Goal: Task Accomplishment & Management: Manage account settings

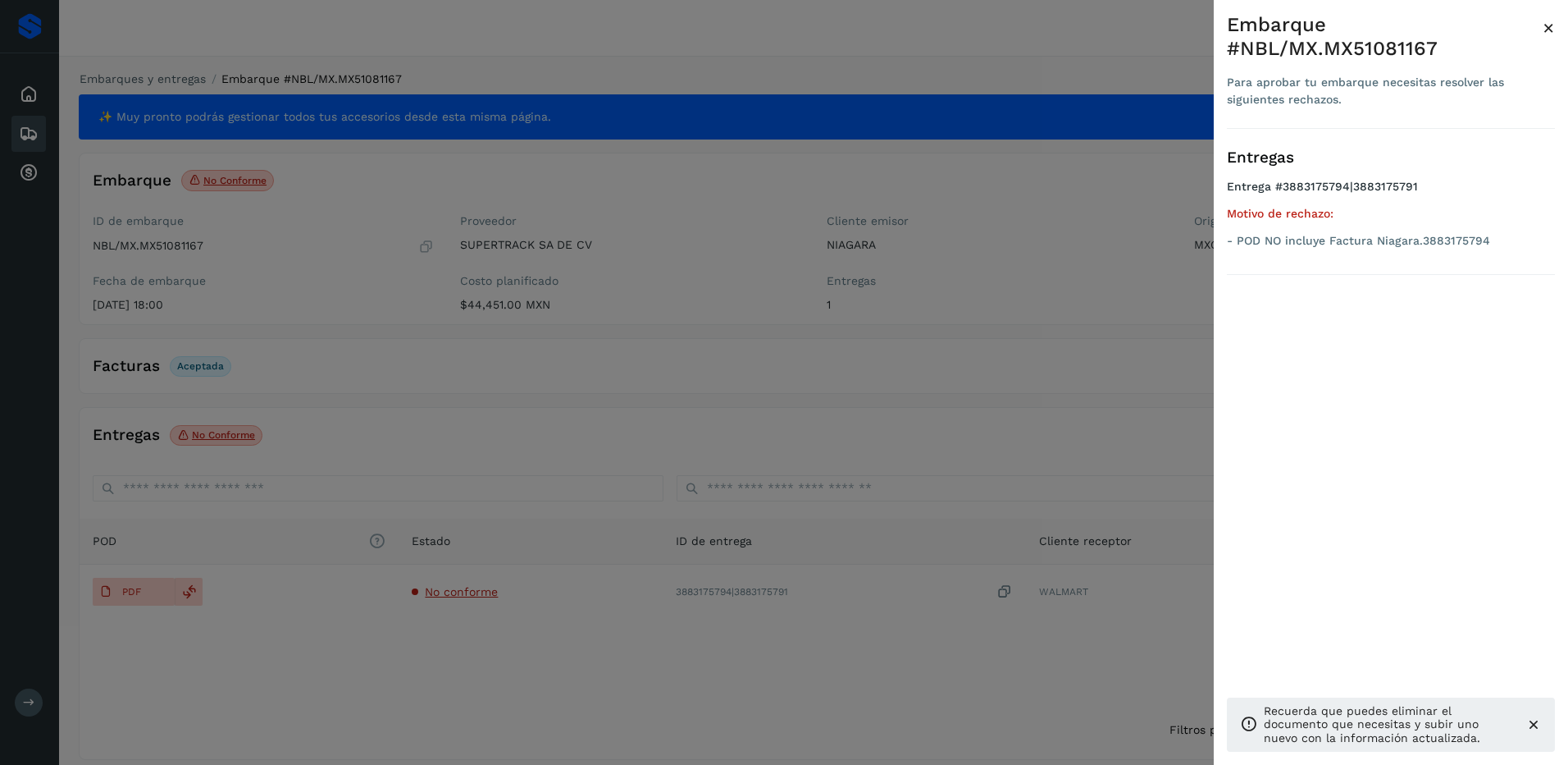
drag, startPoint x: 1086, startPoint y: 232, endPoint x: 733, endPoint y: 228, distance: 353.0
click at [1084, 232] on div at bounding box center [784, 382] width 1568 height 765
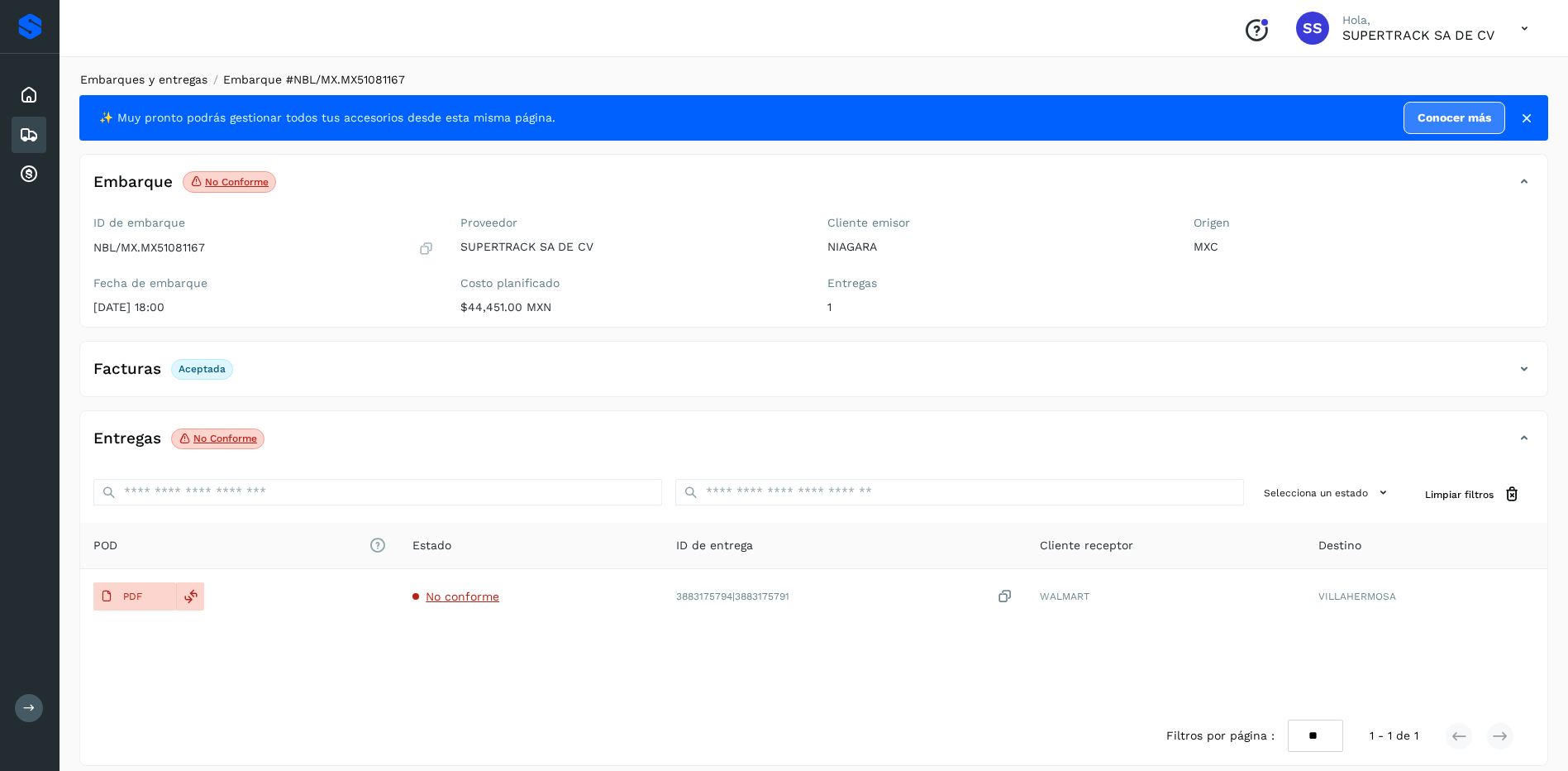
click at [142, 77] on link "Embarques y entregas" at bounding box center [144, 78] width 127 height 13
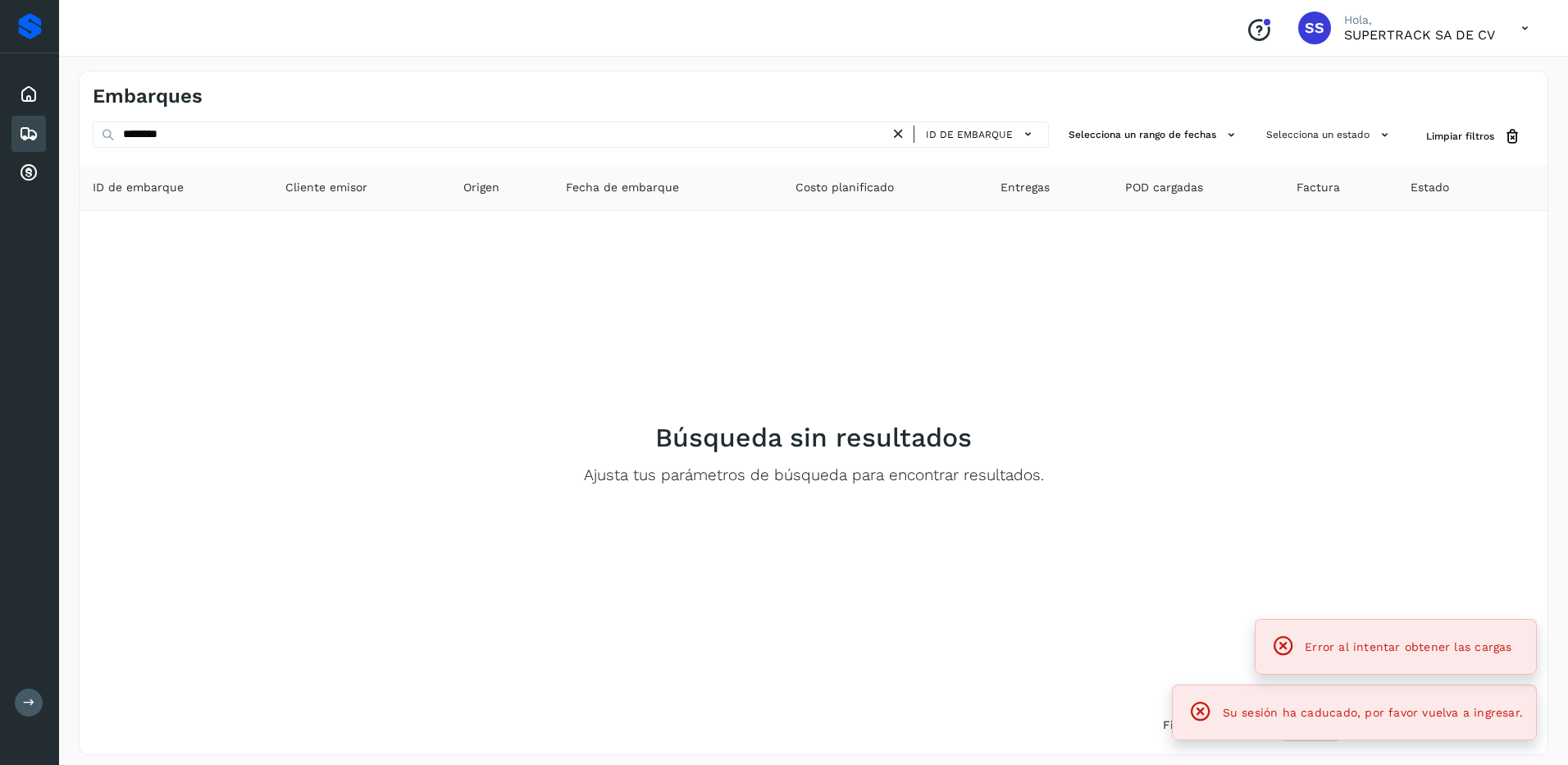
drag, startPoint x: 233, startPoint y: 125, endPoint x: -3, endPoint y: 120, distance: 236.1
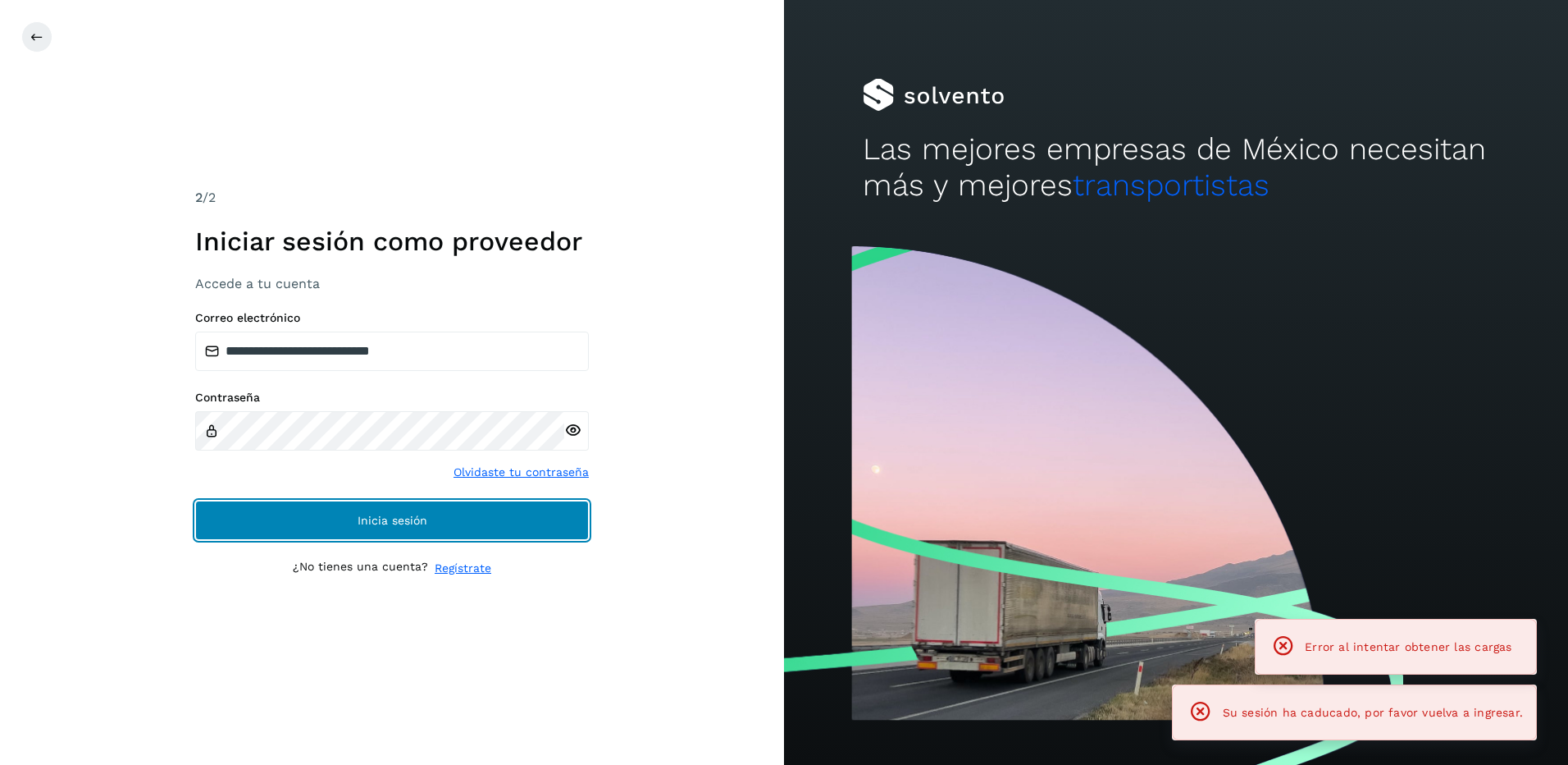
click at [494, 529] on button "Inicia sesión" at bounding box center [392, 521] width 394 height 39
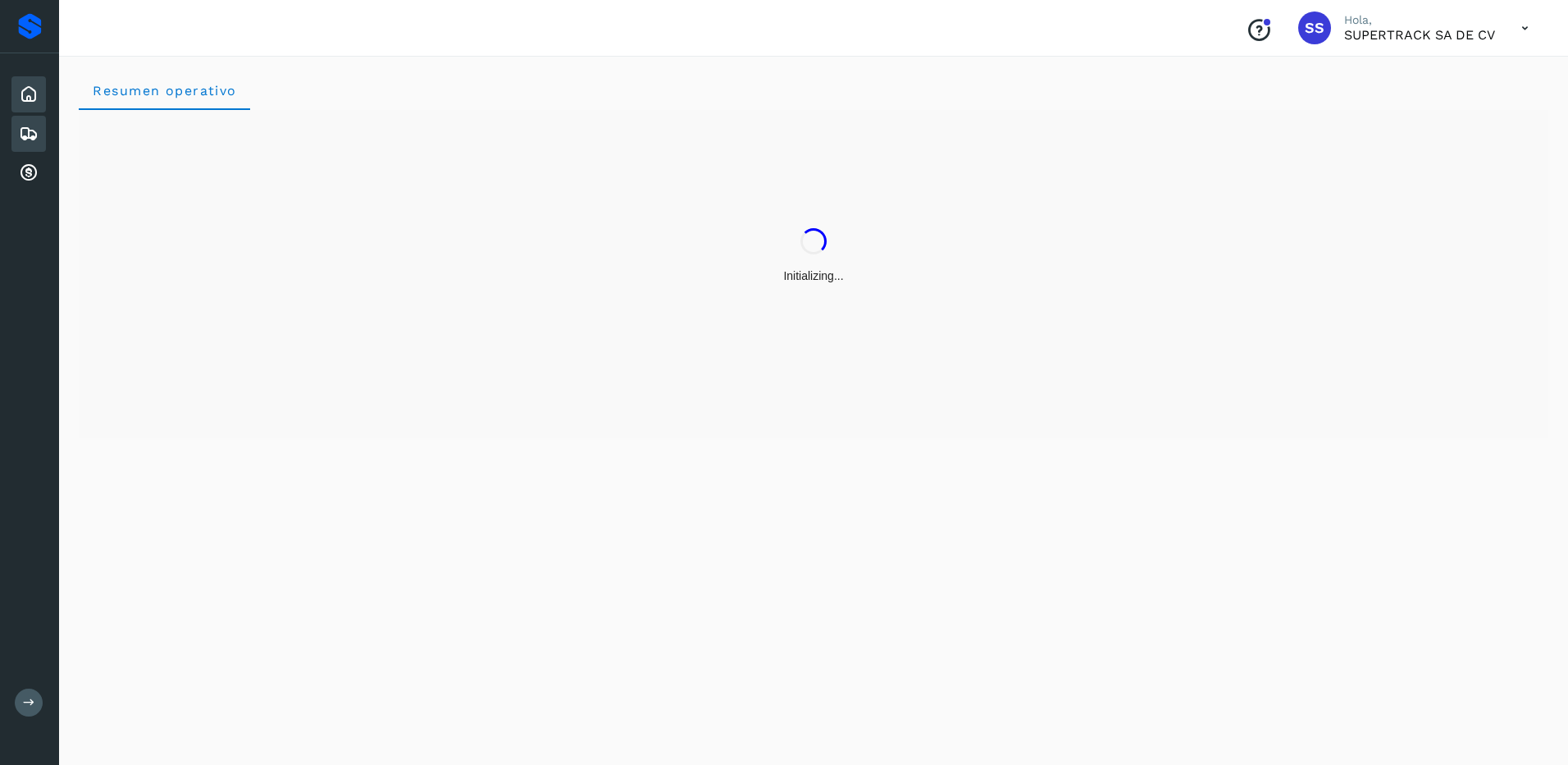
click at [33, 121] on div "Embarques" at bounding box center [29, 133] width 34 height 36
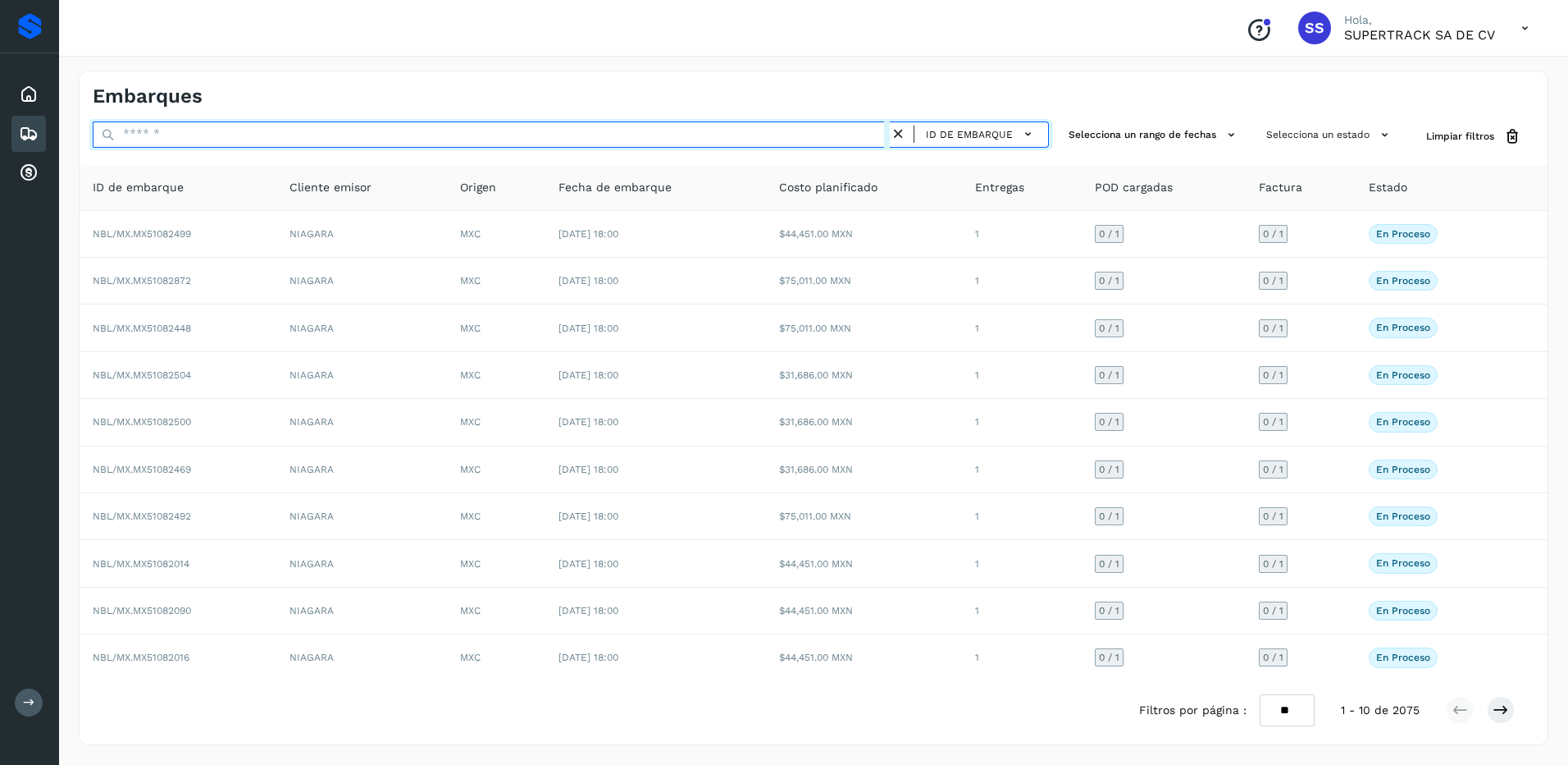
click at [162, 141] on input "text" at bounding box center [491, 134] width 797 height 27
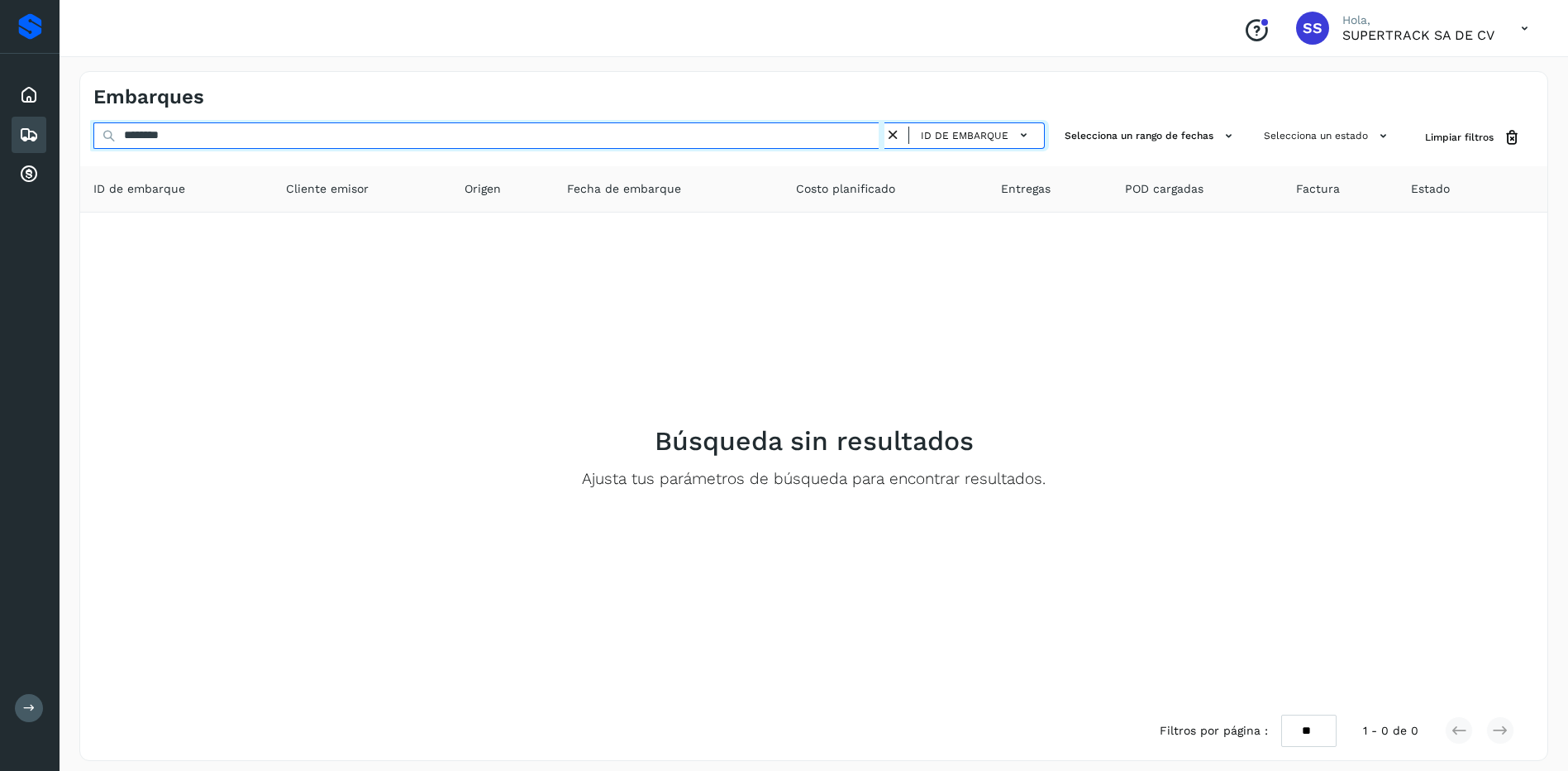
drag, startPoint x: 214, startPoint y: 143, endPoint x: 53, endPoint y: 105, distance: 165.4
click at [53, 105] on div "Proveedores Inicio Embarques Cuentas por cobrar Salir Conoce nuestros beneficio…" at bounding box center [784, 390] width 1568 height 781
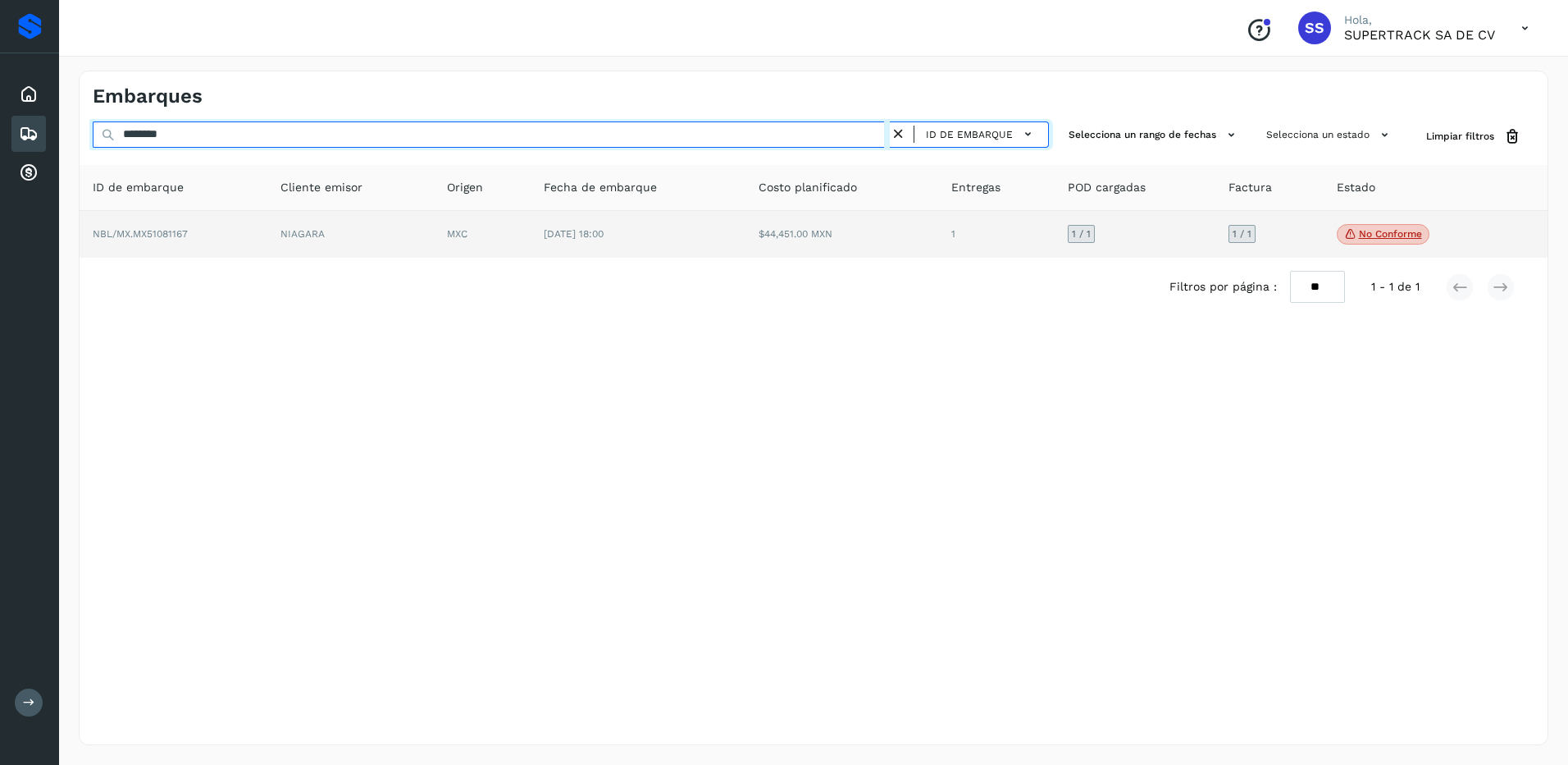
type input "********"
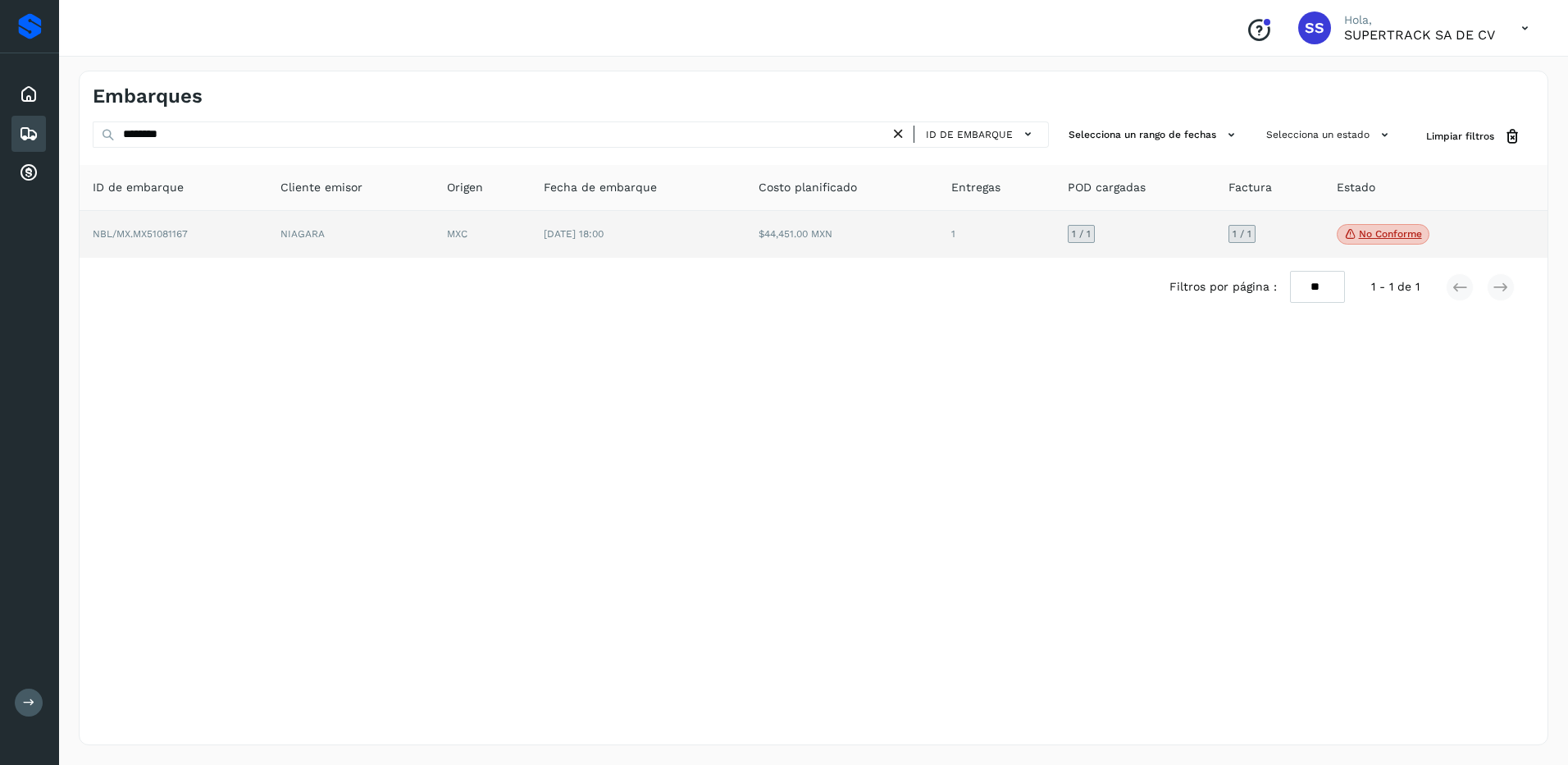
click at [457, 225] on td "MXC" at bounding box center [481, 235] width 96 height 47
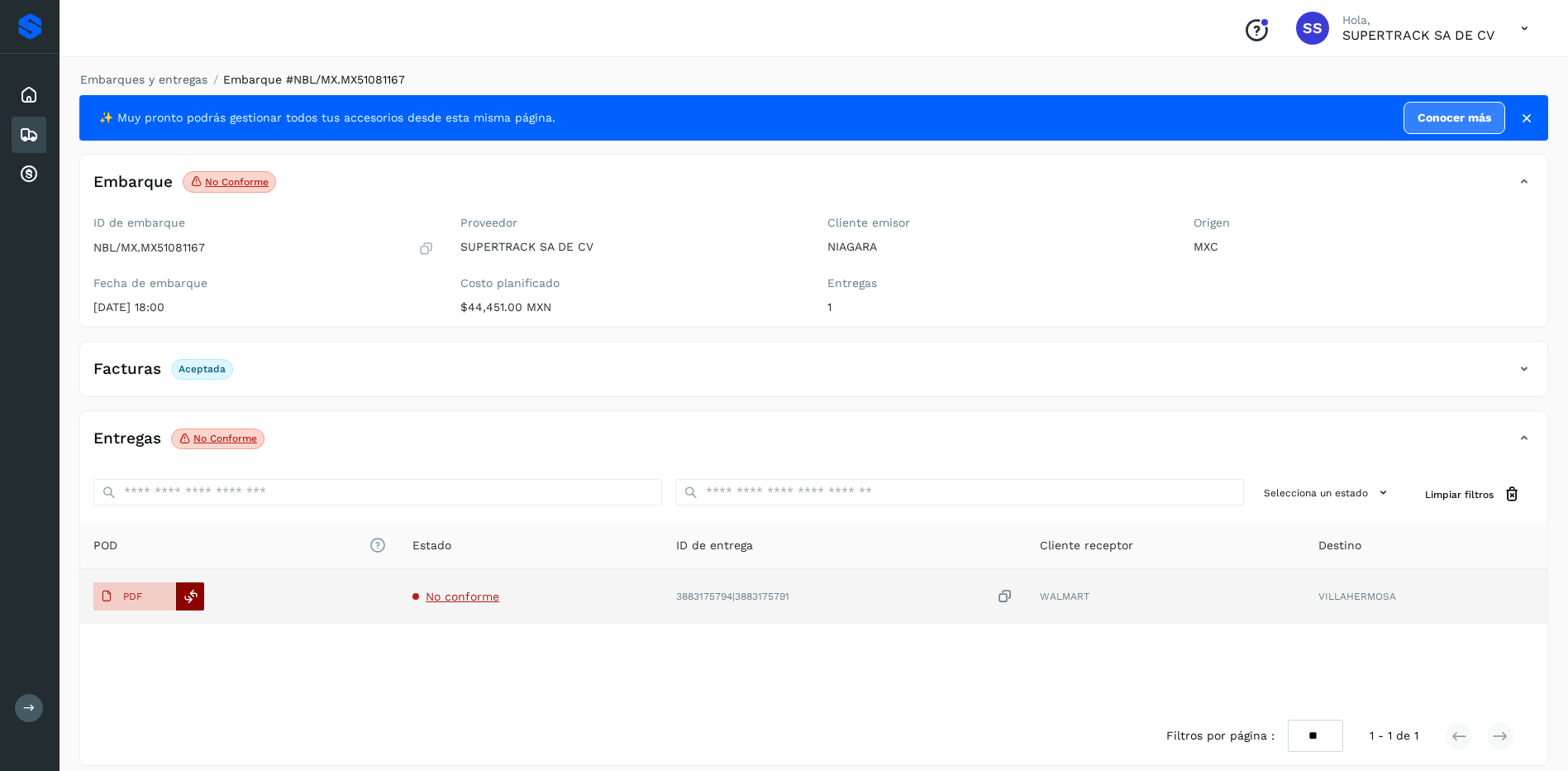
click at [179, 599] on div at bounding box center [190, 596] width 28 height 28
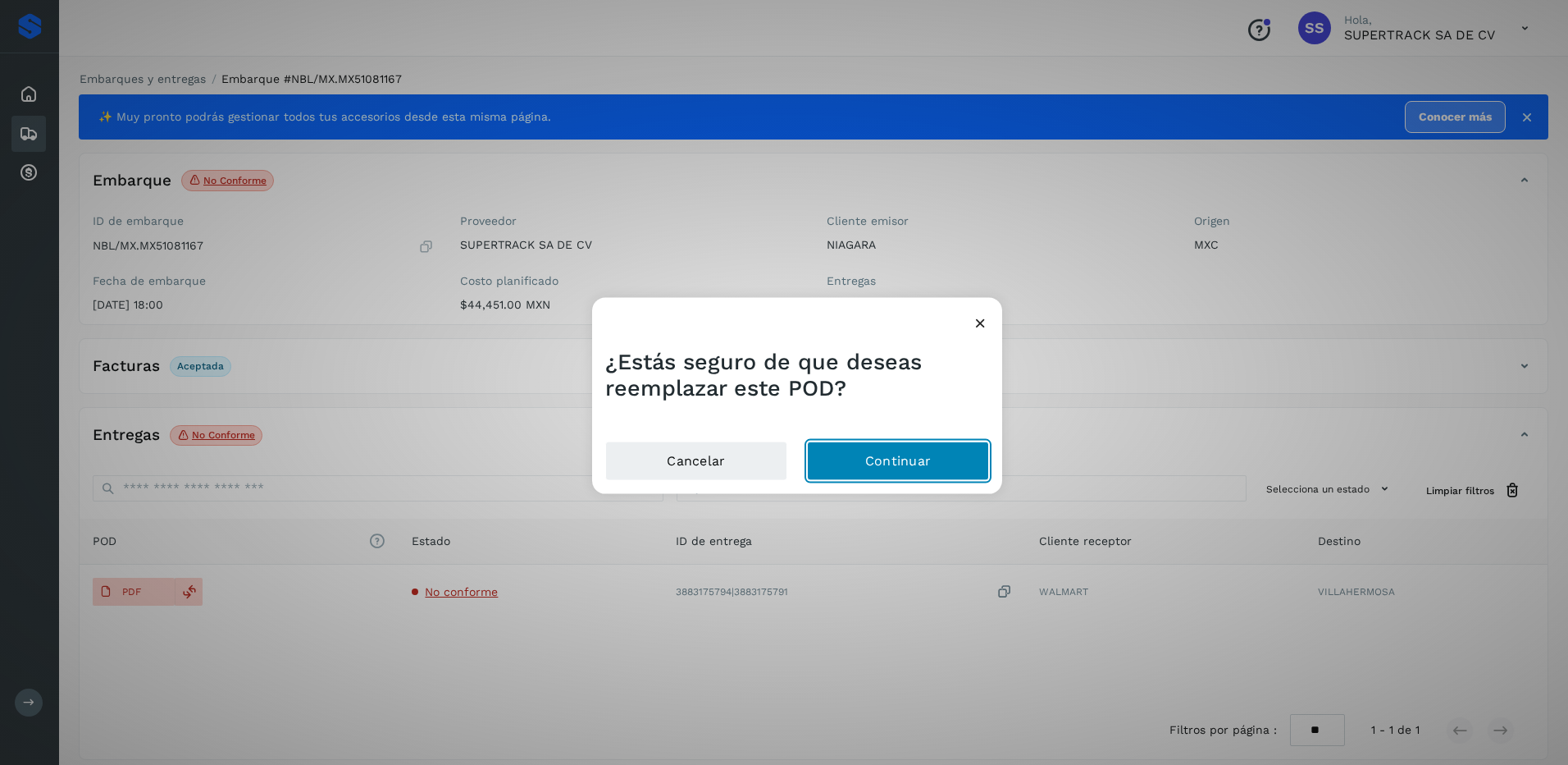
click at [900, 474] on button "Continuar" at bounding box center [898, 460] width 182 height 39
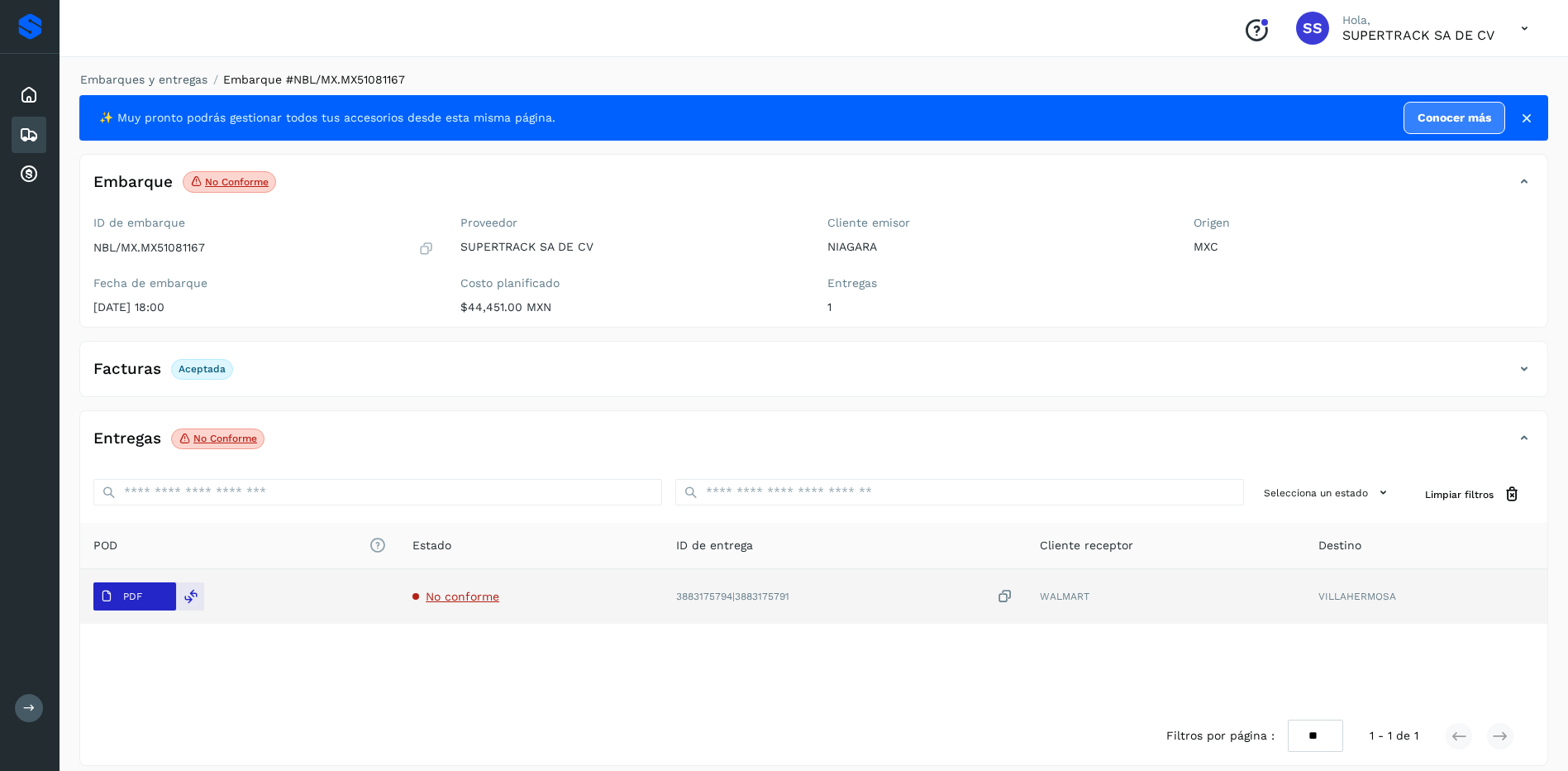
click at [152, 599] on button "PDF" at bounding box center [134, 596] width 82 height 28
click at [150, 599] on button "PDF" at bounding box center [134, 596] width 82 height 28
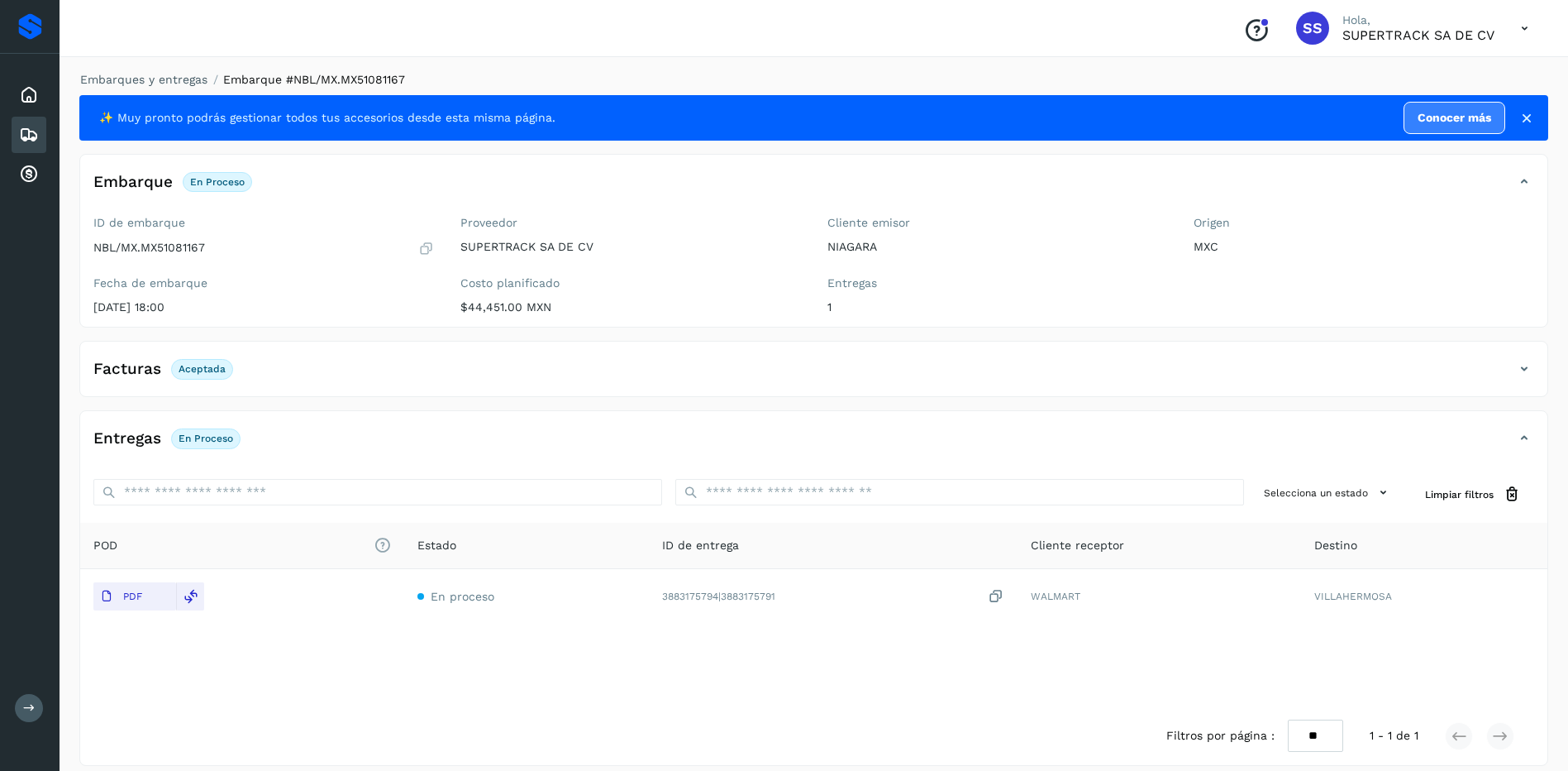
click at [150, 94] on div "Embarques y entregas Embarque #NBL/MX.MX51081167 ✨ Muy pronto podrás gestionar …" at bounding box center [813, 418] width 1469 height 694
click at [161, 79] on link "Embarques y entregas" at bounding box center [144, 78] width 127 height 13
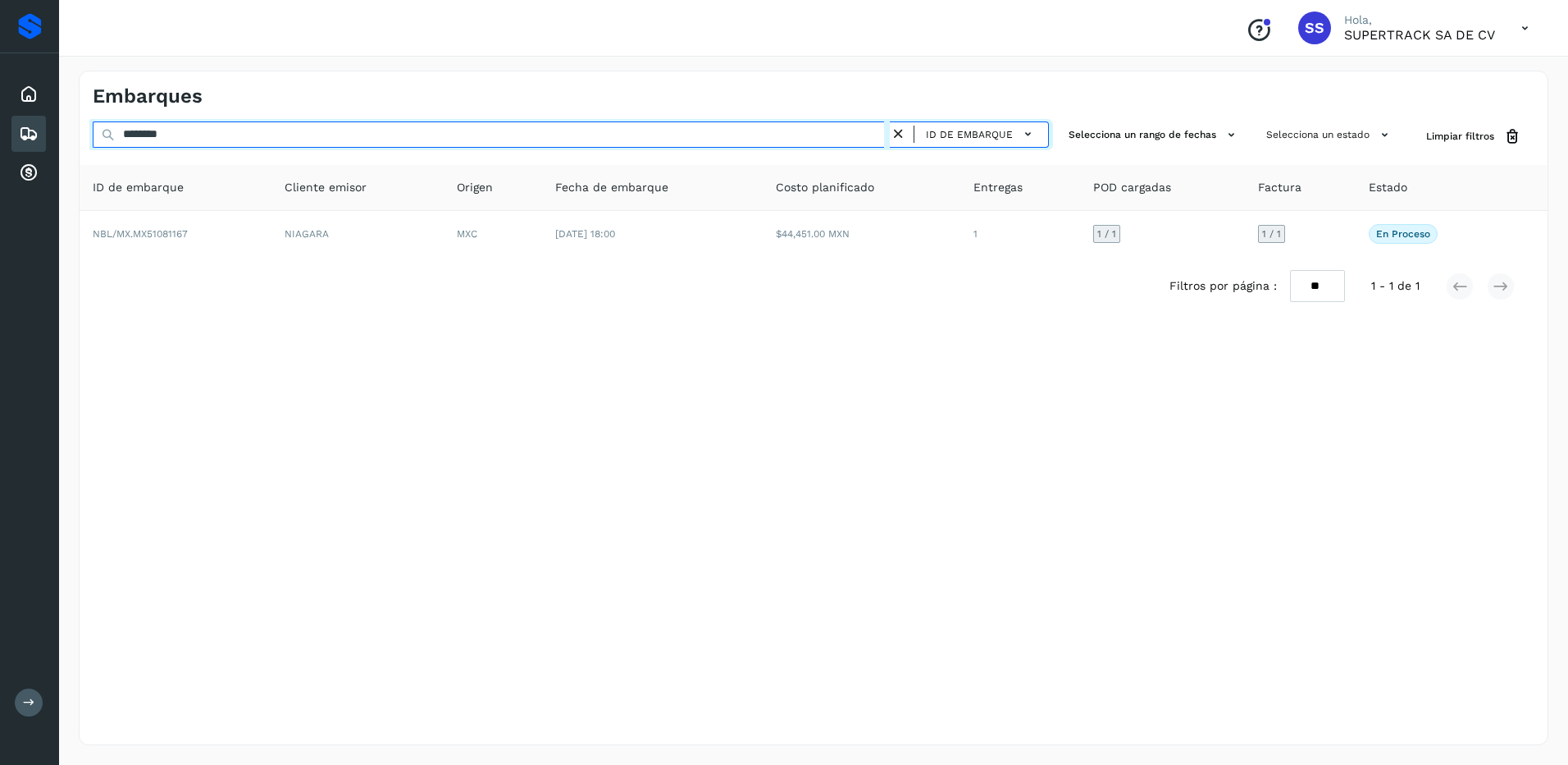
drag, startPoint x: 184, startPoint y: 124, endPoint x: 50, endPoint y: 130, distance: 134.1
click at [50, 130] on div "Proveedores Inicio Embarques Cuentas por cobrar Salir Conoce nuestros beneficio…" at bounding box center [784, 382] width 1568 height 765
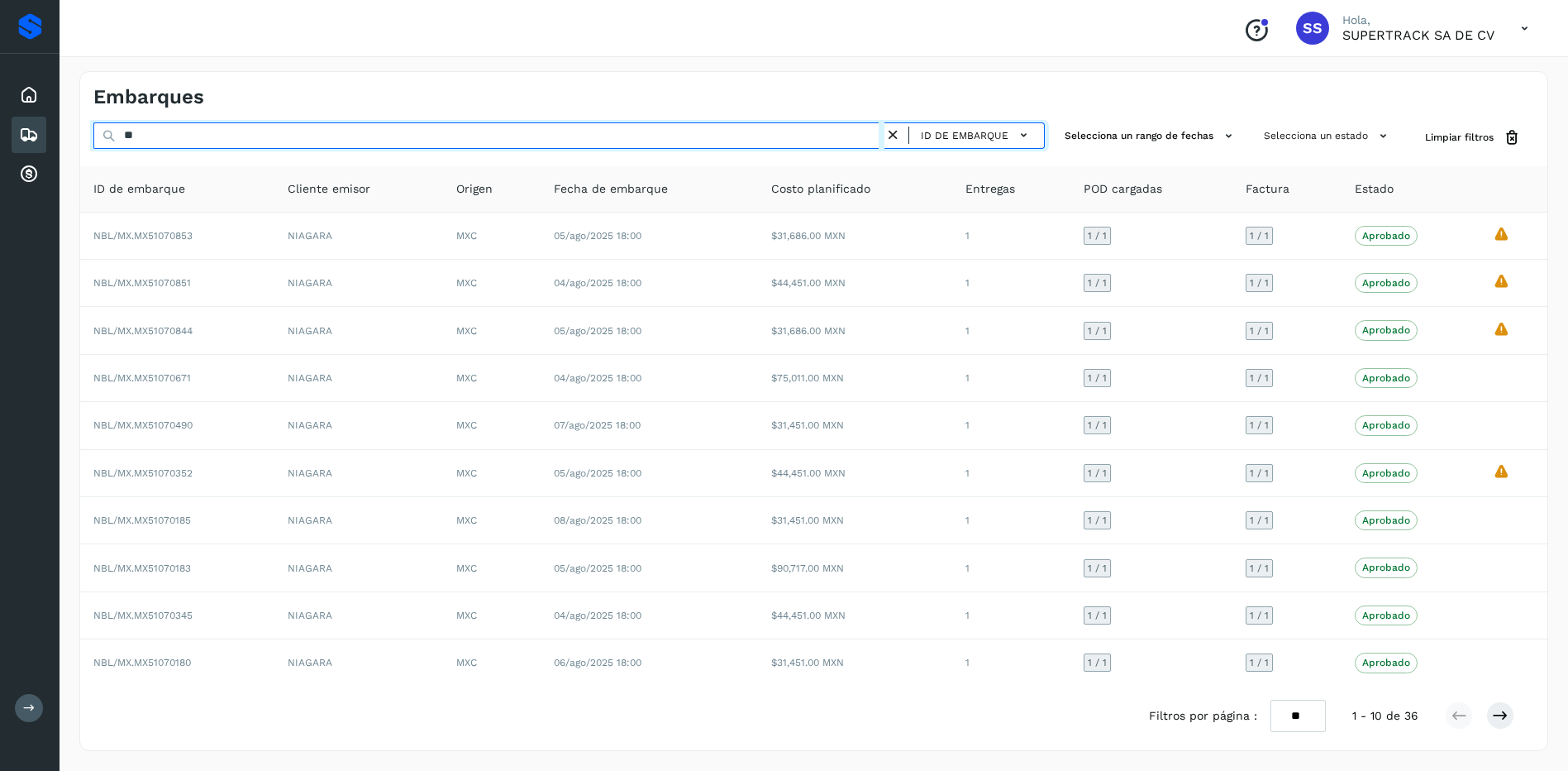
type input "*"
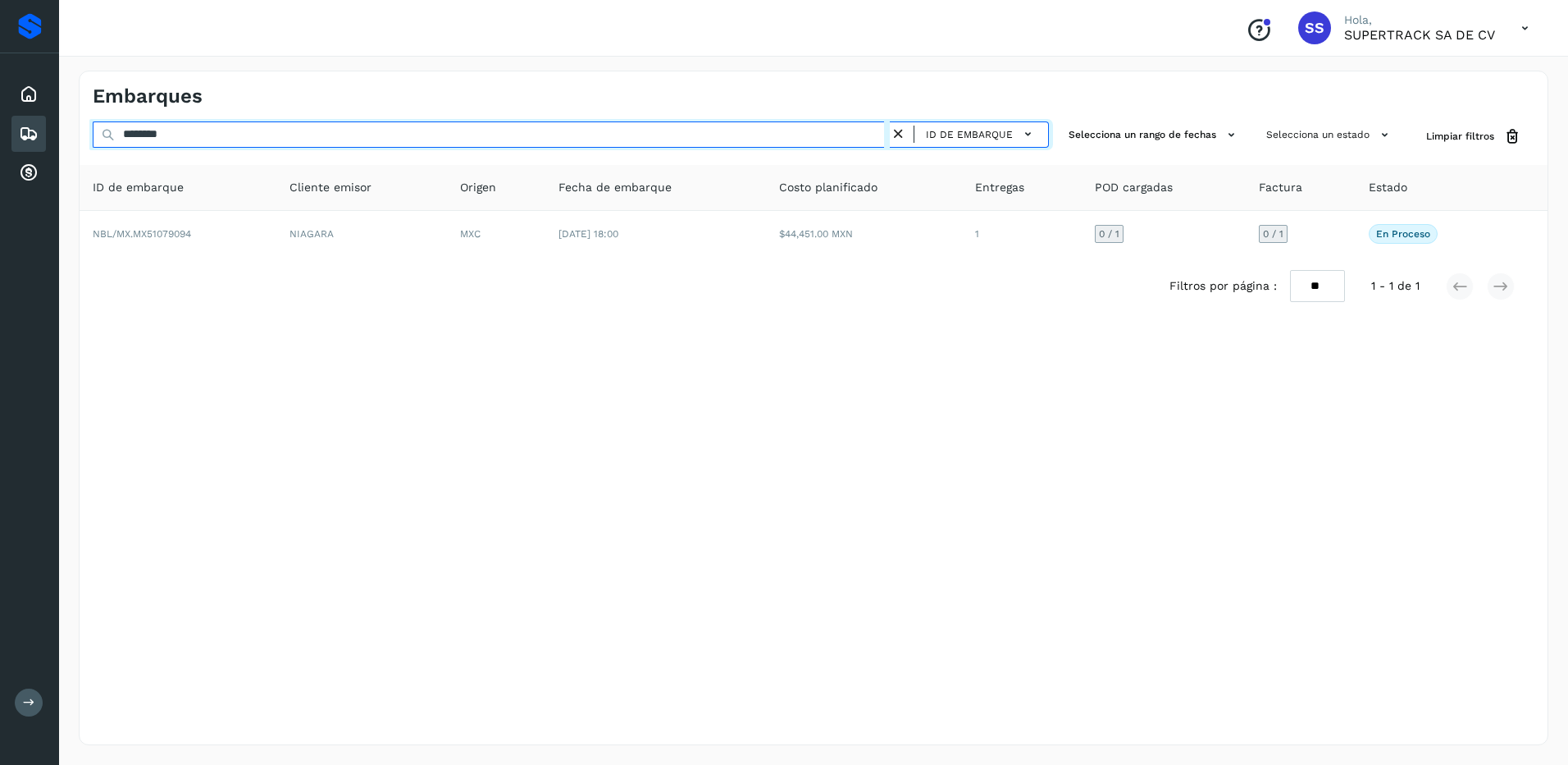
type input "********"
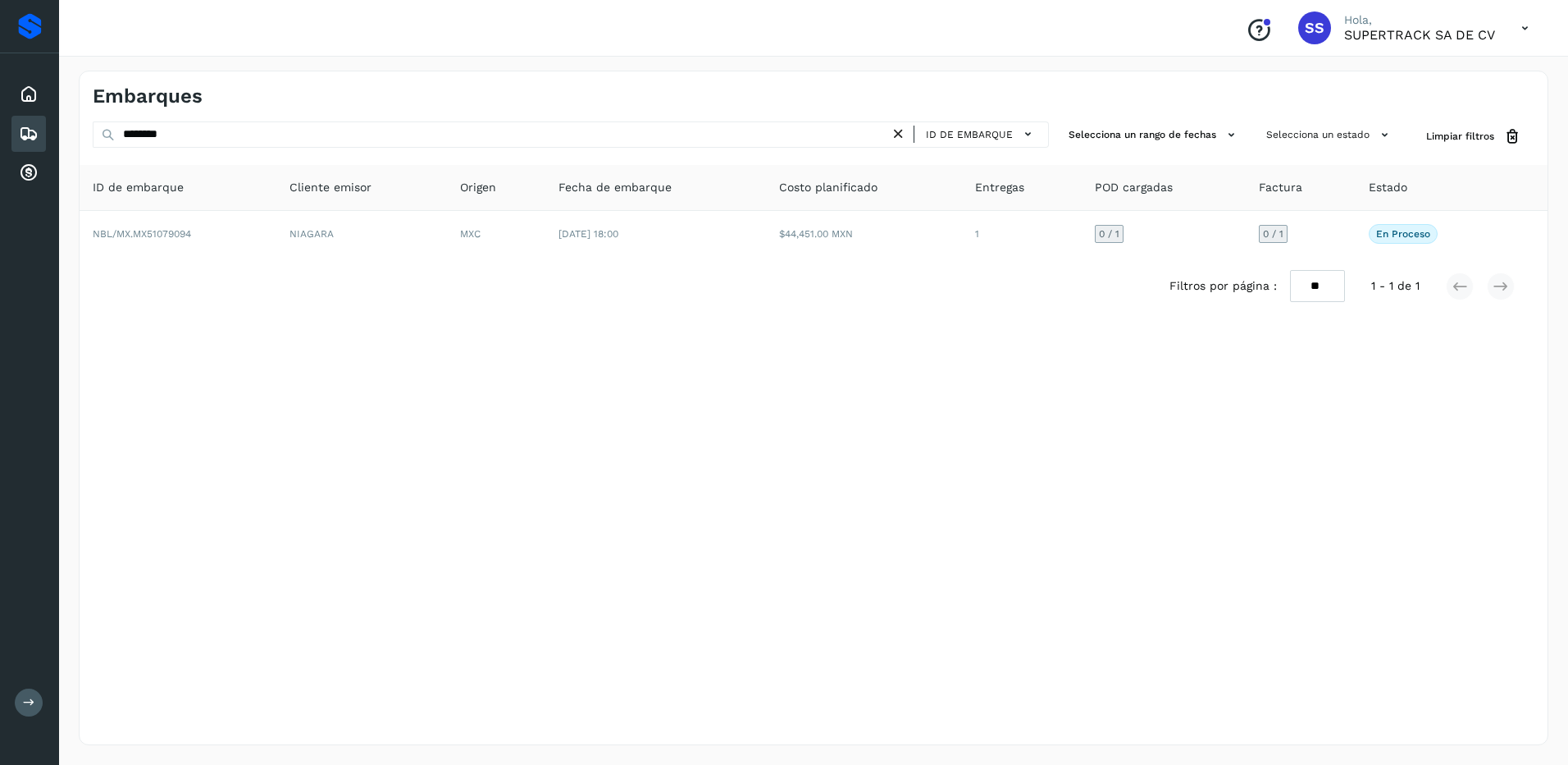
click at [931, 259] on div "Filtros por página : ** ** ** 1 - 1 de 1" at bounding box center [814, 286] width 1468 height 58
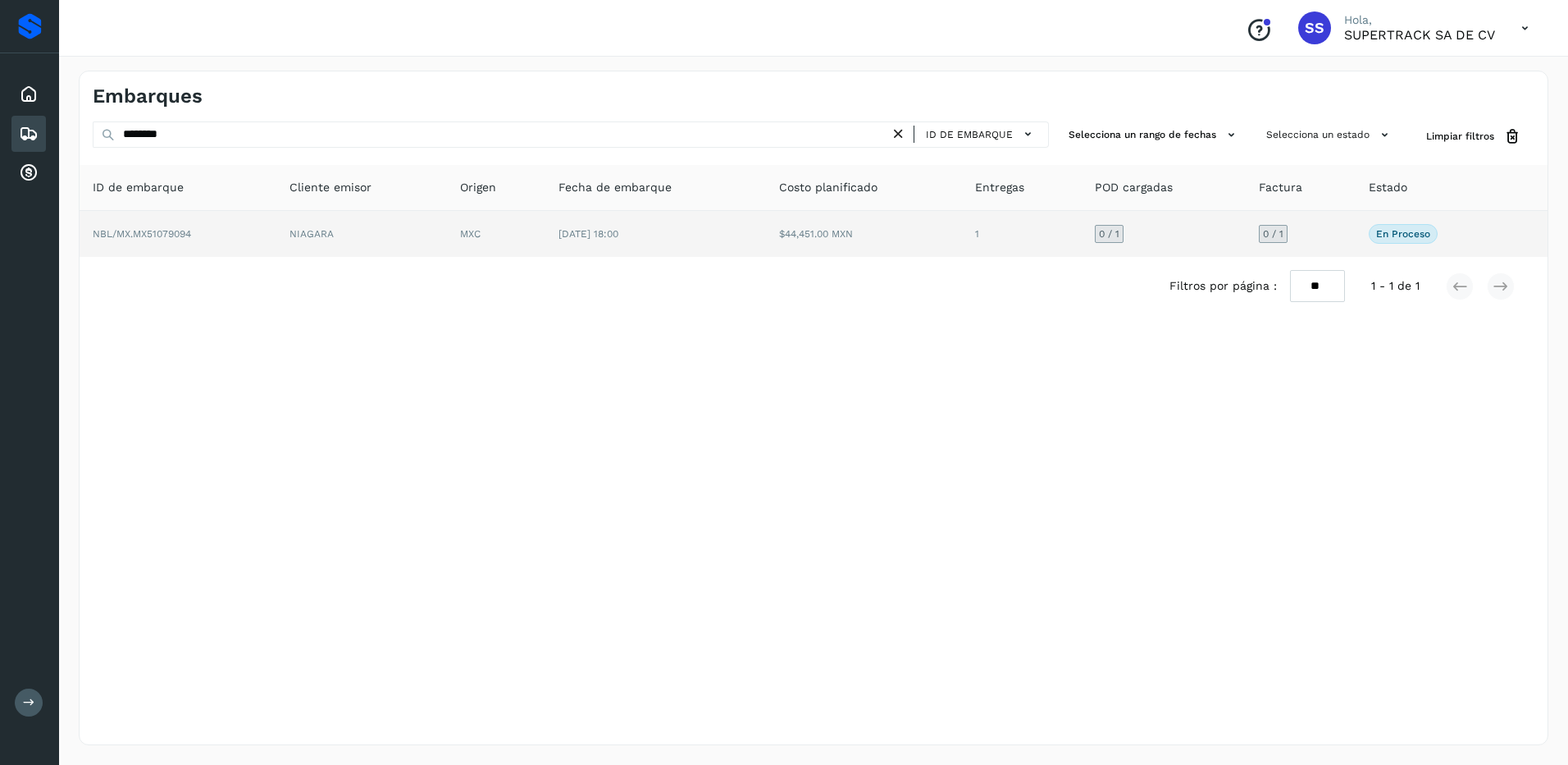
click at [963, 221] on td "$44,451.00 MXN" at bounding box center [864, 234] width 197 height 46
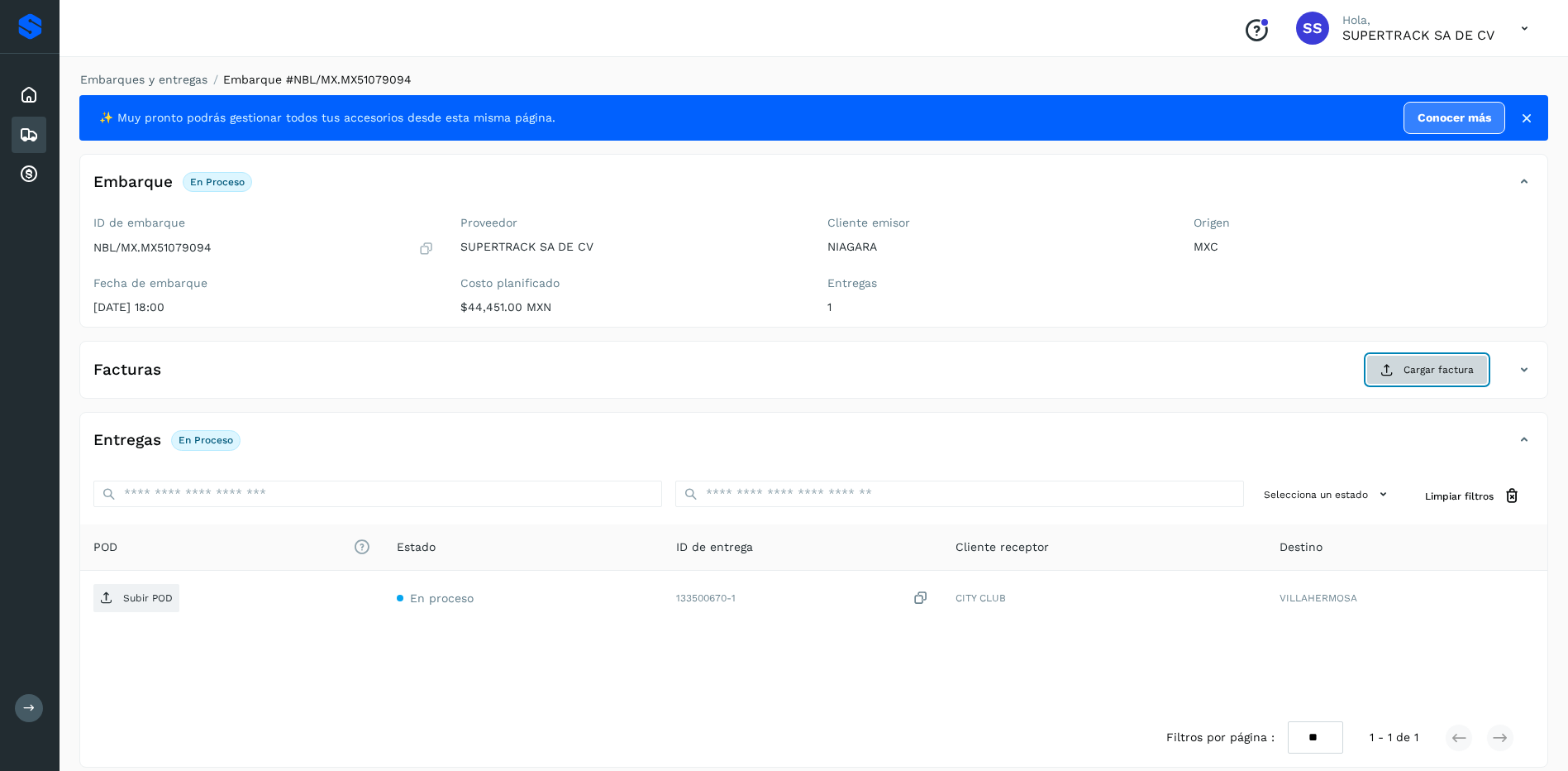
click at [1460, 378] on button "Cargar factura" at bounding box center [1427, 370] width 121 height 30
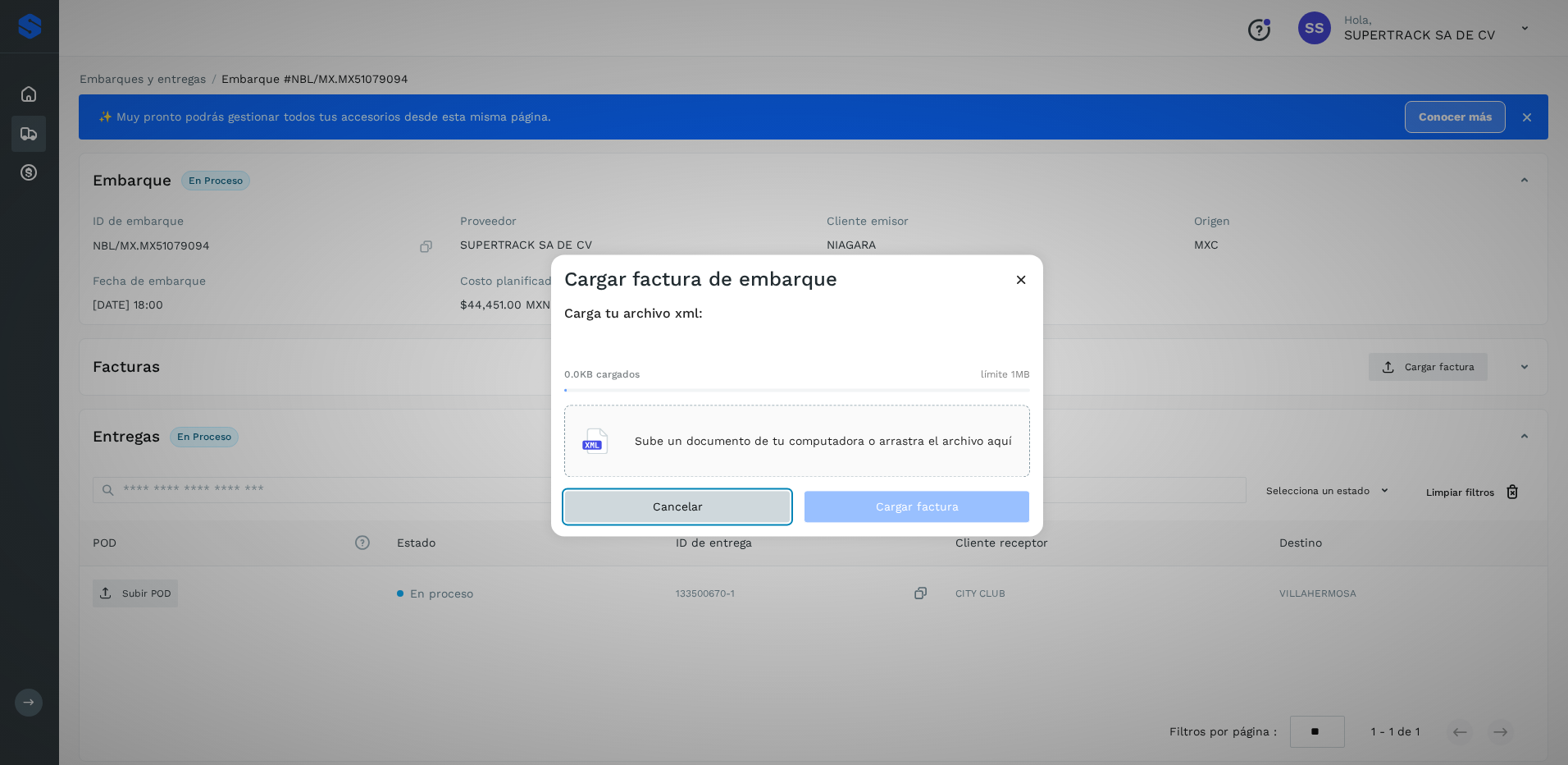
click at [635, 509] on button "Cancelar" at bounding box center [678, 507] width 227 height 33
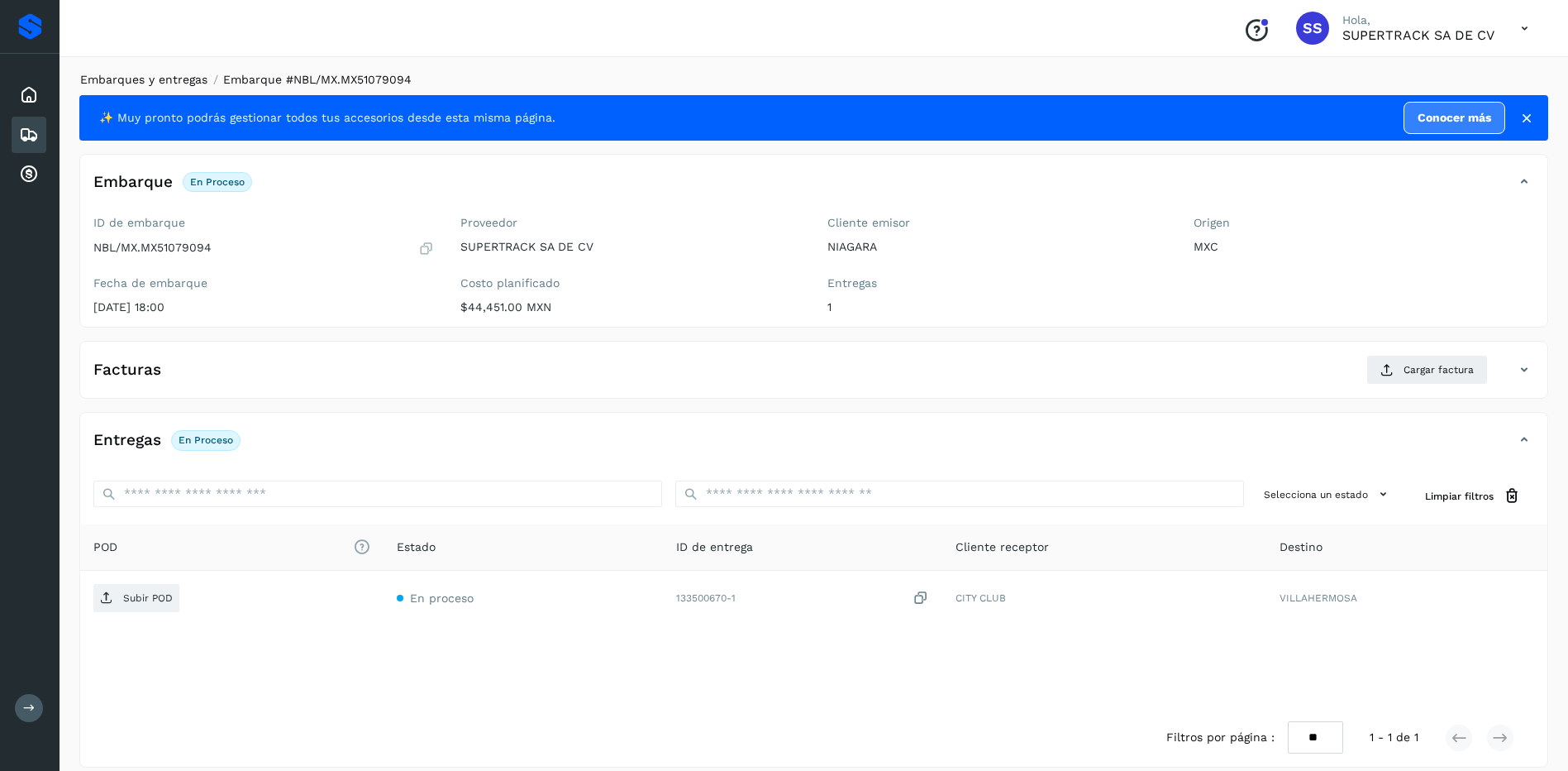
click at [179, 82] on link "Embarques y entregas" at bounding box center [144, 78] width 127 height 13
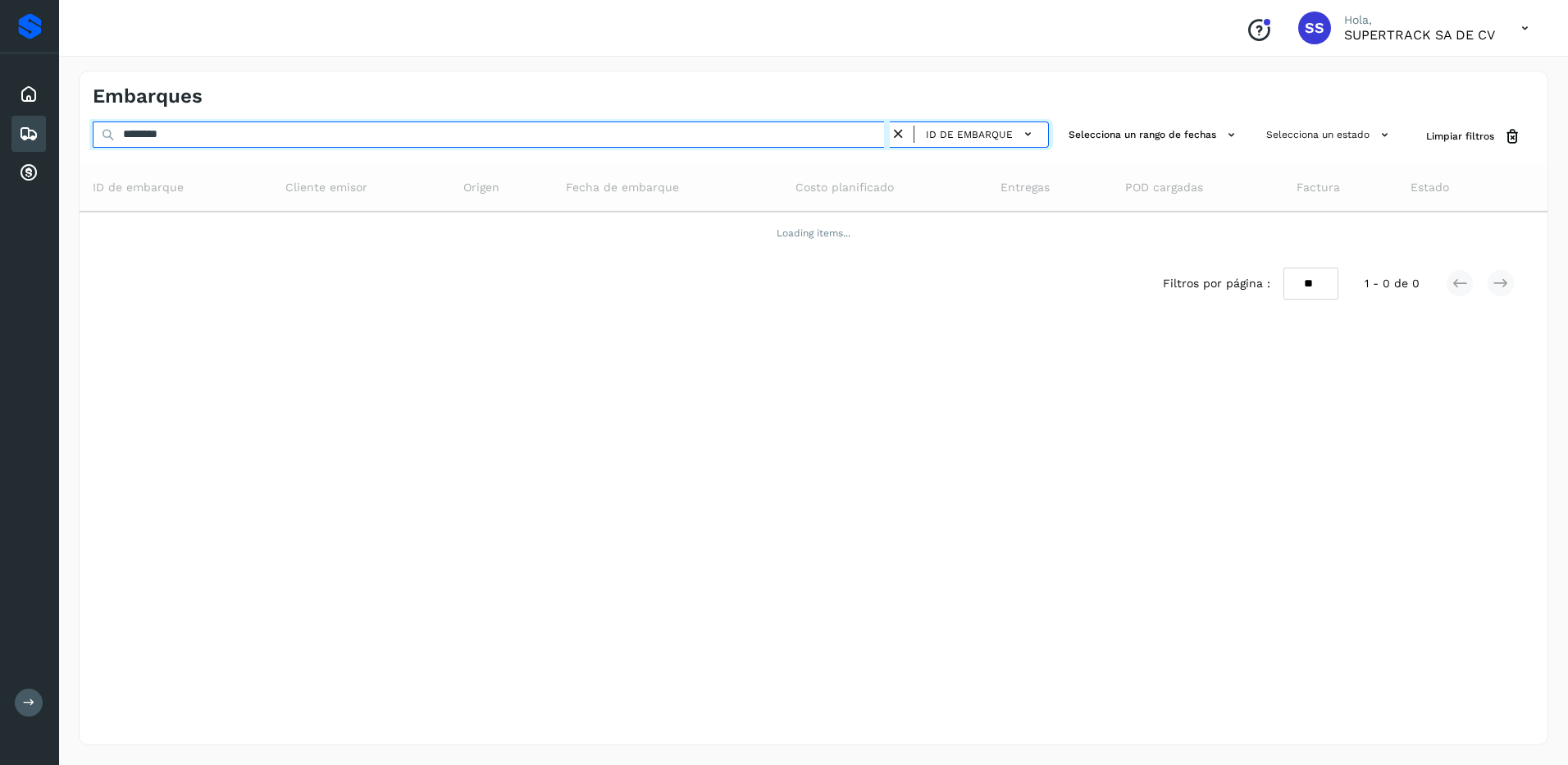
drag, startPoint x: 188, startPoint y: 130, endPoint x: 44, endPoint y: 128, distance: 144.0
click at [54, 130] on div "Proveedores Inicio Embarques Cuentas por cobrar Salir Conoce nuestros beneficio…" at bounding box center [784, 382] width 1568 height 765
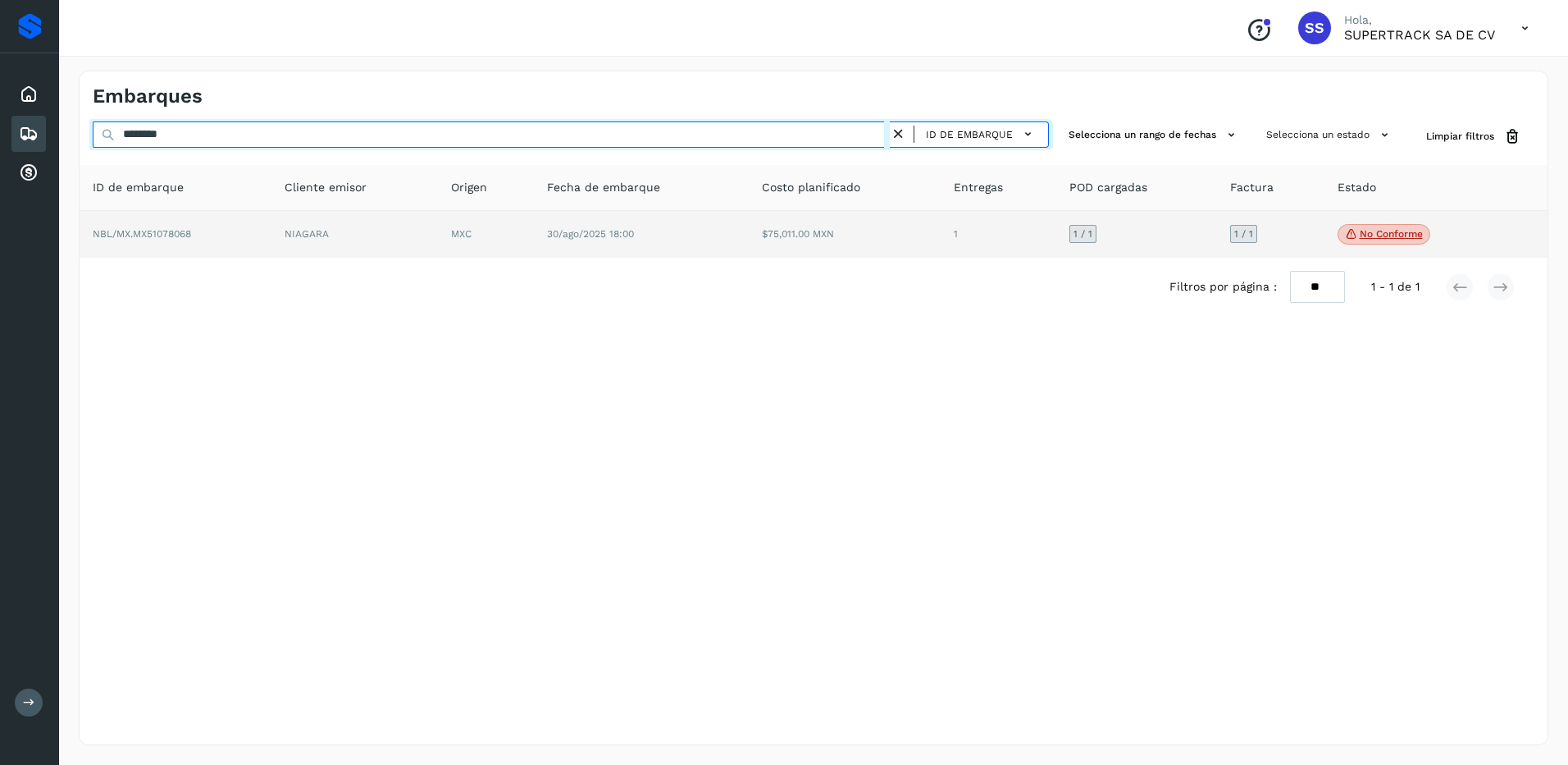
type input "********"
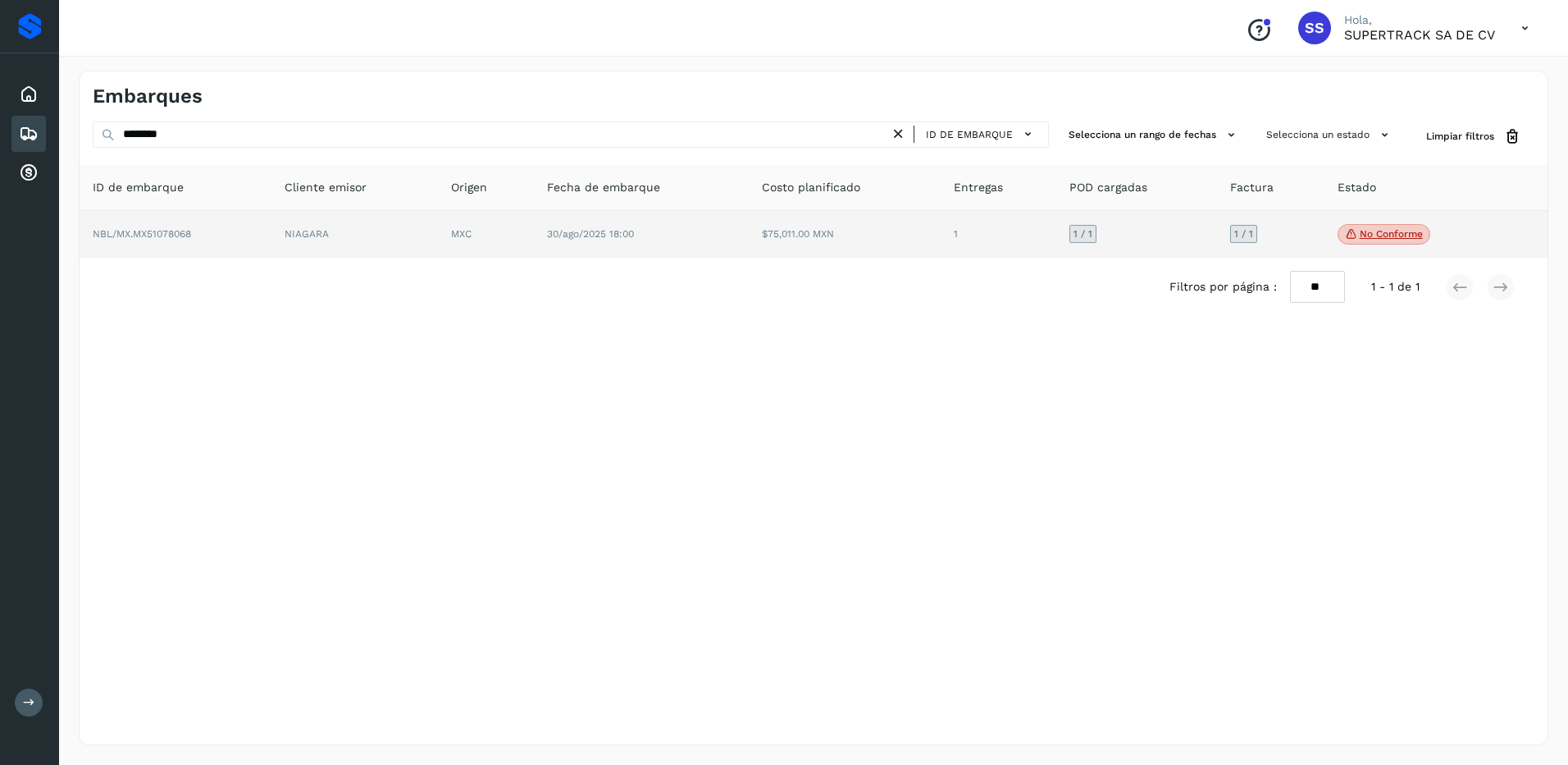
click at [809, 252] on td "$75,011.00 MXN" at bounding box center [845, 235] width 192 height 47
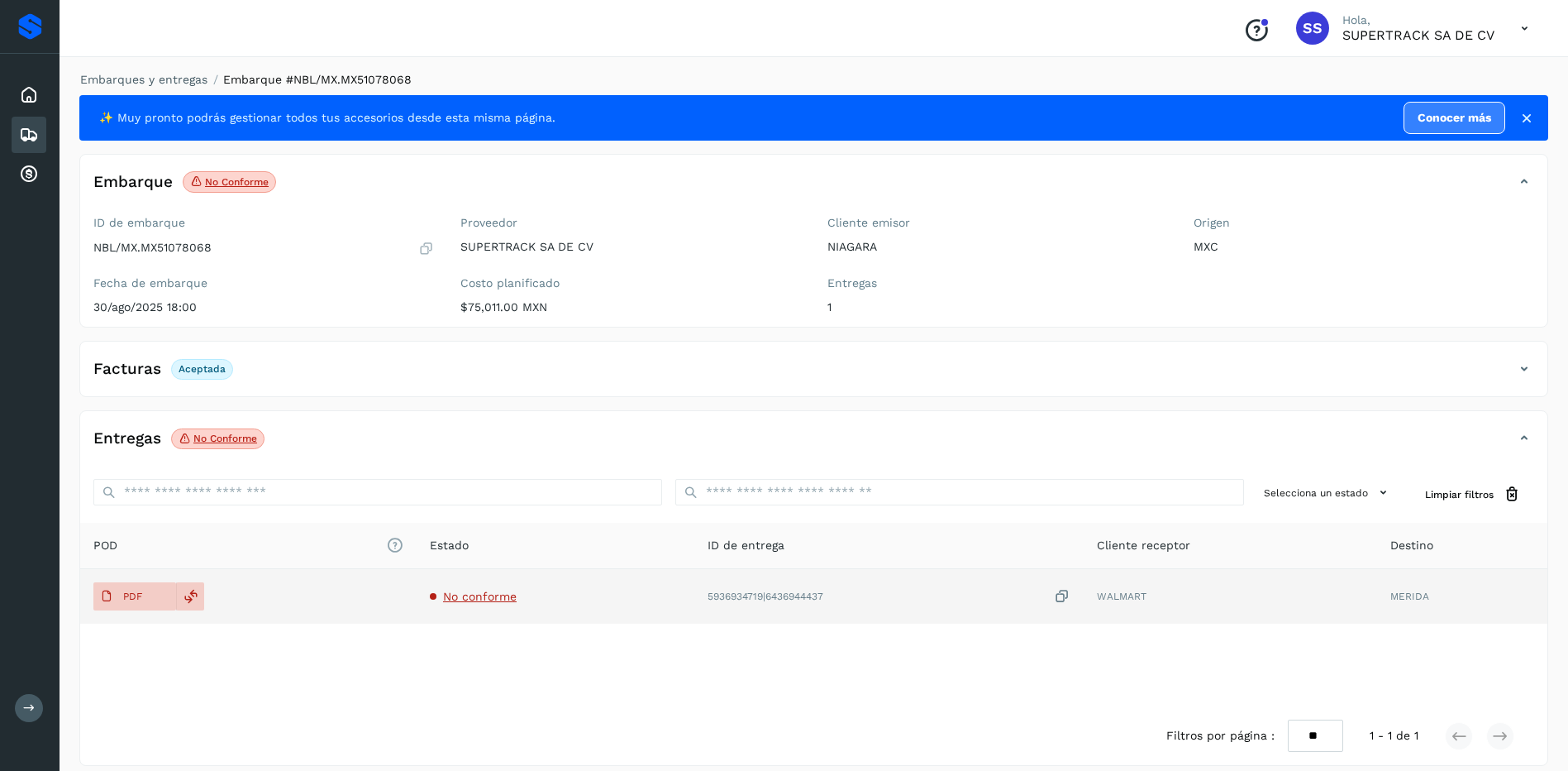
click at [483, 585] on td "No conforme" at bounding box center [555, 596] width 278 height 55
click at [486, 594] on span "No conforme" at bounding box center [480, 595] width 73 height 13
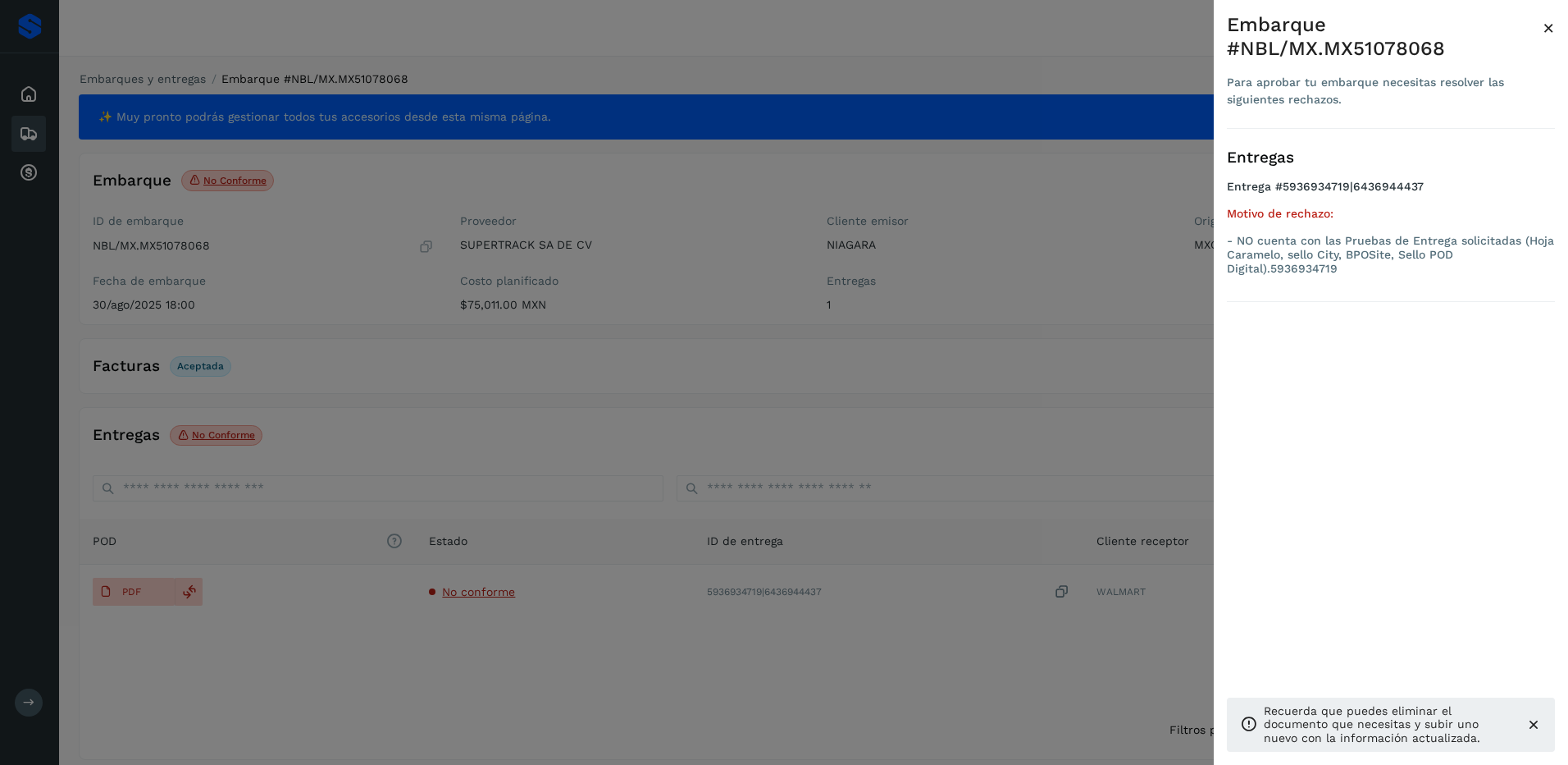
drag, startPoint x: 389, startPoint y: 673, endPoint x: 393, endPoint y: 655, distance: 18.4
click at [387, 673] on div at bounding box center [784, 382] width 1568 height 765
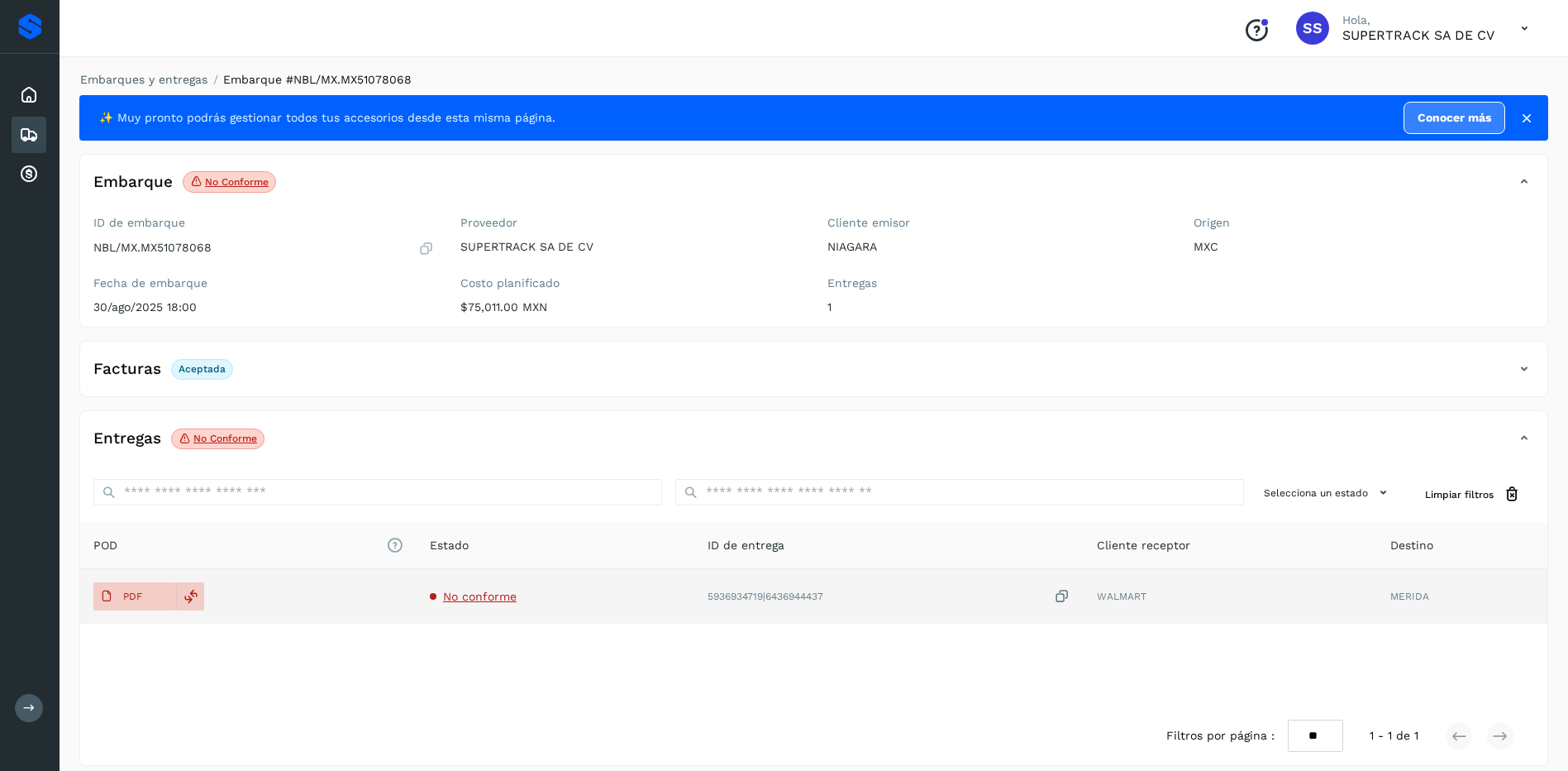
click at [474, 585] on td "No conforme" at bounding box center [555, 596] width 278 height 55
click at [471, 596] on span "No conforme" at bounding box center [480, 595] width 73 height 13
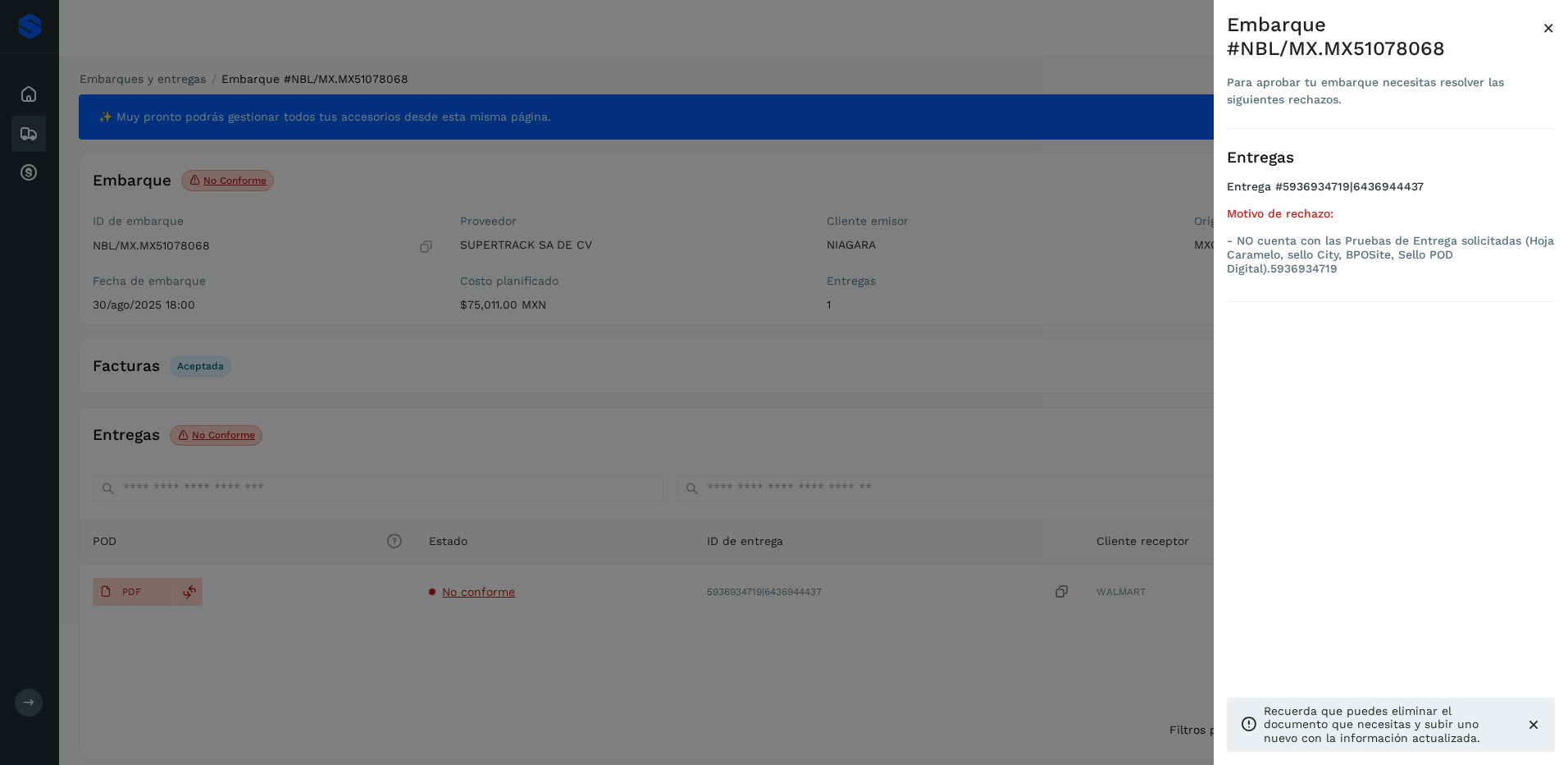
drag, startPoint x: 457, startPoint y: 636, endPoint x: 369, endPoint y: 638, distance: 88.0
click at [457, 638] on div at bounding box center [784, 382] width 1568 height 765
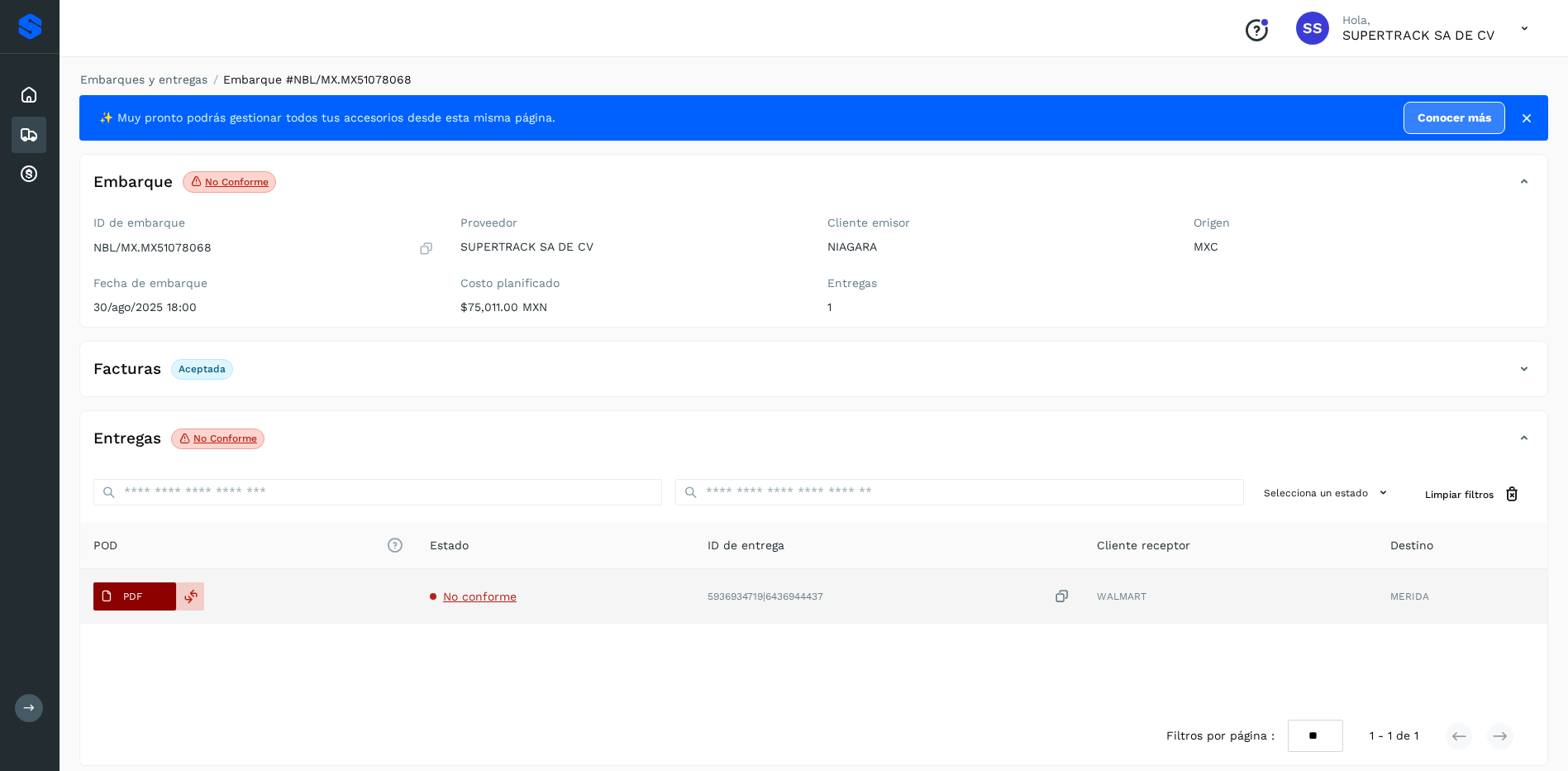
click at [145, 594] on span "PDF" at bounding box center [121, 596] width 56 height 27
drag, startPoint x: 197, startPoint y: 579, endPoint x: 196, endPoint y: 591, distance: 12.0
click at [197, 580] on td "PDF" at bounding box center [248, 596] width 337 height 55
click at [196, 594] on icon at bounding box center [191, 596] width 15 height 15
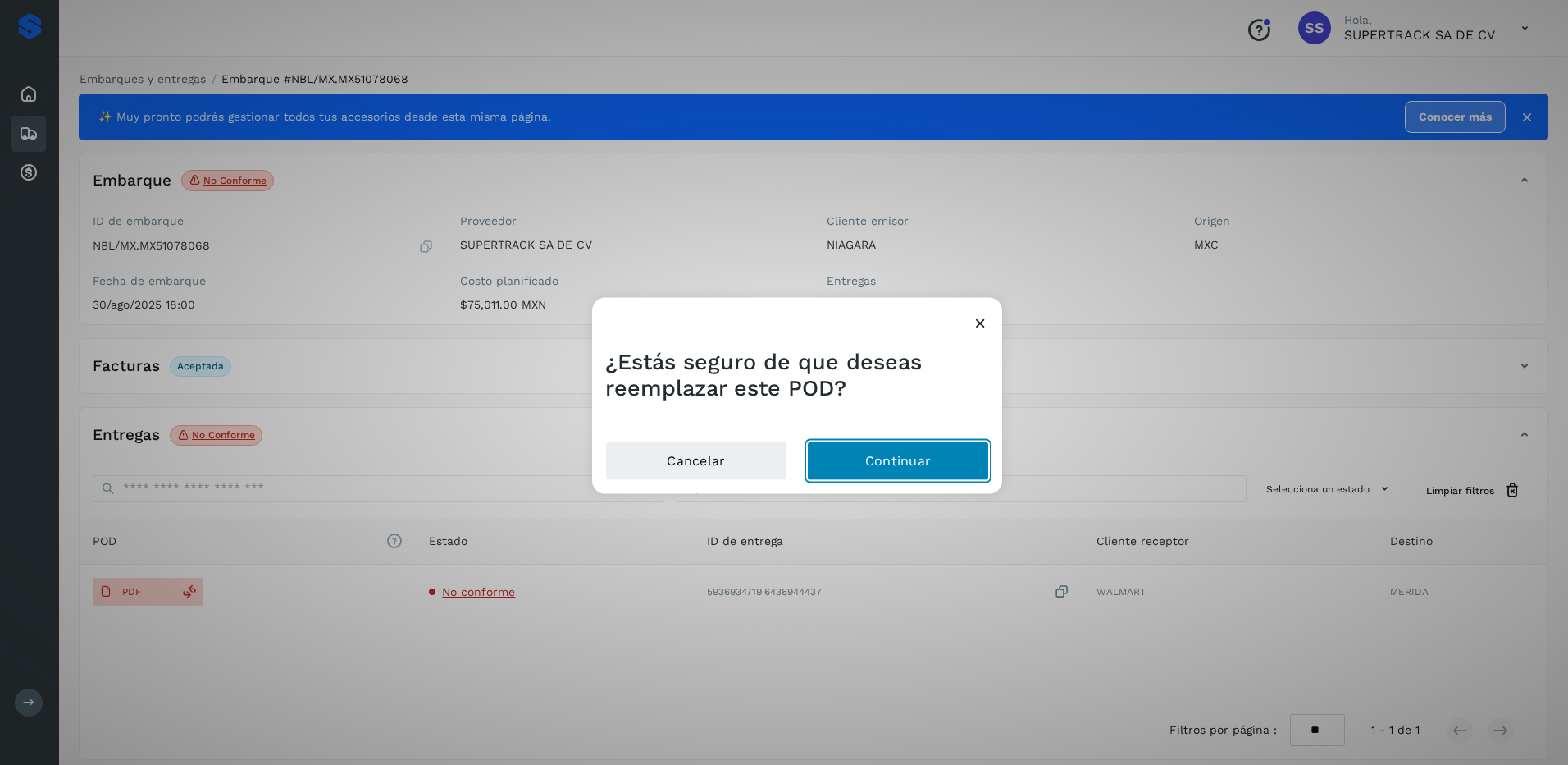
click at [867, 478] on button "Continuar" at bounding box center [898, 460] width 182 height 39
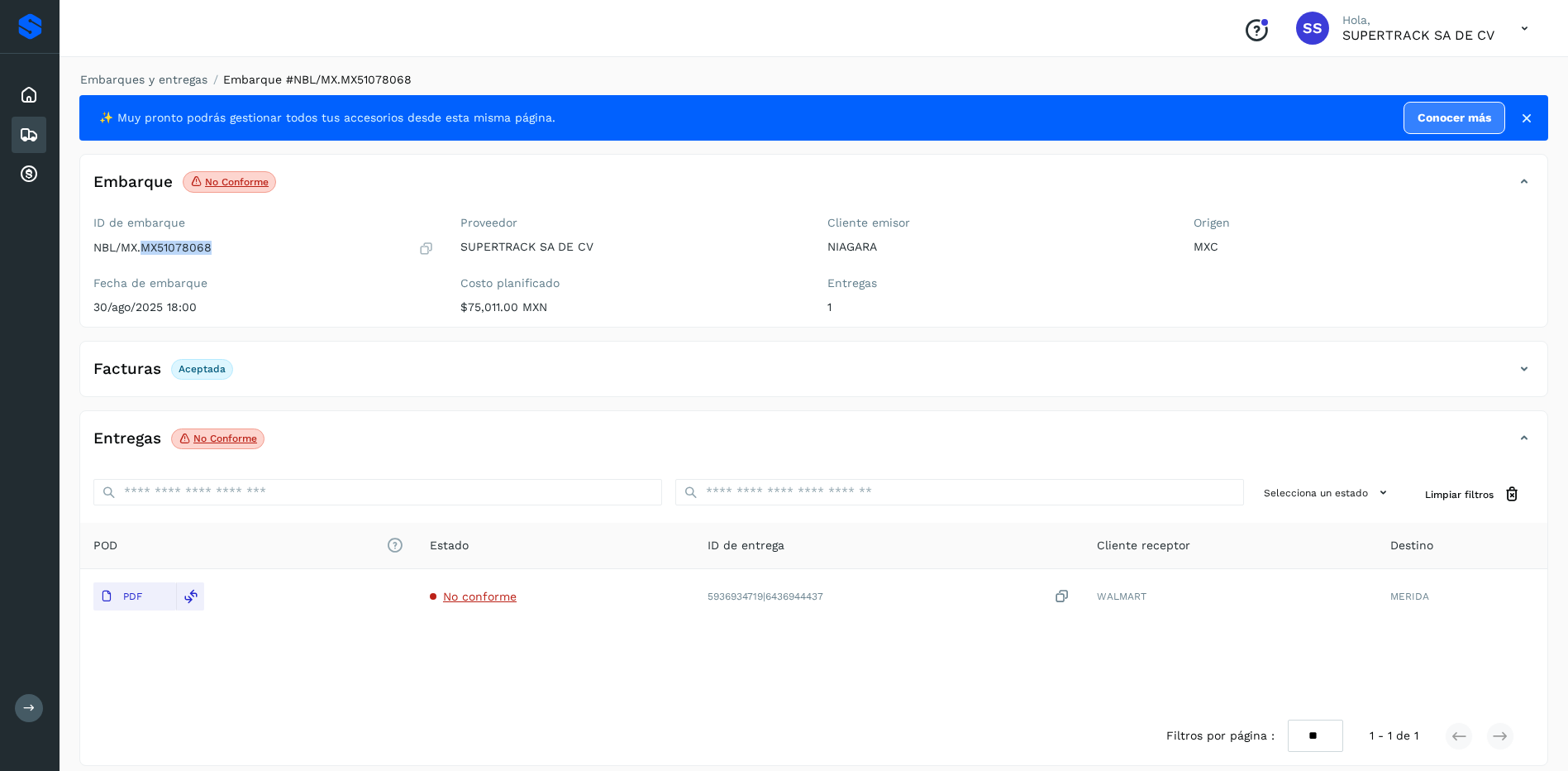
drag, startPoint x: 234, startPoint y: 248, endPoint x: 145, endPoint y: 253, distance: 89.1
click at [145, 253] on div "NBL/MX.MX51078068" at bounding box center [263, 247] width 341 height 17
copy p "MX51078068"
click at [150, 77] on link "Embarques y entregas" at bounding box center [144, 78] width 127 height 13
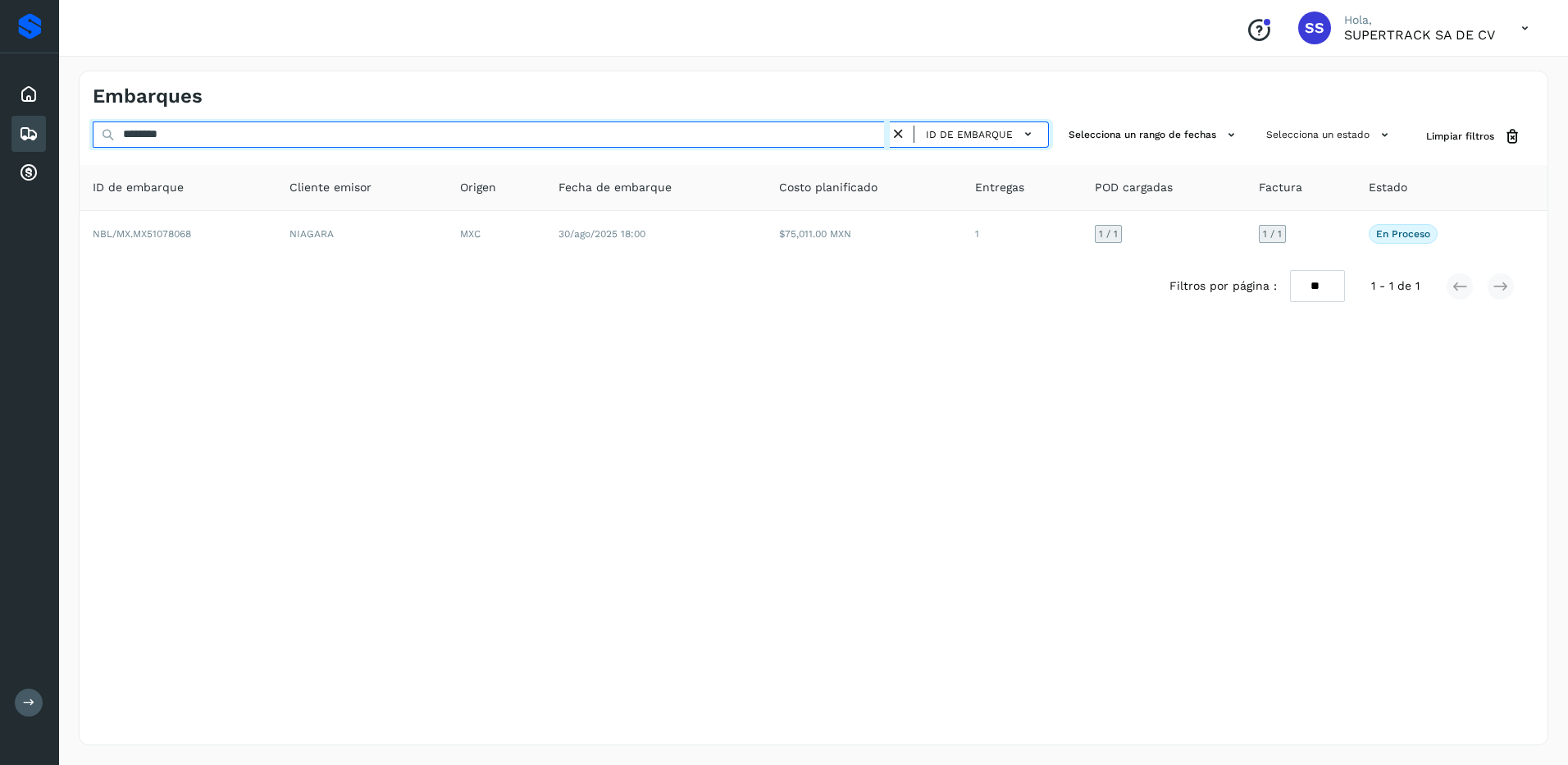
drag, startPoint x: 191, startPoint y: 138, endPoint x: -3, endPoint y: 134, distance: 194.0
click at [0, 134] on html "Proveedores Inicio Embarques Cuentas por cobrar Salir Conoce nuestros beneficio…" at bounding box center [784, 382] width 1568 height 765
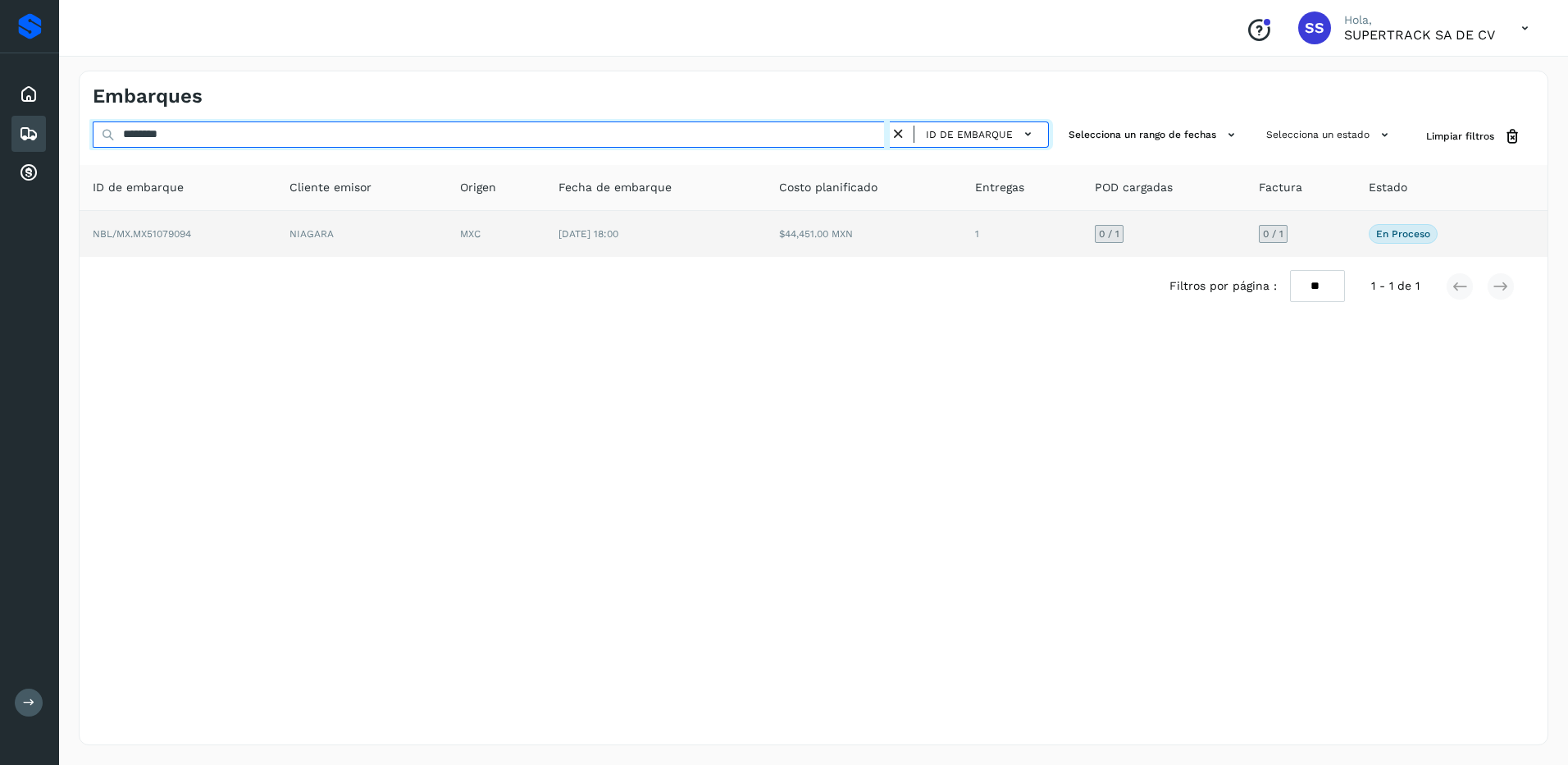
type input "********"
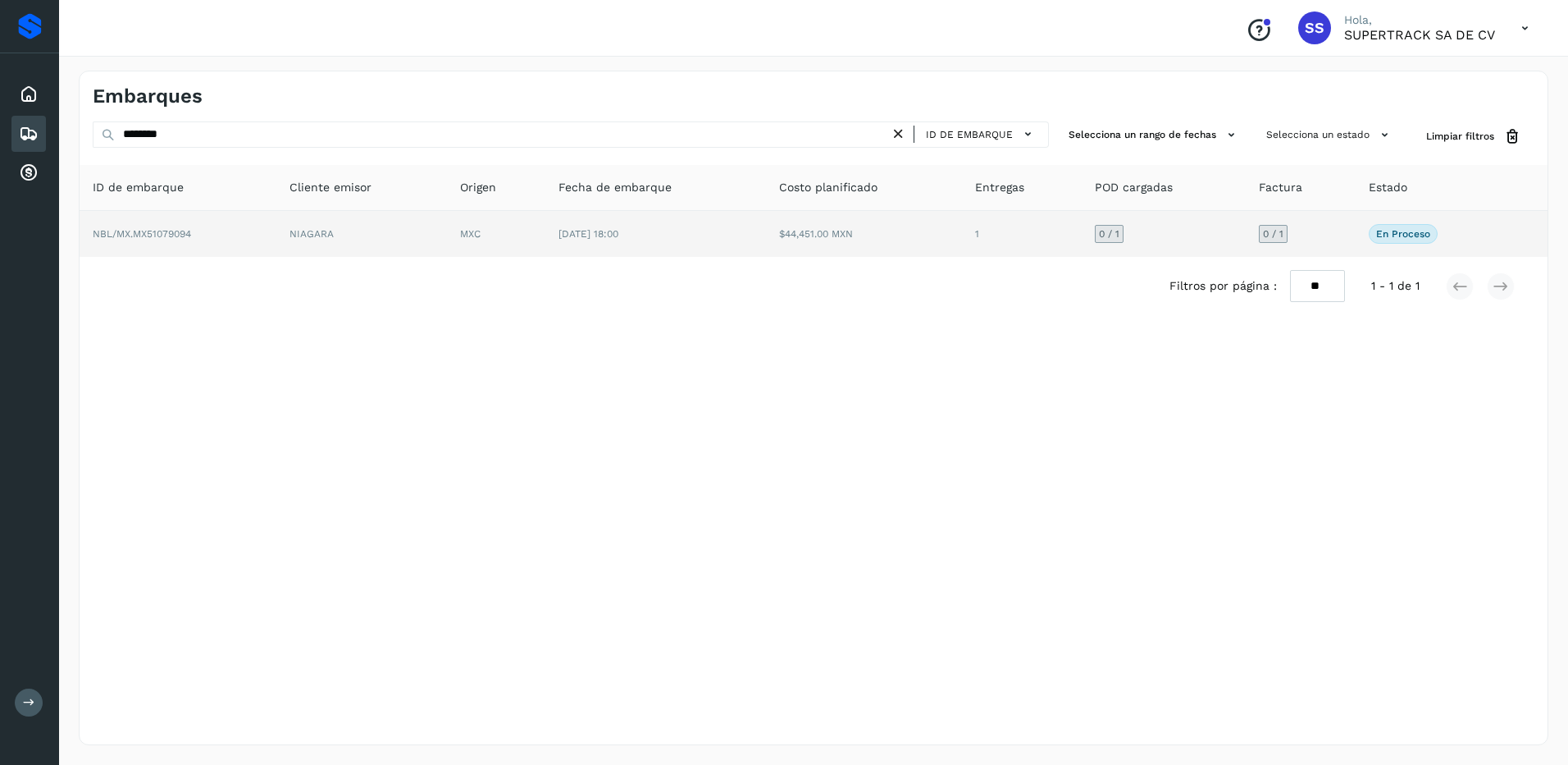
click at [676, 240] on td "[DATE] 18:00" at bounding box center [654, 234] width 220 height 46
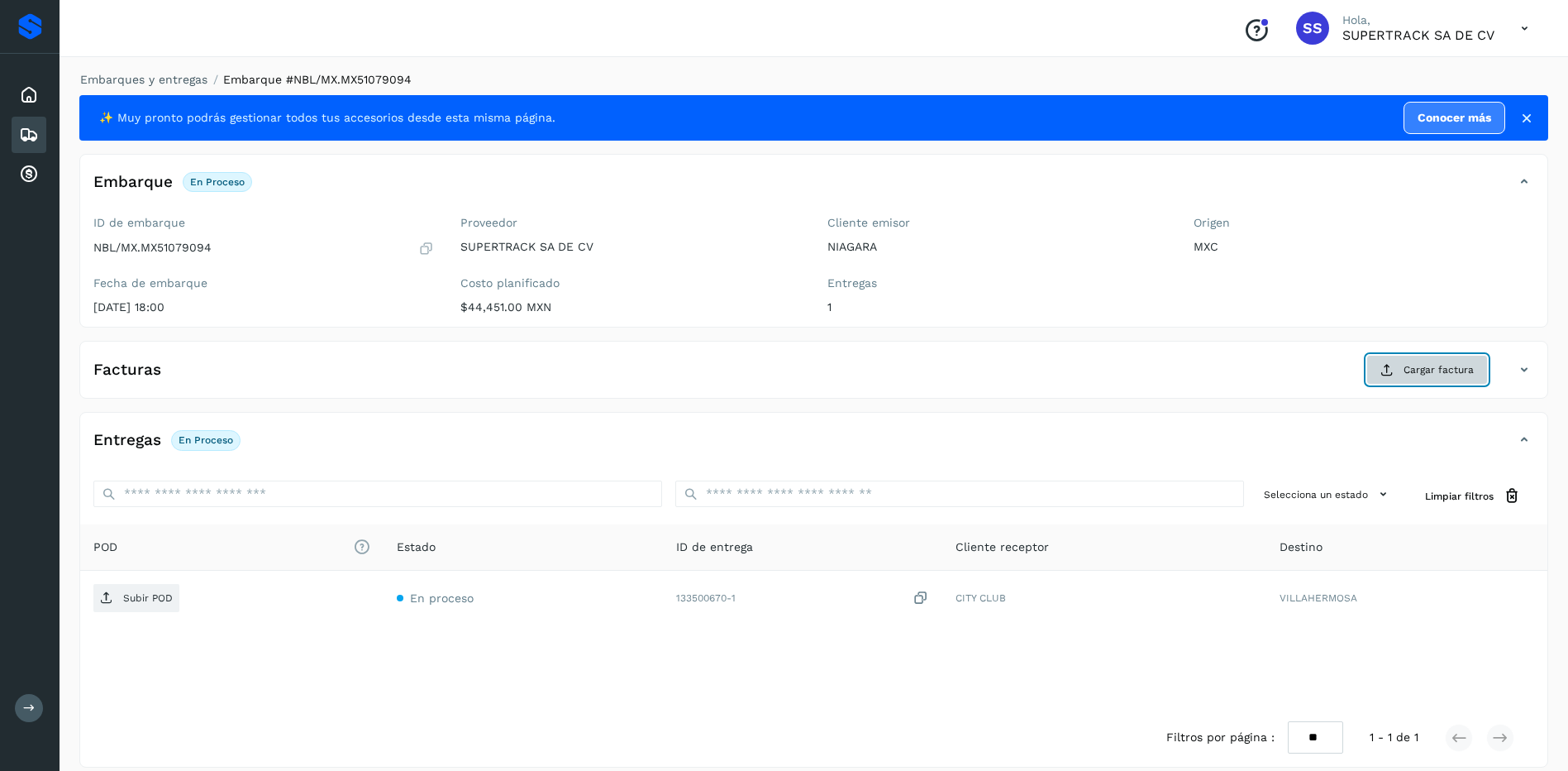
click at [1411, 365] on span "Cargar factura" at bounding box center [1438, 370] width 71 height 15
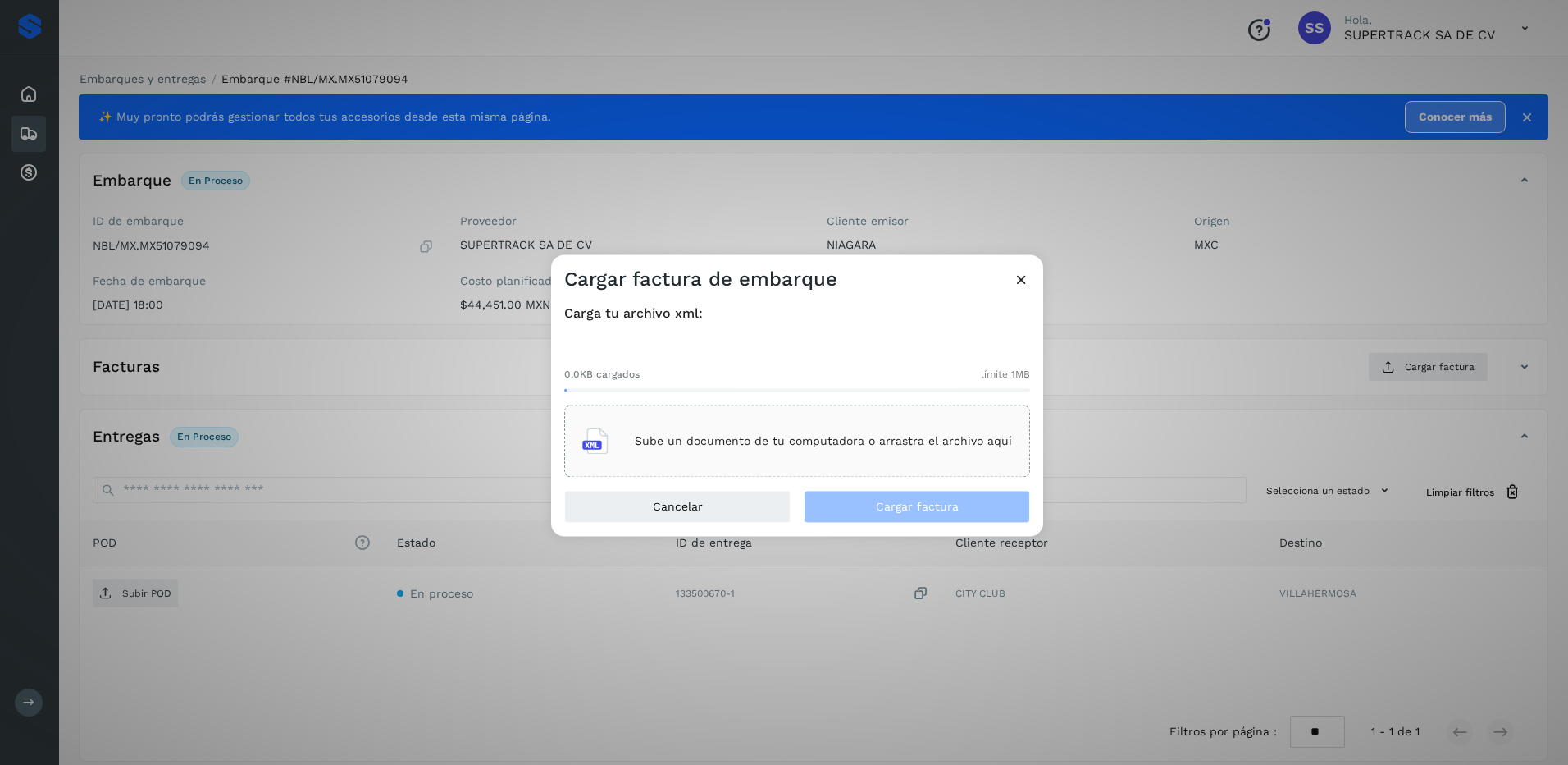
click at [887, 446] on p "Sube un documento de tu computadora o arrastra el archivo aquí" at bounding box center [823, 441] width 377 height 14
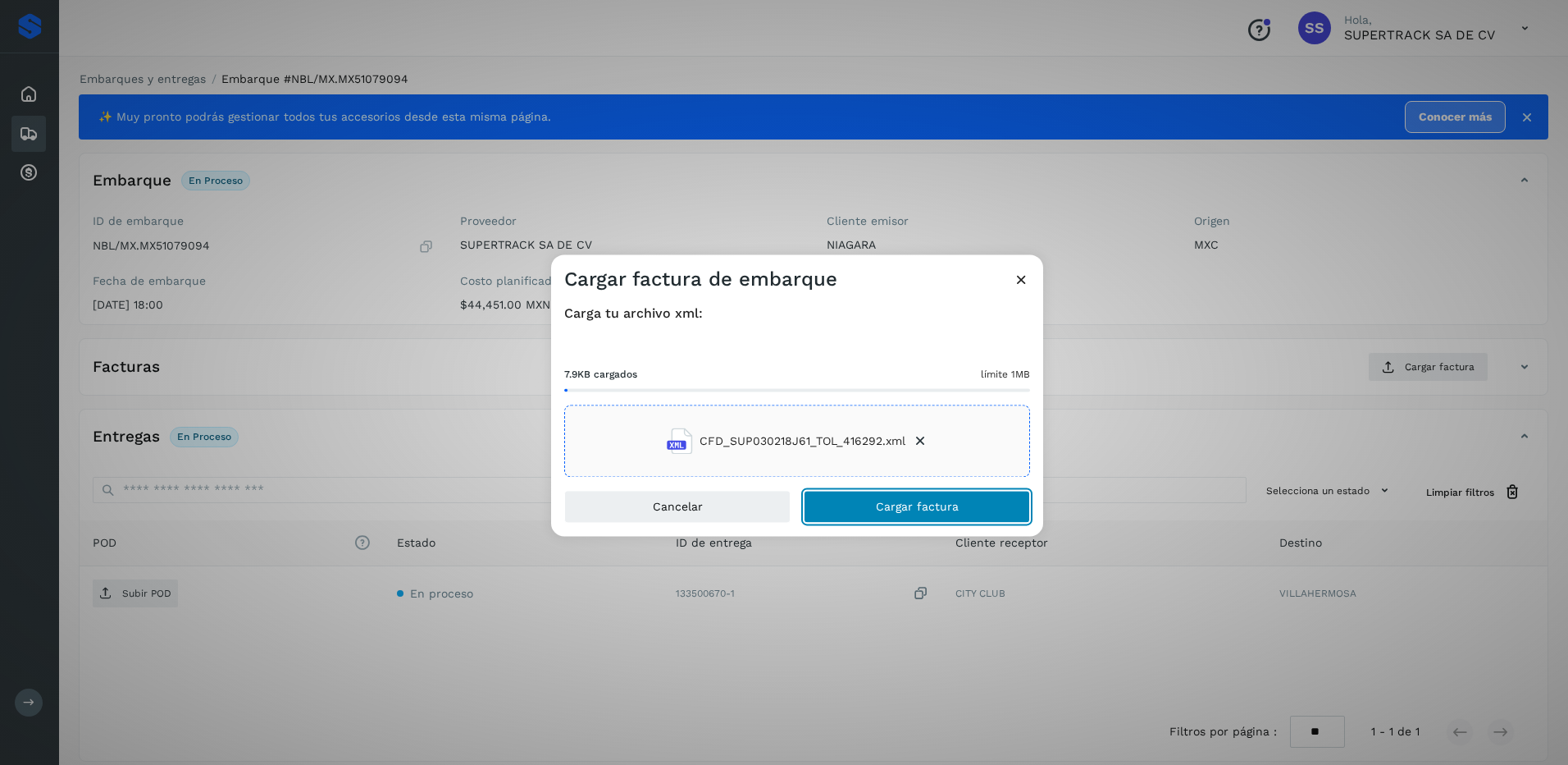
click at [942, 506] on span "Cargar factura" at bounding box center [918, 508] width 83 height 12
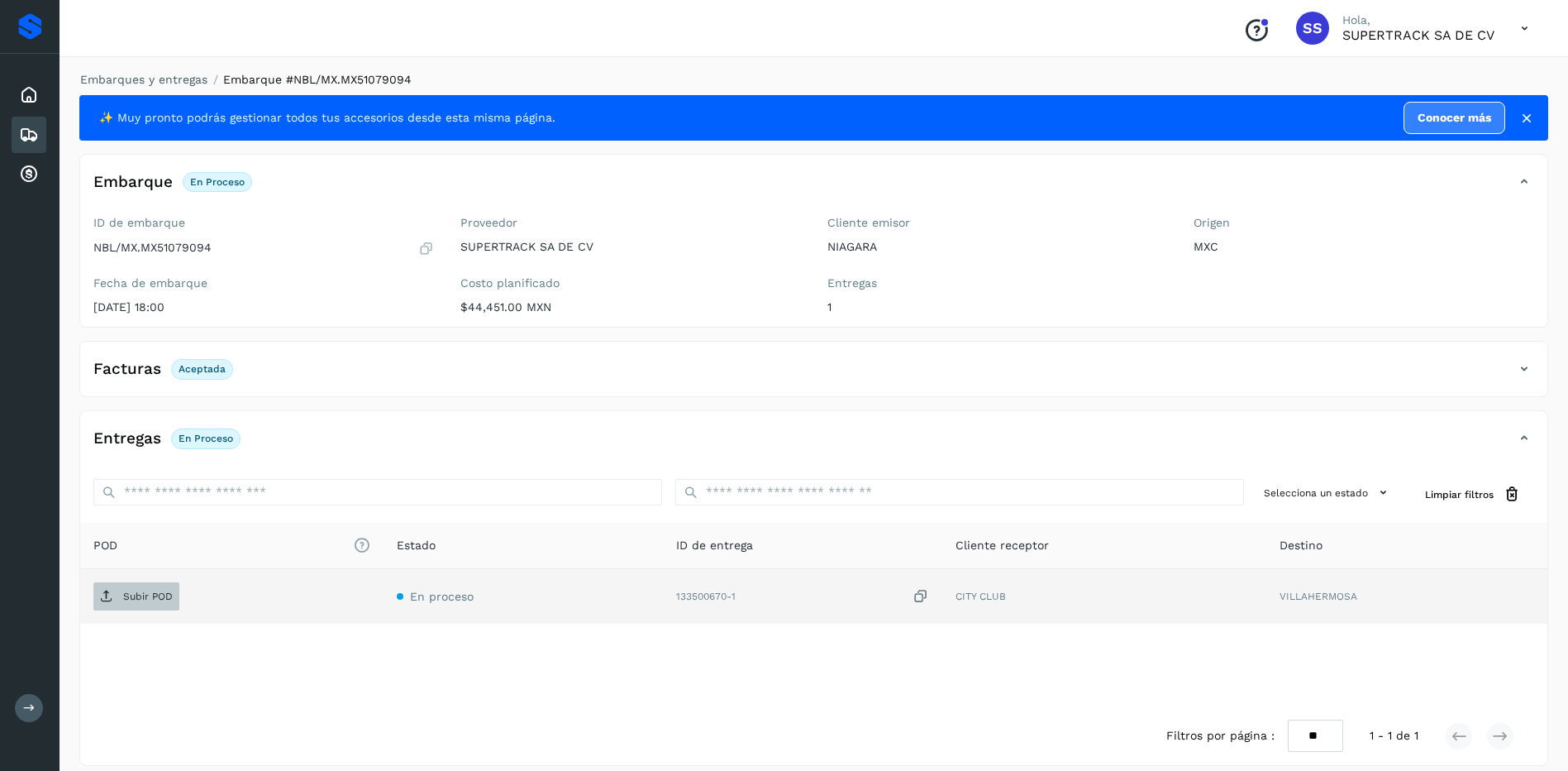
click at [149, 592] on p "Subir POD" at bounding box center [148, 596] width 50 height 12
click at [129, 80] on link "Embarques y entregas" at bounding box center [144, 78] width 127 height 13
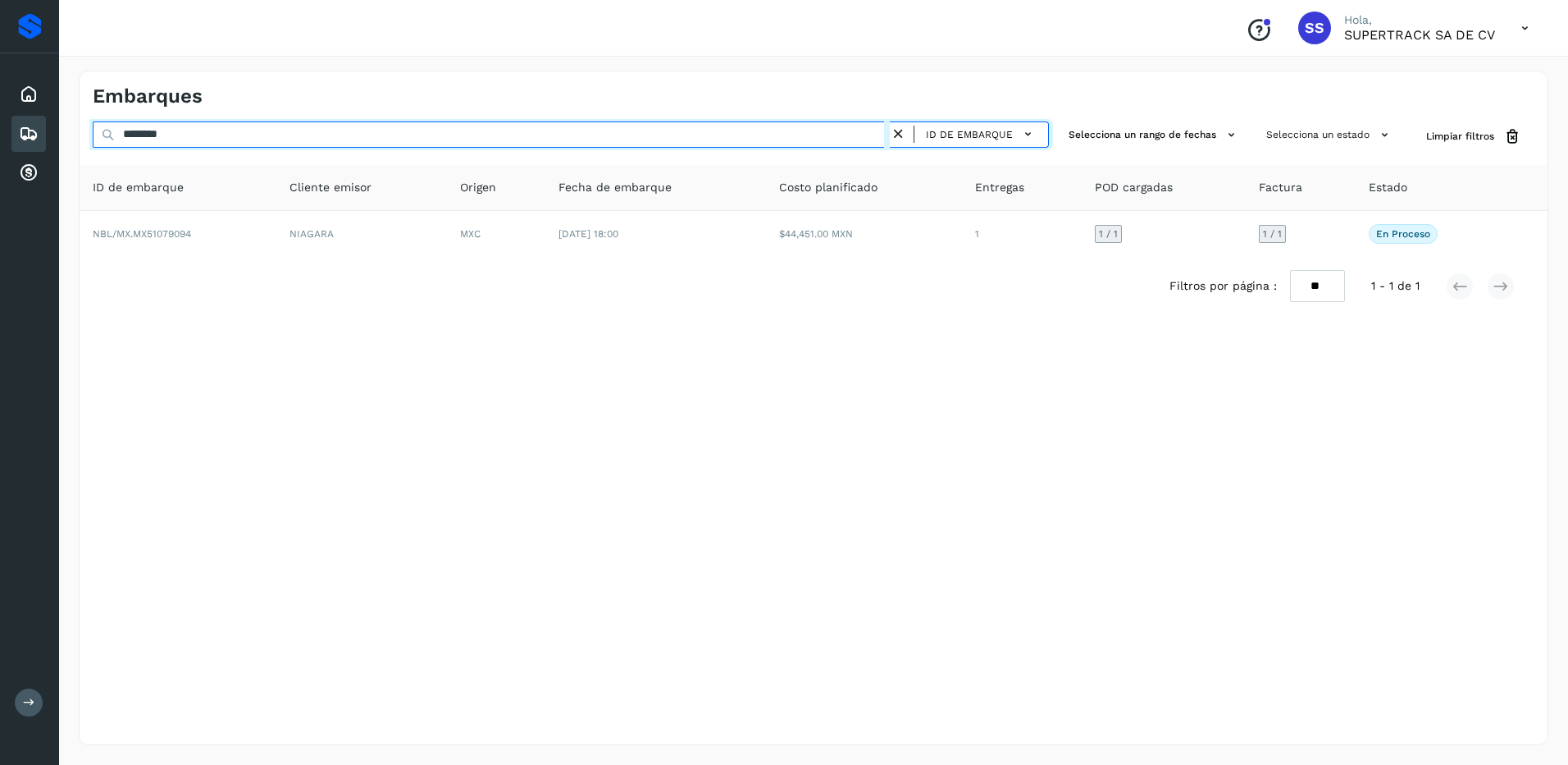
drag, startPoint x: 185, startPoint y: 130, endPoint x: -3, endPoint y: 130, distance: 188.0
click at [0, 130] on html "Proveedores Inicio Embarques Cuentas por cobrar Salir Conoce nuestros beneficio…" at bounding box center [784, 382] width 1568 height 765
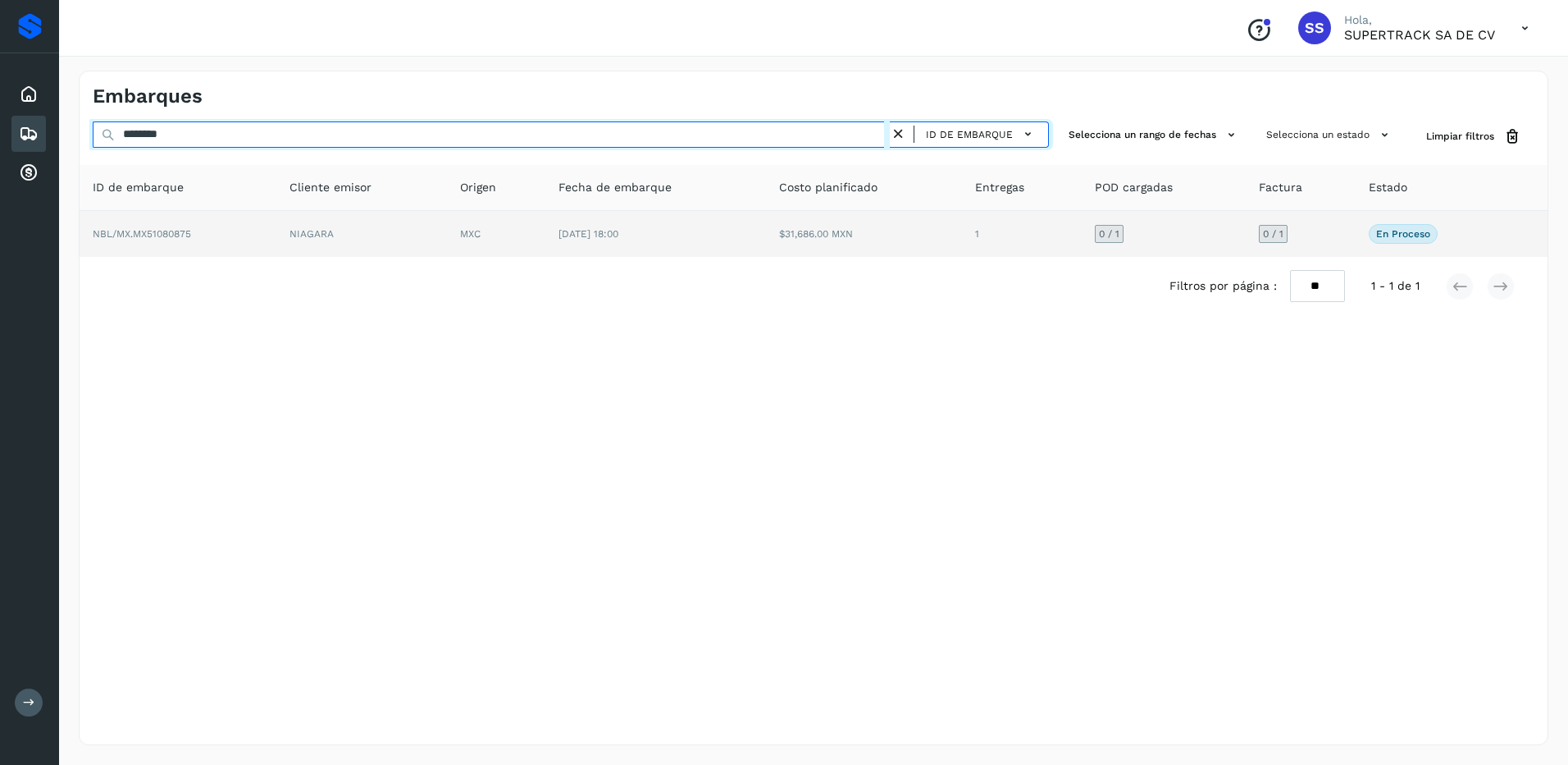
type input "********"
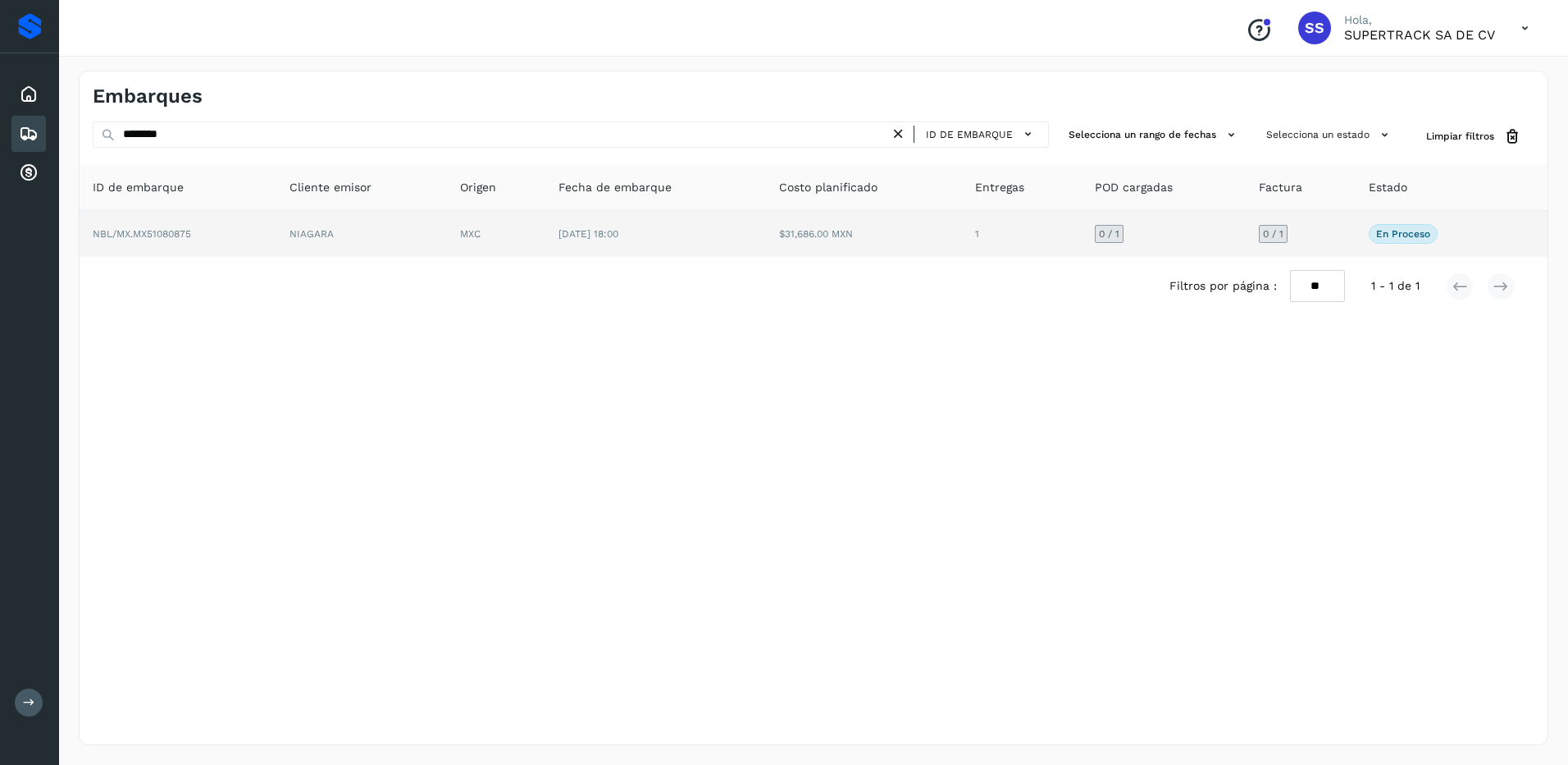
click at [493, 231] on td "MXC" at bounding box center [497, 234] width 99 height 46
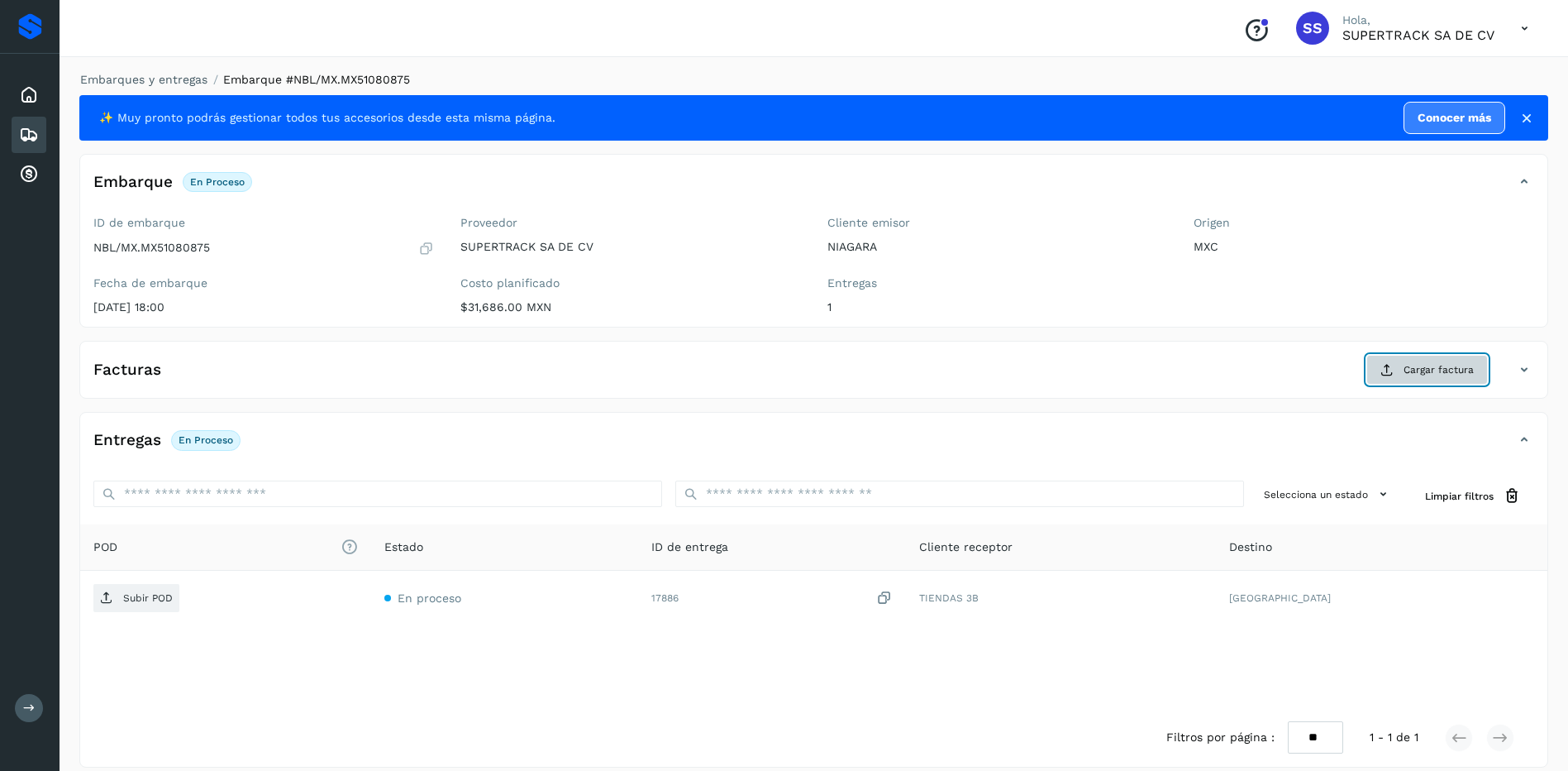
click at [1424, 378] on button "Cargar factura" at bounding box center [1427, 370] width 121 height 30
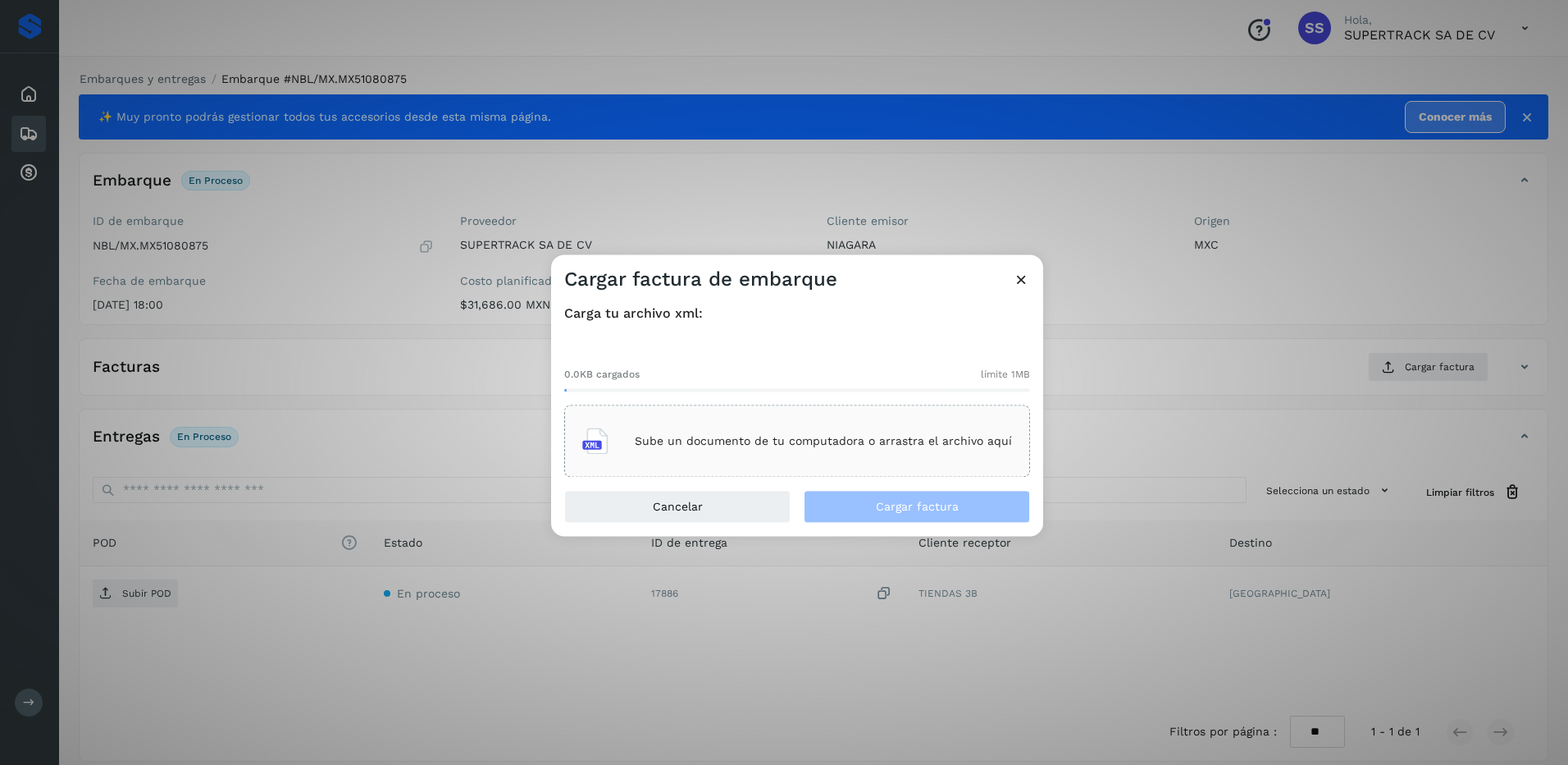
click at [707, 440] on p "Sube un documento de tu computadora o arrastra el archivo aquí" at bounding box center [823, 441] width 377 height 14
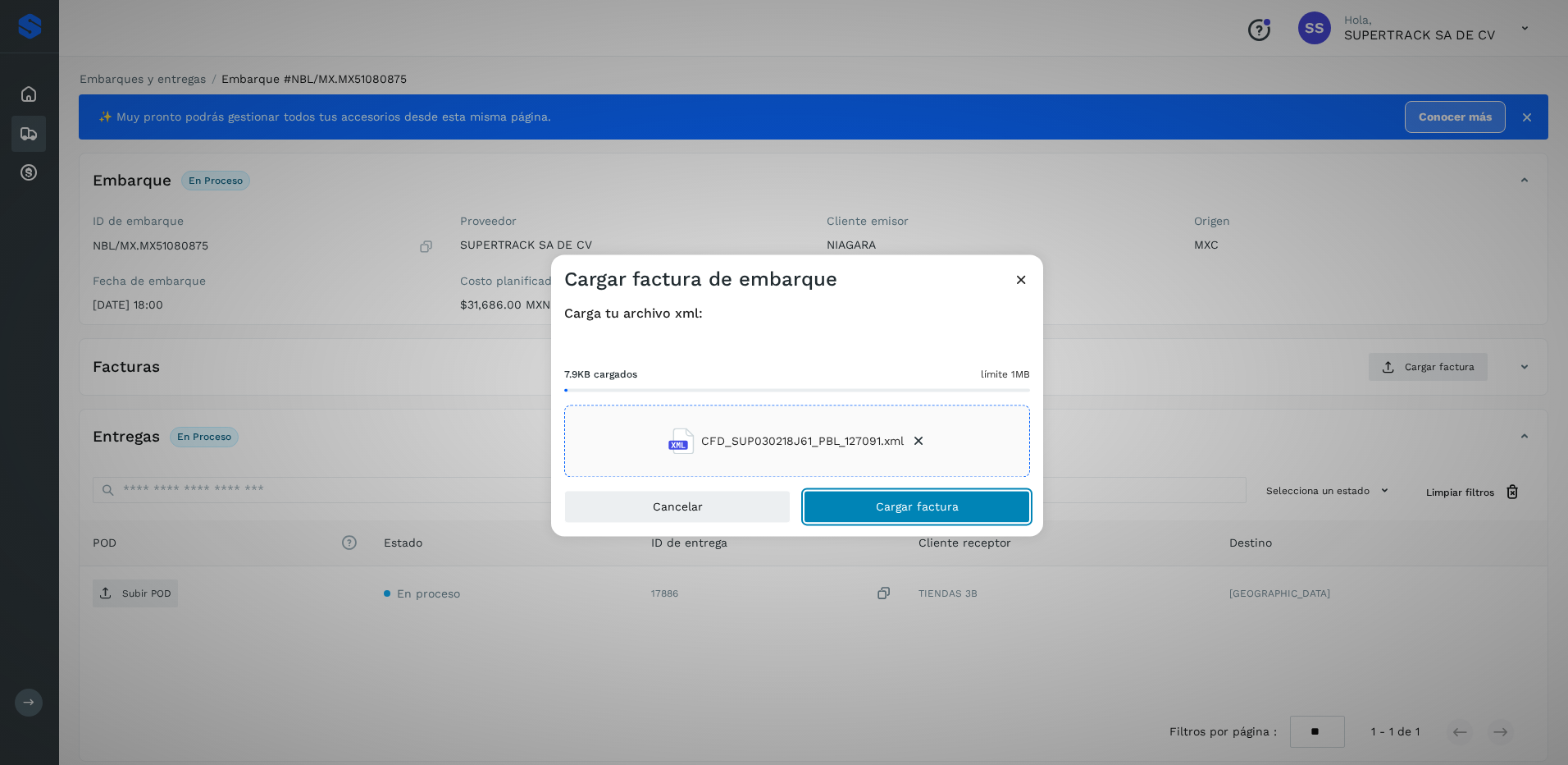
click at [928, 509] on span "Cargar factura" at bounding box center [918, 508] width 83 height 12
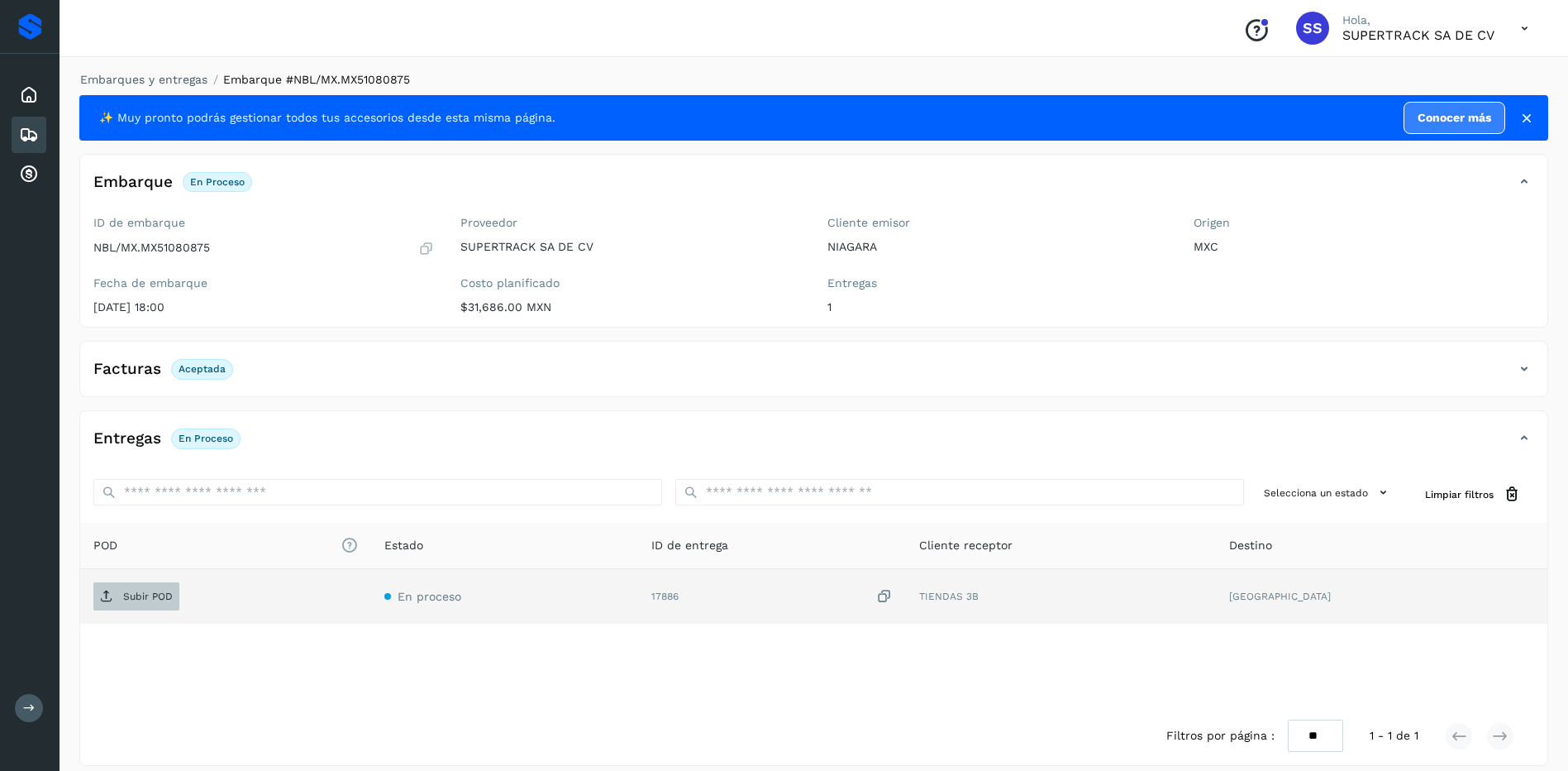
click at [157, 594] on p "Subir POD" at bounding box center [148, 596] width 50 height 12
click at [172, 79] on link "Embarques y entregas" at bounding box center [144, 78] width 127 height 13
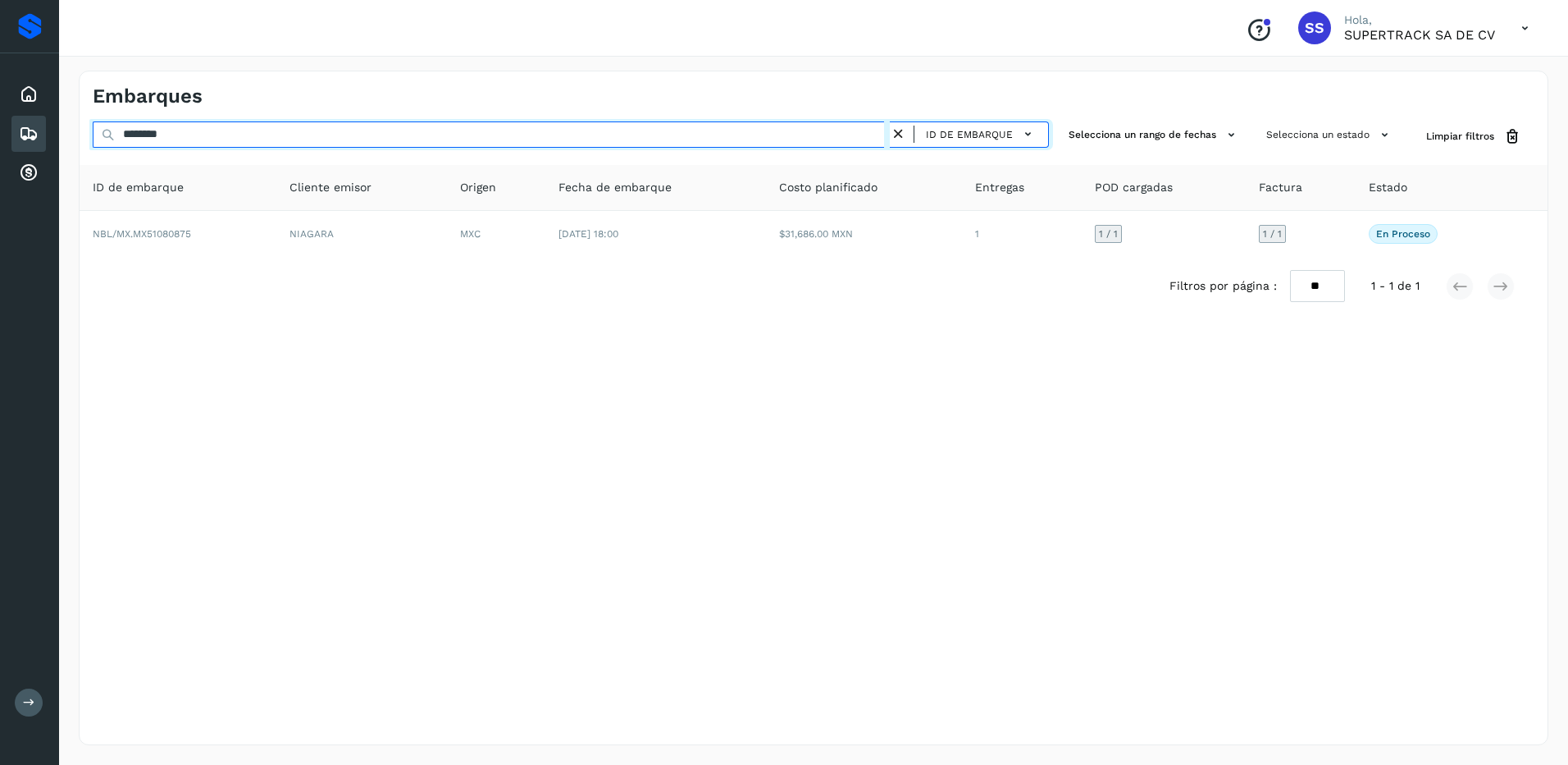
drag, startPoint x: 186, startPoint y: 123, endPoint x: 6, endPoint y: 116, distance: 180.1
click at [7, 118] on div "Proveedores Inicio Embarques Cuentas por cobrar Salir Conoce nuestros beneficio…" at bounding box center [784, 382] width 1568 height 765
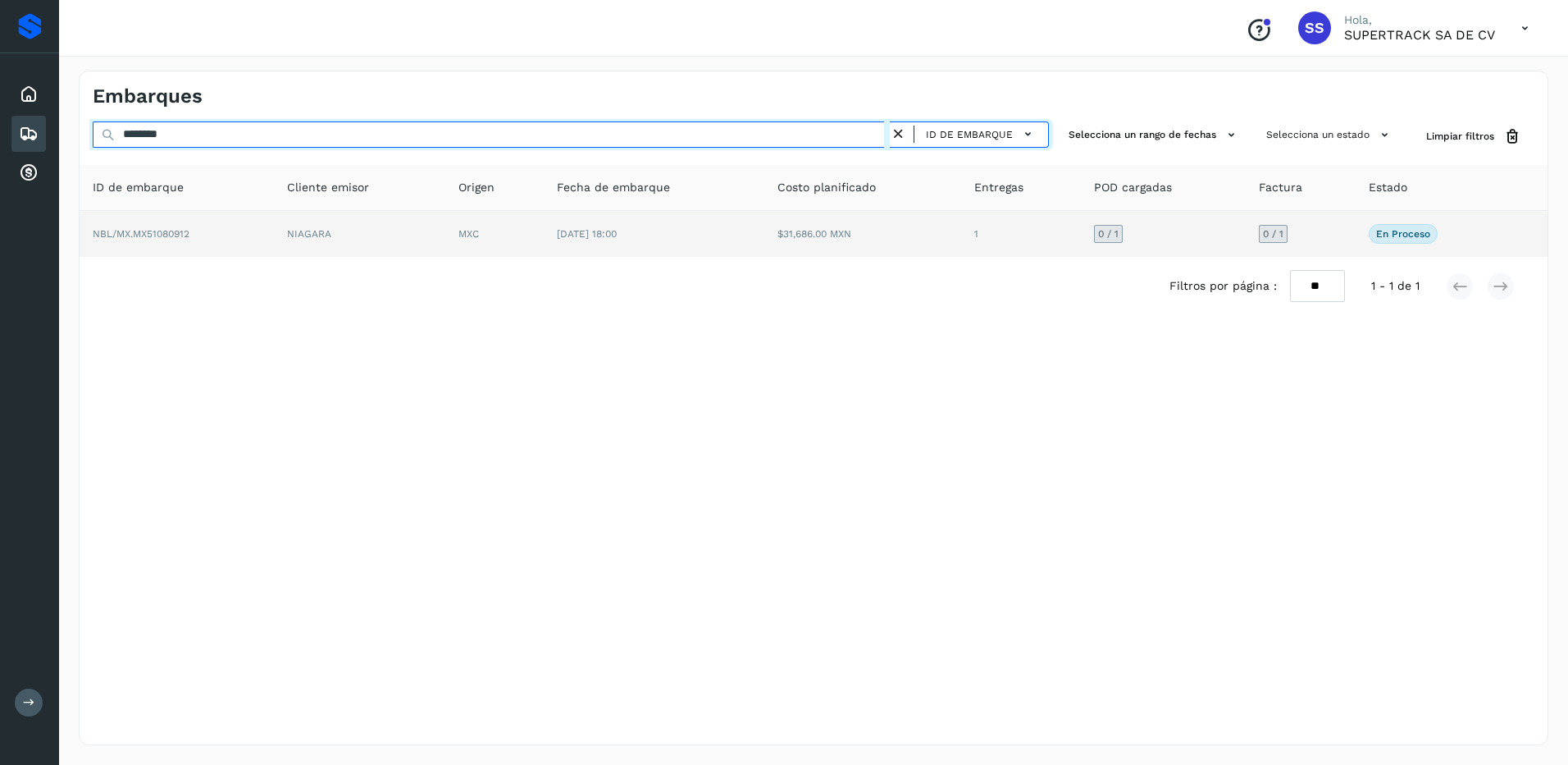
type input "********"
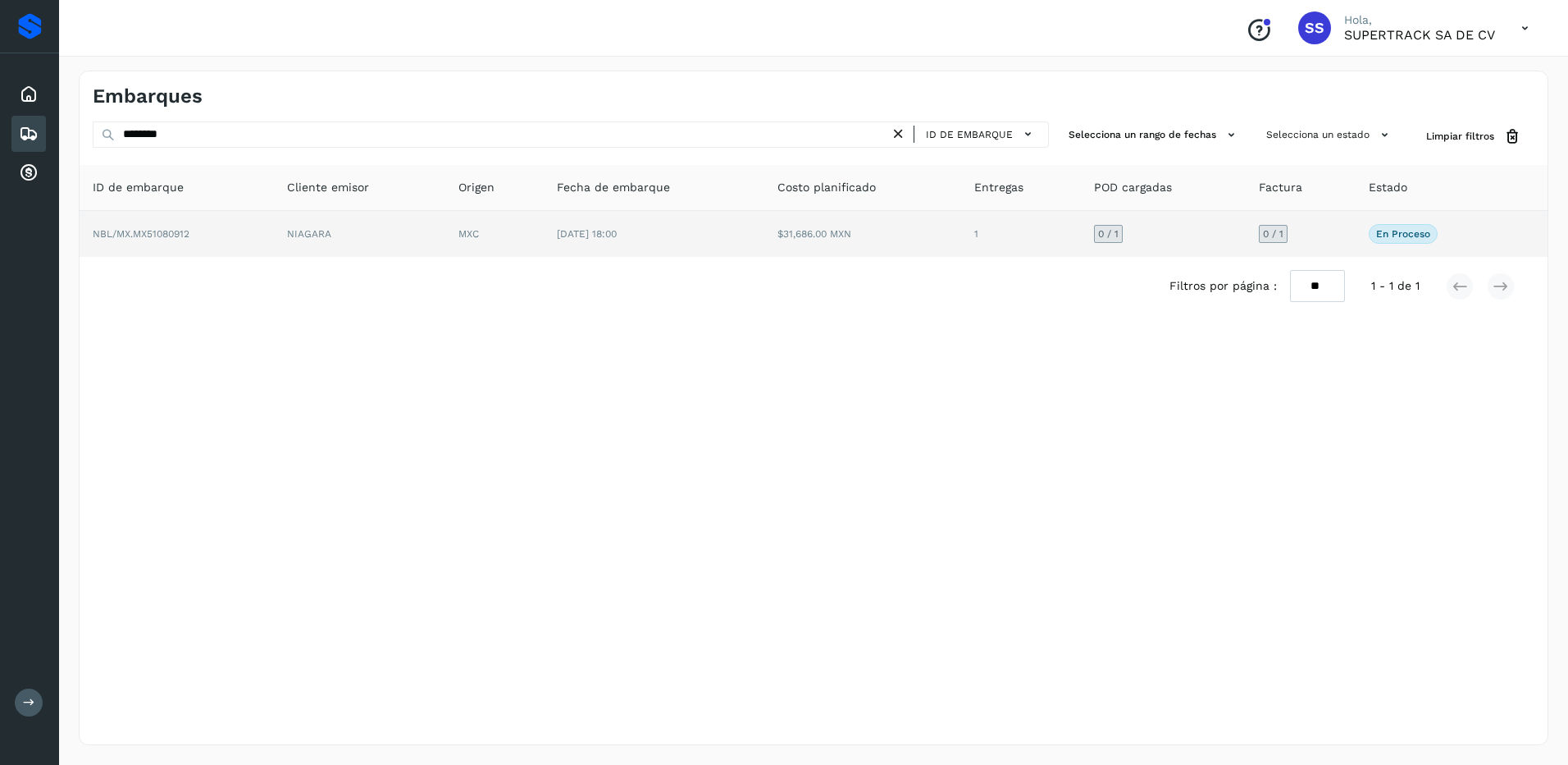
click at [406, 240] on td "NIAGARA" at bounding box center [360, 234] width 171 height 46
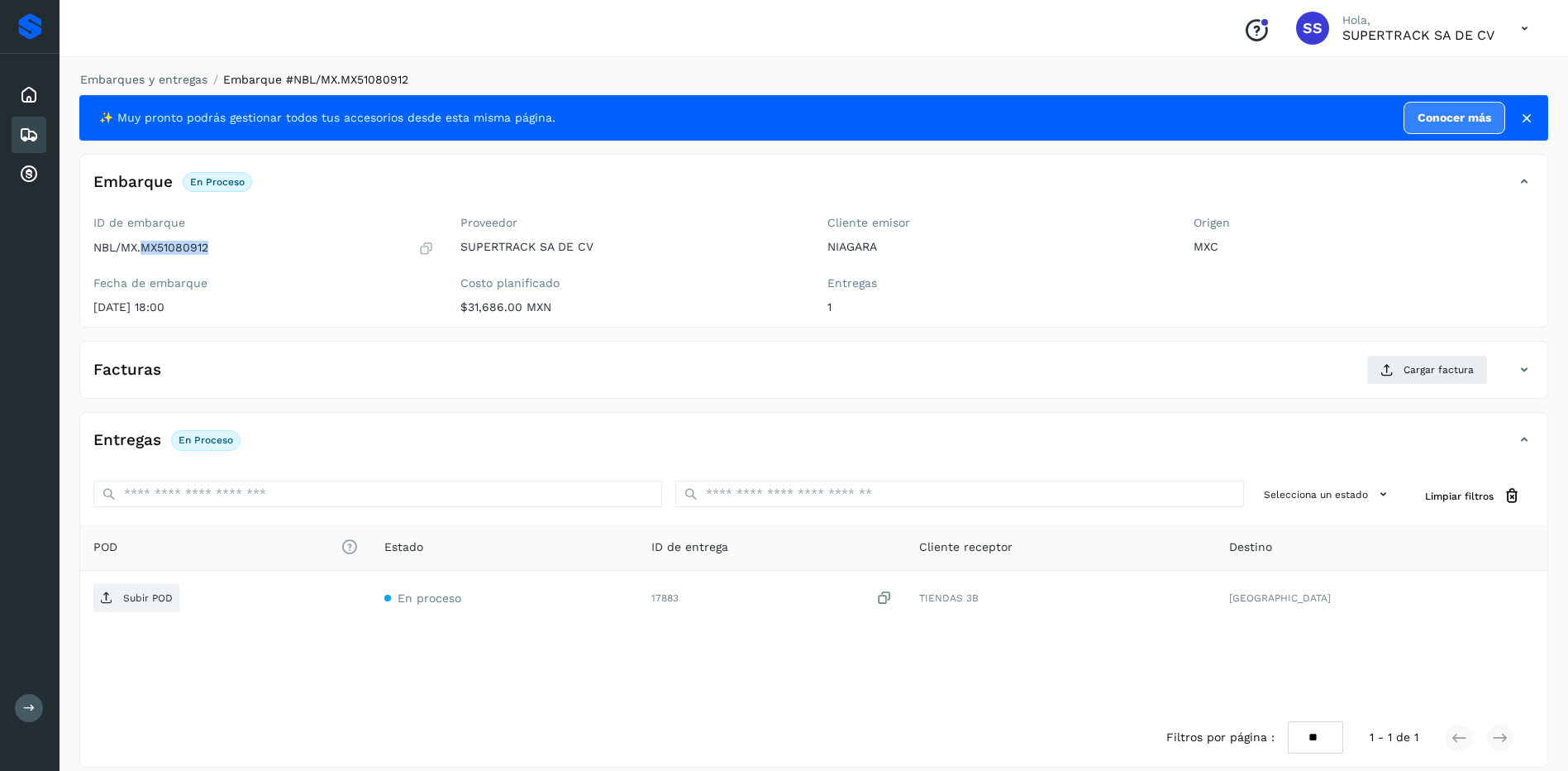
drag, startPoint x: 211, startPoint y: 250, endPoint x: 145, endPoint y: 253, distance: 66.1
click at [145, 253] on div "NBL/MX.MX51080912" at bounding box center [263, 247] width 341 height 17
drag, startPoint x: 145, startPoint y: 253, endPoint x: 162, endPoint y: 248, distance: 17.7
copy p "MX51080912"
click at [1434, 373] on span "Cargar factura" at bounding box center [1438, 370] width 71 height 15
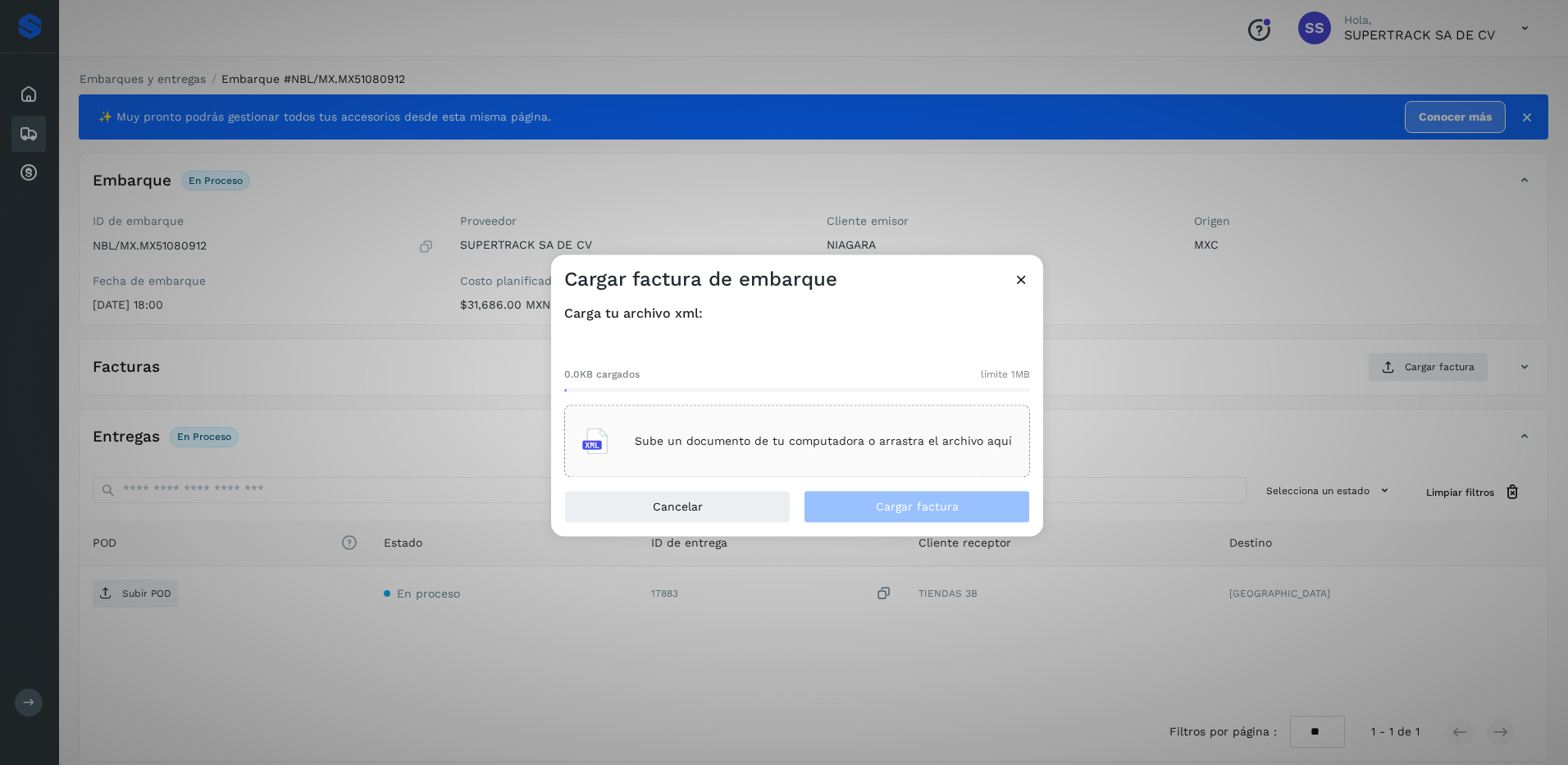
click at [884, 438] on p "Sube un documento de tu computadora o arrastra el archivo aquí" at bounding box center [823, 441] width 377 height 14
click at [910, 496] on button "Cargar factura" at bounding box center [918, 507] width 227 height 33
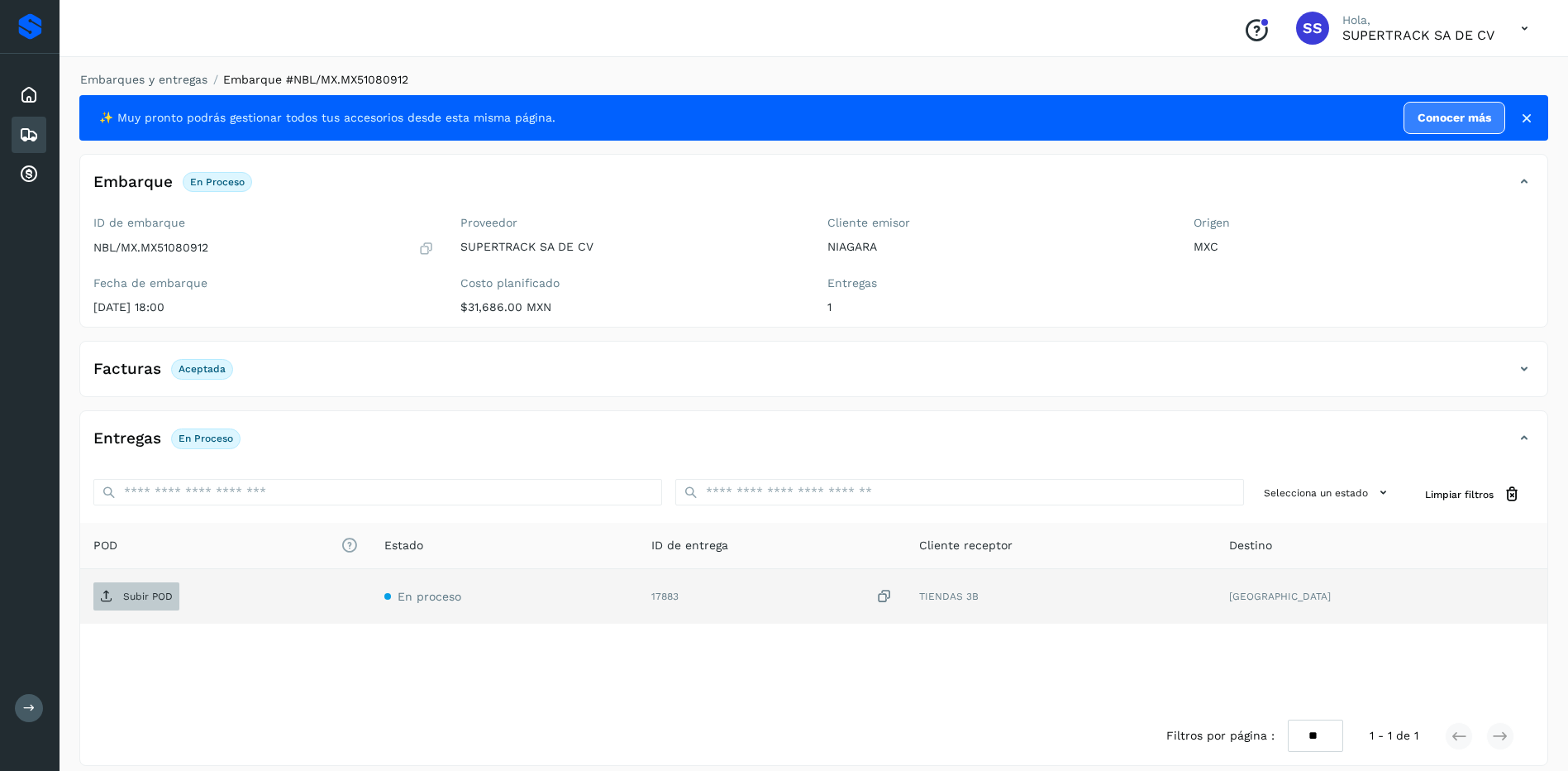
click at [101, 595] on icon at bounding box center [106, 595] width 13 height 13
click at [140, 81] on link "Embarques y entregas" at bounding box center [144, 78] width 127 height 13
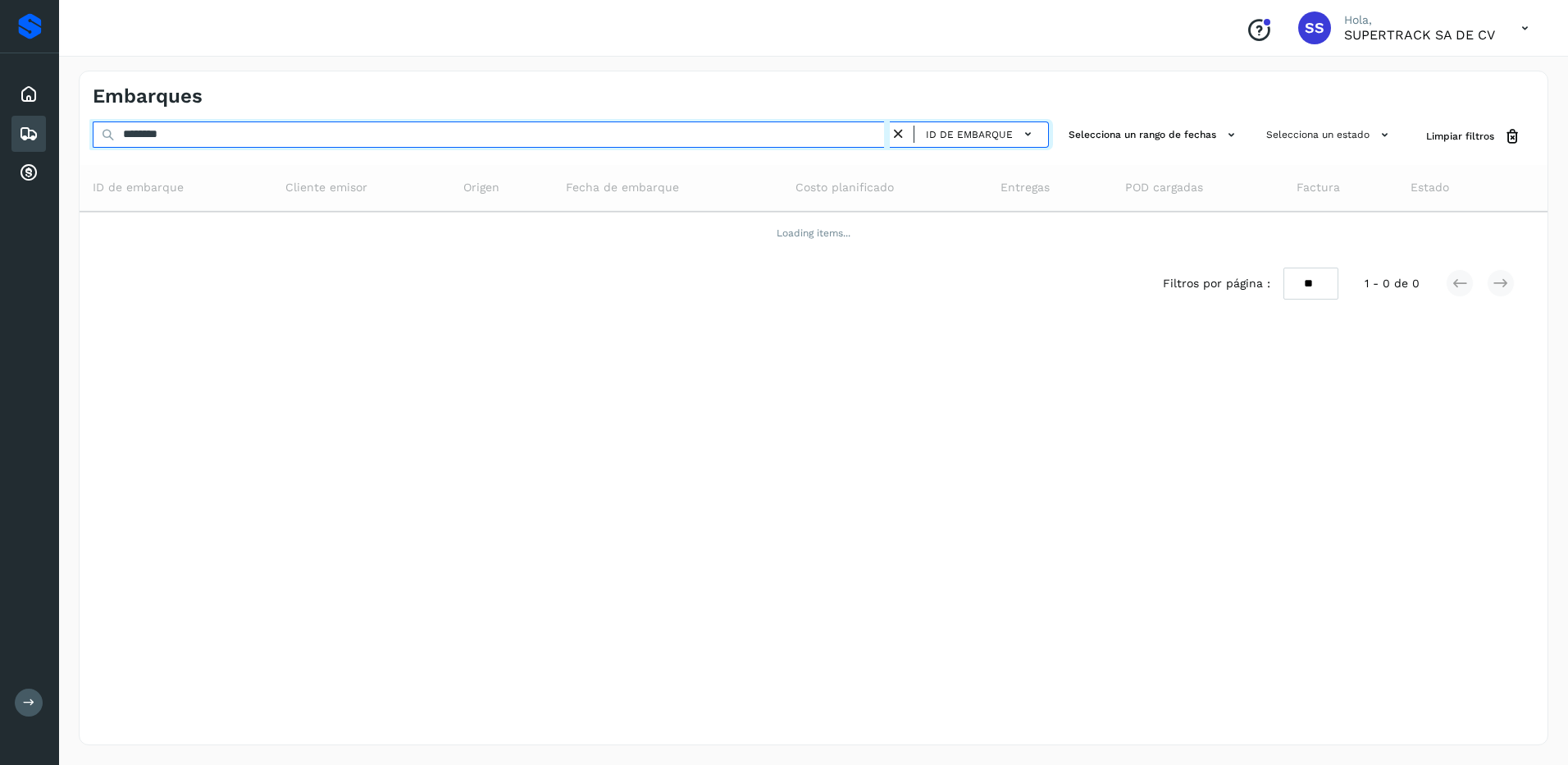
drag, startPoint x: 218, startPoint y: 140, endPoint x: -3, endPoint y: 91, distance: 226.4
click at [0, 91] on html "Proveedores Inicio Embarques Cuentas por cobrar Salir Conoce nuestros beneficio…" at bounding box center [784, 382] width 1568 height 765
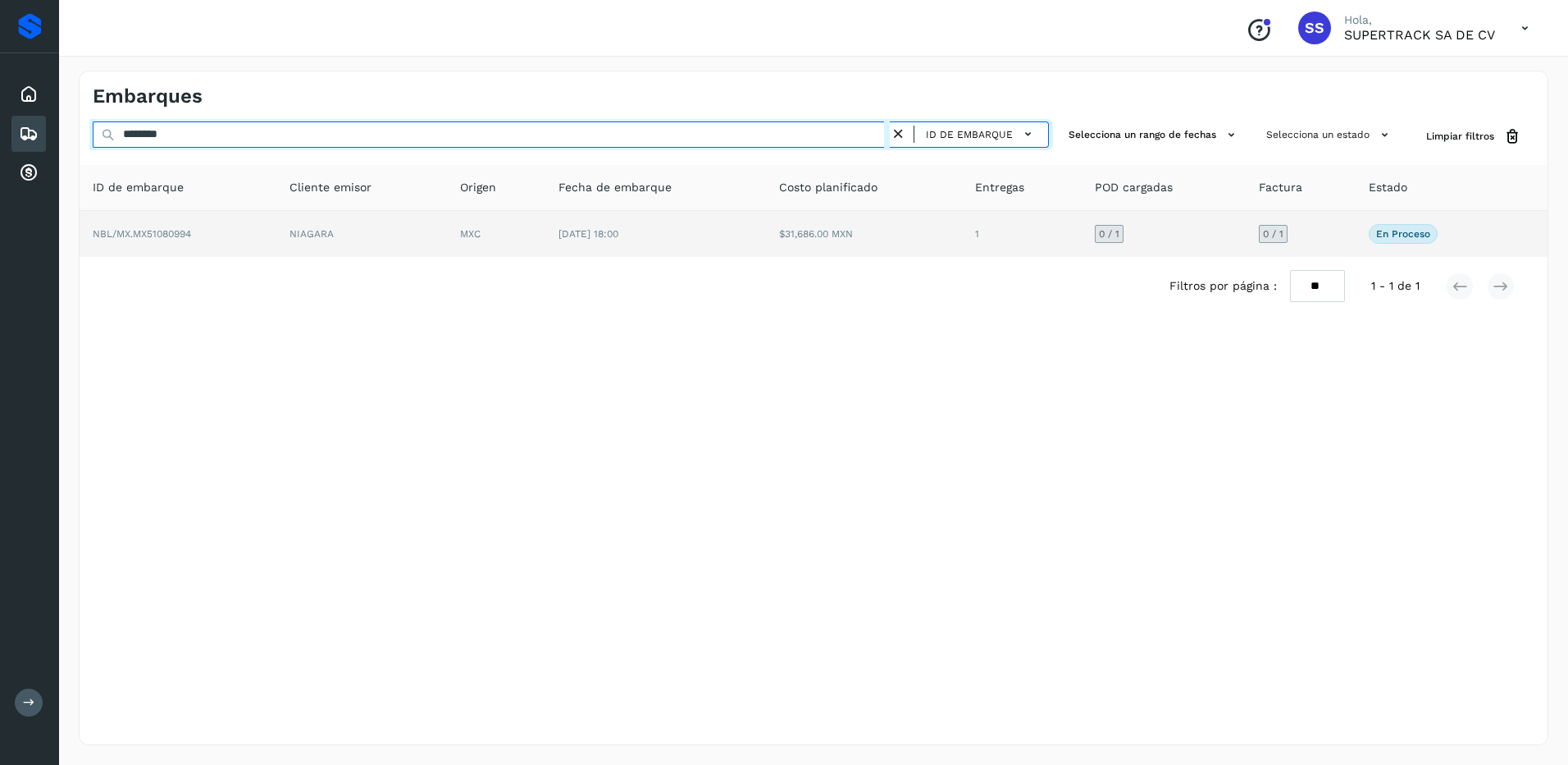
type input "********"
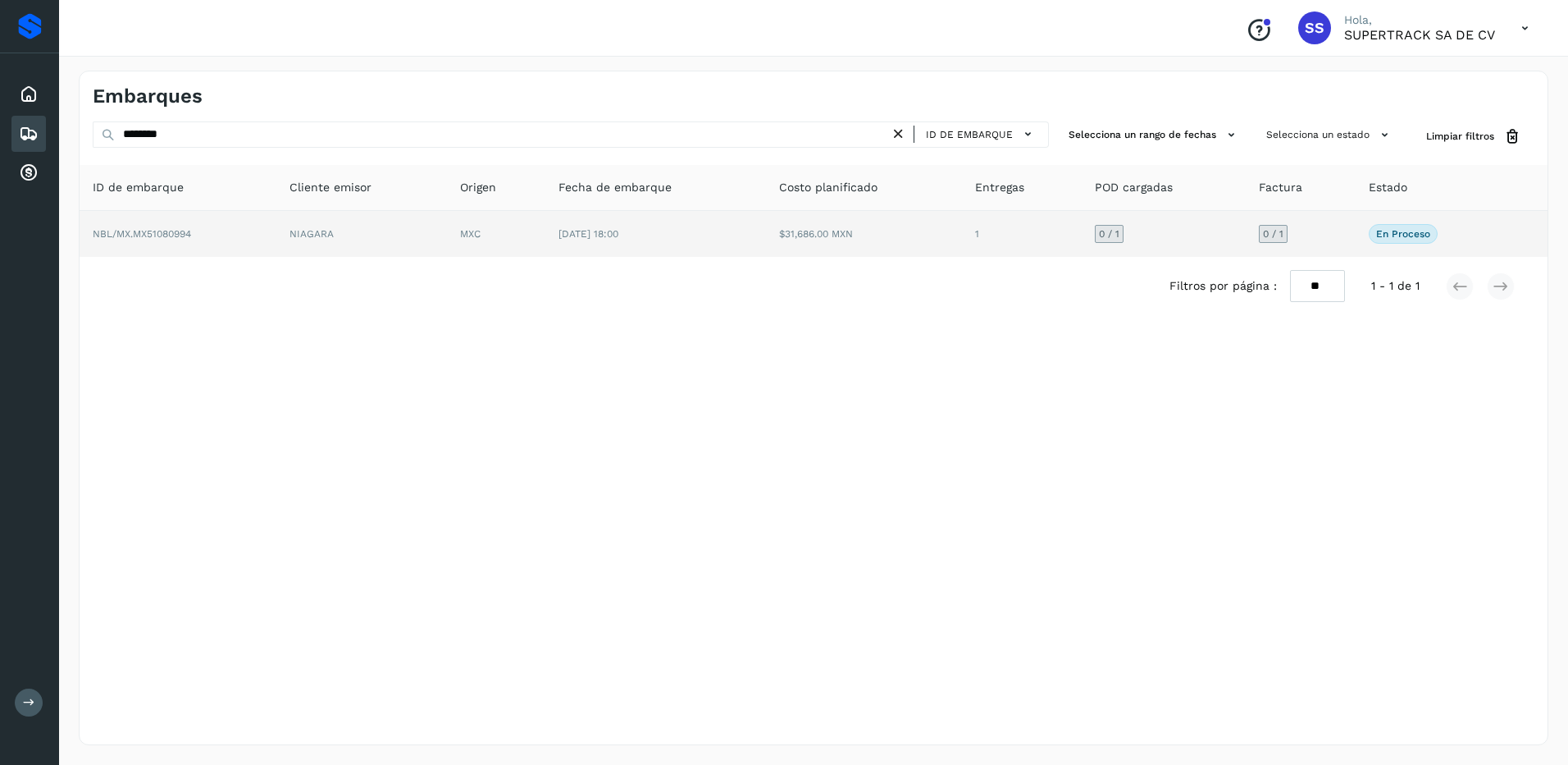
click at [447, 249] on td "NIAGARA" at bounding box center [361, 234] width 170 height 46
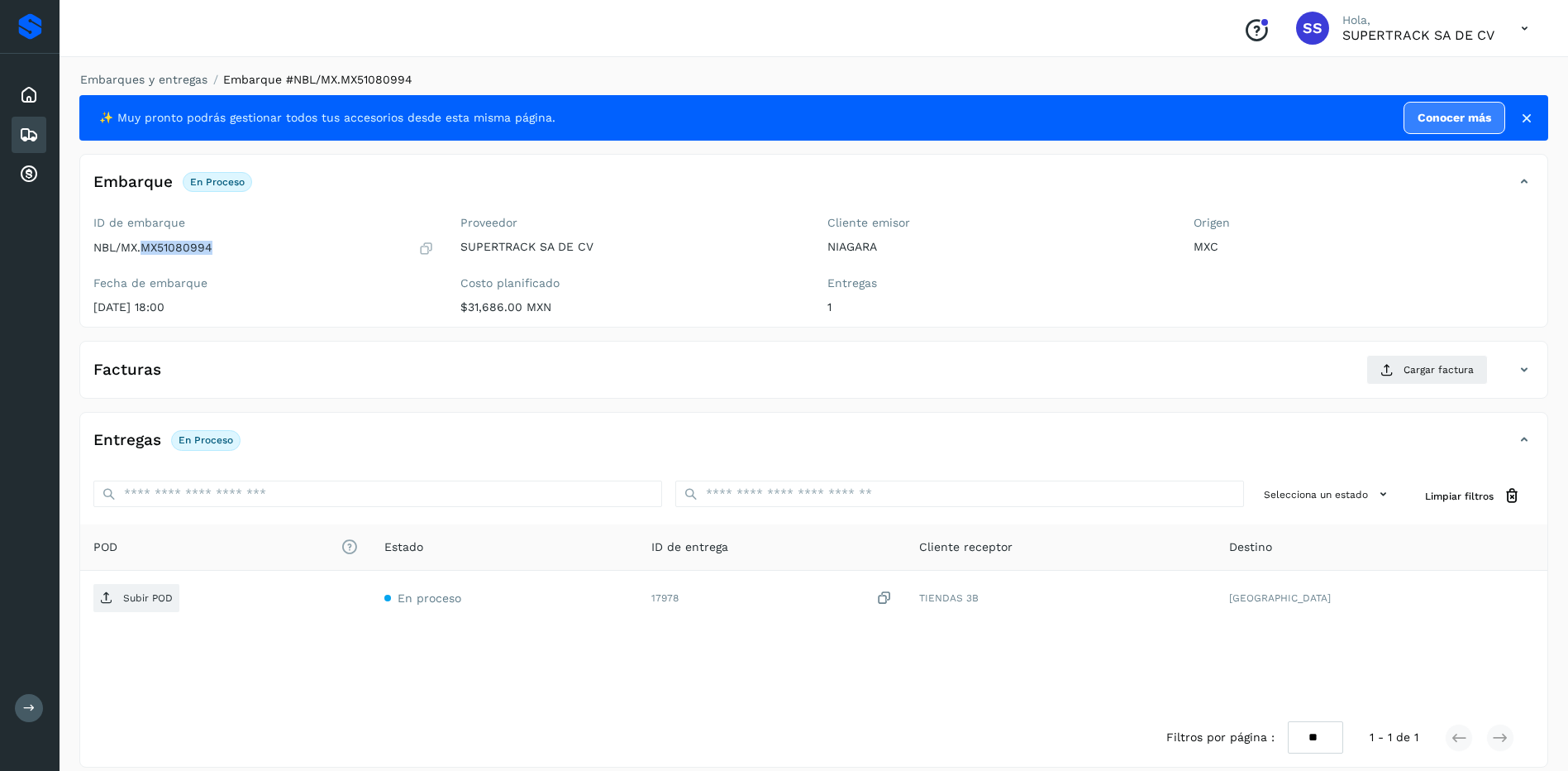
drag, startPoint x: 245, startPoint y: 236, endPoint x: 142, endPoint y: 263, distance: 106.5
click at [142, 263] on div "ID de embarque NBL/MX.MX51080994 Fecha de embarque [DATE] 18:00" at bounding box center [264, 268] width 367 height 117
drag, startPoint x: 142, startPoint y: 263, endPoint x: 154, endPoint y: 243, distance: 23.3
copy p "MX51080994"
drag, startPoint x: 1437, startPoint y: 348, endPoint x: 1432, endPoint y: 368, distance: 20.6
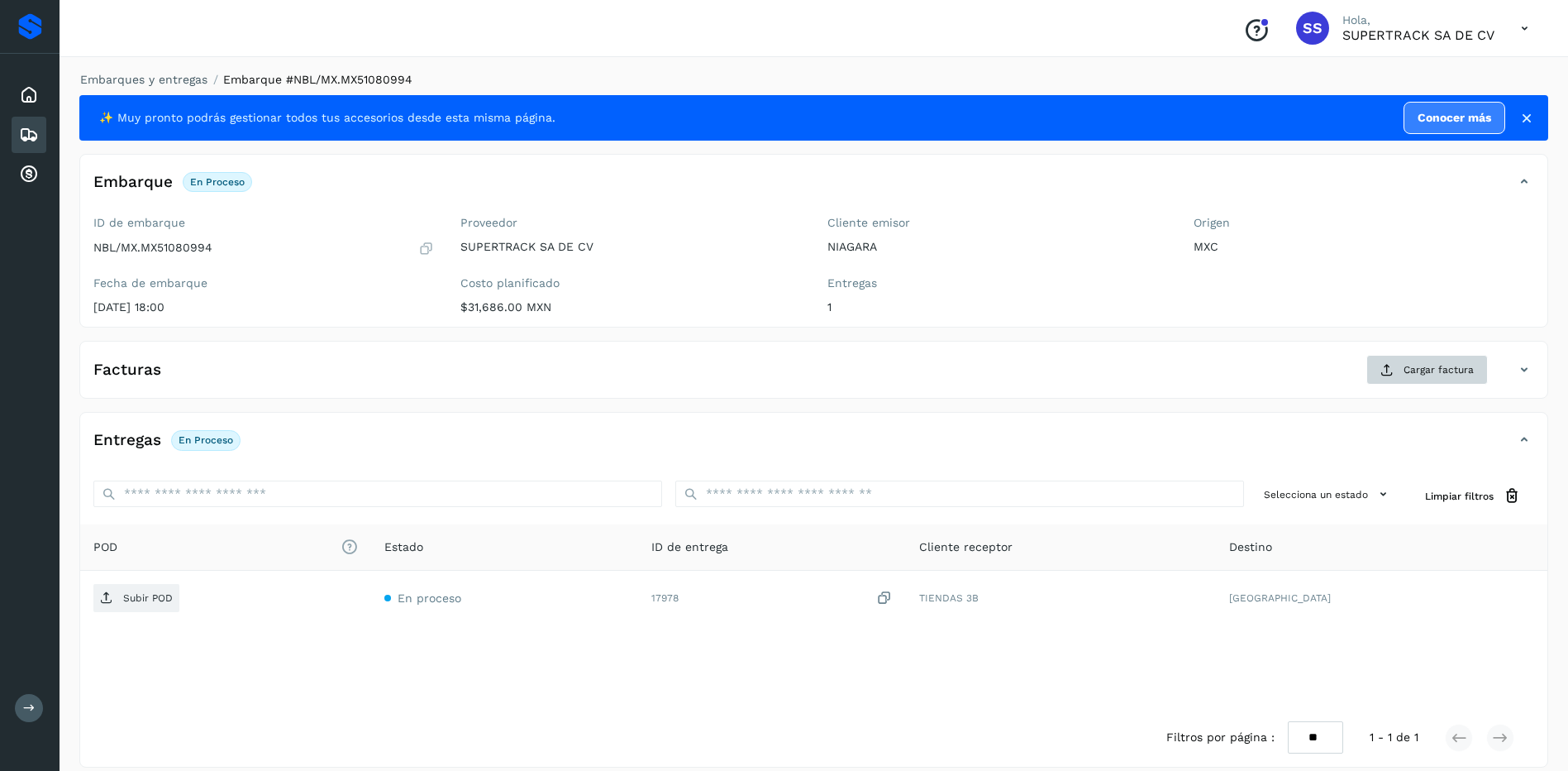
click at [1437, 349] on div "Facturas Cargar factura Aún no has subido ninguna factura" at bounding box center [813, 370] width 1469 height 58
click at [1432, 372] on span "Cargar factura" at bounding box center [1438, 370] width 71 height 15
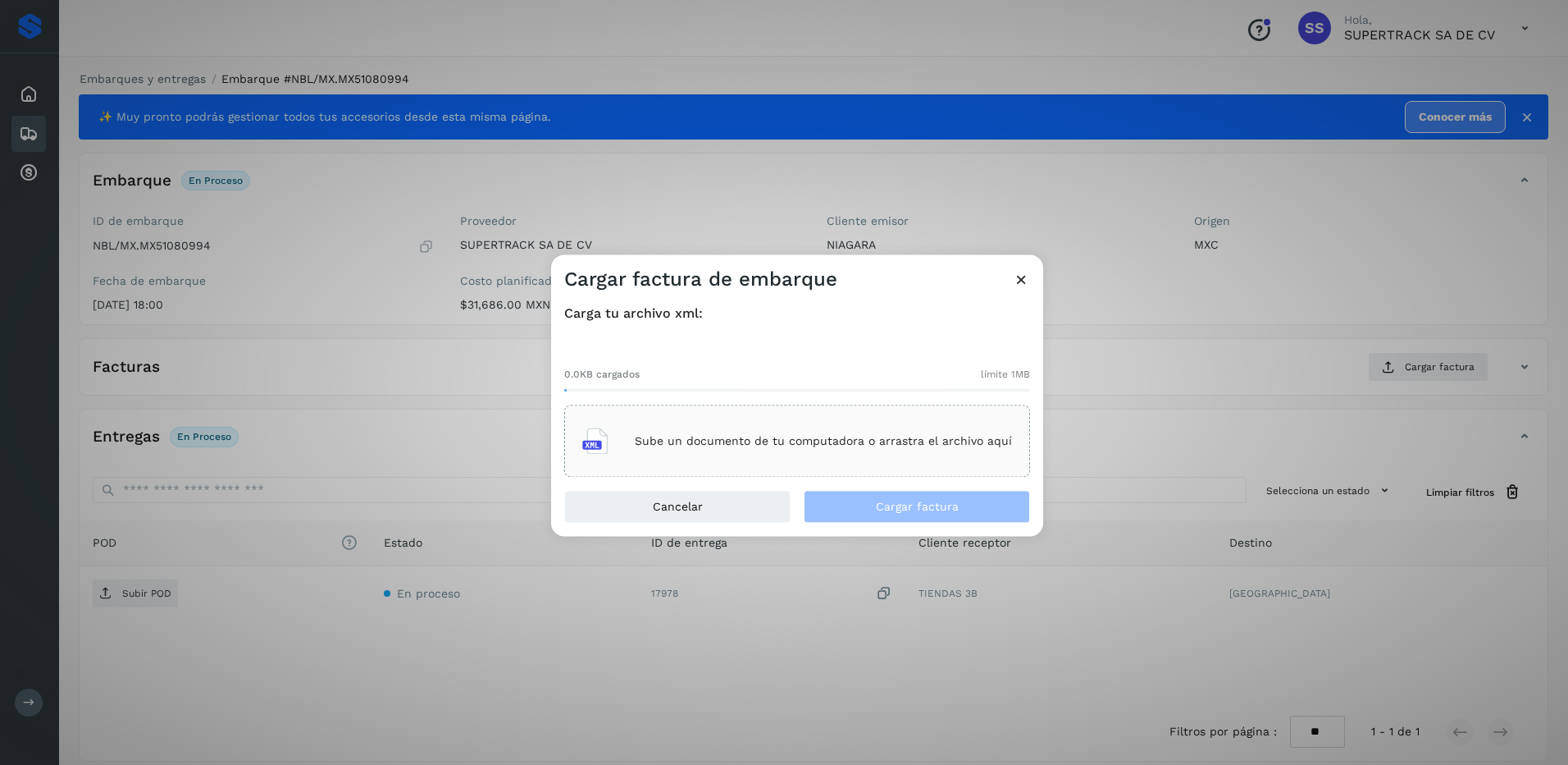
click at [936, 433] on div "Sube un documento de tu computadora o arrastra el archivo aquí" at bounding box center [797, 441] width 430 height 44
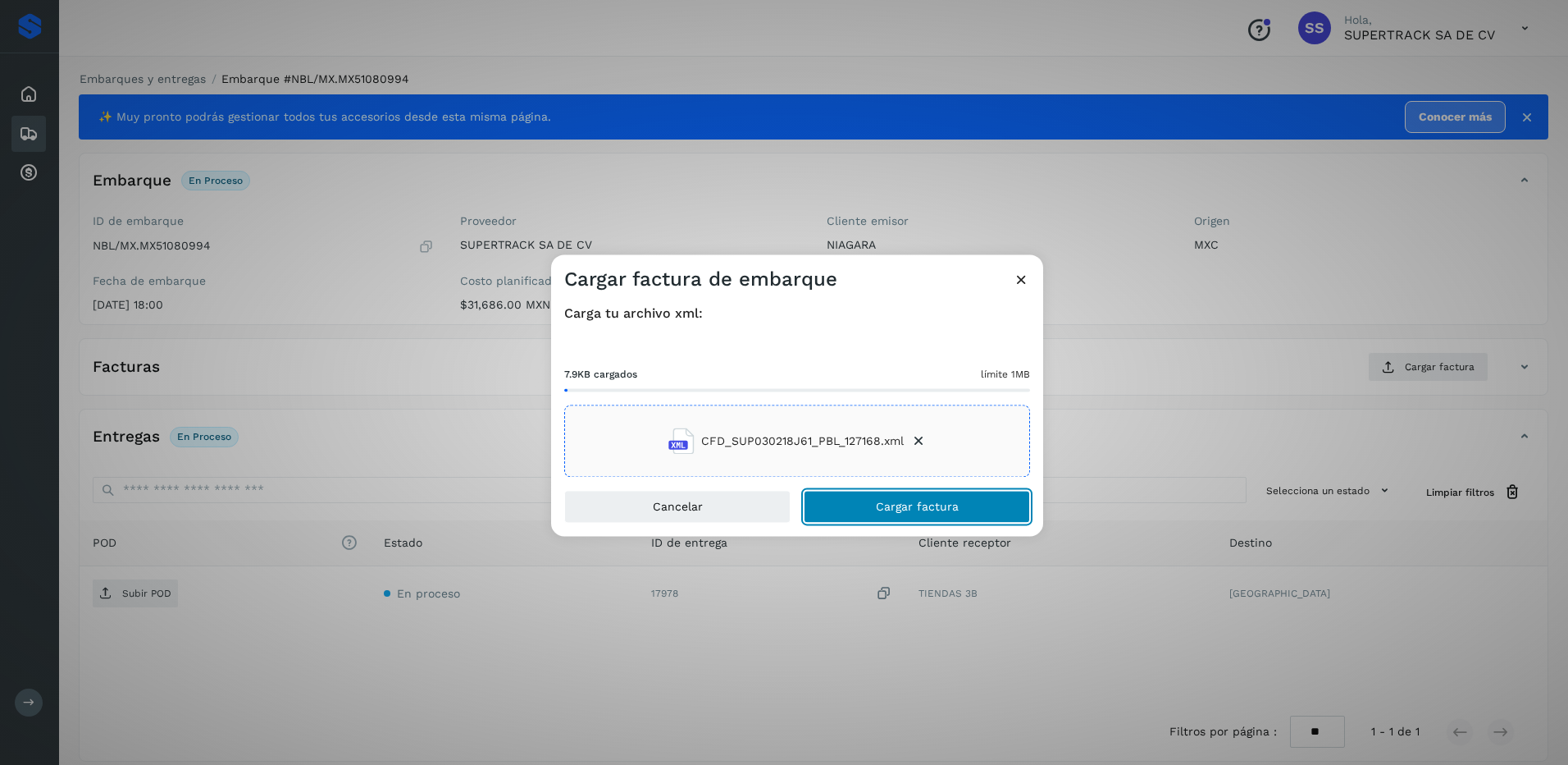
click at [920, 505] on span "Cargar factura" at bounding box center [918, 508] width 83 height 12
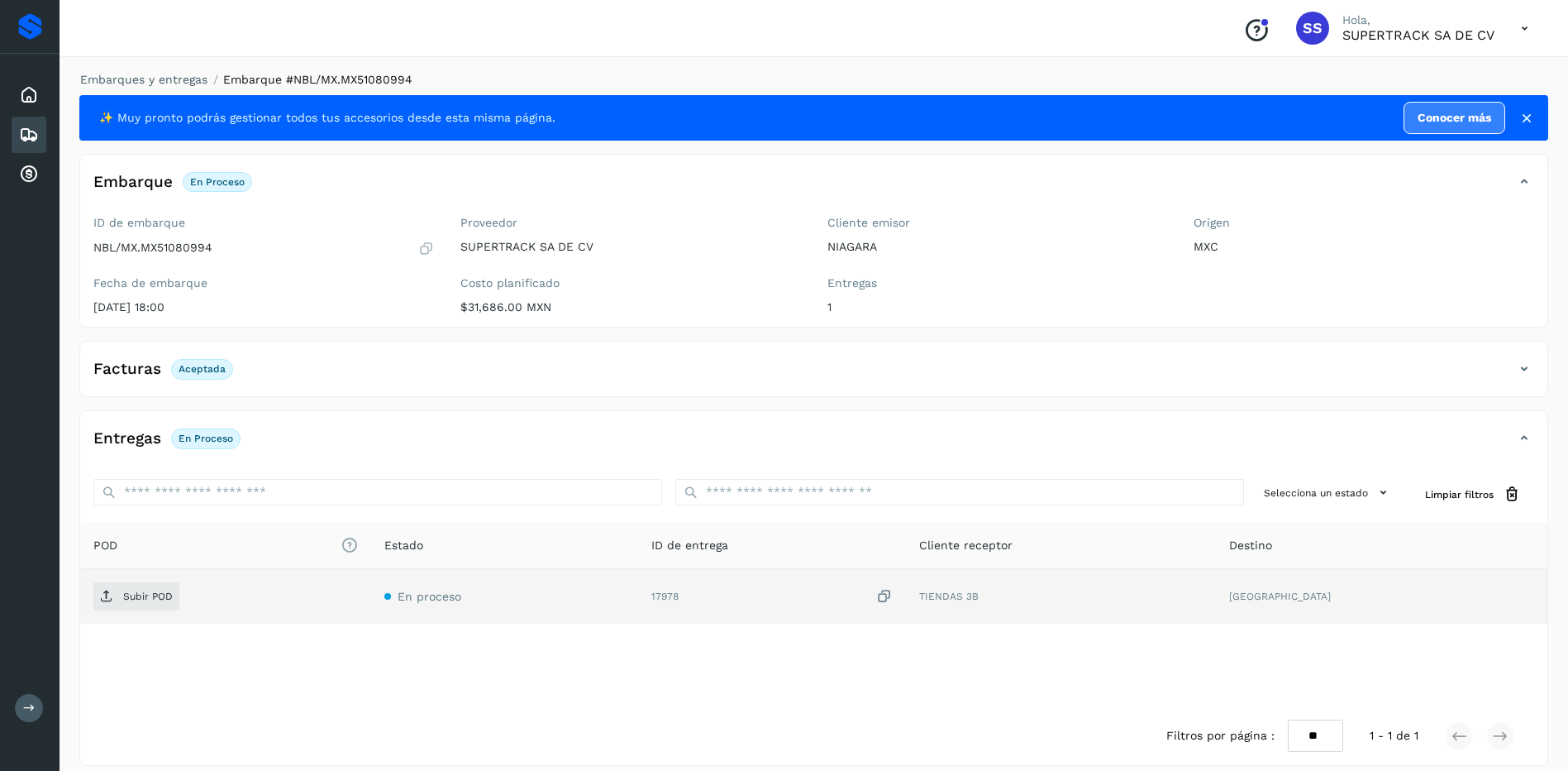
click at [93, 572] on td "Subir POD" at bounding box center [225, 596] width 291 height 55
click at [106, 589] on icon at bounding box center [106, 595] width 13 height 13
click at [192, 91] on div "Embarques y entregas Embarque #NBL/MX.MX51080994 ✨ Muy pronto podrás gestionar …" at bounding box center [813, 418] width 1469 height 694
drag, startPoint x: 192, startPoint y: 91, endPoint x: 174, endPoint y: 84, distance: 19.3
click at [174, 84] on link "Embarques y entregas" at bounding box center [144, 78] width 127 height 13
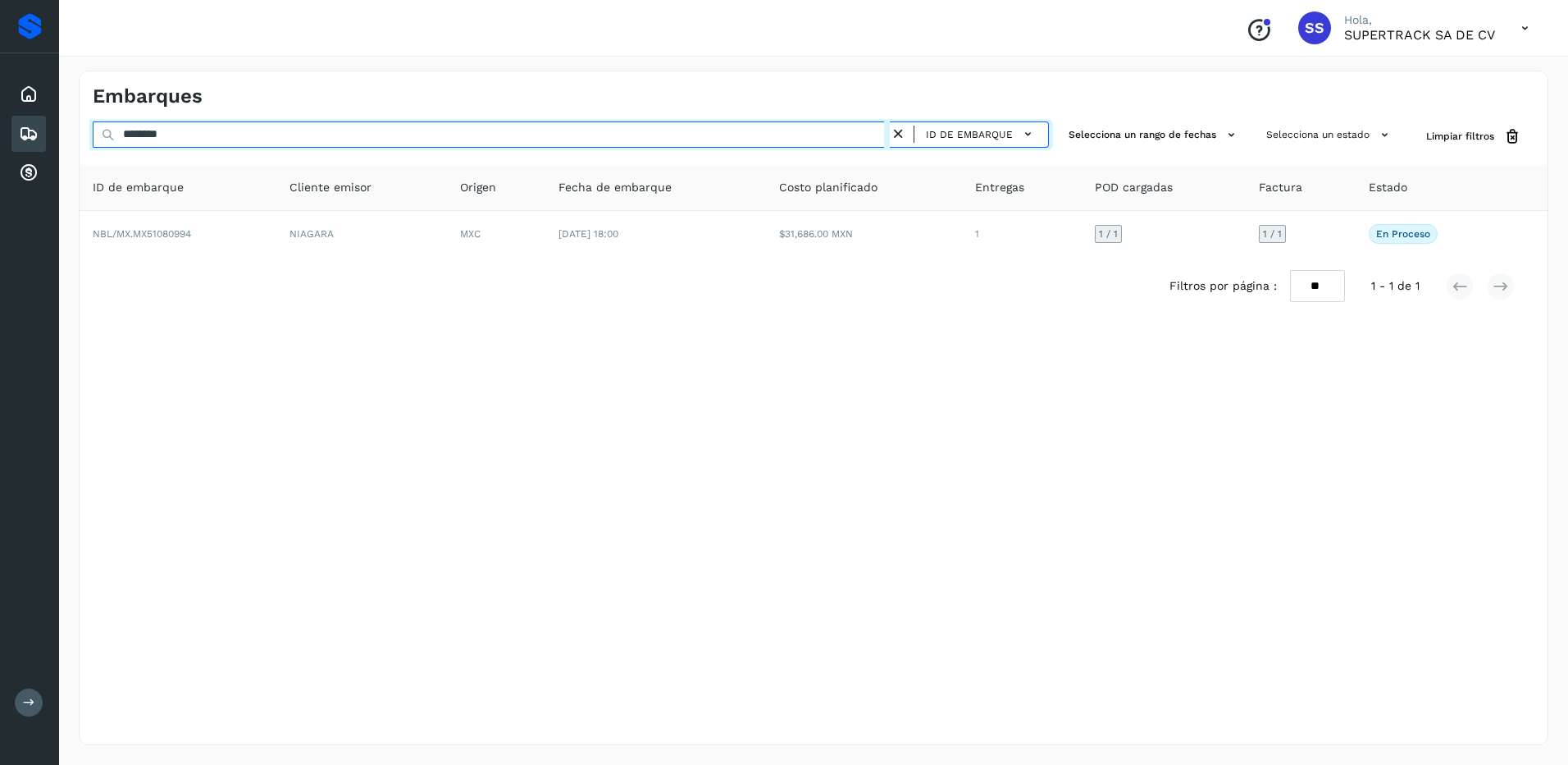
drag, startPoint x: 184, startPoint y: 131, endPoint x: 0, endPoint y: 110, distance: 185.2
click at [0, 111] on html "Proveedores Inicio Embarques Cuentas por cobrar Salir Conoce nuestros beneficio…" at bounding box center [784, 382] width 1568 height 765
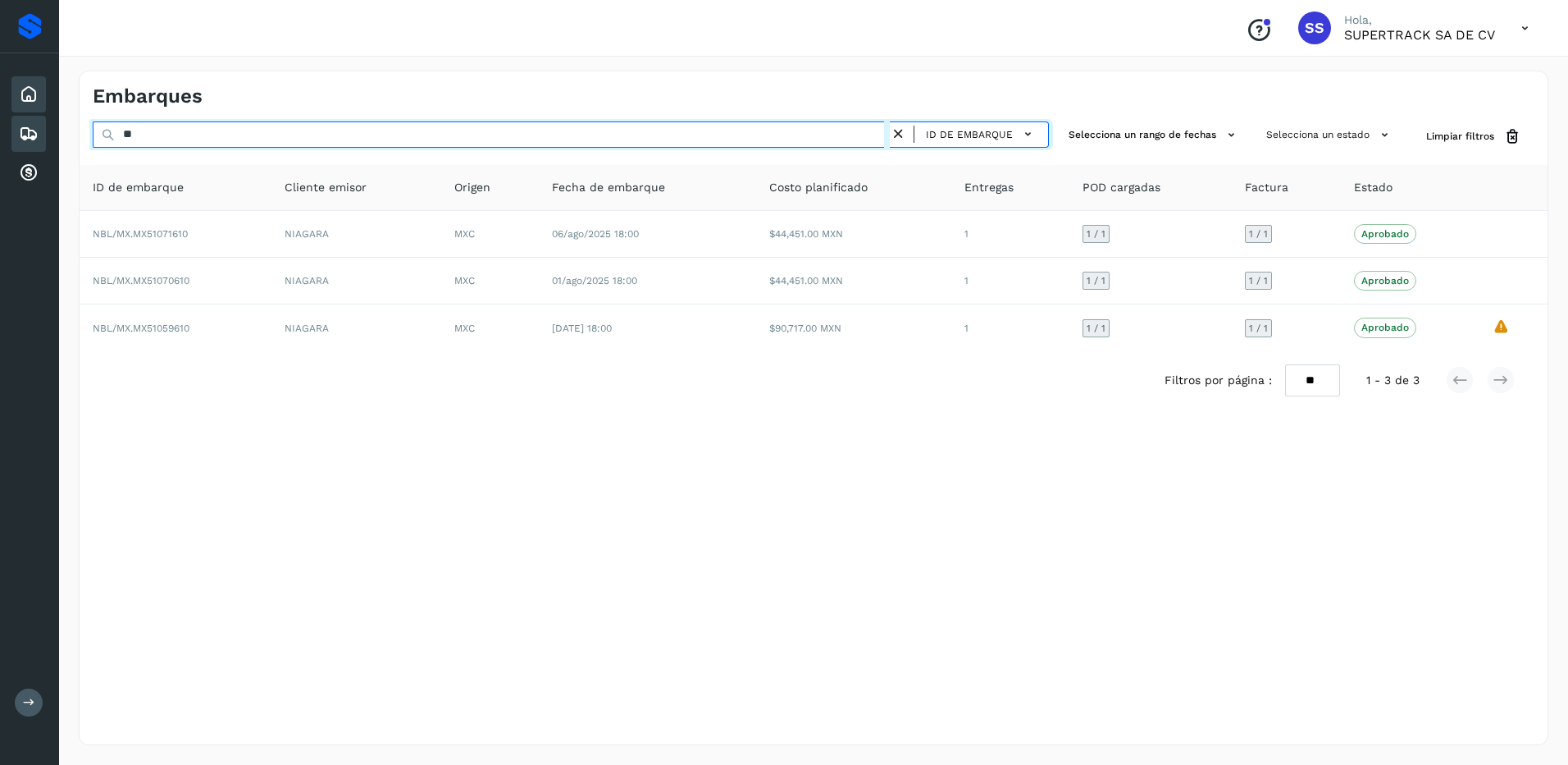
type input "*"
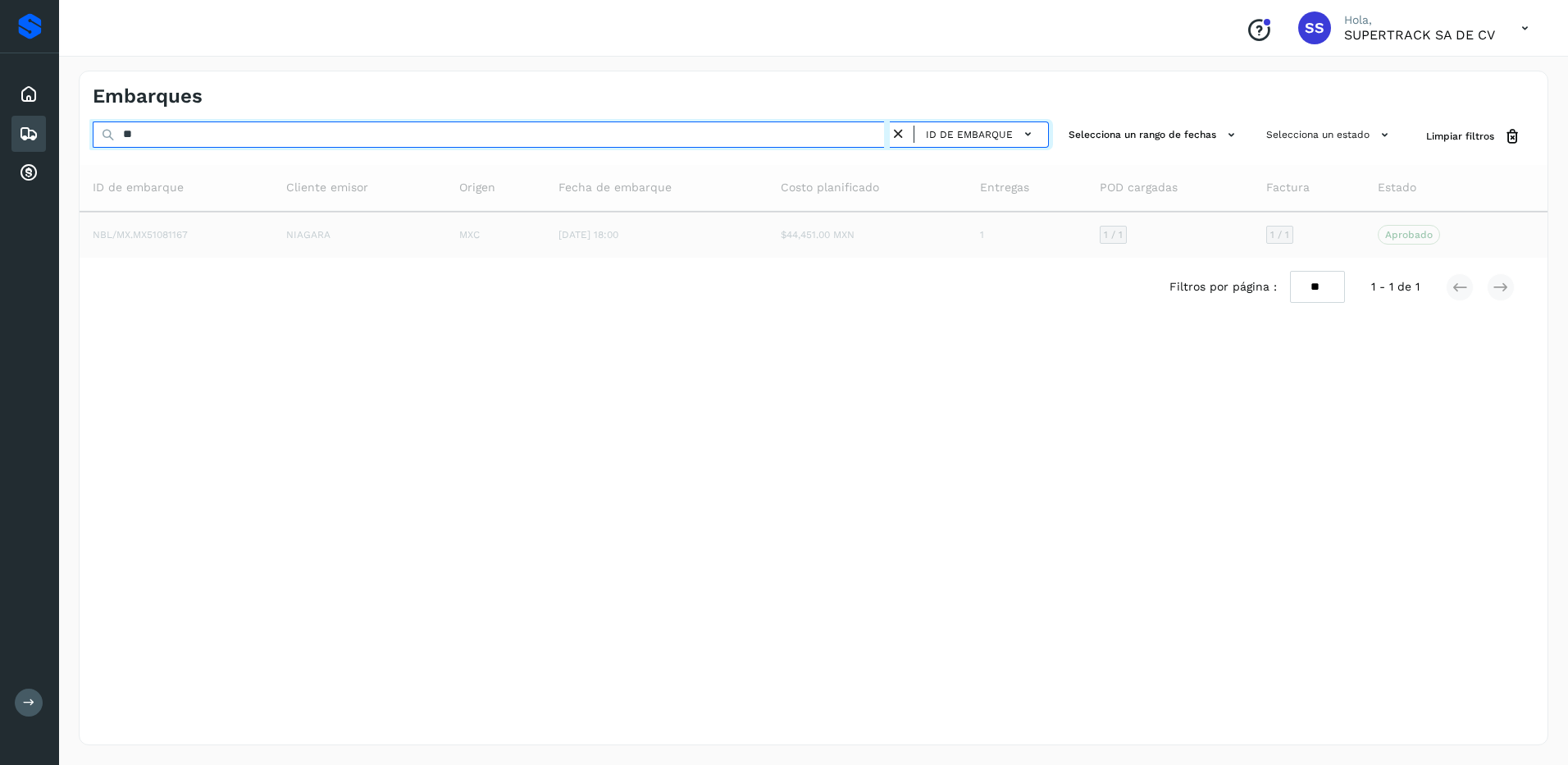
type input "*"
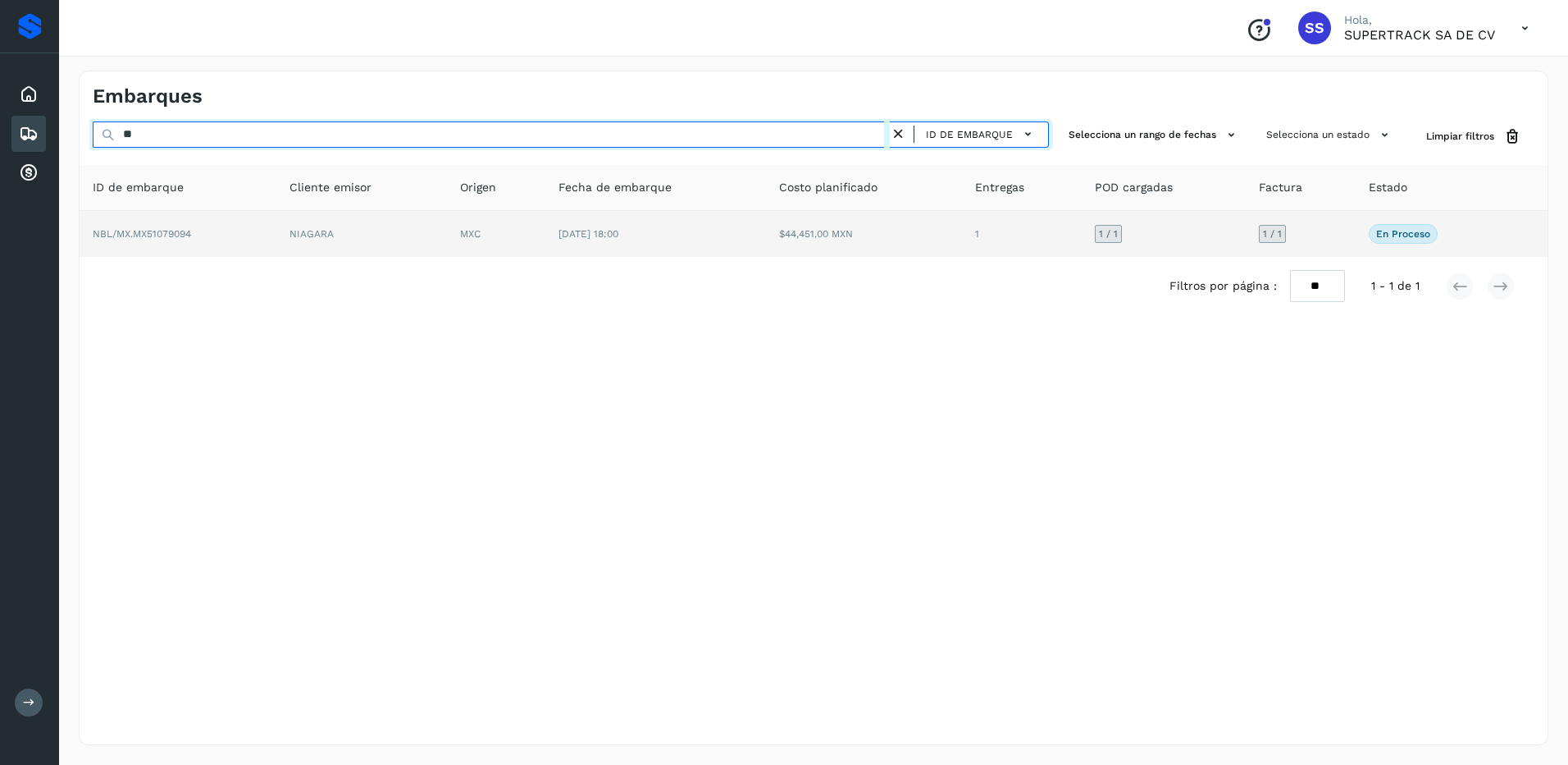
type input "*"
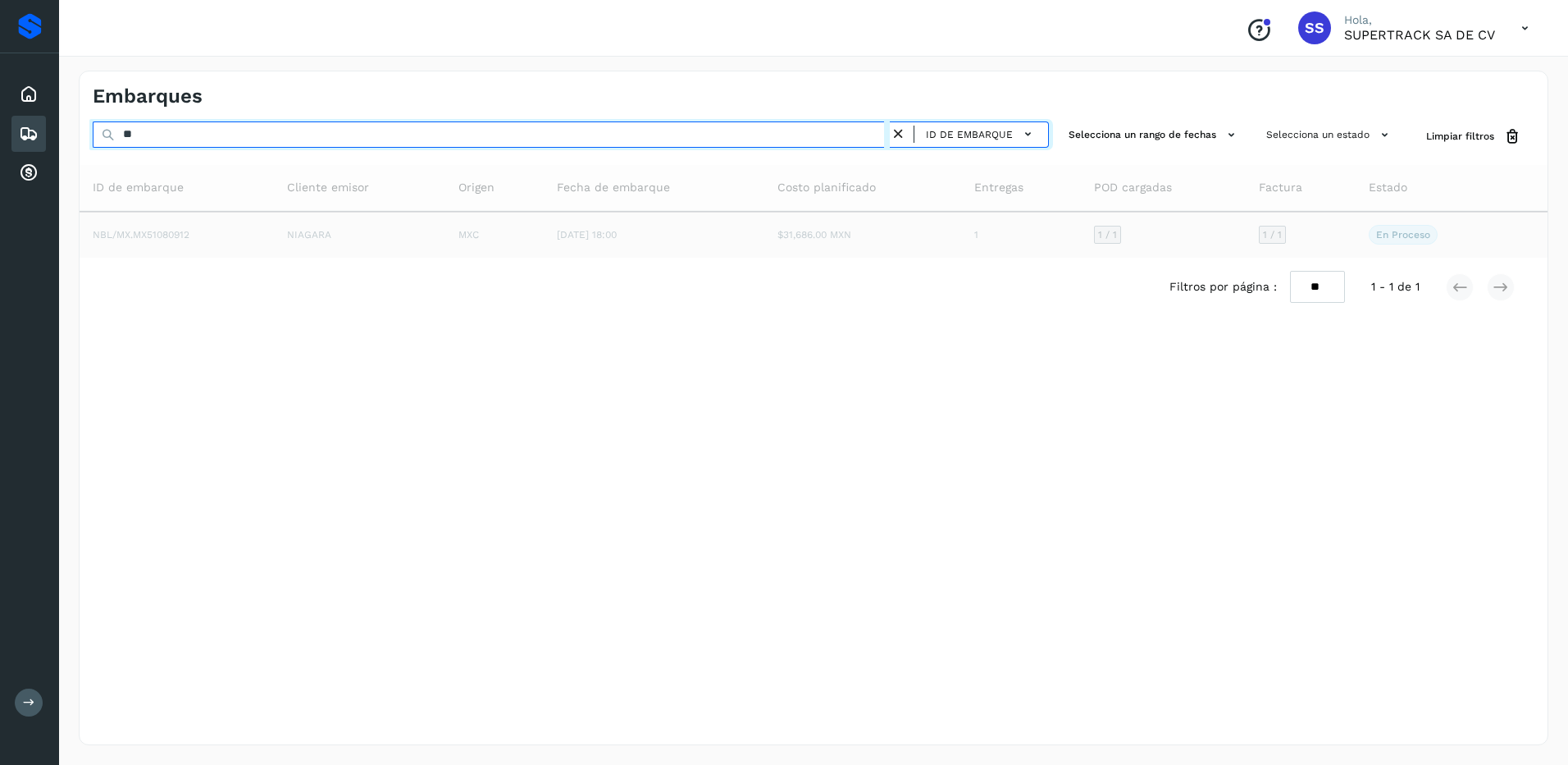
type input "*"
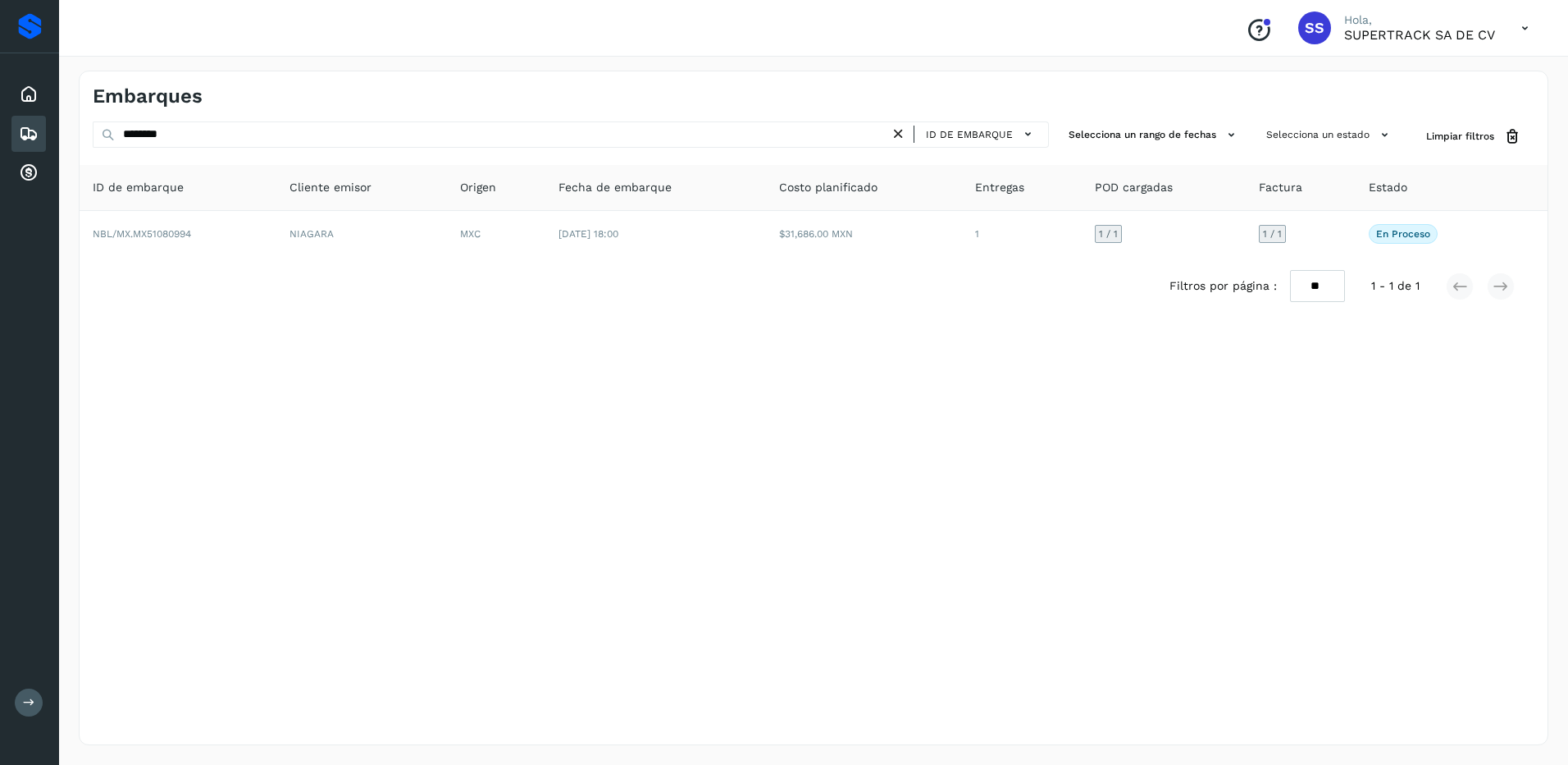
drag, startPoint x: 193, startPoint y: 149, endPoint x: 150, endPoint y: 143, distance: 43.4
click at [150, 143] on div "******** ID de embarque" at bounding box center [571, 136] width 956 height 31
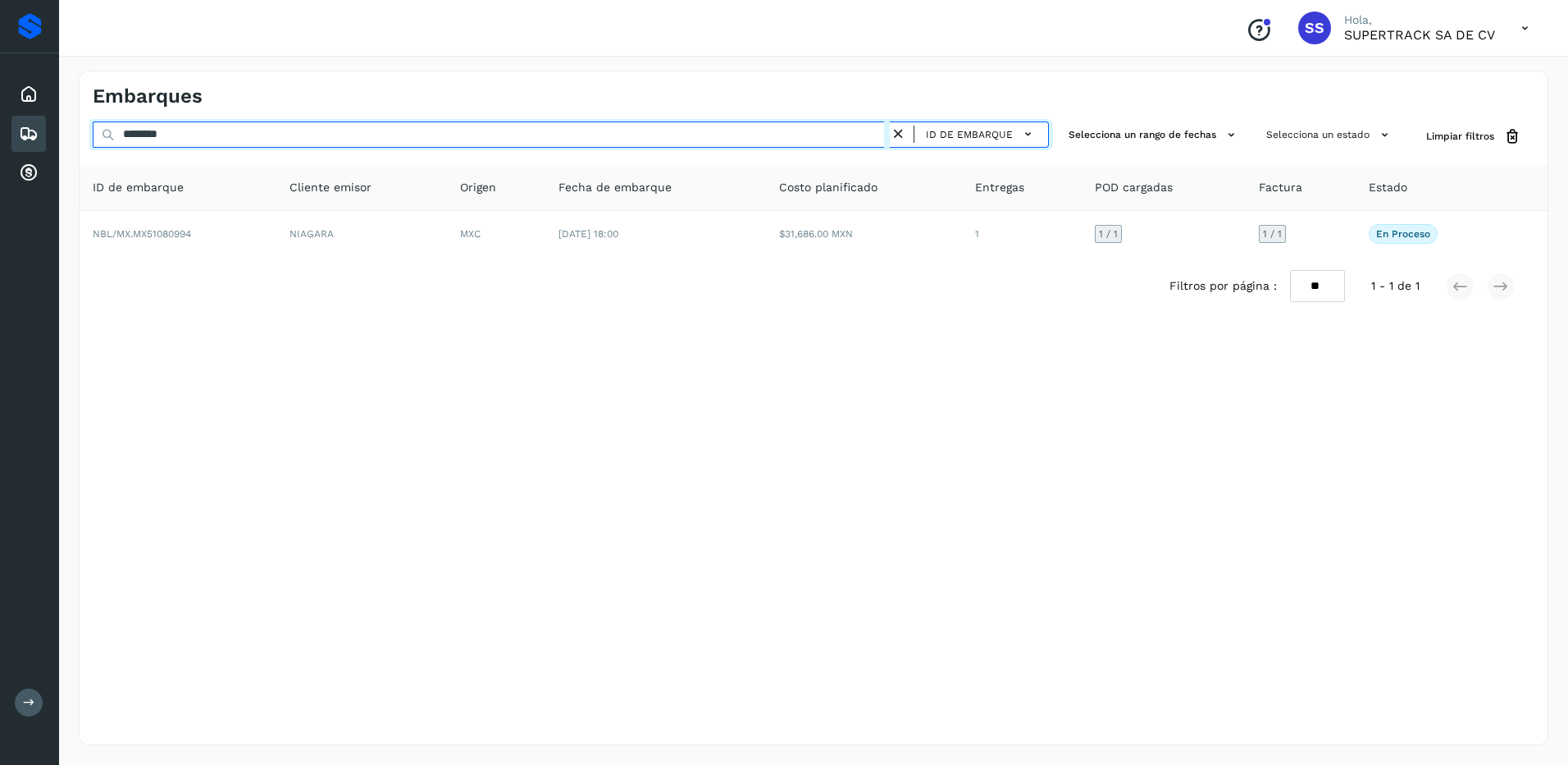
drag, startPoint x: 198, startPoint y: 133, endPoint x: 0, endPoint y: 84, distance: 204.0
click at [0, 85] on html "Proveedores Inicio Embarques Cuentas por cobrar Salir Conoce nuestros beneficio…" at bounding box center [784, 382] width 1568 height 765
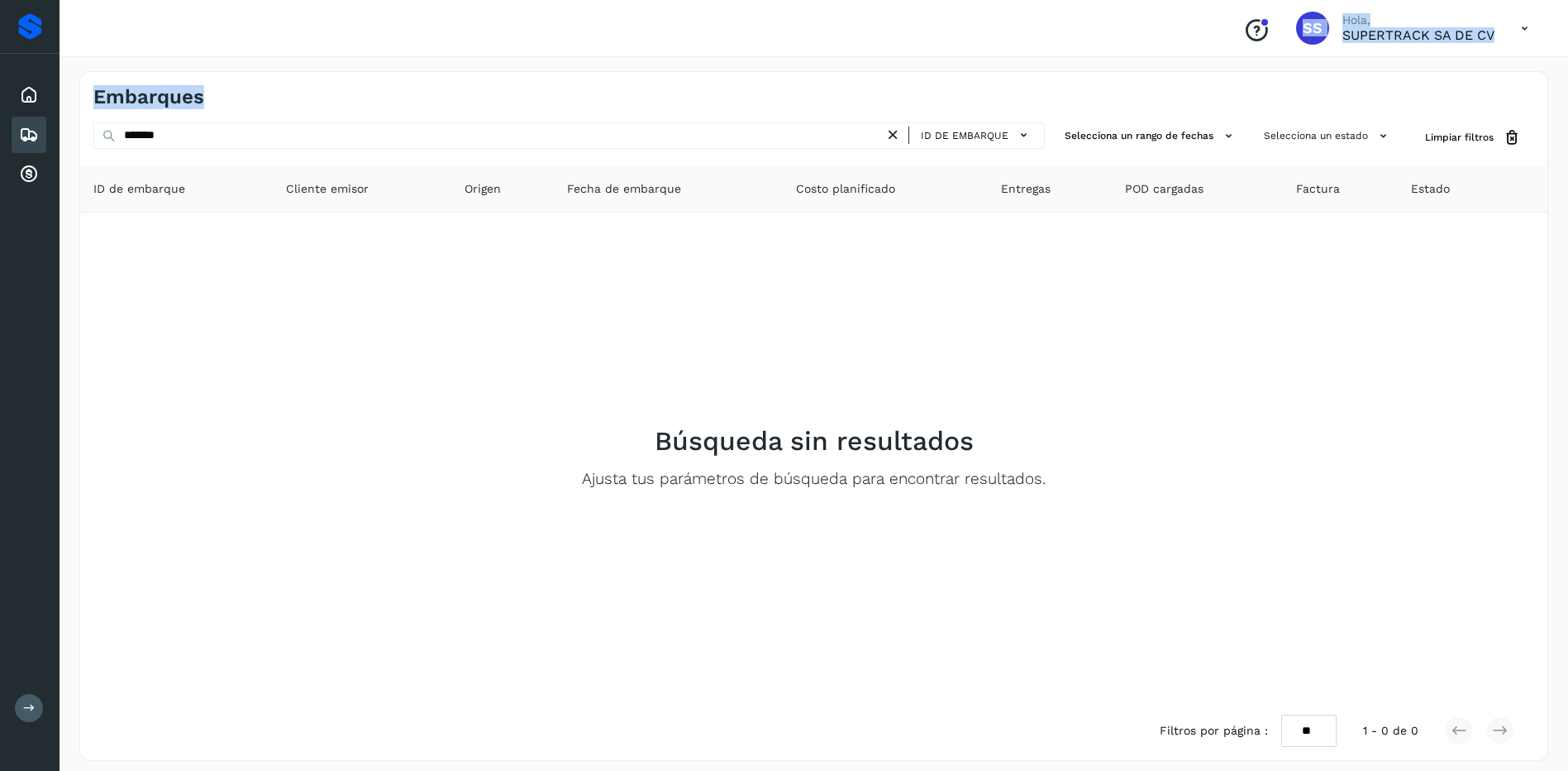
drag, startPoint x: 244, startPoint y: 150, endPoint x: 28, endPoint y: 132, distance: 216.7
click at [28, 132] on div "Proveedores Inicio Embarques Cuentas por cobrar Salir Conoce nuestros beneficio…" at bounding box center [784, 390] width 1568 height 781
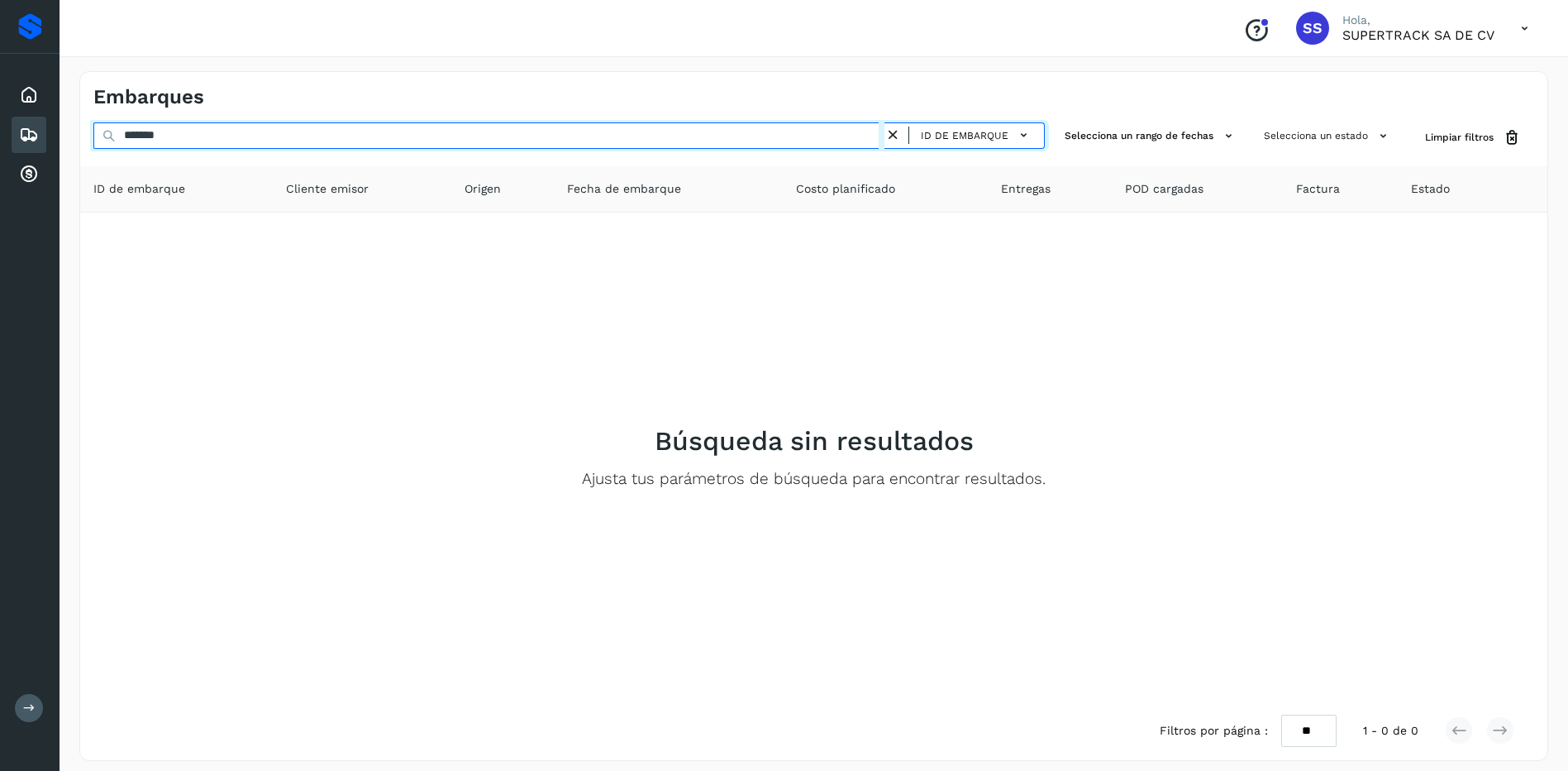
drag, startPoint x: 28, startPoint y: 132, endPoint x: 222, endPoint y: 132, distance: 194.0
click at [222, 132] on input "*******" at bounding box center [489, 135] width 791 height 27
drag, startPoint x: 222, startPoint y: 132, endPoint x: -3, endPoint y: 132, distance: 225.0
click at [0, 132] on html "Proveedores Inicio Embarques Cuentas por cobrar Salir Conoce nuestros beneficio…" at bounding box center [784, 390] width 1568 height 781
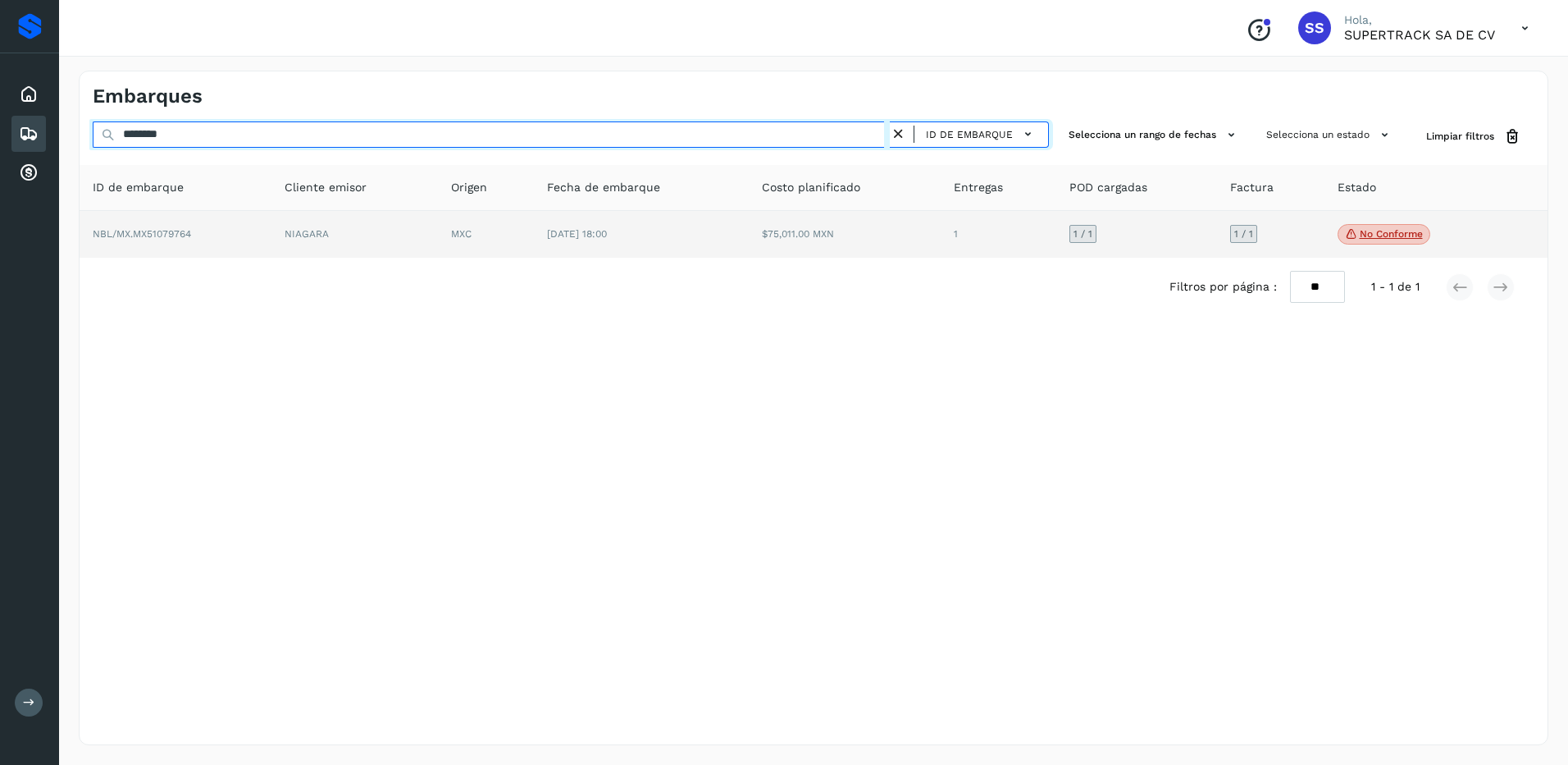
type input "********"
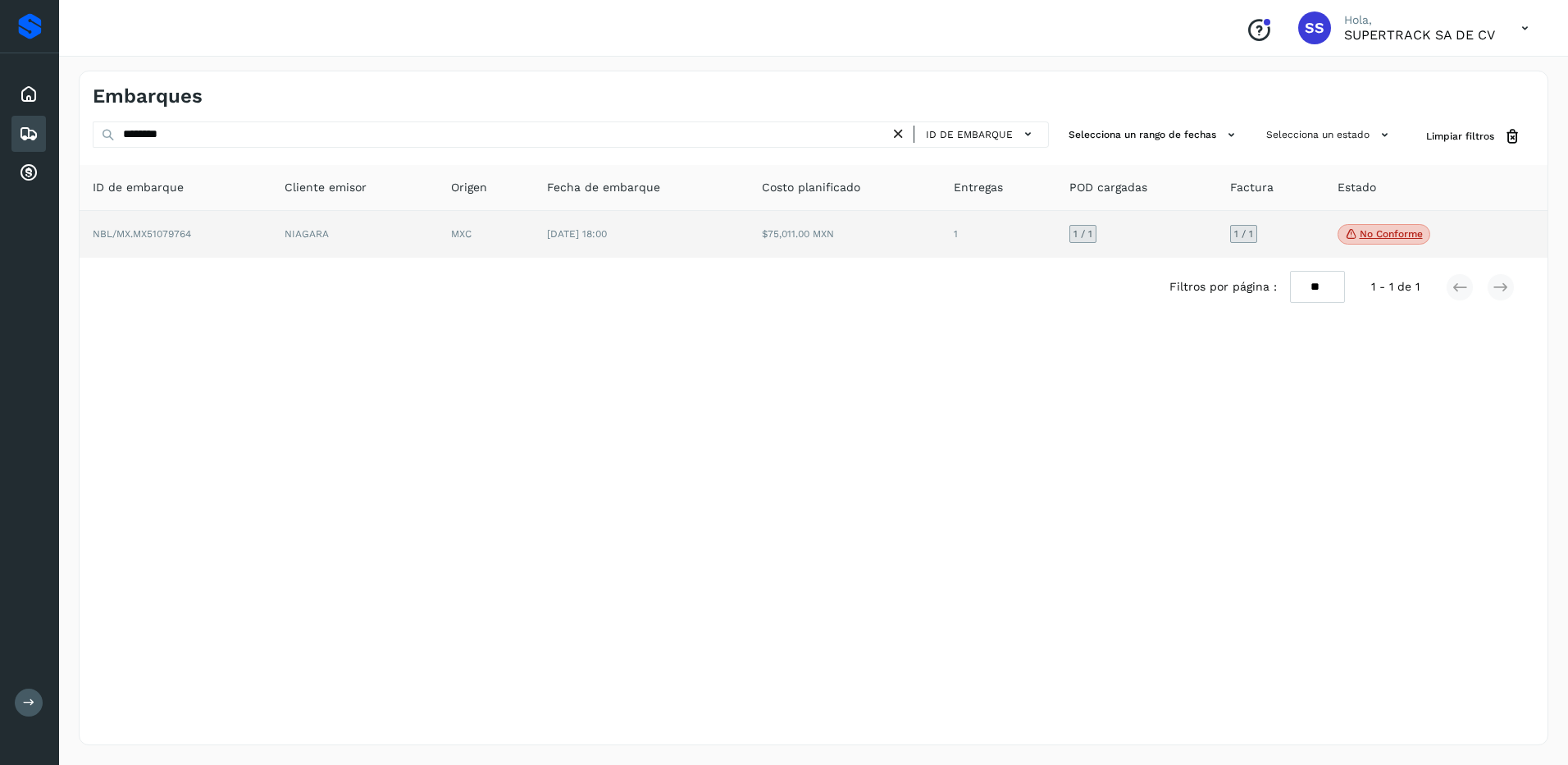
click at [1368, 233] on p "No conforme" at bounding box center [1392, 234] width 63 height 12
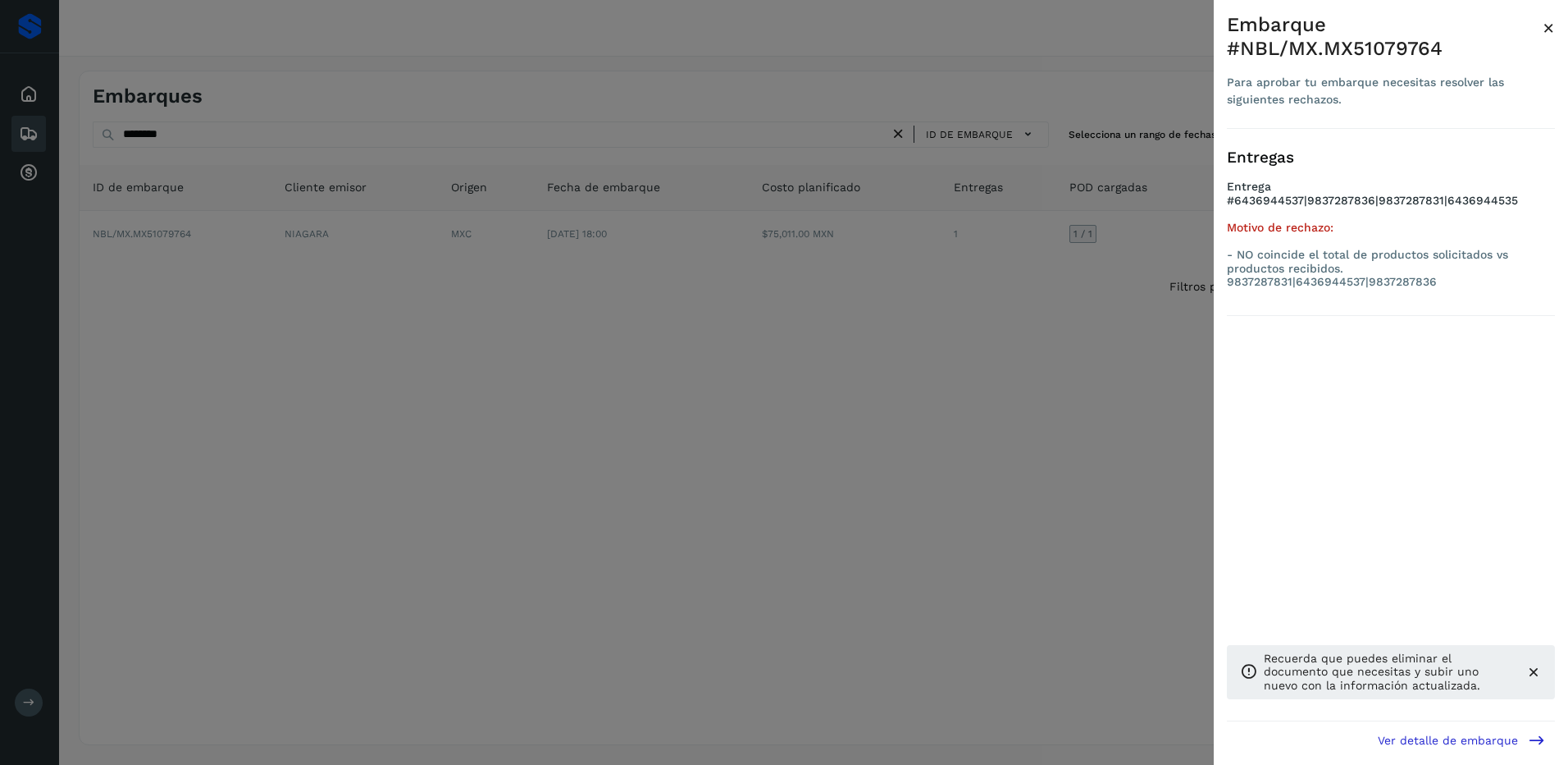
click at [936, 382] on div at bounding box center [784, 382] width 1568 height 765
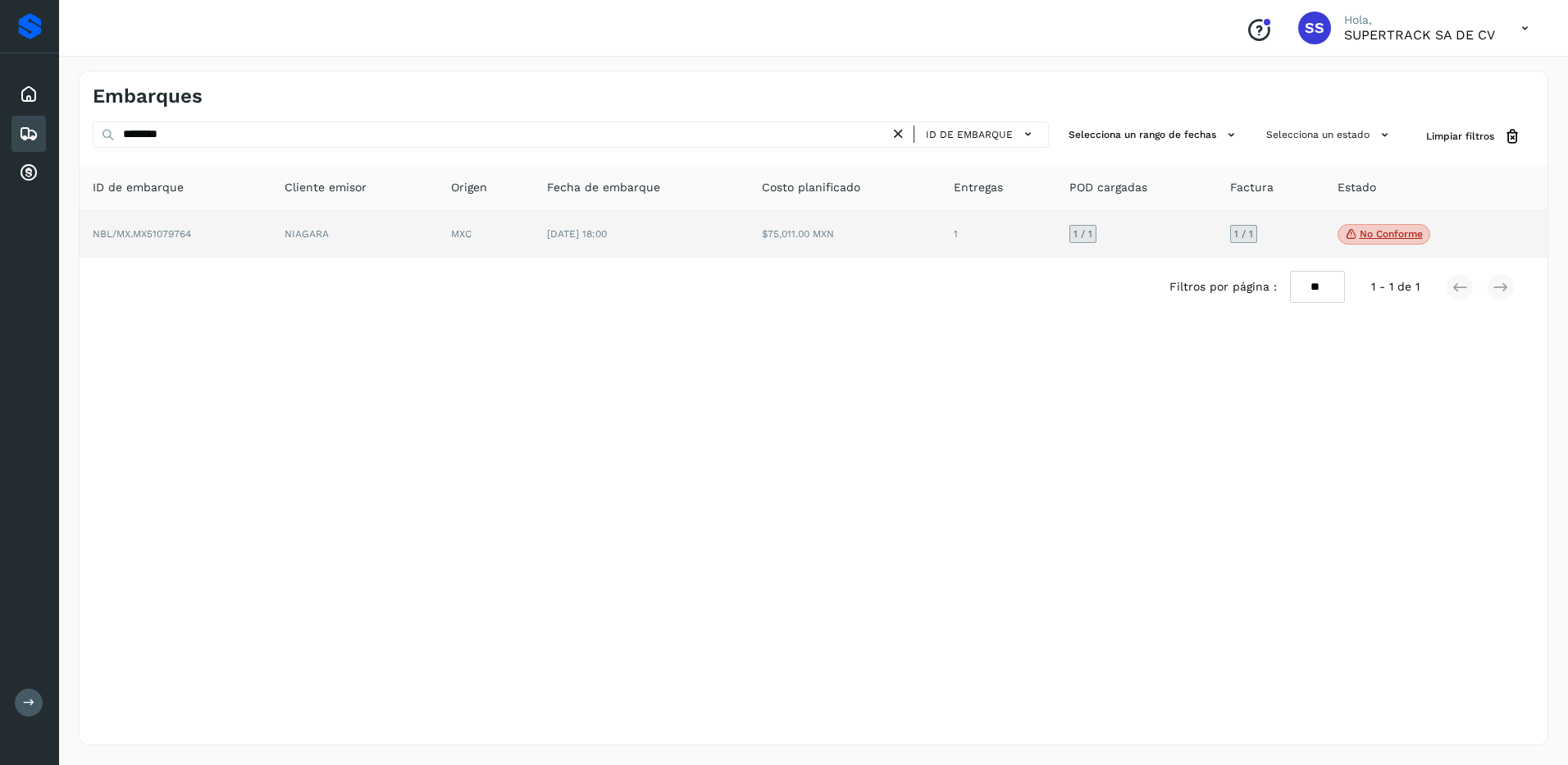
click at [898, 255] on td "$75,011.00 MXN" at bounding box center [845, 235] width 192 height 47
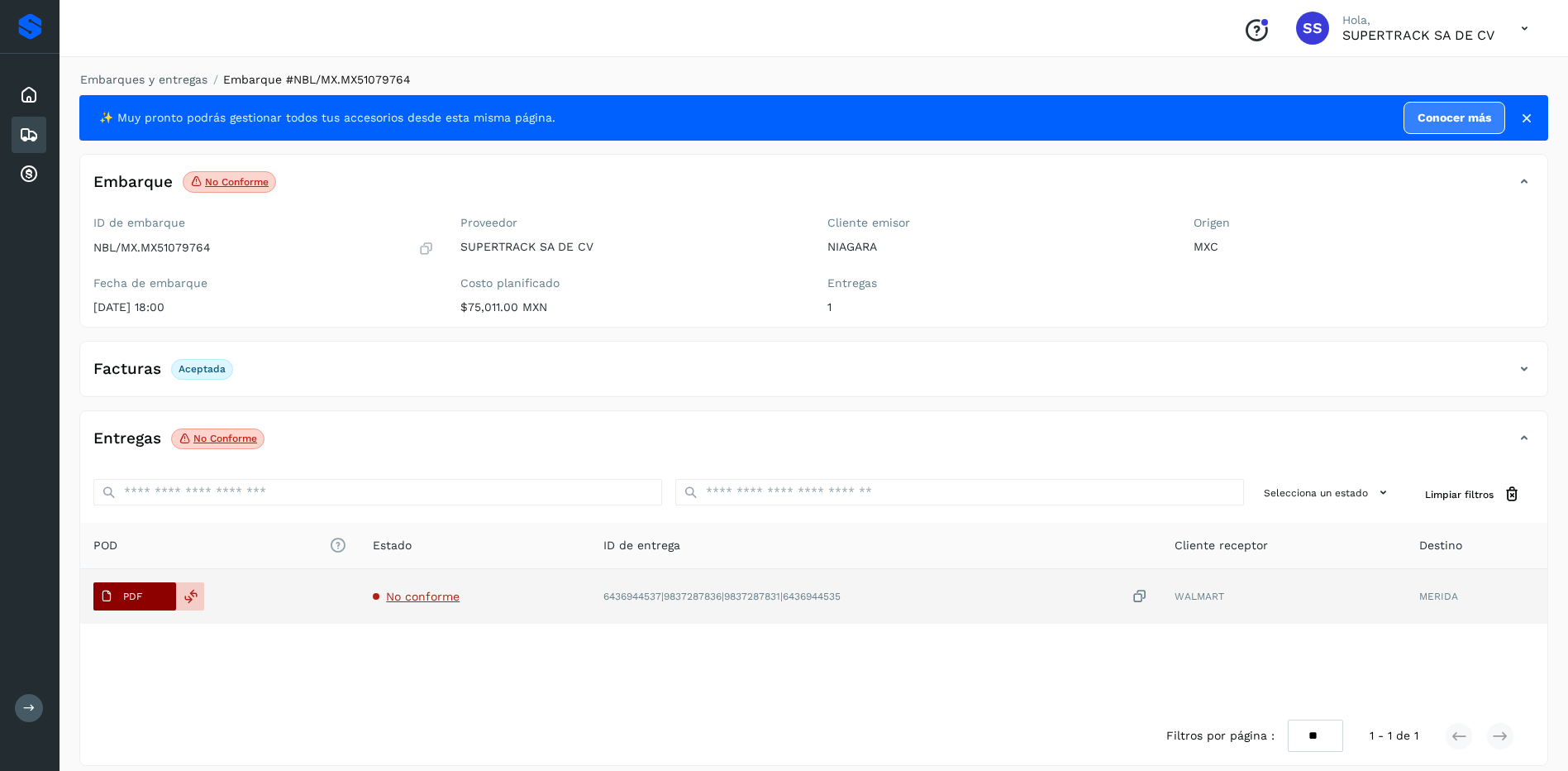
click at [149, 594] on button "PDF" at bounding box center [134, 596] width 82 height 28
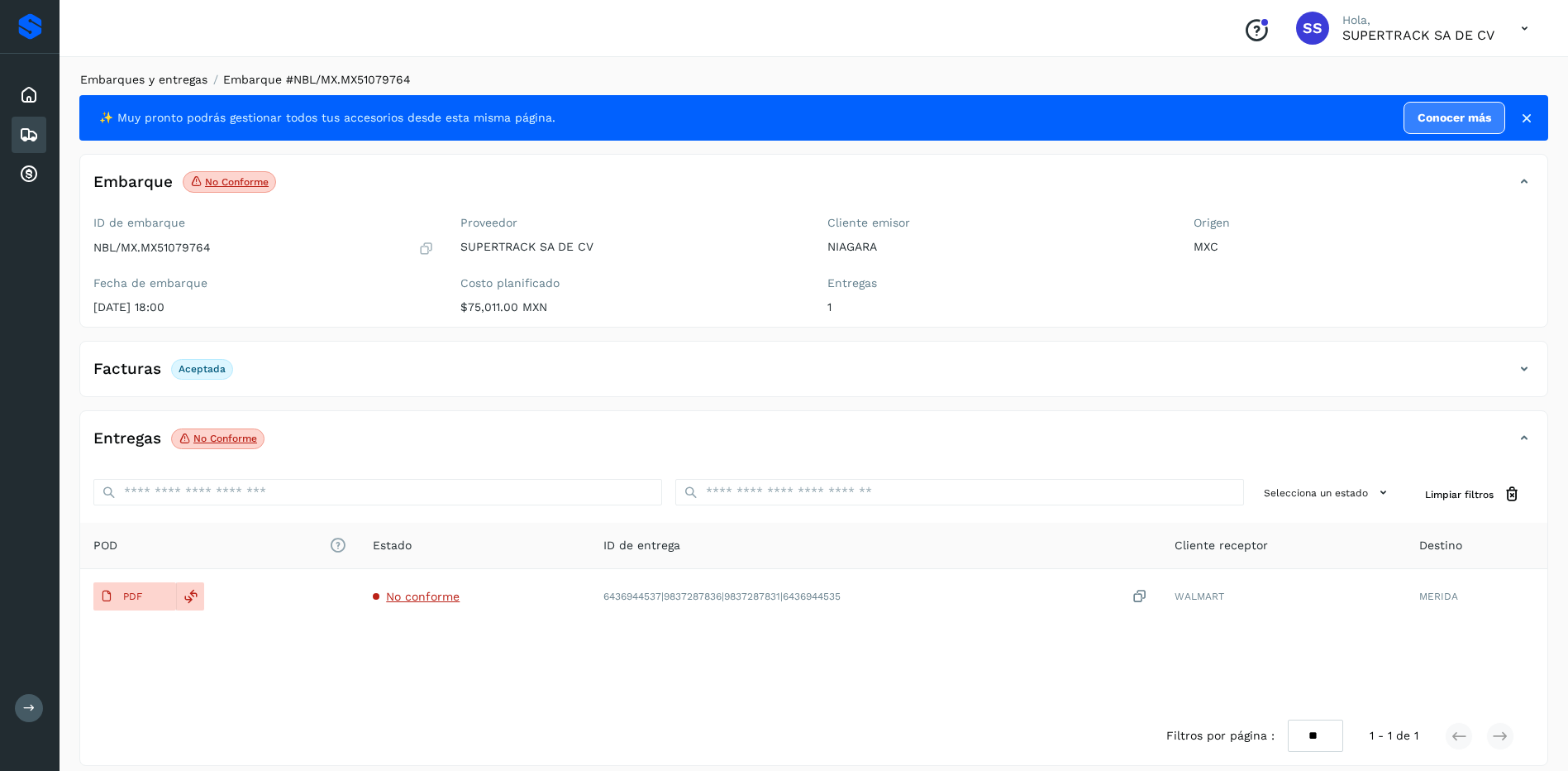
click at [136, 75] on link "Embarques y entregas" at bounding box center [144, 78] width 127 height 13
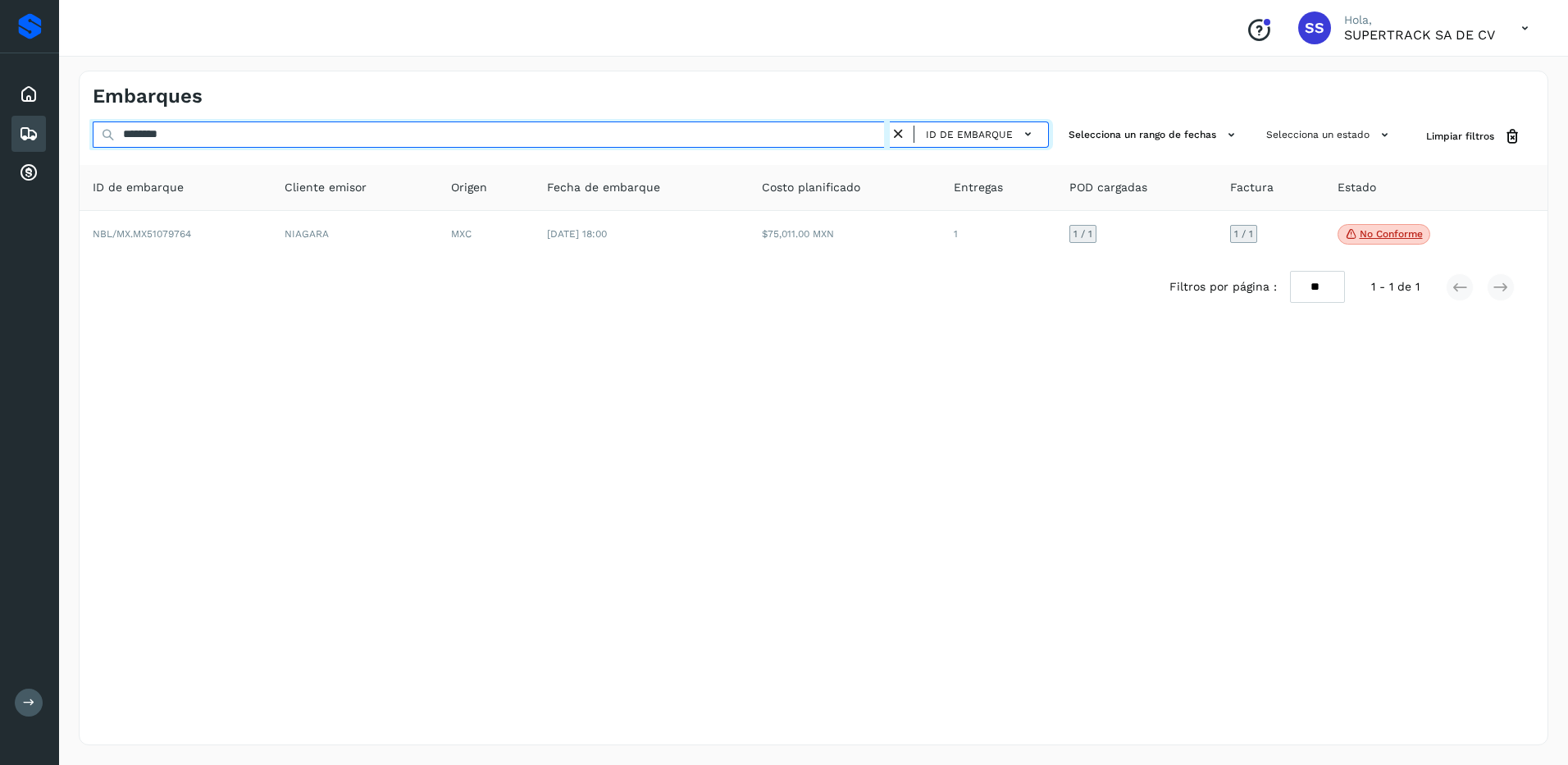
drag, startPoint x: 208, startPoint y: 134, endPoint x: -3, endPoint y: 139, distance: 211.1
click at [0, 139] on html "Proveedores Inicio Embarques Cuentas por cobrar Salir Conoce nuestros beneficio…" at bounding box center [784, 382] width 1568 height 765
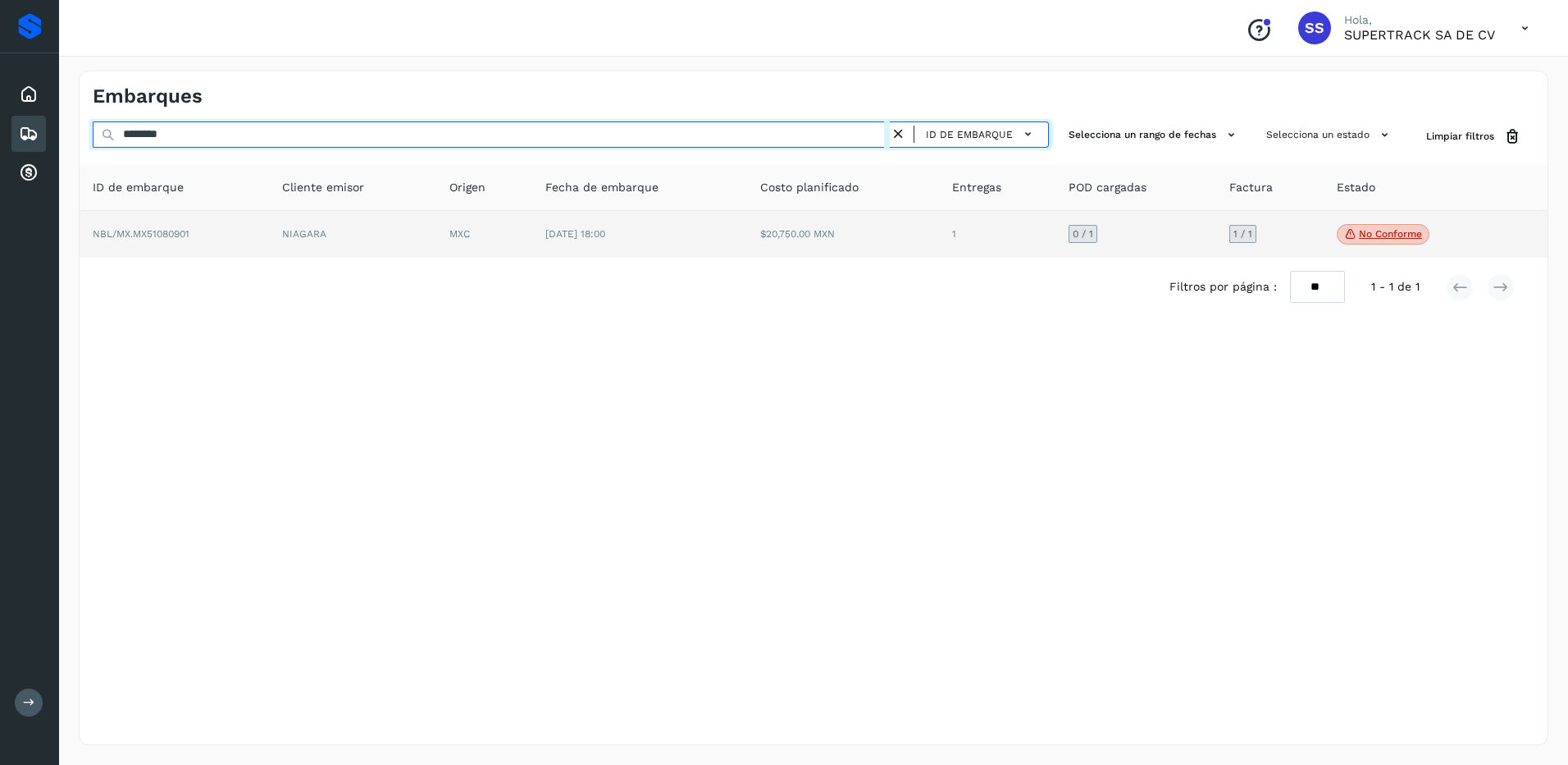
type input "********"
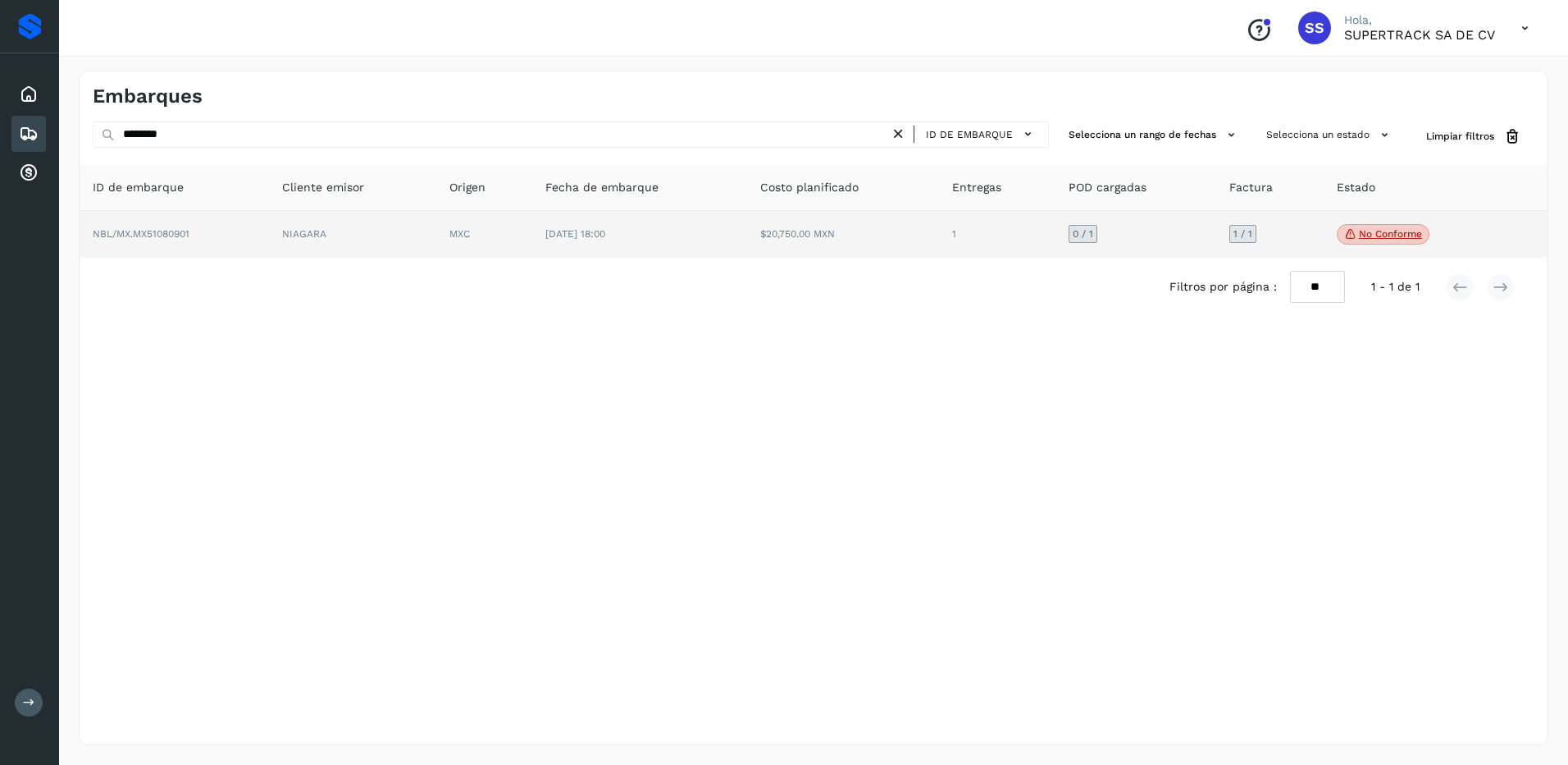
click at [1330, 239] on td "No conforme Verifica el estado de la factura o entregas asociadas a este embarq…" at bounding box center [1415, 235] width 183 height 47
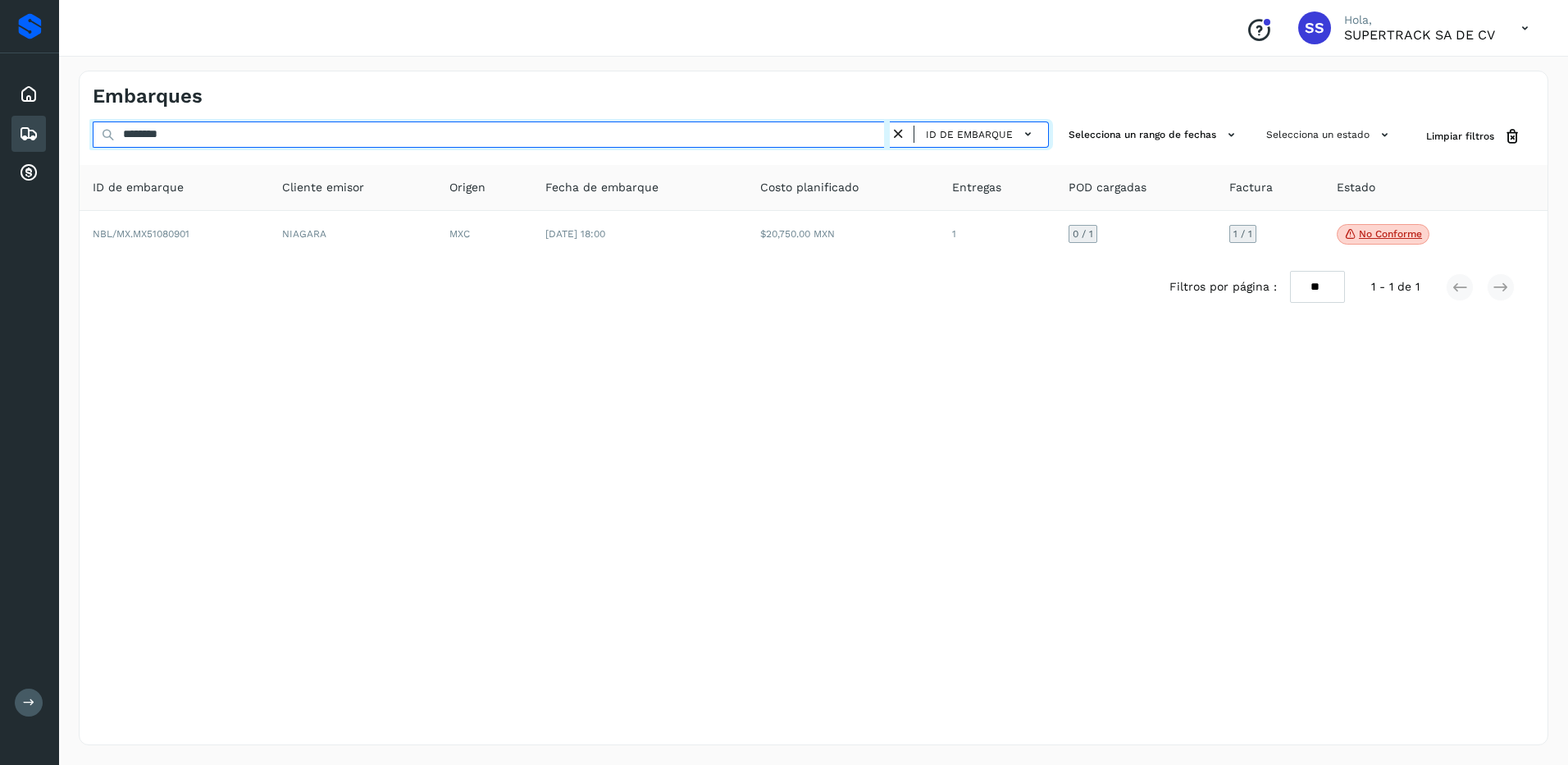
click at [239, 136] on input "********" at bounding box center [491, 134] width 797 height 27
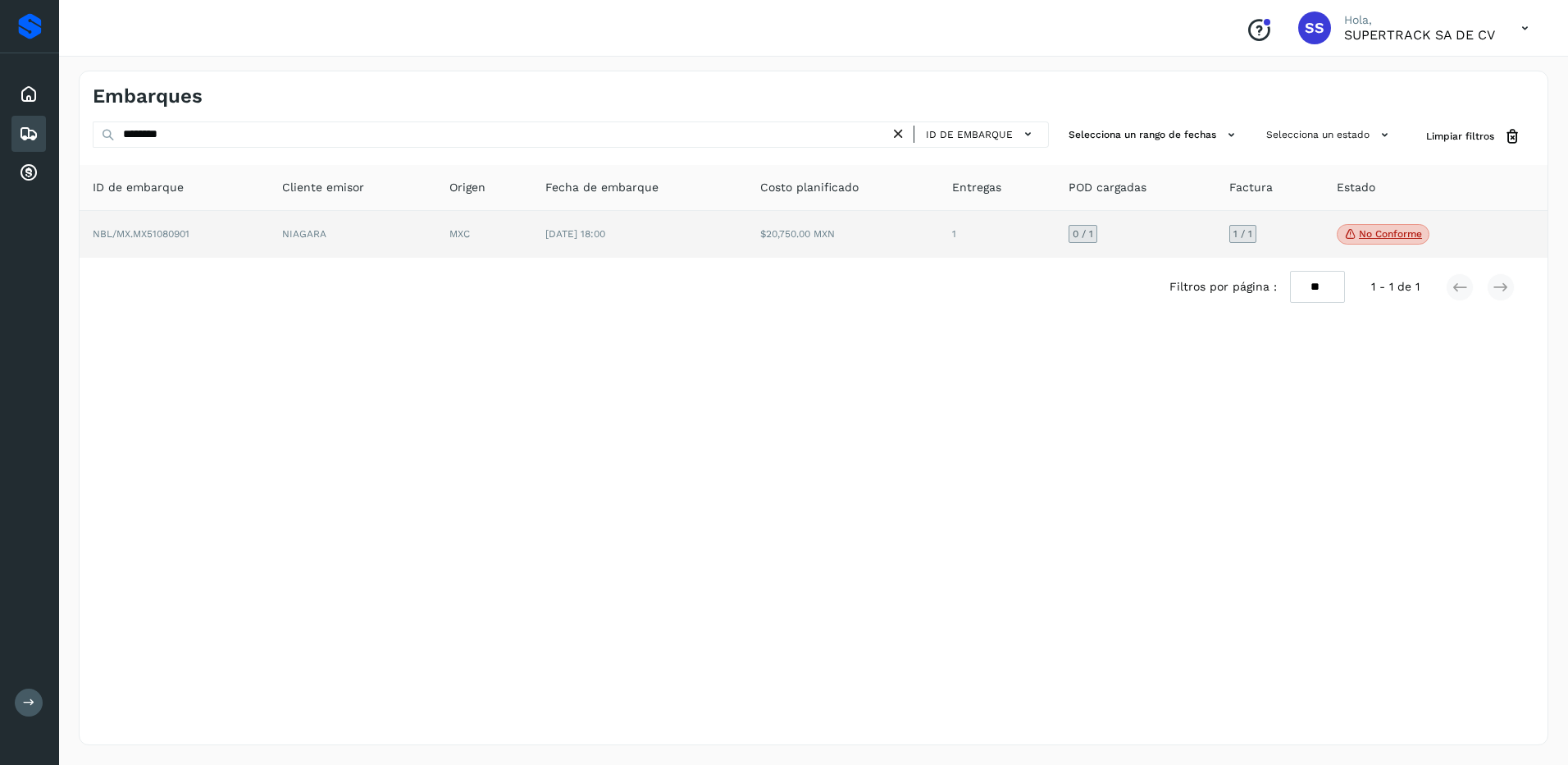
click at [1351, 230] on icon at bounding box center [1350, 234] width 13 height 15
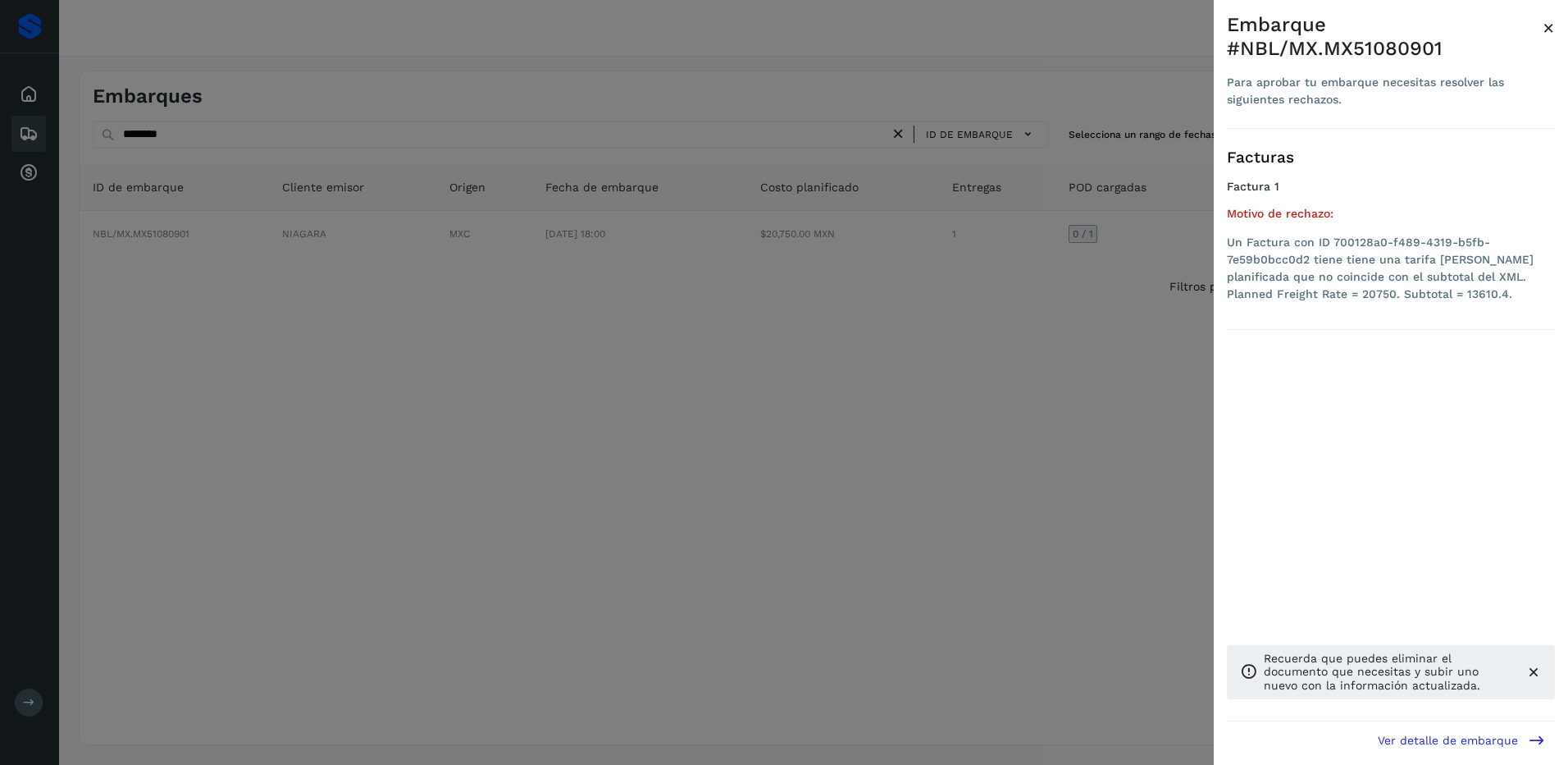
click at [827, 333] on div at bounding box center [784, 382] width 1568 height 765
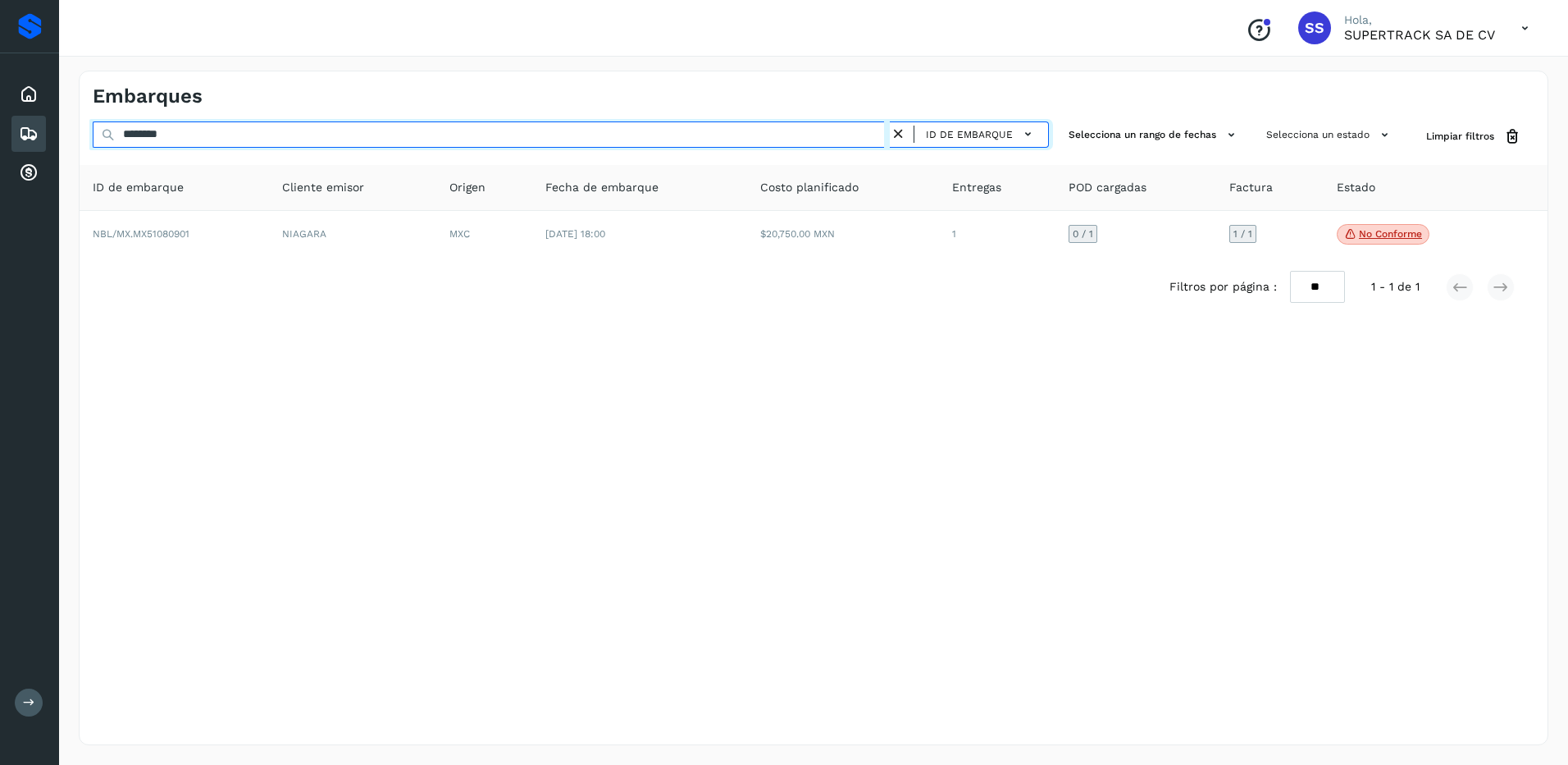
drag, startPoint x: 191, startPoint y: 127, endPoint x: 0, endPoint y: 119, distance: 191.2
click at [0, 119] on html "Proveedores Inicio Embarques Cuentas por cobrar Salir Conoce nuestros beneficio…" at bounding box center [784, 382] width 1568 height 765
type input "********"
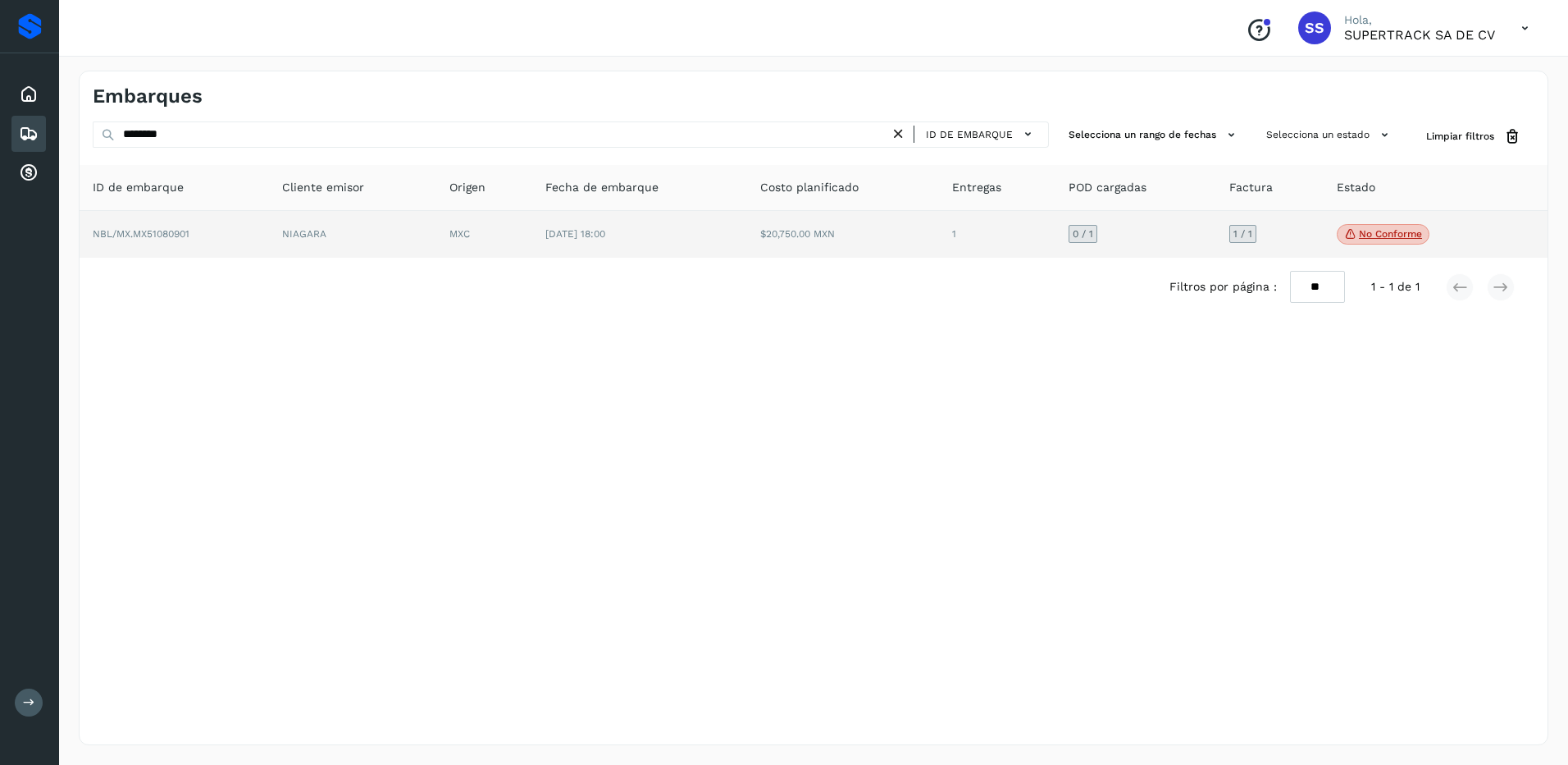
click at [1385, 247] on td "No conforme Verifica el estado de la factura o entregas asociadas a este embarq…" at bounding box center [1415, 235] width 183 height 47
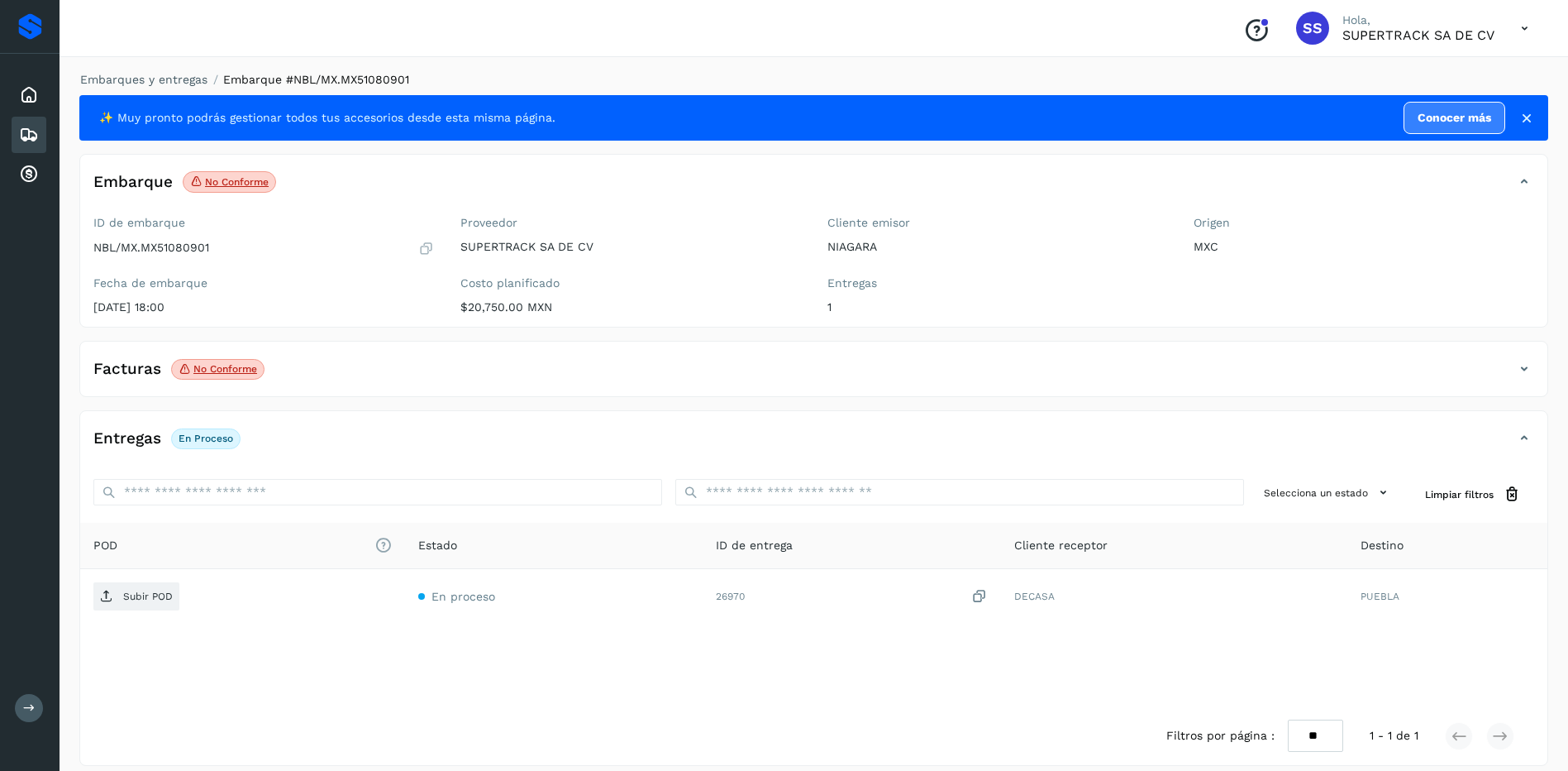
click at [529, 369] on div "Facturas No conforme" at bounding box center [797, 369] width 1434 height 28
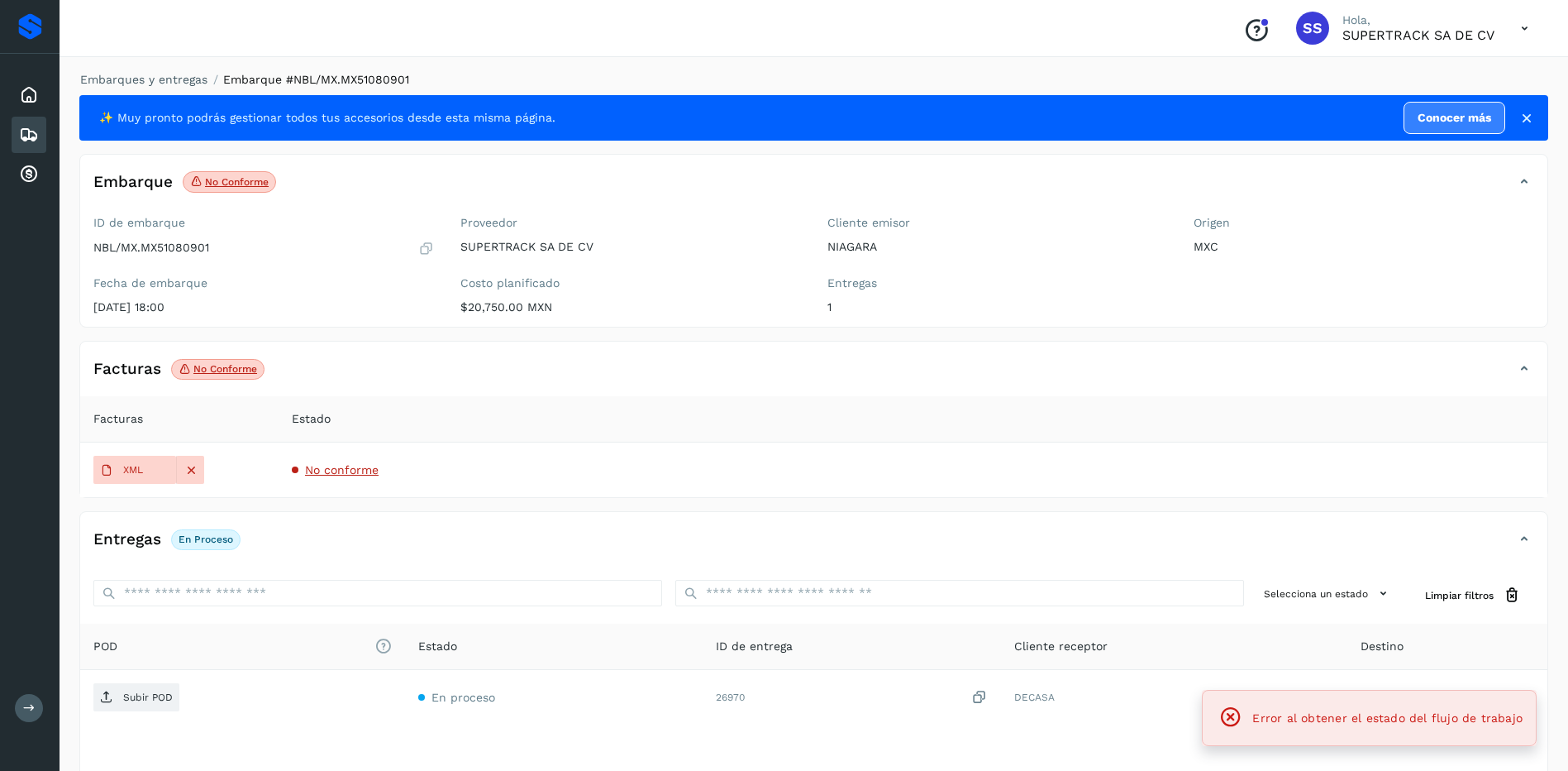
drag, startPoint x: 383, startPoint y: 478, endPoint x: 359, endPoint y: 475, distance: 24.2
click at [382, 478] on td "No conforme" at bounding box center [913, 469] width 1269 height 55
click at [346, 472] on span "No conforme" at bounding box center [342, 469] width 73 height 13
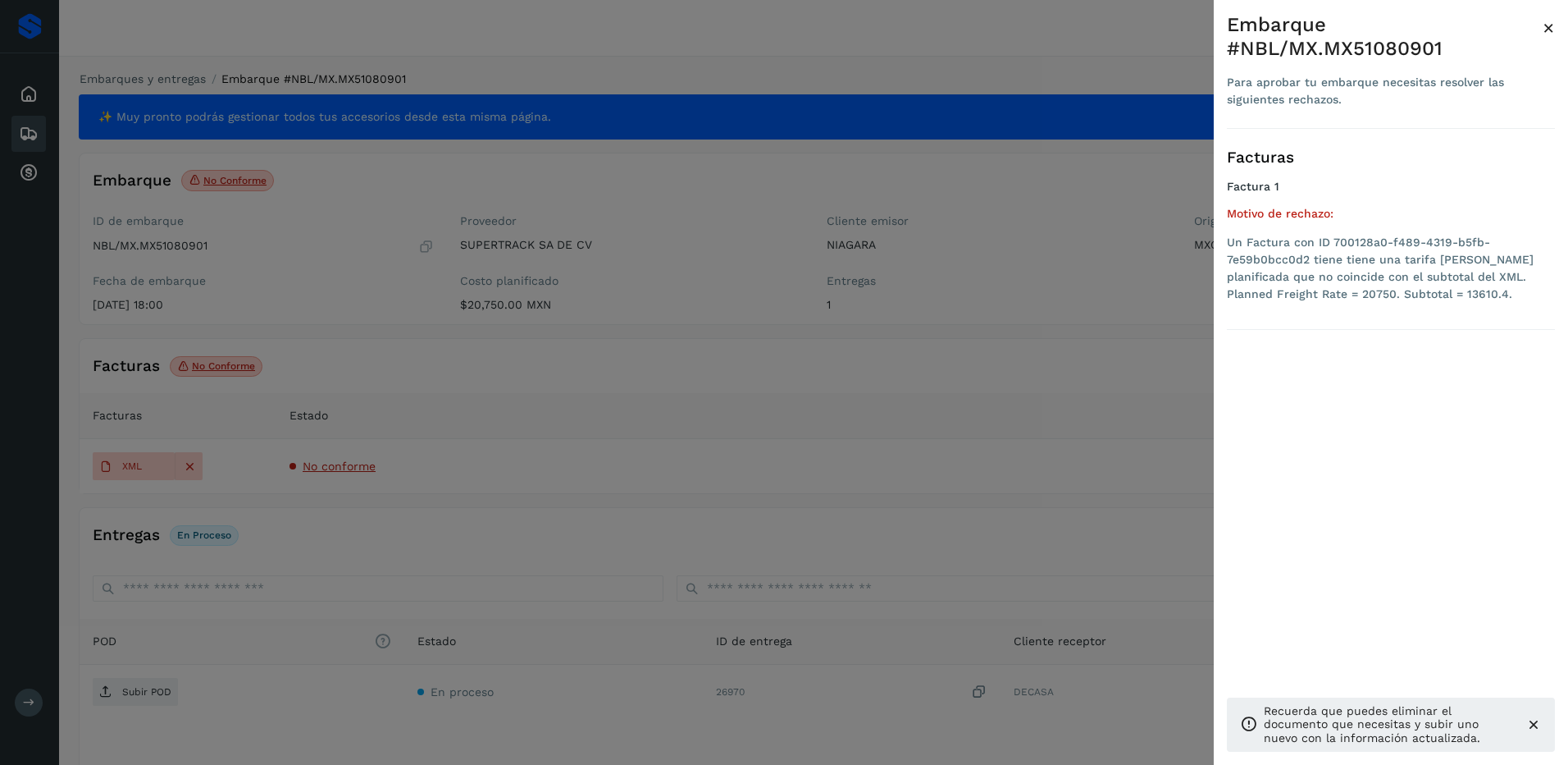
click at [517, 517] on div at bounding box center [784, 382] width 1568 height 765
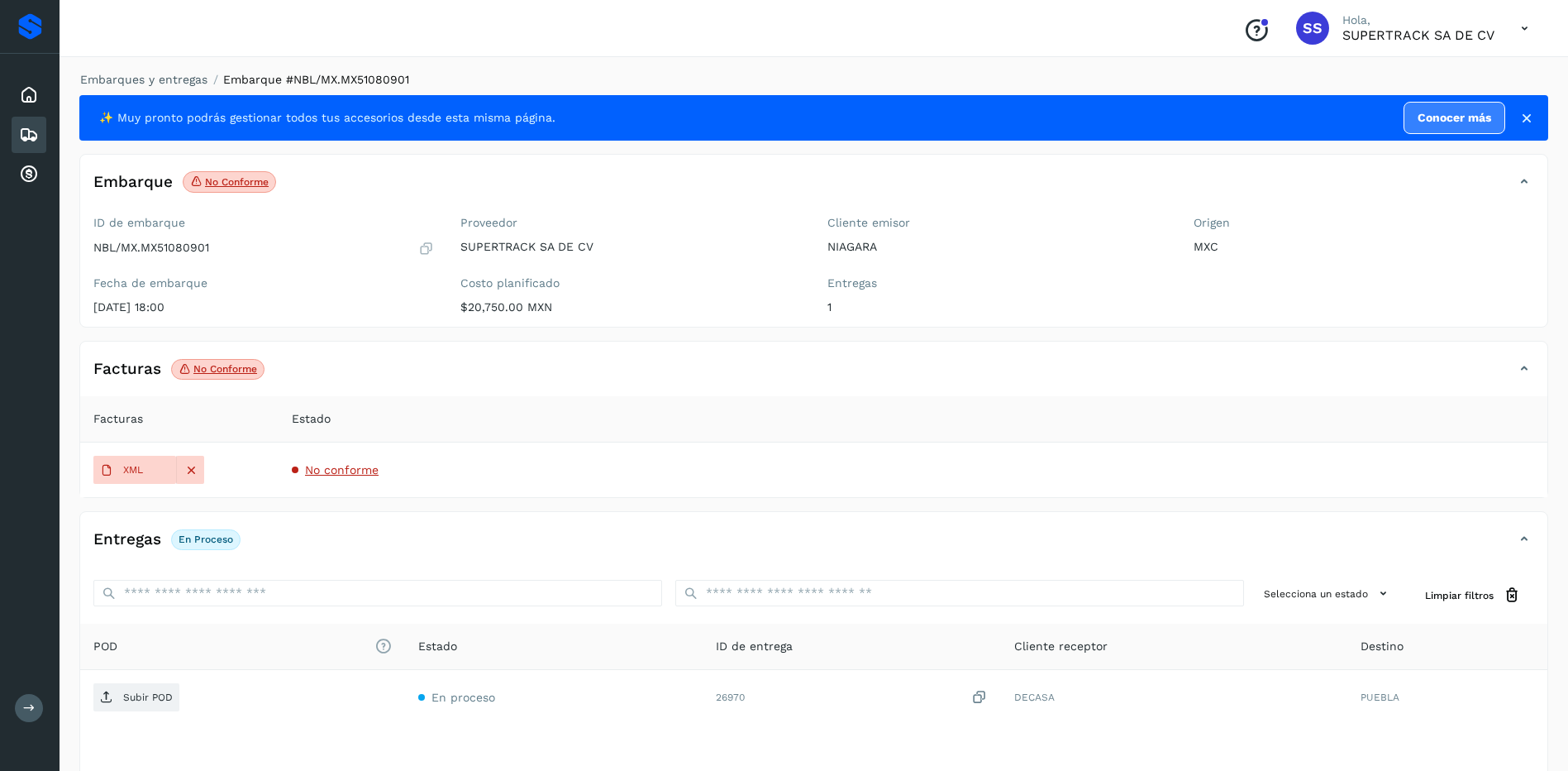
click at [155, 91] on div "Embarques y entregas Embarque #NBL/MX.MX51080901 ✨ Muy pronto podrás gestionar …" at bounding box center [813, 469] width 1469 height 796
click at [155, 86] on li "Embarques y entregas" at bounding box center [138, 79] width 138 height 17
click at [165, 82] on link "Embarques y entregas" at bounding box center [144, 78] width 127 height 13
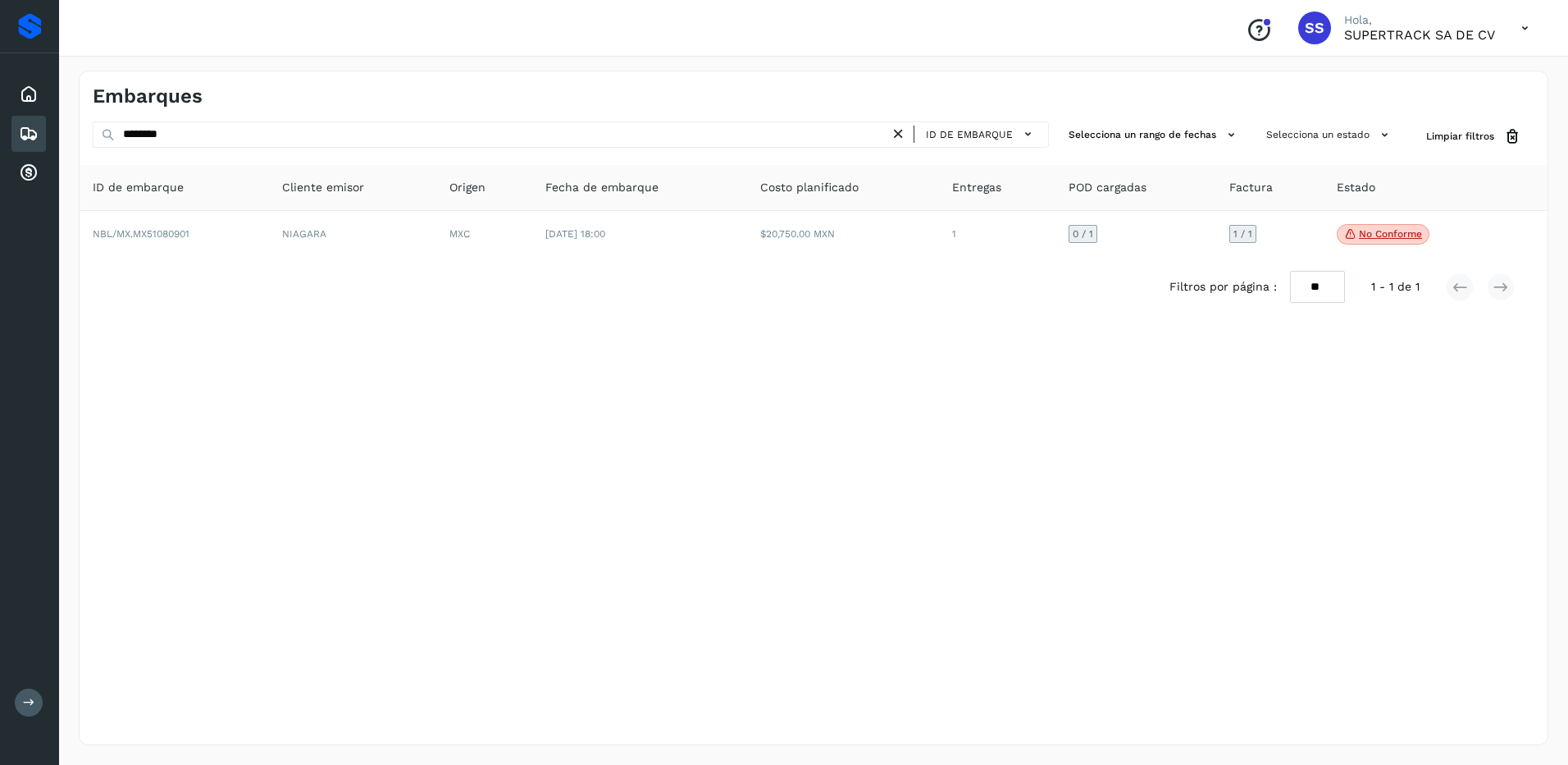
click at [276, 629] on div "Embarques ******** ID de embarque Selecciona un rango de fechas Selecciona un e…" at bounding box center [813, 408] width 1469 height 674
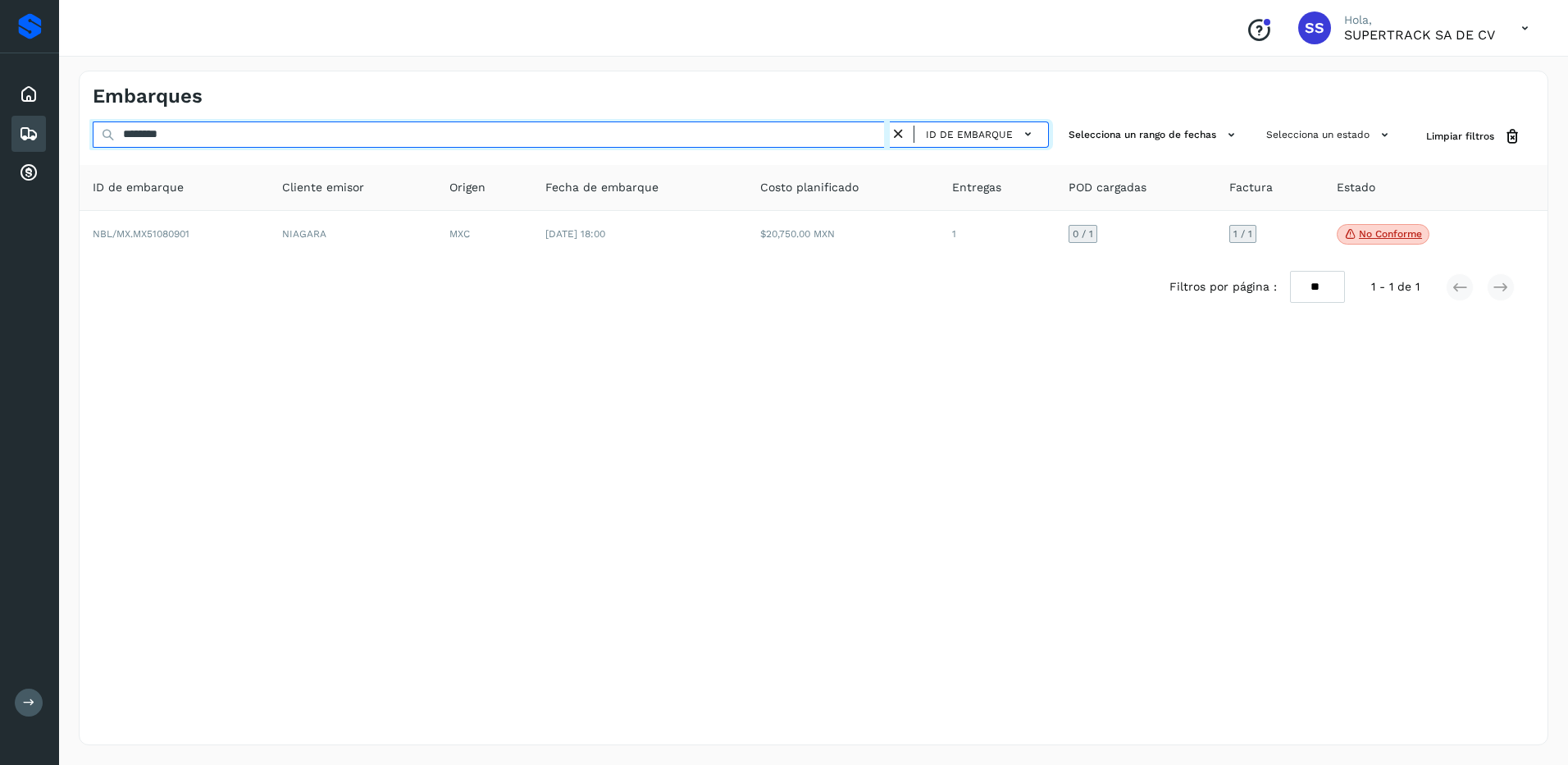
drag, startPoint x: 213, startPoint y: 142, endPoint x: 92, endPoint y: 152, distance: 121.4
click at [92, 152] on div "******** ID de embarque Selecciona un rango de fechas Selecciona un estado Limp…" at bounding box center [814, 218] width 1468 height 194
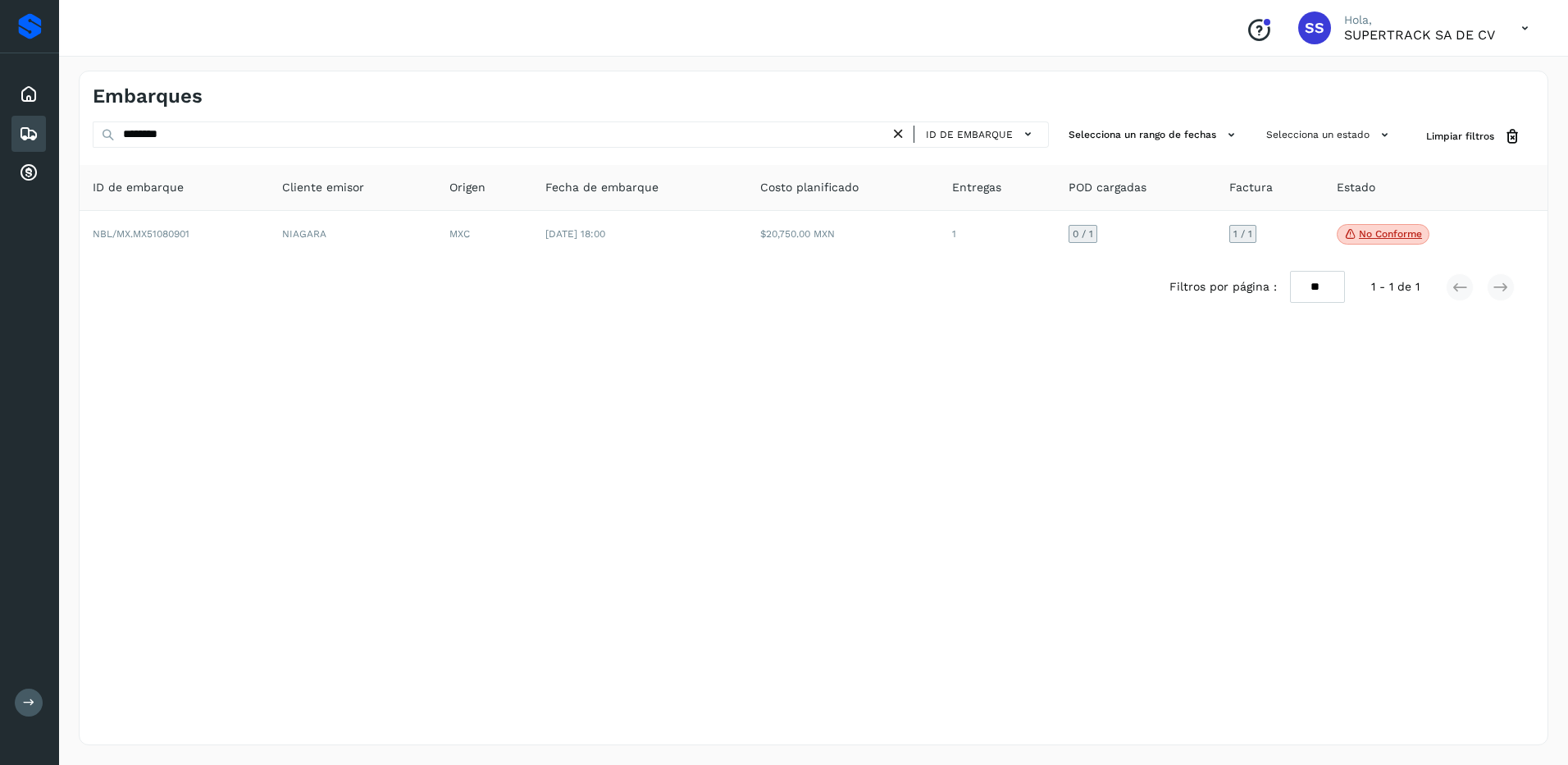
click at [377, 403] on div "Embarques ******** ID de embarque Selecciona un rango de fechas Selecciona un e…" at bounding box center [813, 408] width 1469 height 674
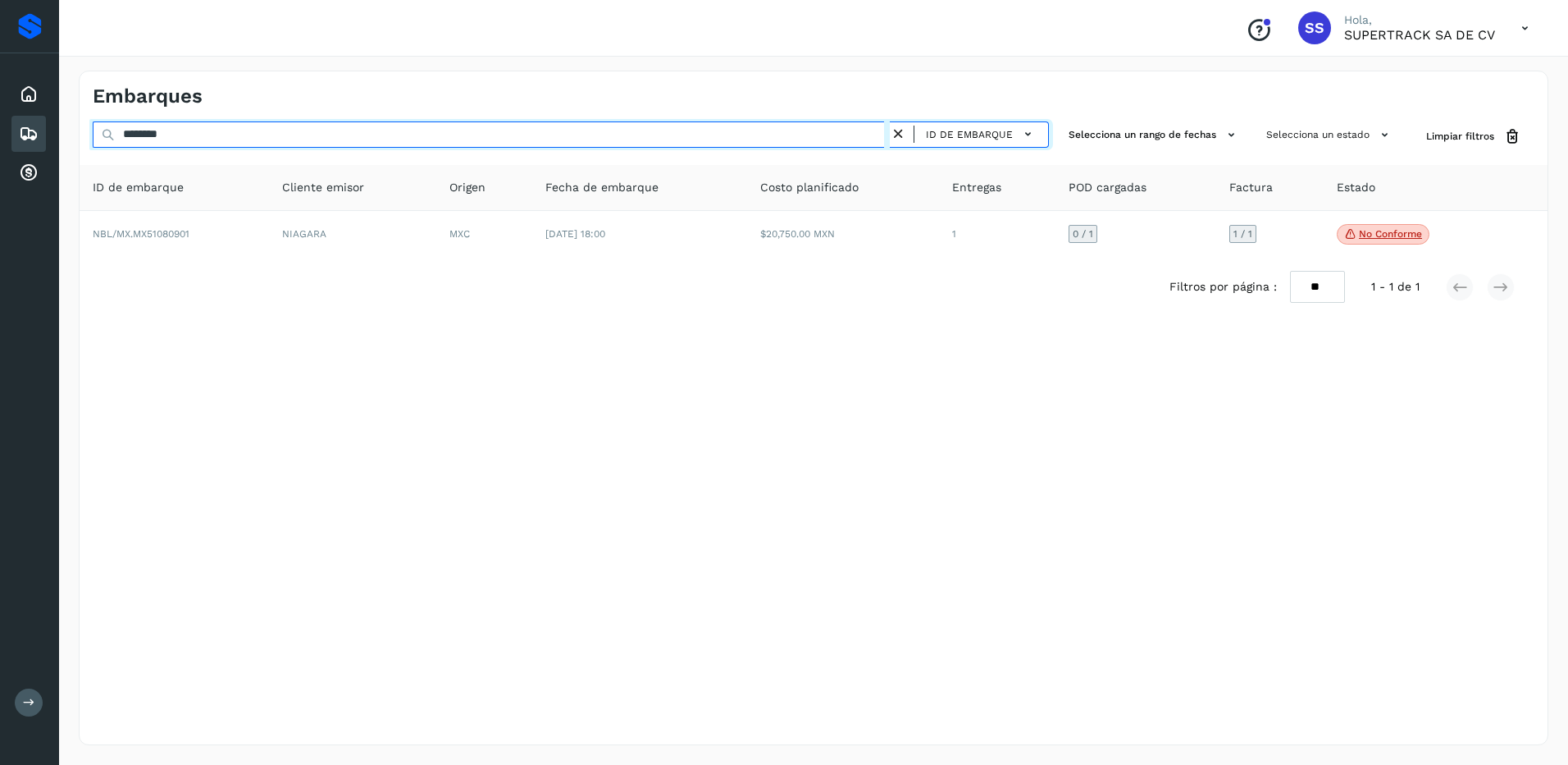
drag, startPoint x: 126, startPoint y: 140, endPoint x: 0, endPoint y: 140, distance: 126.0
click at [0, 140] on html "Proveedores Inicio Embarques Cuentas por cobrar Salir Conoce nuestros beneficio…" at bounding box center [784, 382] width 1568 height 765
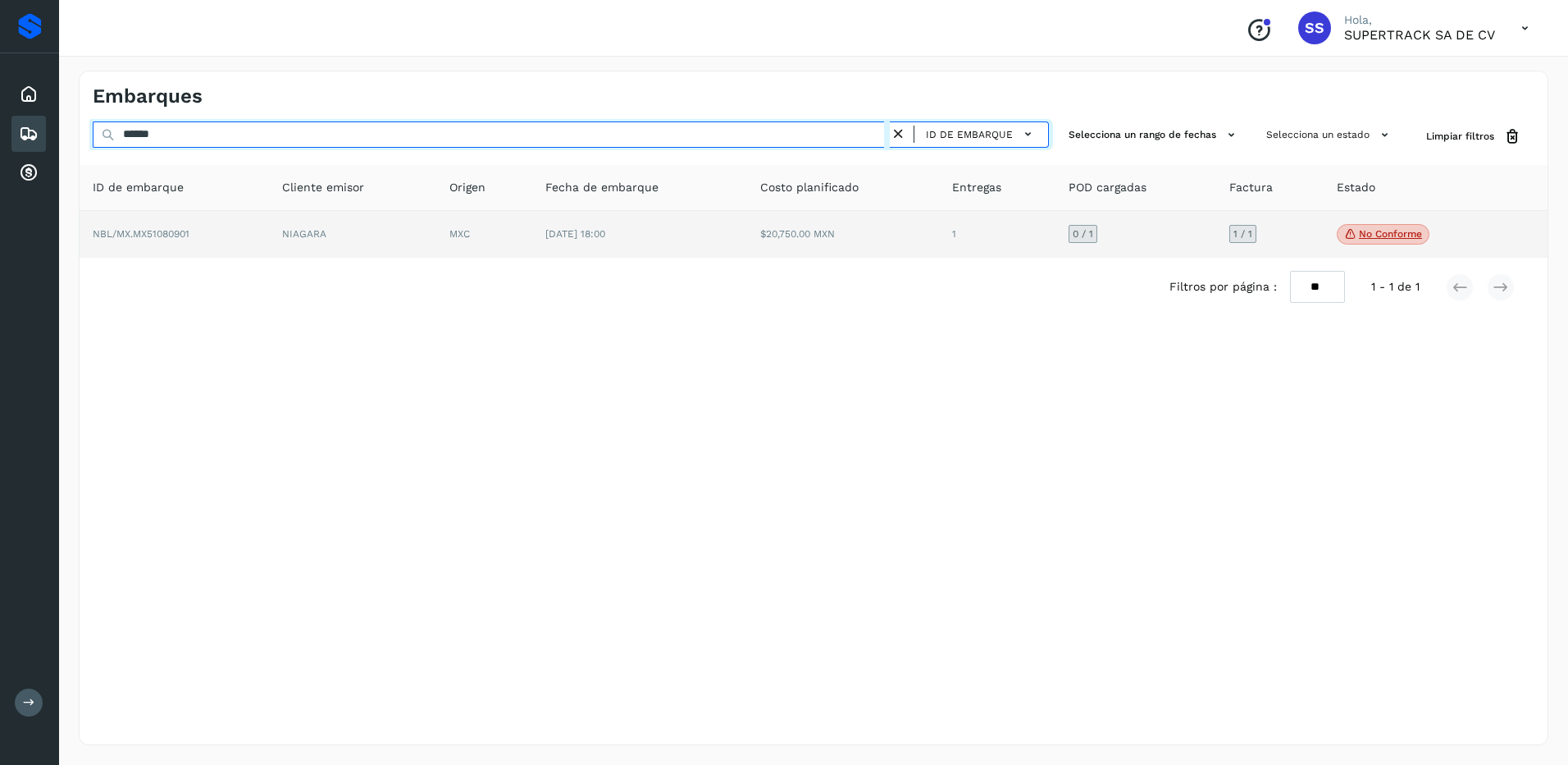
type input "*******"
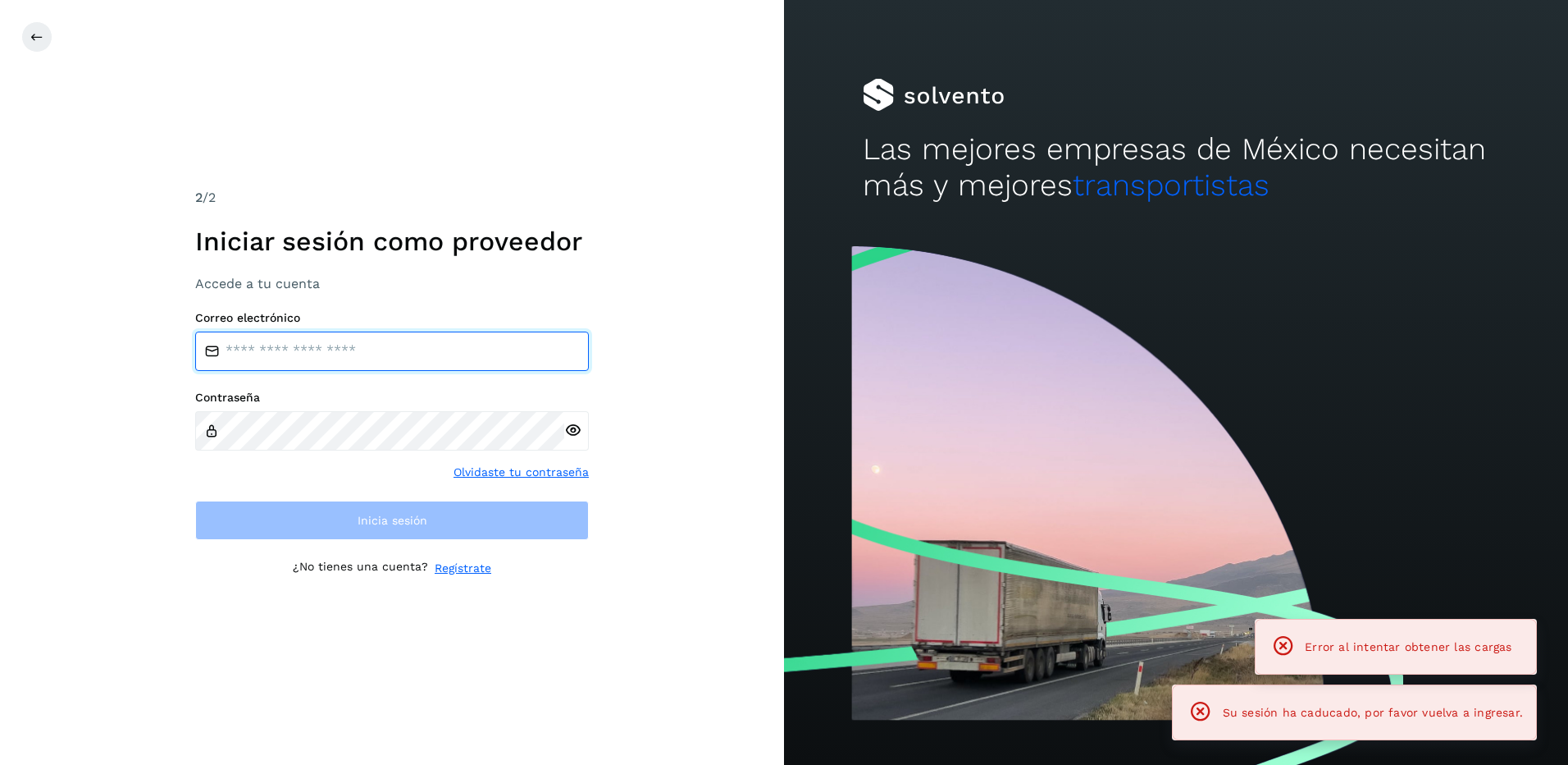
type input "**********"
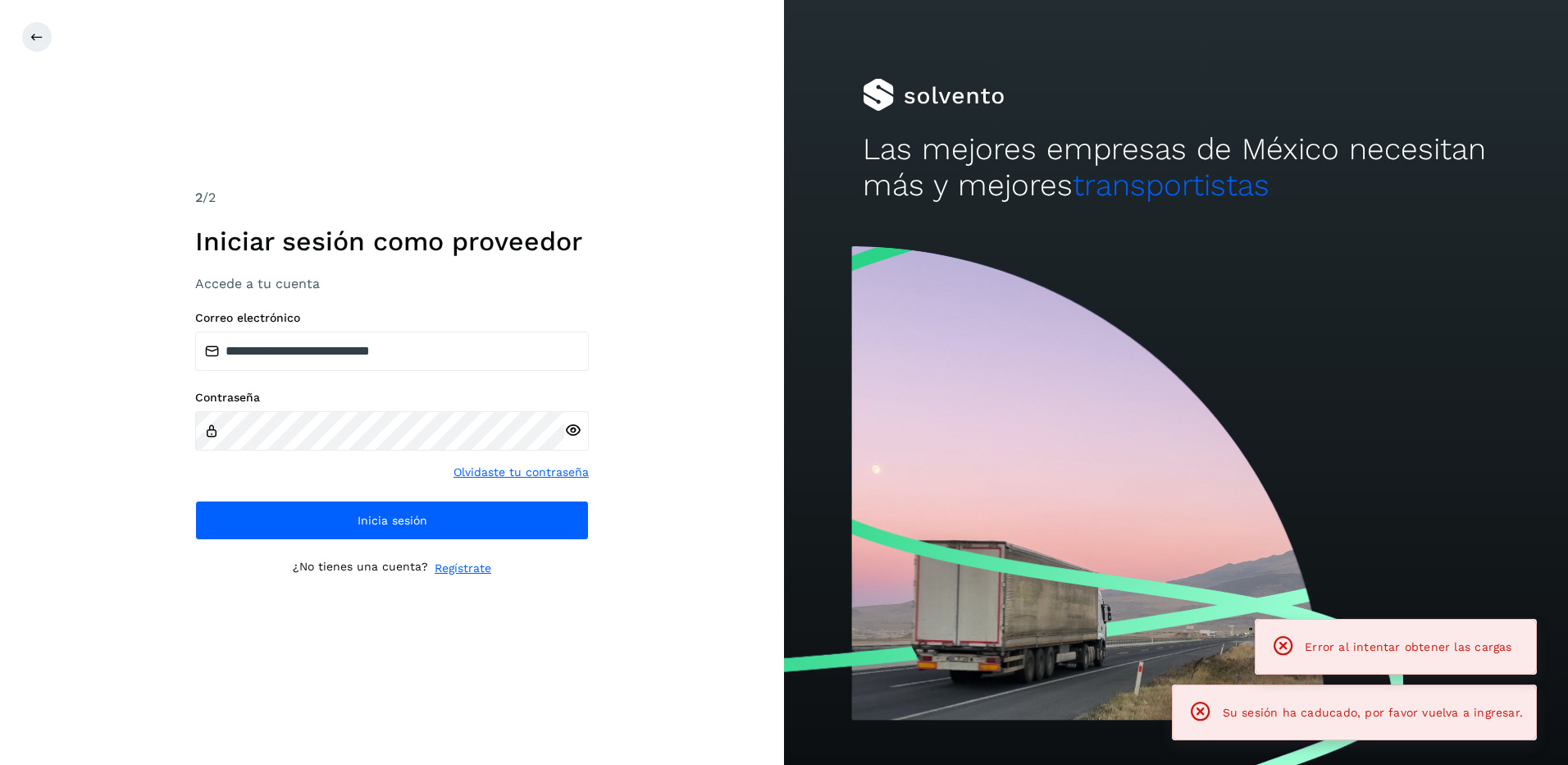
drag, startPoint x: 526, startPoint y: 498, endPoint x: 526, endPoint y: 517, distance: 19.0
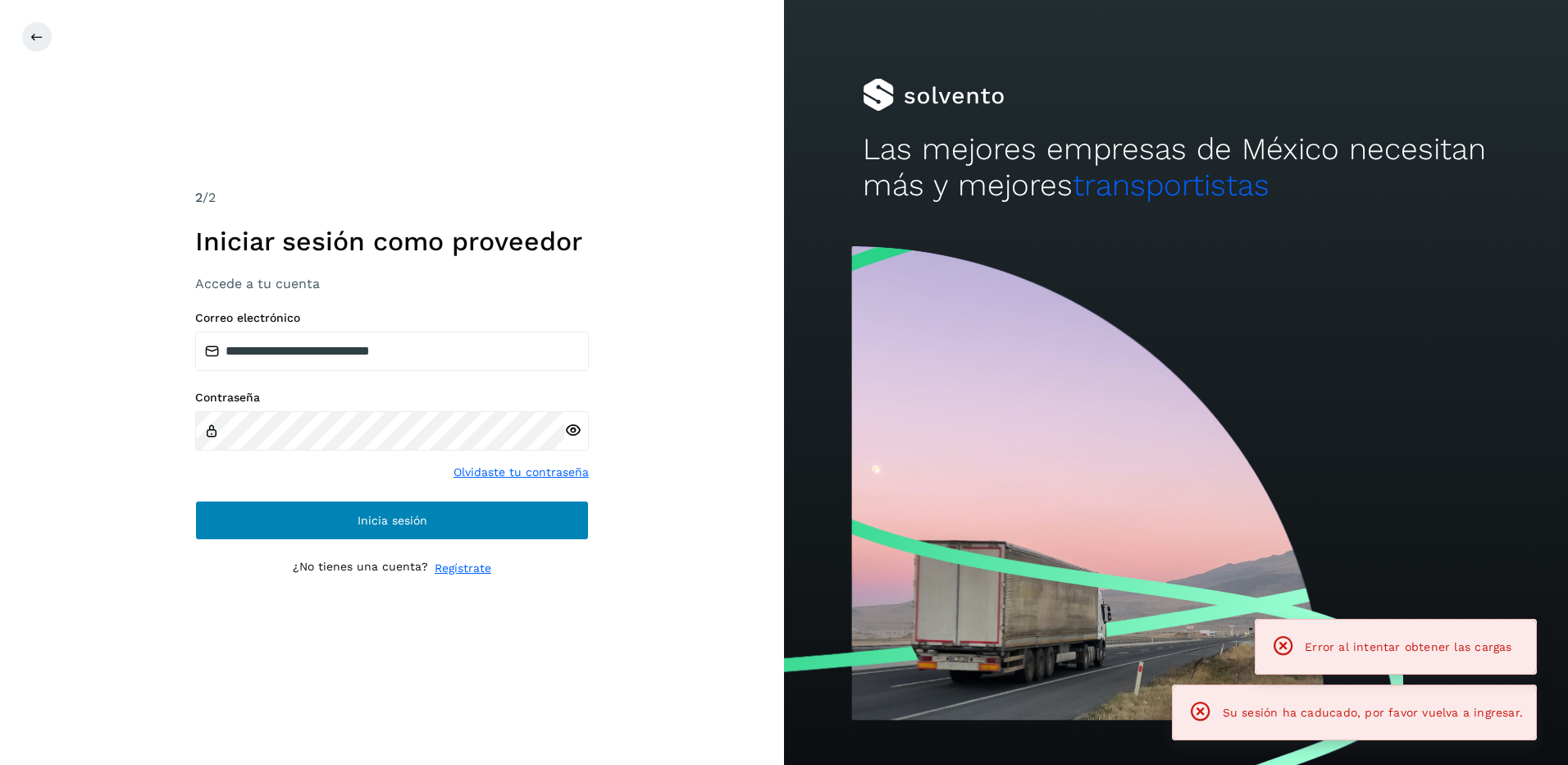
click at [526, 499] on div "**********" at bounding box center [392, 425] width 394 height 229
click at [526, 517] on button "Inicia sesión" at bounding box center [392, 521] width 394 height 39
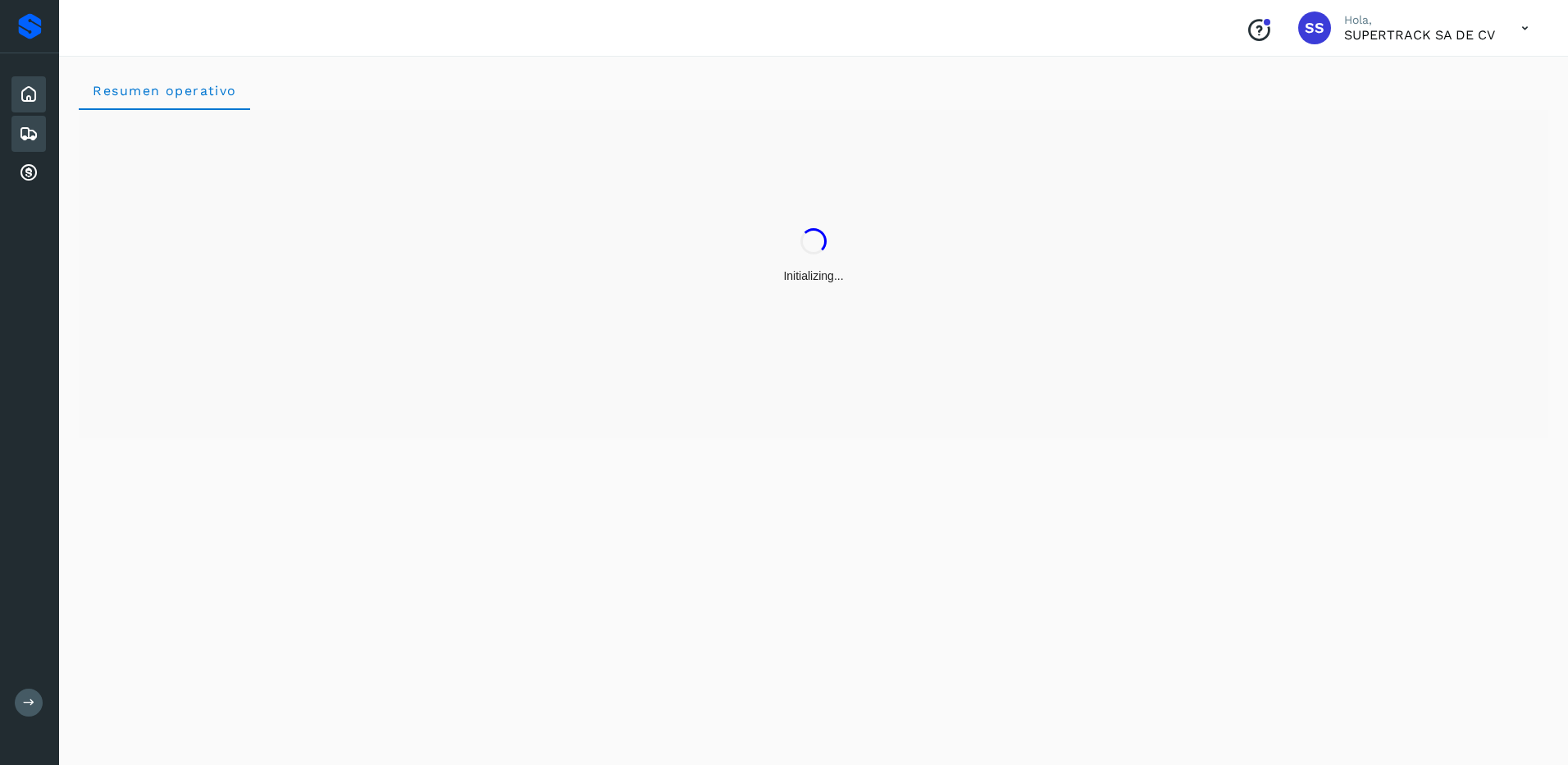
drag, startPoint x: 30, startPoint y: 128, endPoint x: 42, endPoint y: 125, distance: 12.4
click at [30, 127] on icon at bounding box center [29, 134] width 20 height 20
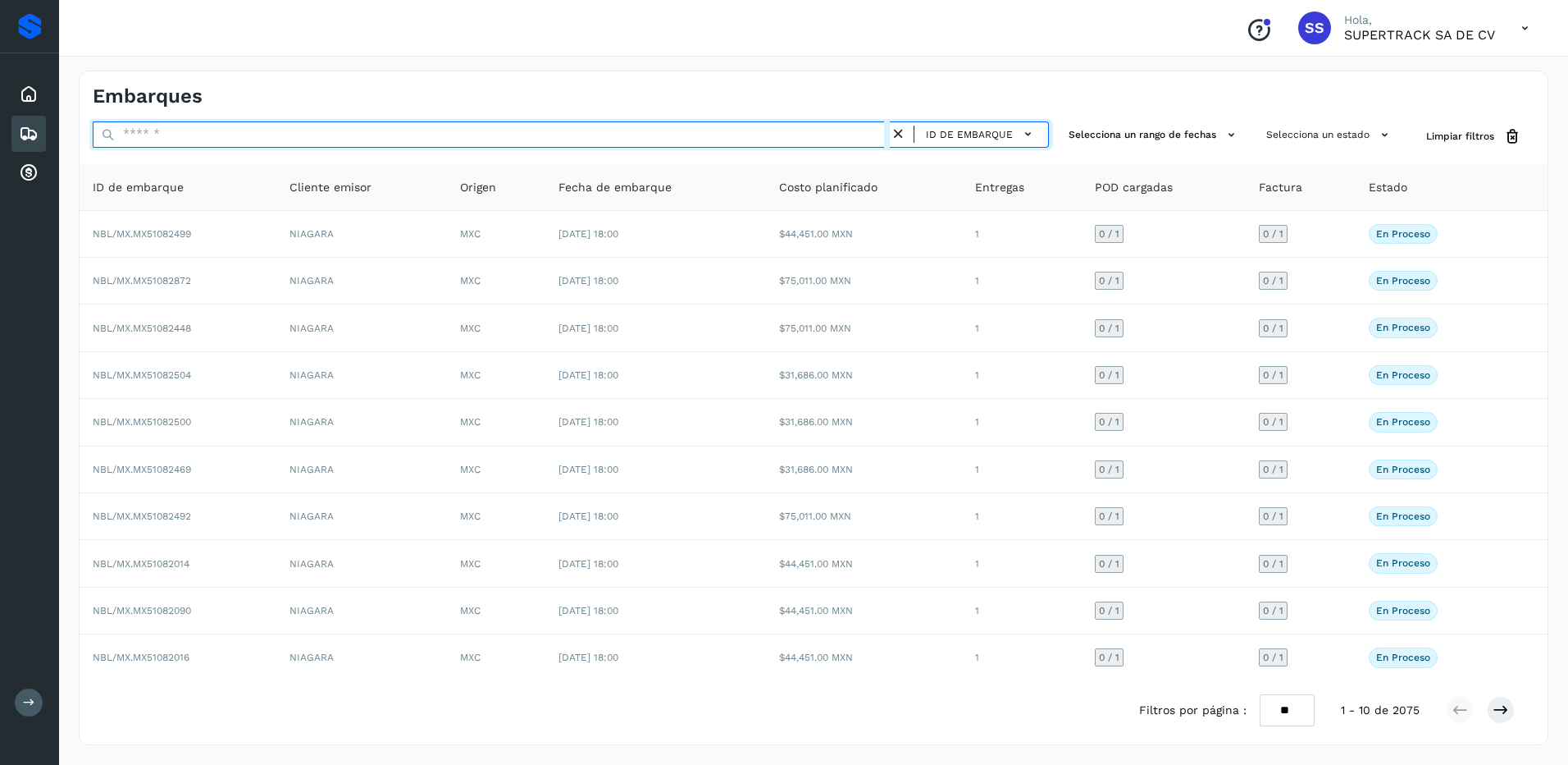
click at [182, 137] on input "text" at bounding box center [491, 134] width 797 height 27
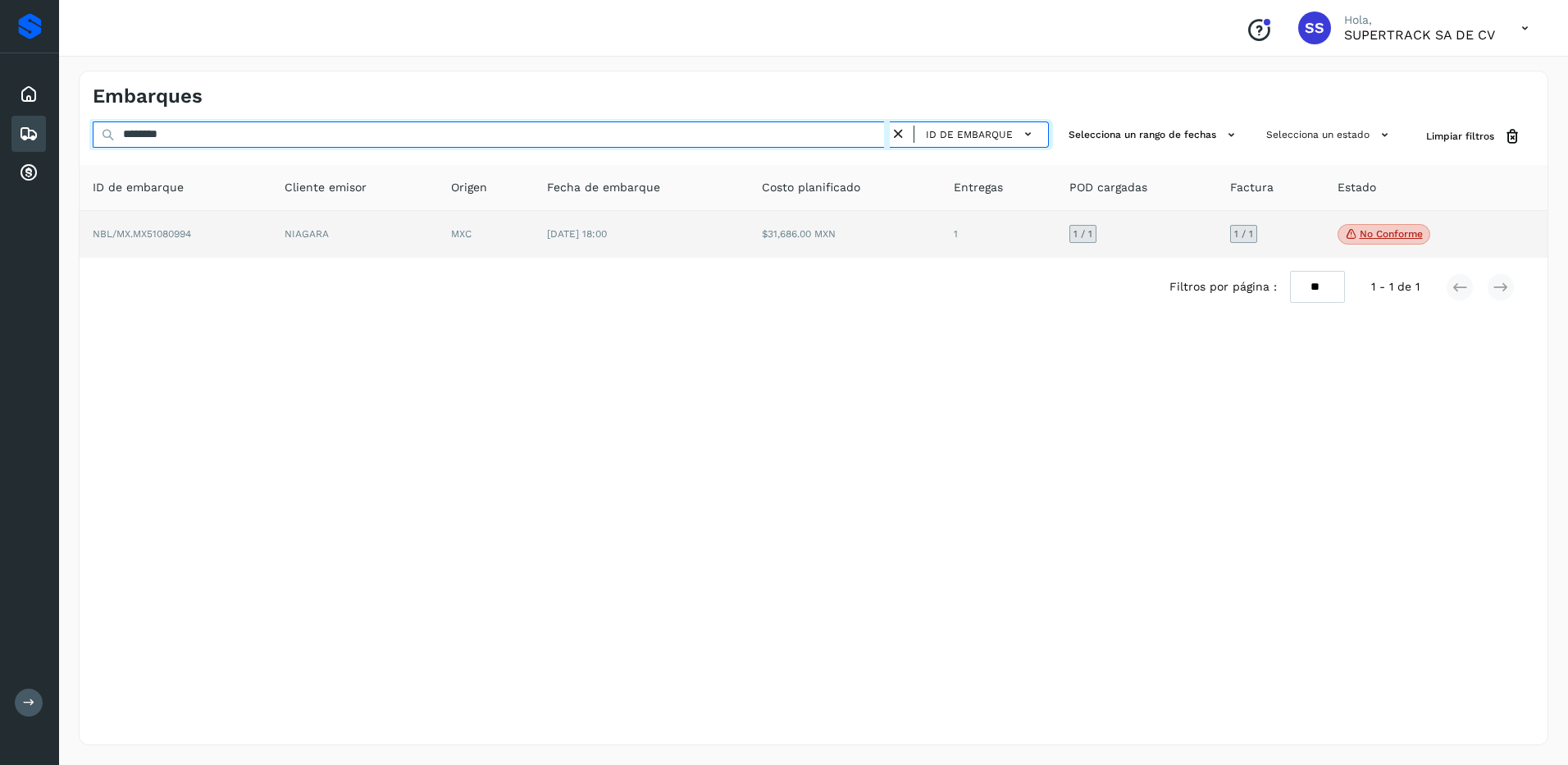
type input "********"
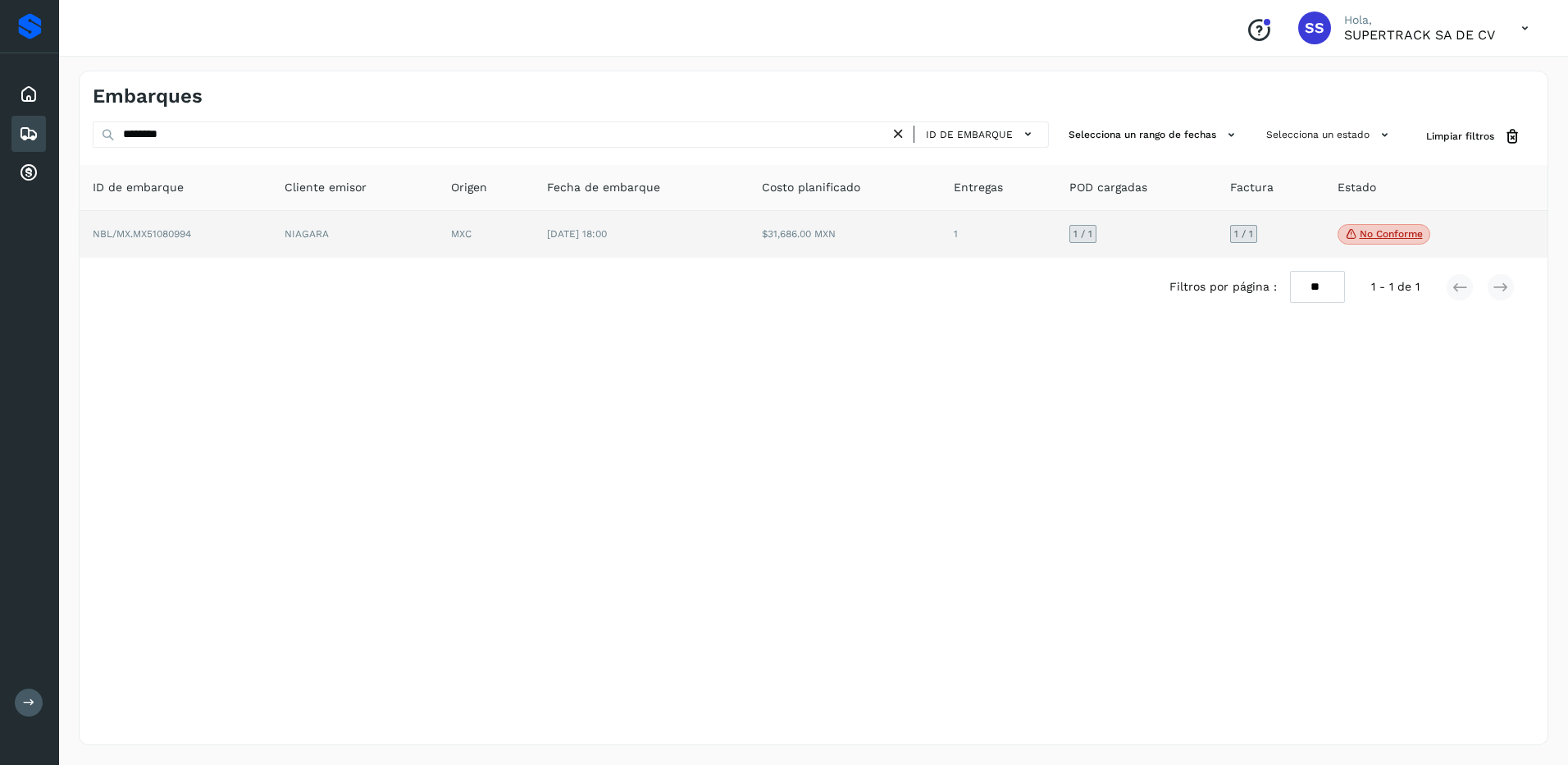
click at [368, 243] on td "NIAGARA" at bounding box center [354, 235] width 167 height 47
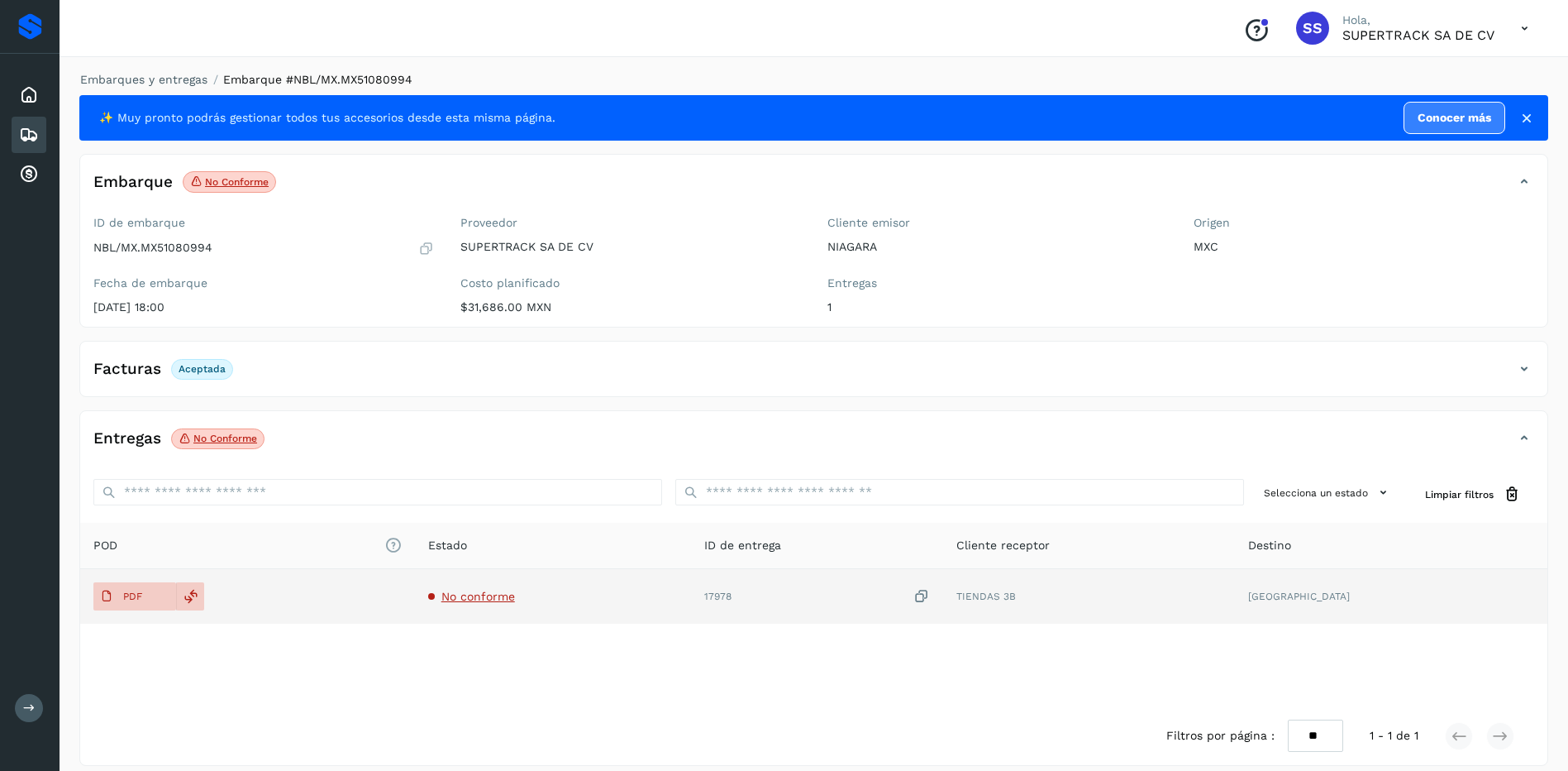
click at [509, 609] on td "No conforme" at bounding box center [553, 596] width 276 height 55
click at [515, 596] on span "No conforme" at bounding box center [478, 595] width 73 height 13
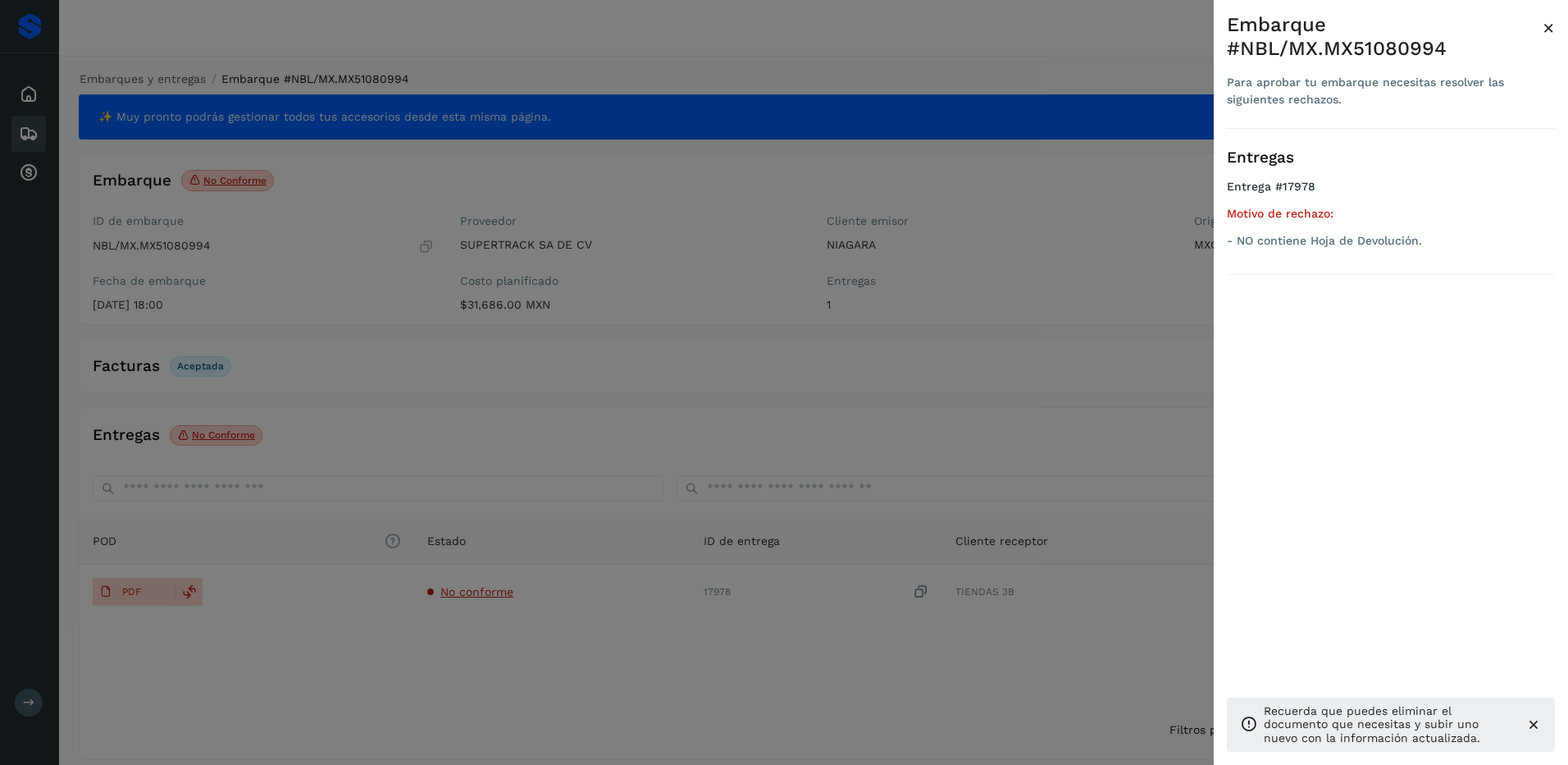
drag, startPoint x: 359, startPoint y: 398, endPoint x: 300, endPoint y: 406, distance: 59.5
click at [301, 406] on div at bounding box center [784, 382] width 1568 height 765
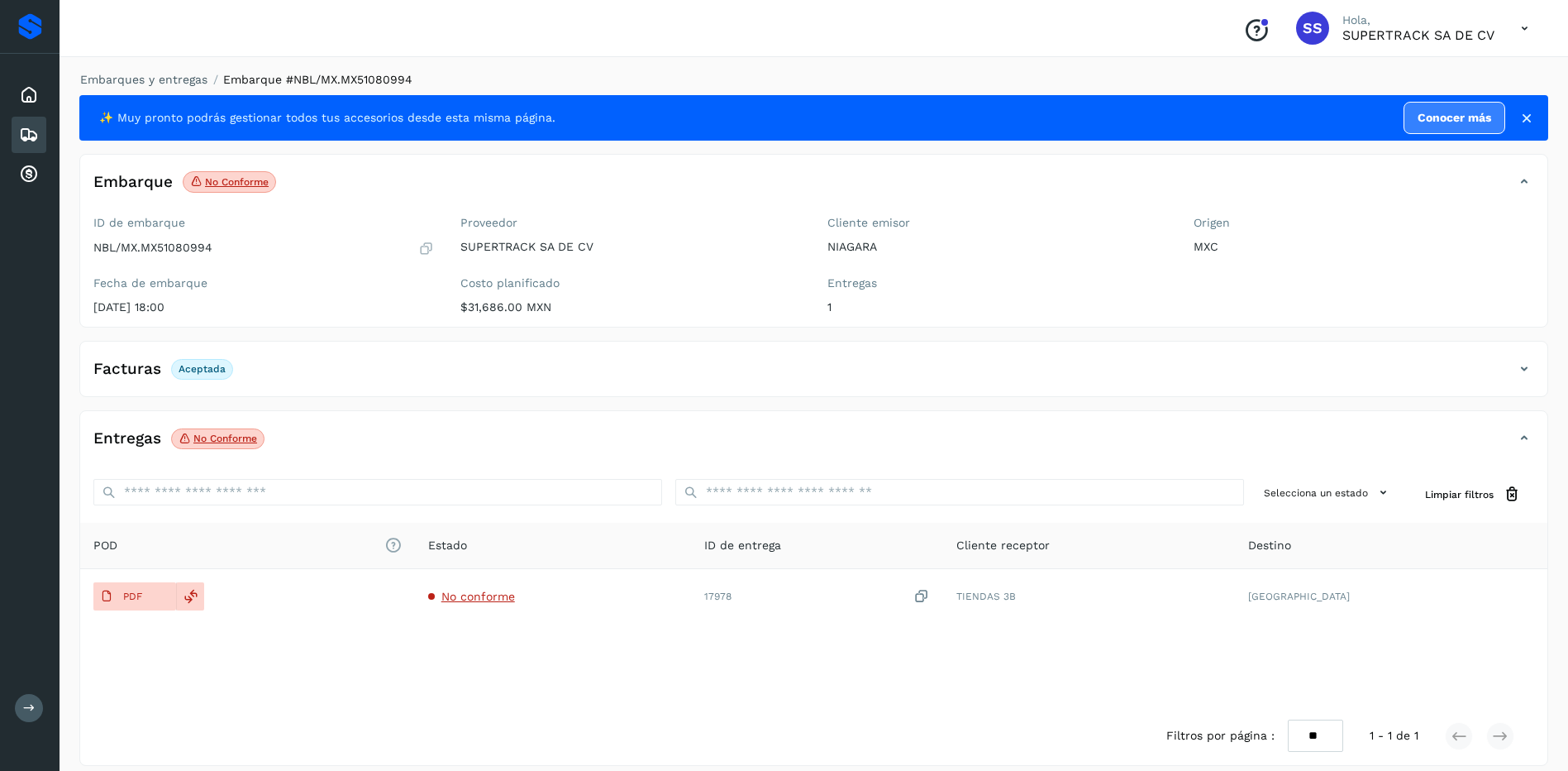
click at [136, 88] on div "Embarques y entregas Embarque #NBL/MX.MX51080994 ✨ Muy pronto podrás gestionar …" at bounding box center [813, 418] width 1469 height 694
drag, startPoint x: 136, startPoint y: 88, endPoint x: 146, endPoint y: 83, distance: 11.2
click at [146, 83] on link "Embarques y entregas" at bounding box center [144, 78] width 127 height 13
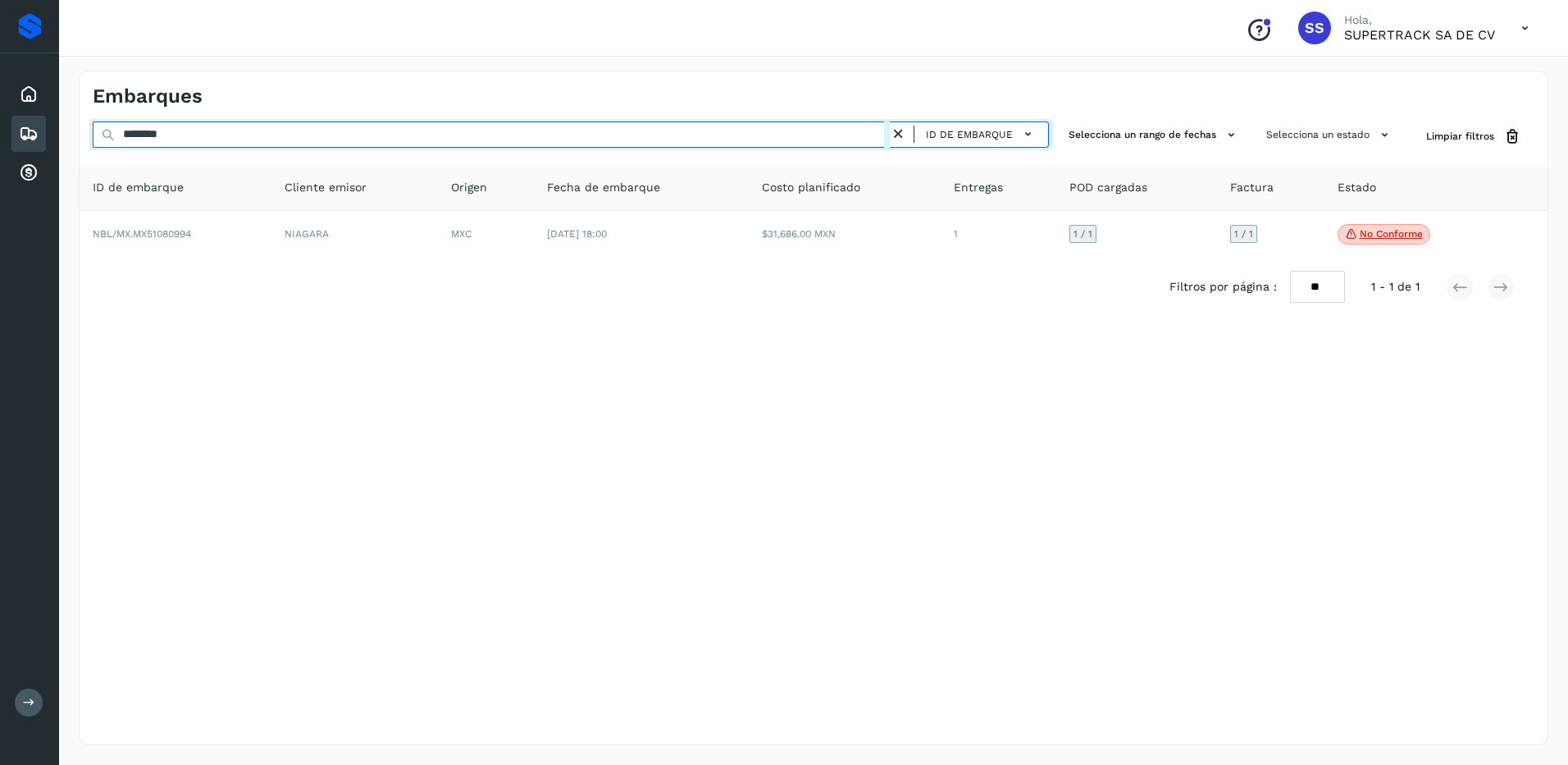
drag, startPoint x: 212, startPoint y: 141, endPoint x: 7, endPoint y: 139, distance: 205.0
click at [2, 141] on div "Proveedores Inicio Embarques Cuentas por cobrar Salir Conoce nuestros beneficio…" at bounding box center [784, 382] width 1568 height 765
type input "********"
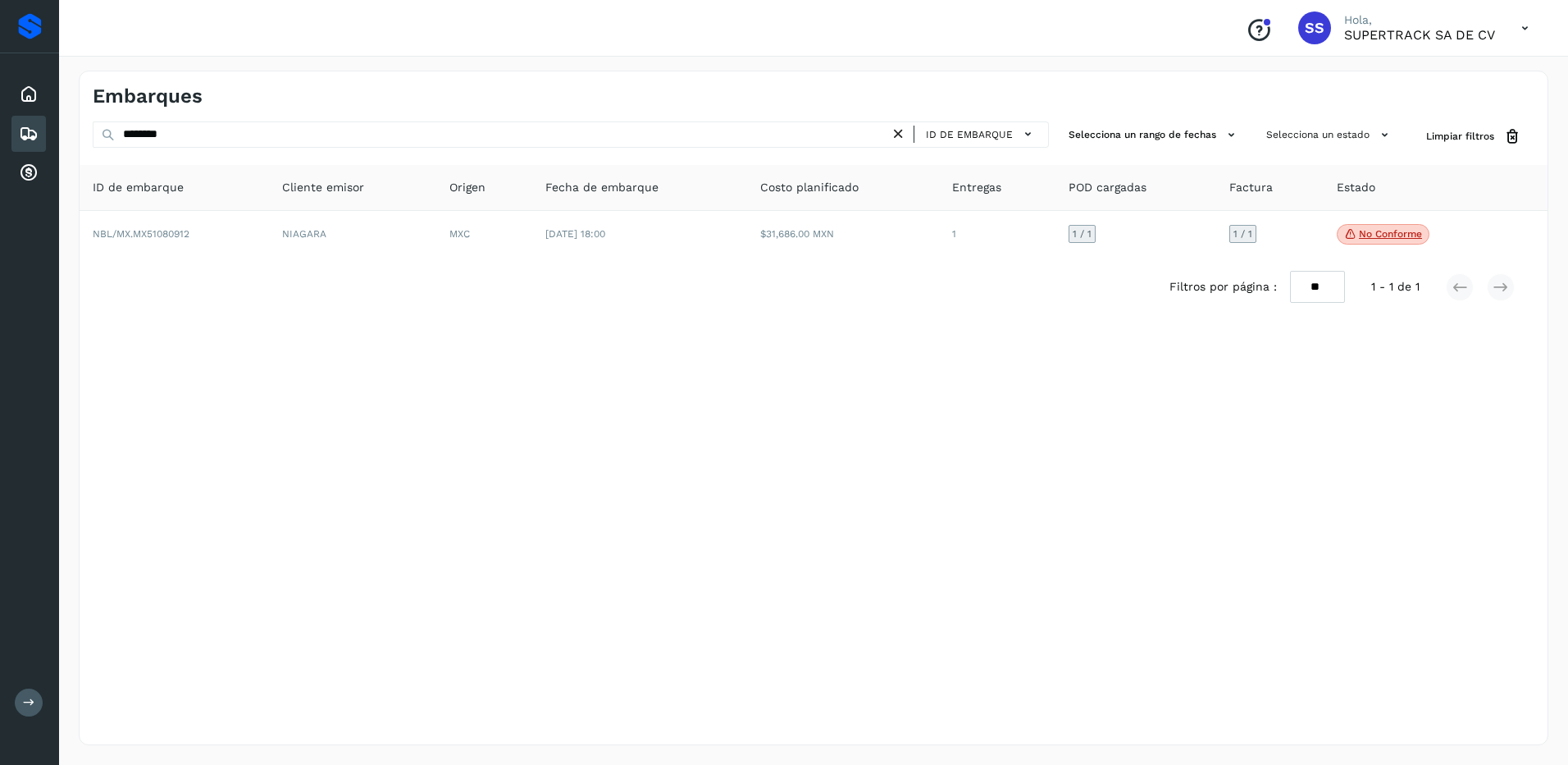
click at [1041, 266] on div "Filtros por página : ** ** ** 1 - 1 de 1" at bounding box center [814, 286] width 1468 height 58
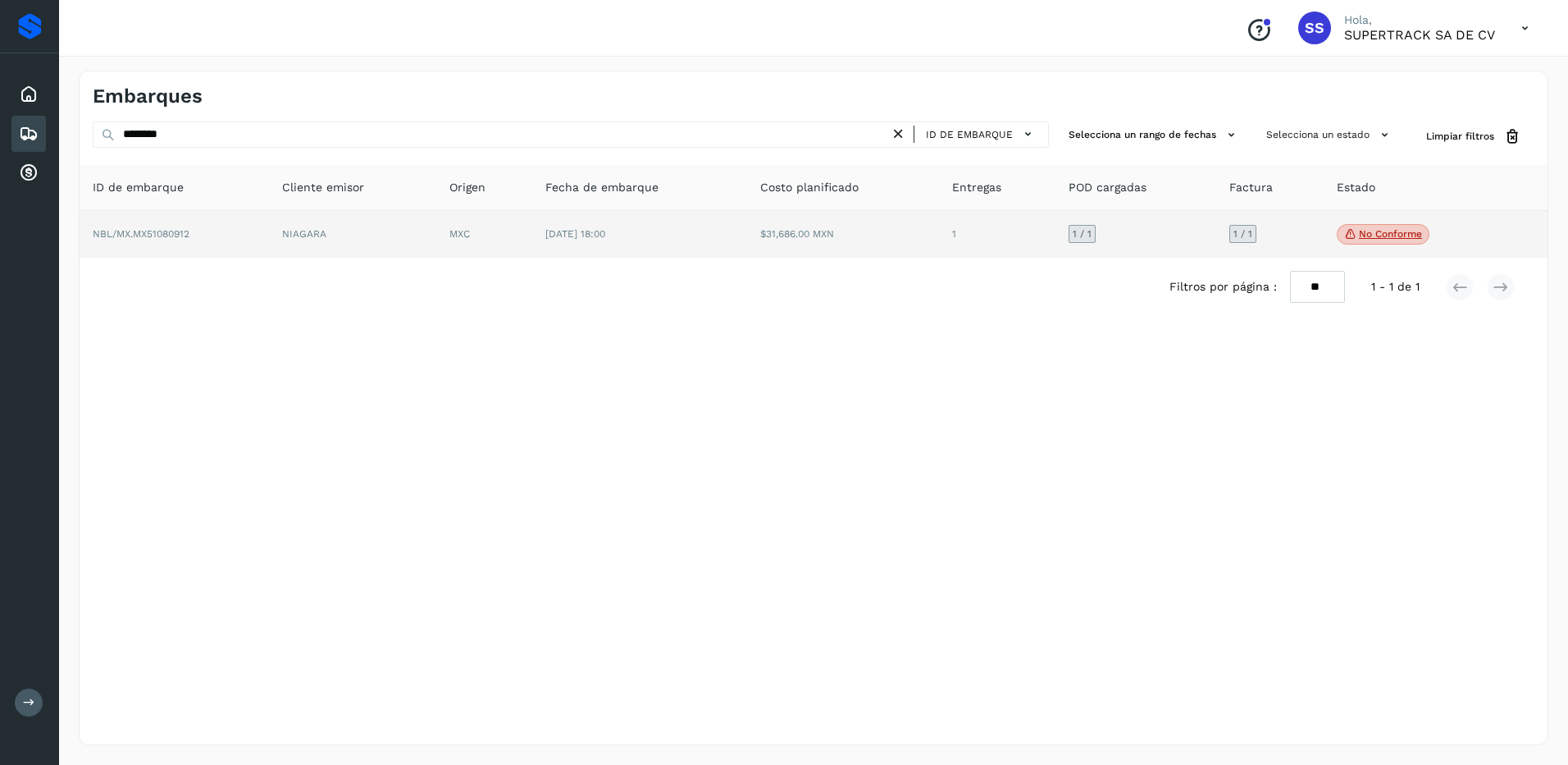
click at [602, 224] on td "[DATE] 18:00" at bounding box center [640, 235] width 215 height 47
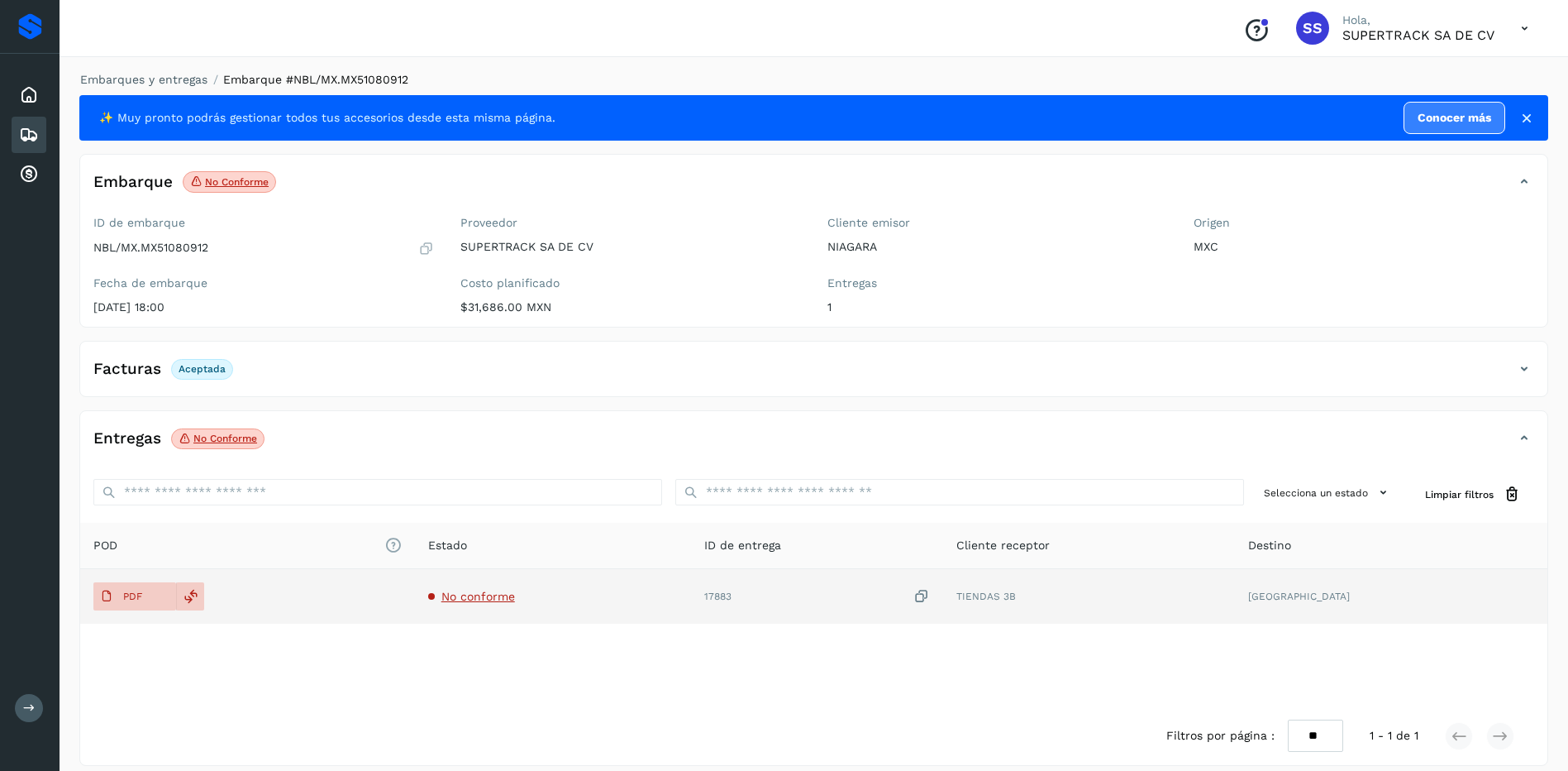
click at [566, 590] on td "No conforme" at bounding box center [553, 596] width 276 height 55
click at [515, 598] on span "No conforme" at bounding box center [478, 595] width 73 height 13
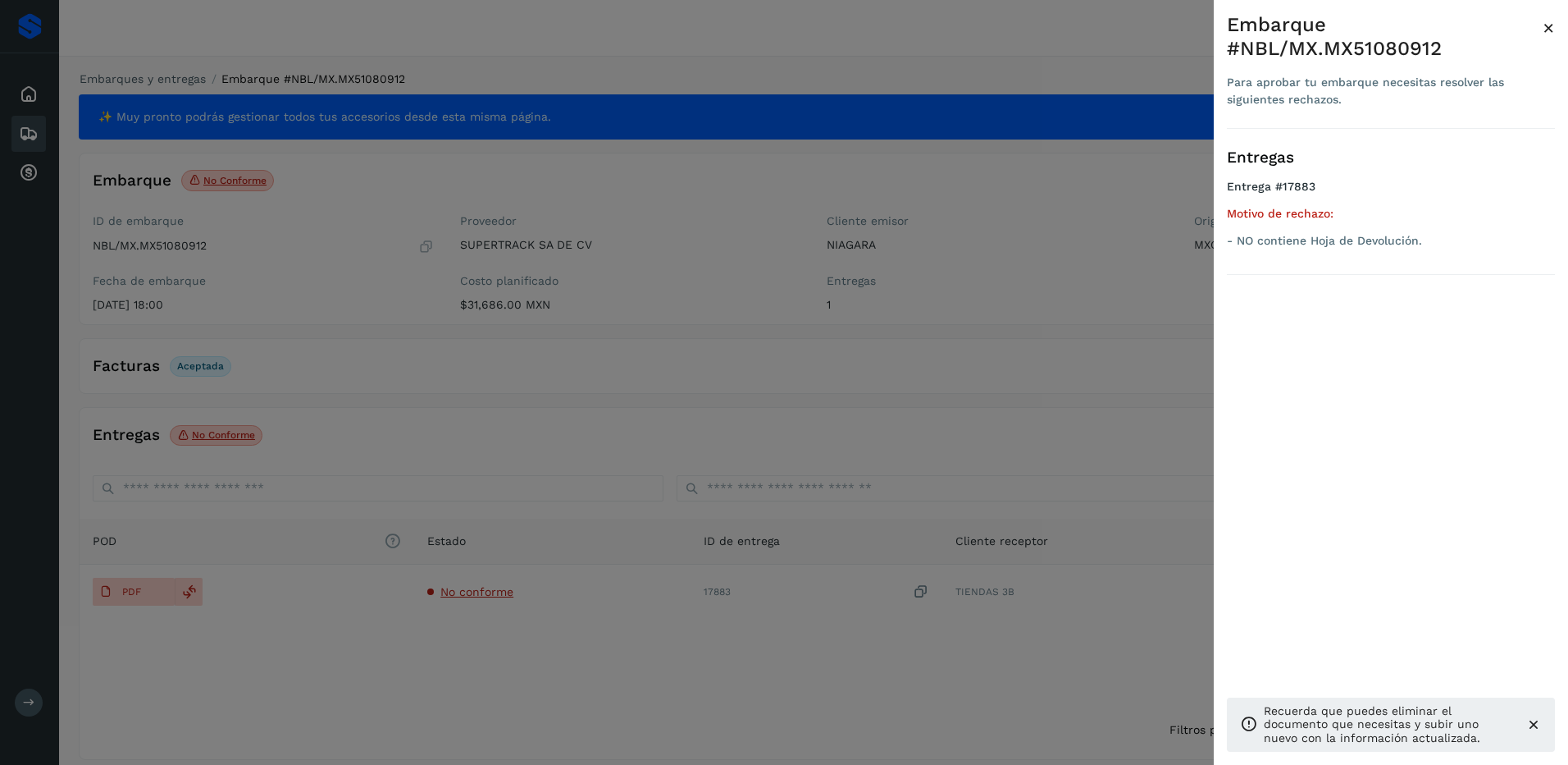
click at [389, 358] on div at bounding box center [784, 382] width 1568 height 765
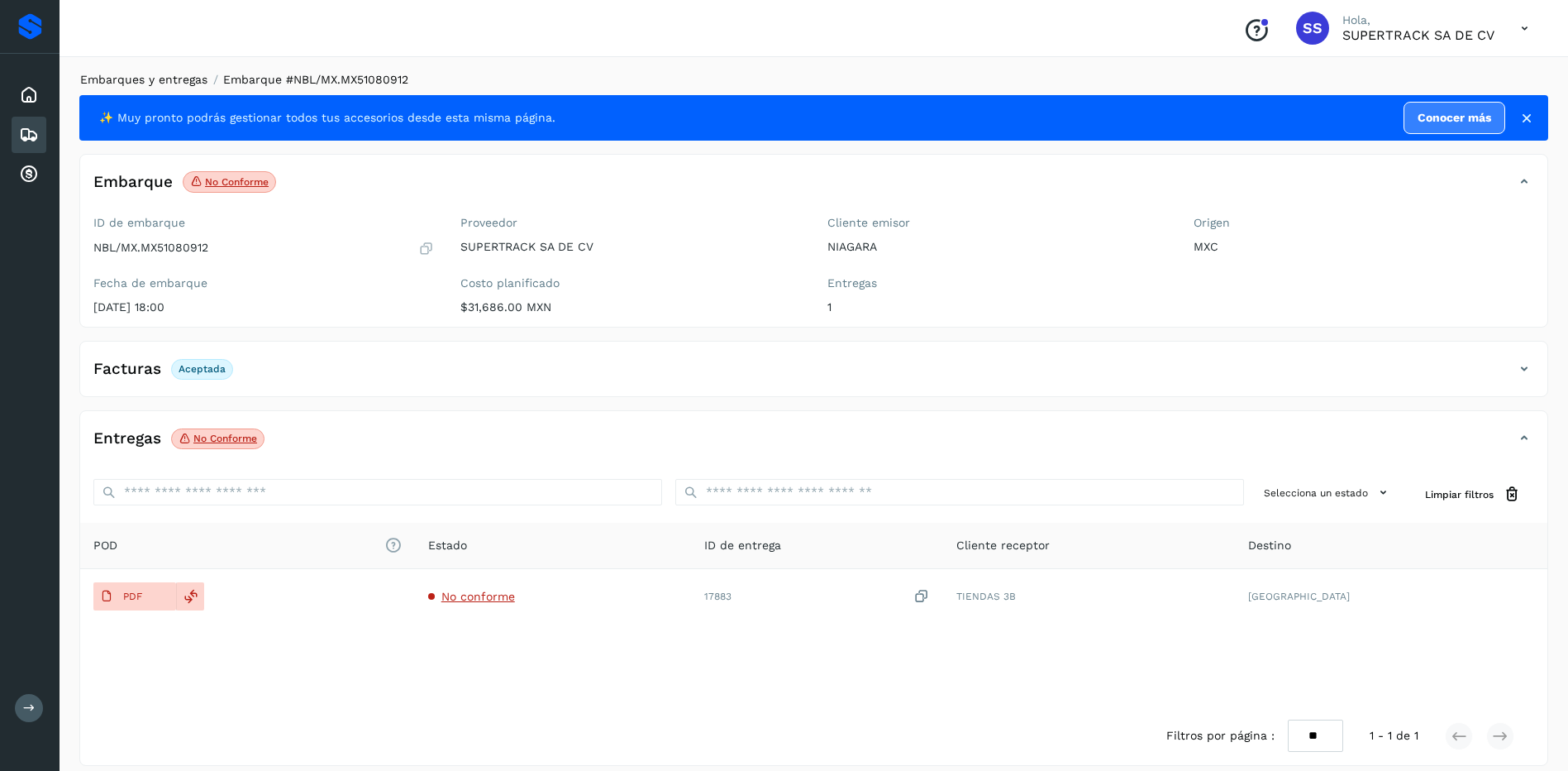
click at [146, 81] on link "Embarques y entregas" at bounding box center [144, 78] width 127 height 13
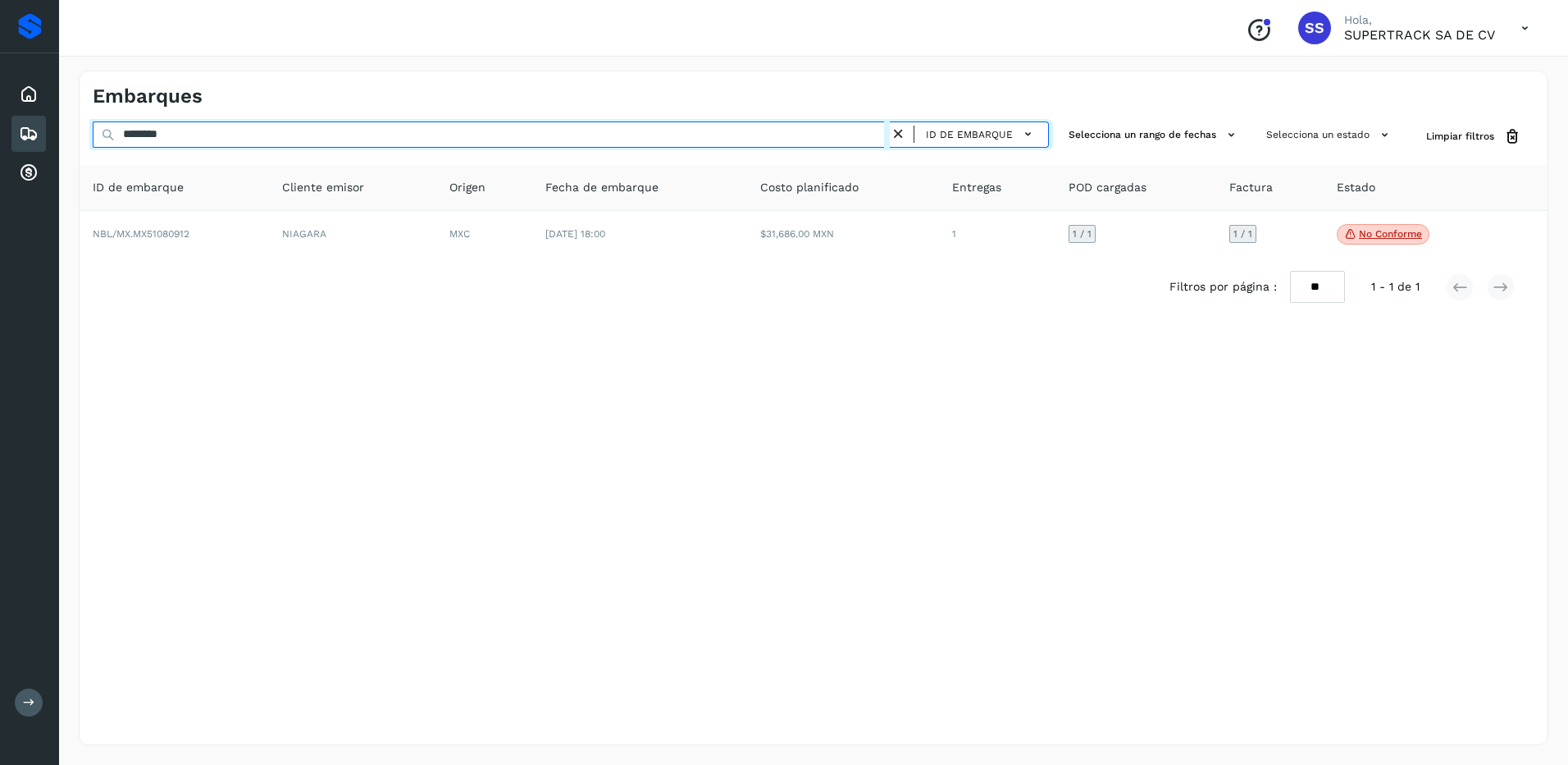
drag, startPoint x: 149, startPoint y: 139, endPoint x: 23, endPoint y: 137, distance: 126.0
click at [24, 137] on div "Proveedores Inicio Embarques Cuentas por cobrar Salir Conoce nuestros beneficio…" at bounding box center [784, 382] width 1568 height 765
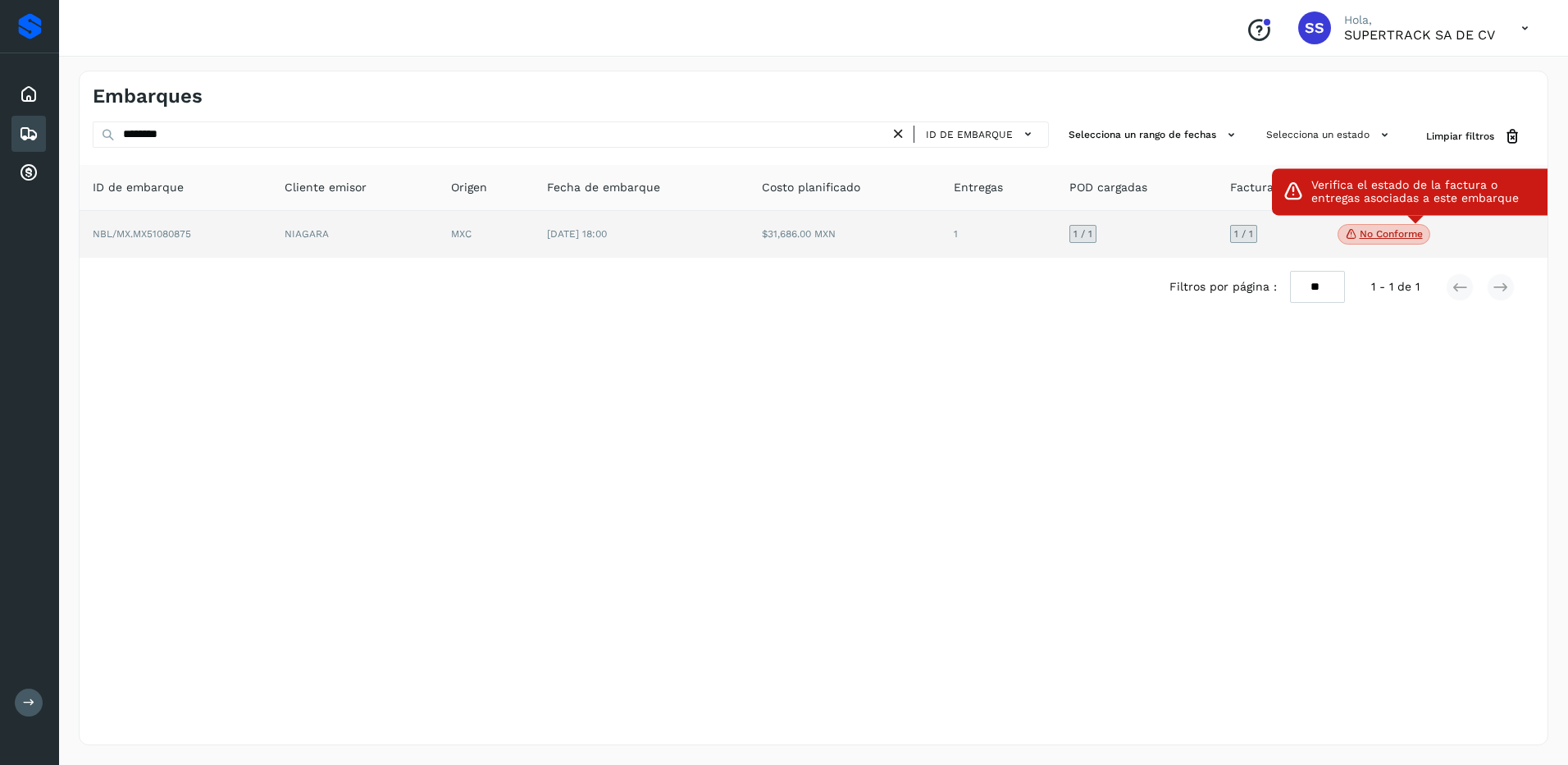
click at [1370, 228] on p "No conforme" at bounding box center [1392, 234] width 63 height 12
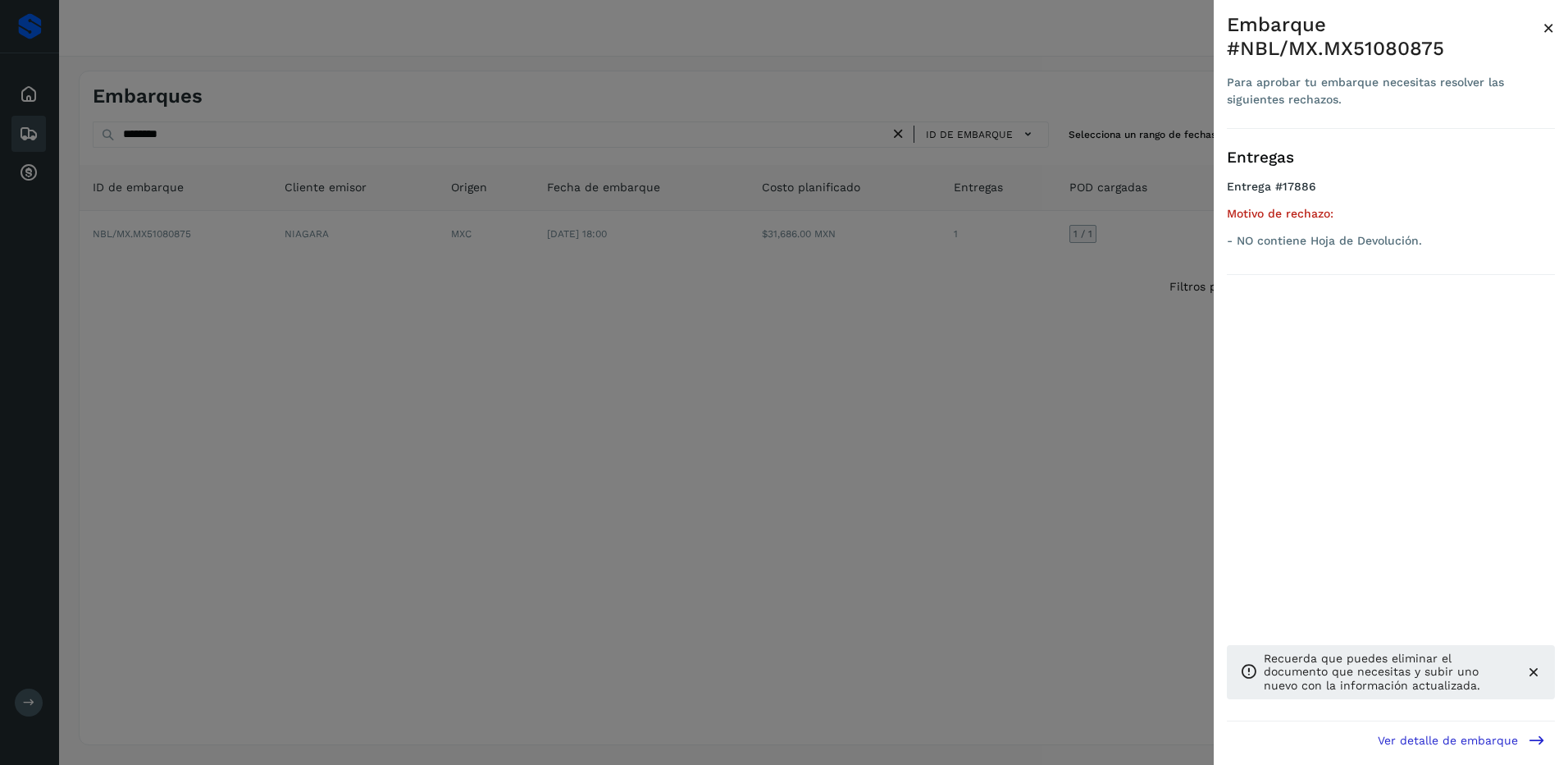
drag, startPoint x: 649, startPoint y: 360, endPoint x: 609, endPoint y: 346, distance: 42.4
click at [635, 359] on div at bounding box center [784, 382] width 1568 height 765
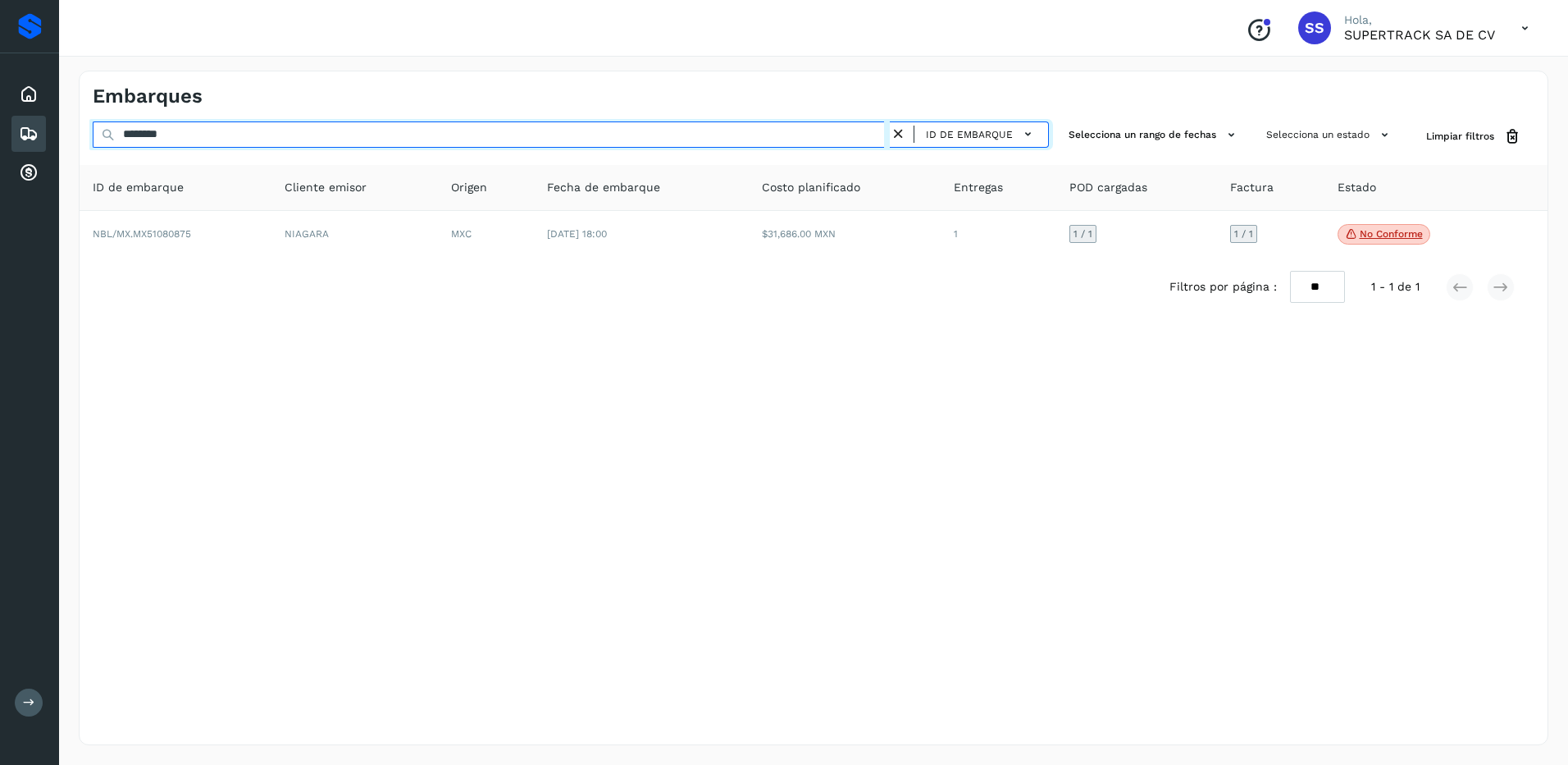
drag, startPoint x: 188, startPoint y: 142, endPoint x: 0, endPoint y: 131, distance: 188.3
click at [0, 132] on html "Proveedores Inicio Embarques Cuentas por cobrar Salir Conoce nuestros beneficio…" at bounding box center [784, 382] width 1568 height 765
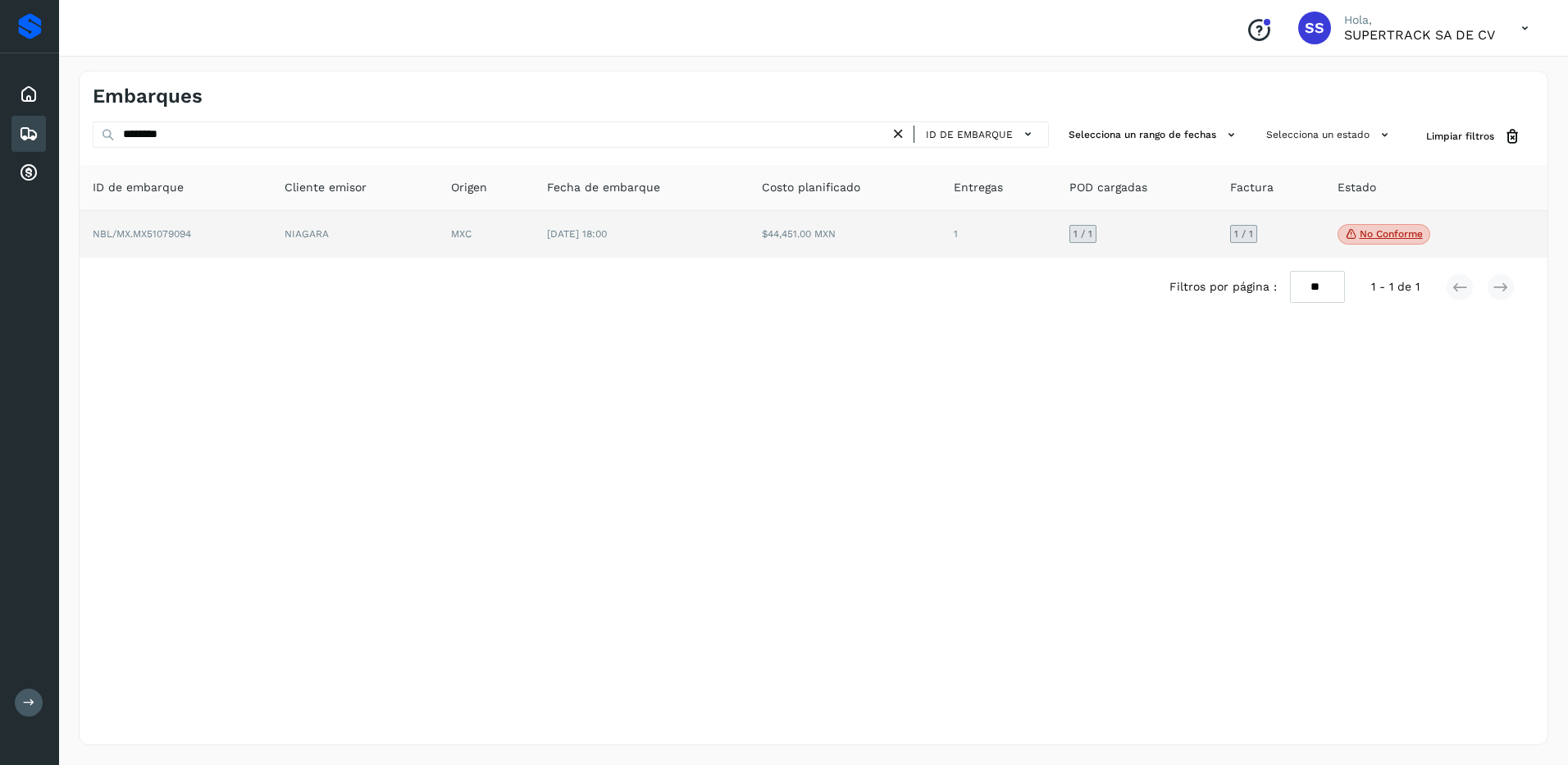
click at [1369, 229] on p "No conforme" at bounding box center [1392, 234] width 63 height 12
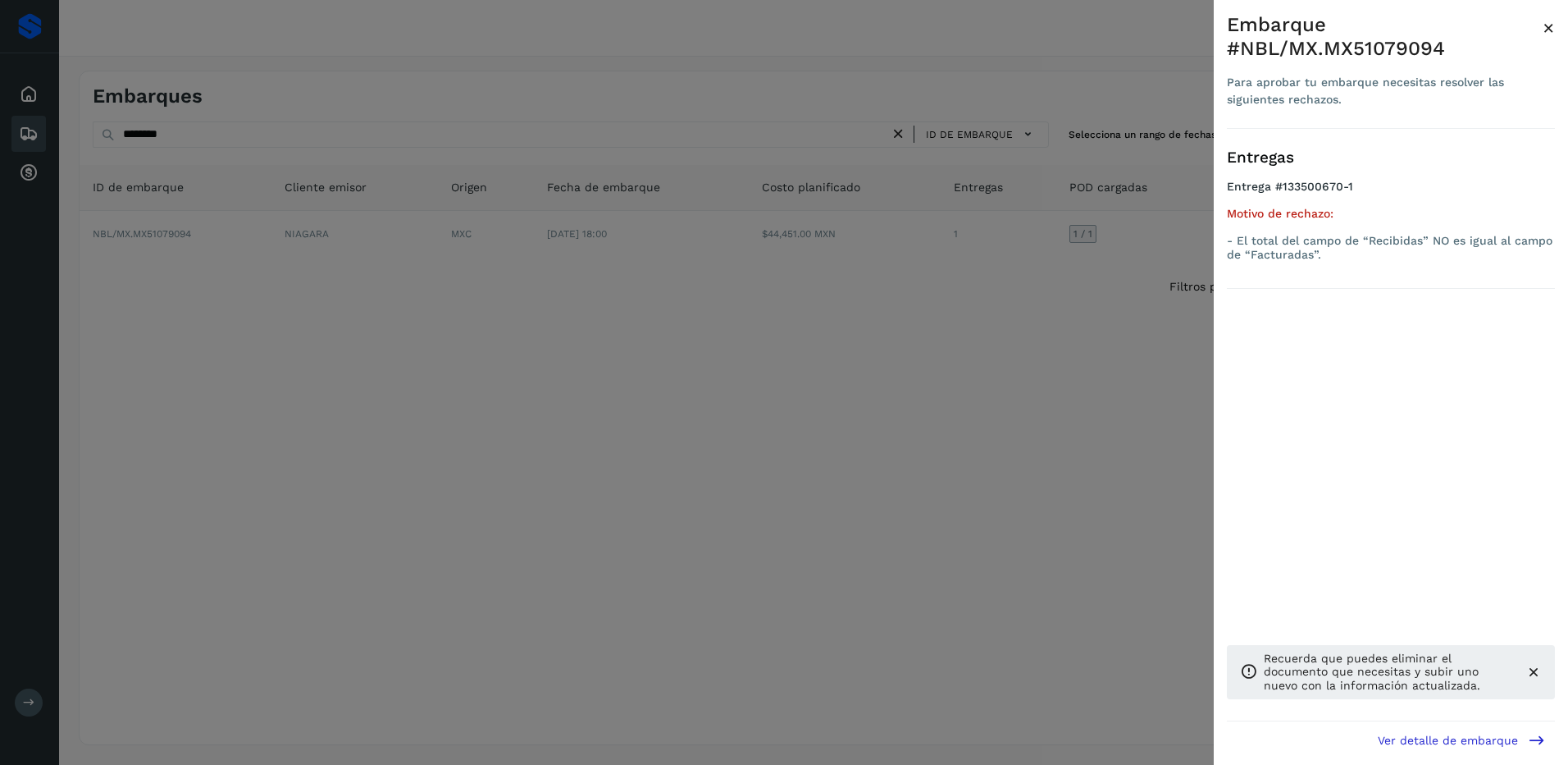
click at [513, 253] on div at bounding box center [784, 382] width 1568 height 765
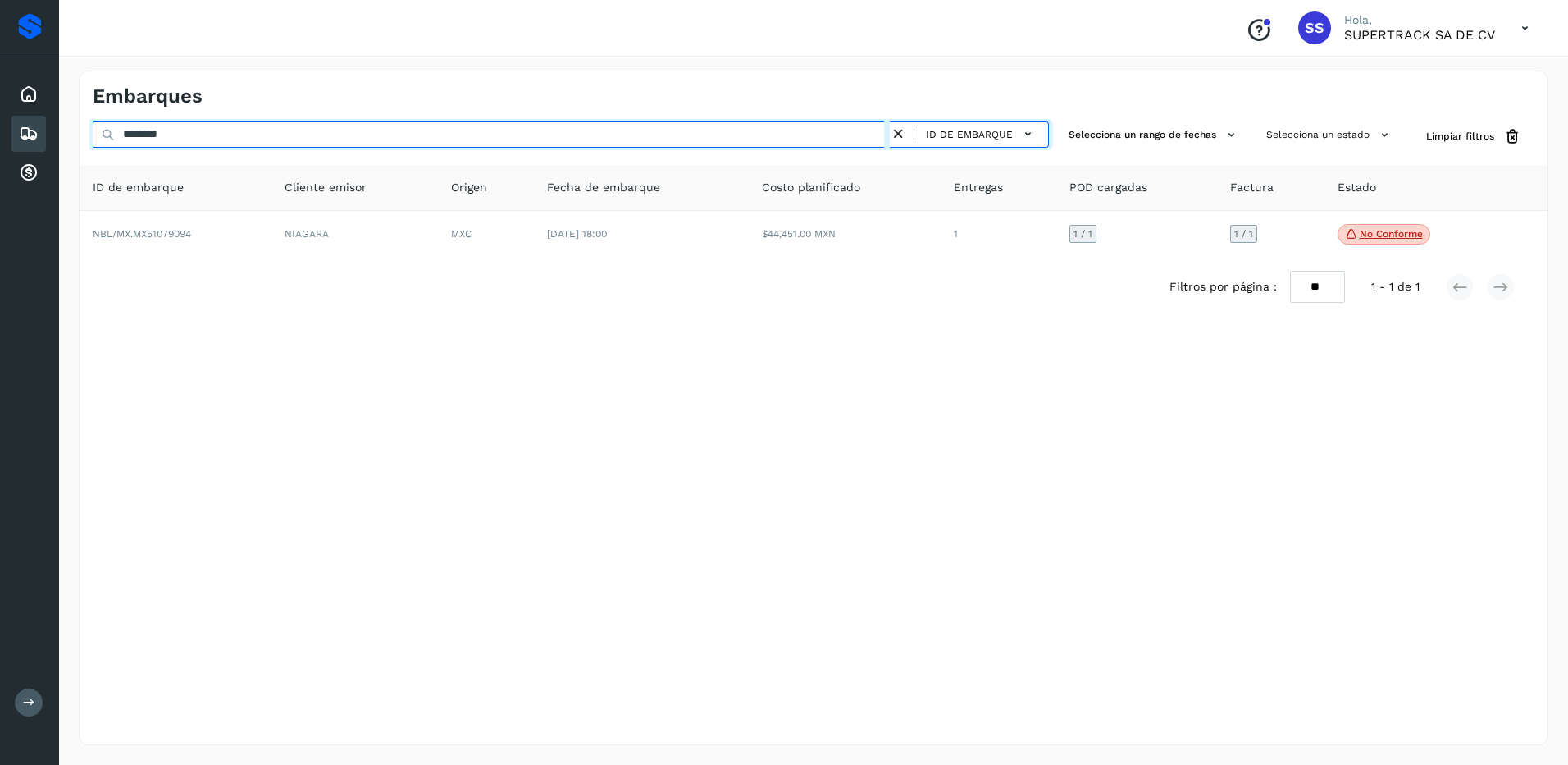
drag, startPoint x: 194, startPoint y: 139, endPoint x: 15, endPoint y: 130, distance: 179.2
click at [21, 133] on div "Proveedores Inicio Embarques Cuentas por cobrar Salir Conoce nuestros beneficio…" at bounding box center [784, 382] width 1568 height 765
drag, startPoint x: 208, startPoint y: 130, endPoint x: -3, endPoint y: 130, distance: 211.0
click at [0, 130] on html "Proveedores Inicio Embarques Cuentas por cobrar Salir Conoce nuestros beneficio…" at bounding box center [784, 382] width 1568 height 765
type input "********"
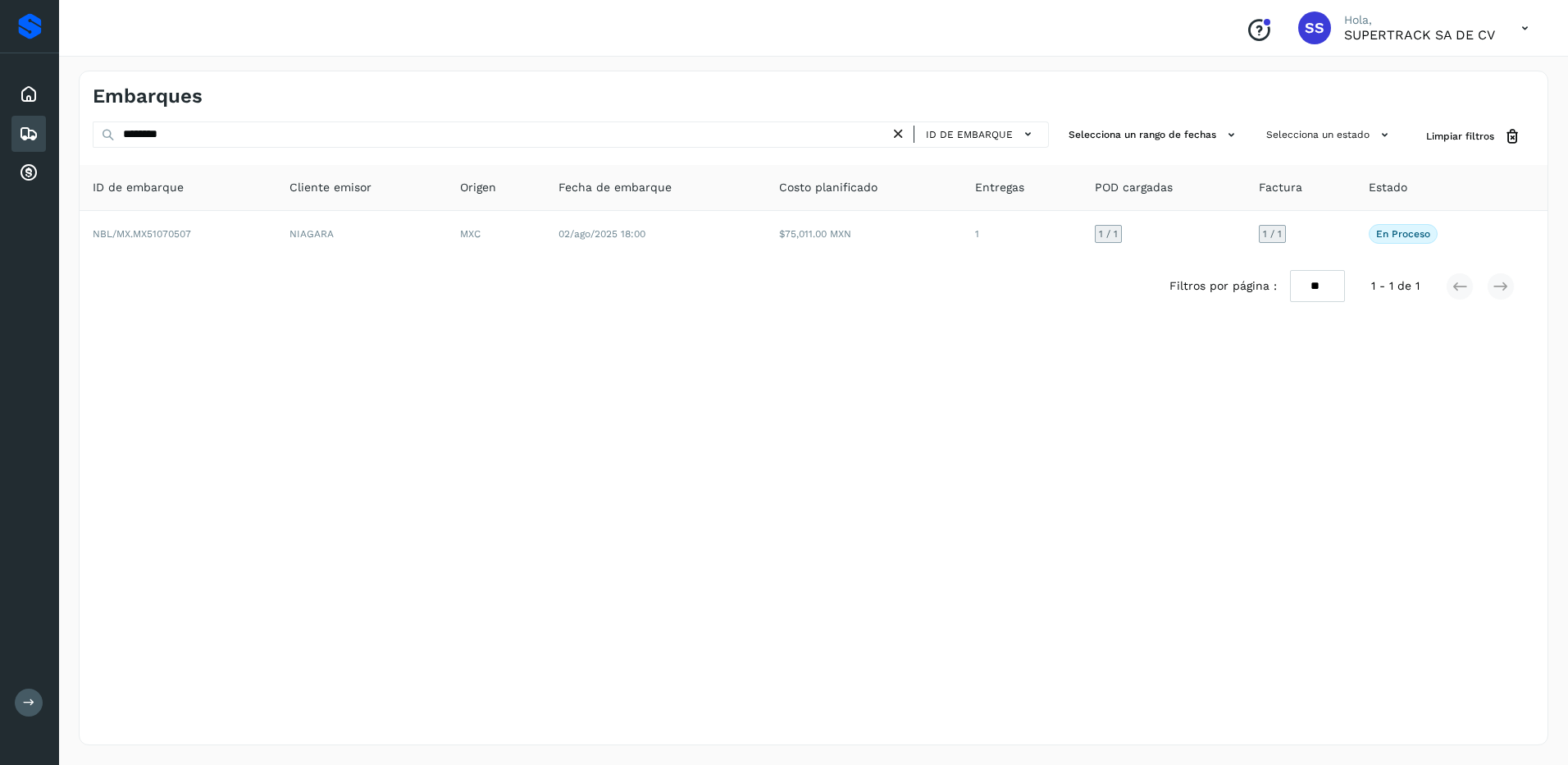
click at [849, 258] on div "Filtros por página : ** ** ** 1 - 1 de 1" at bounding box center [814, 286] width 1468 height 58
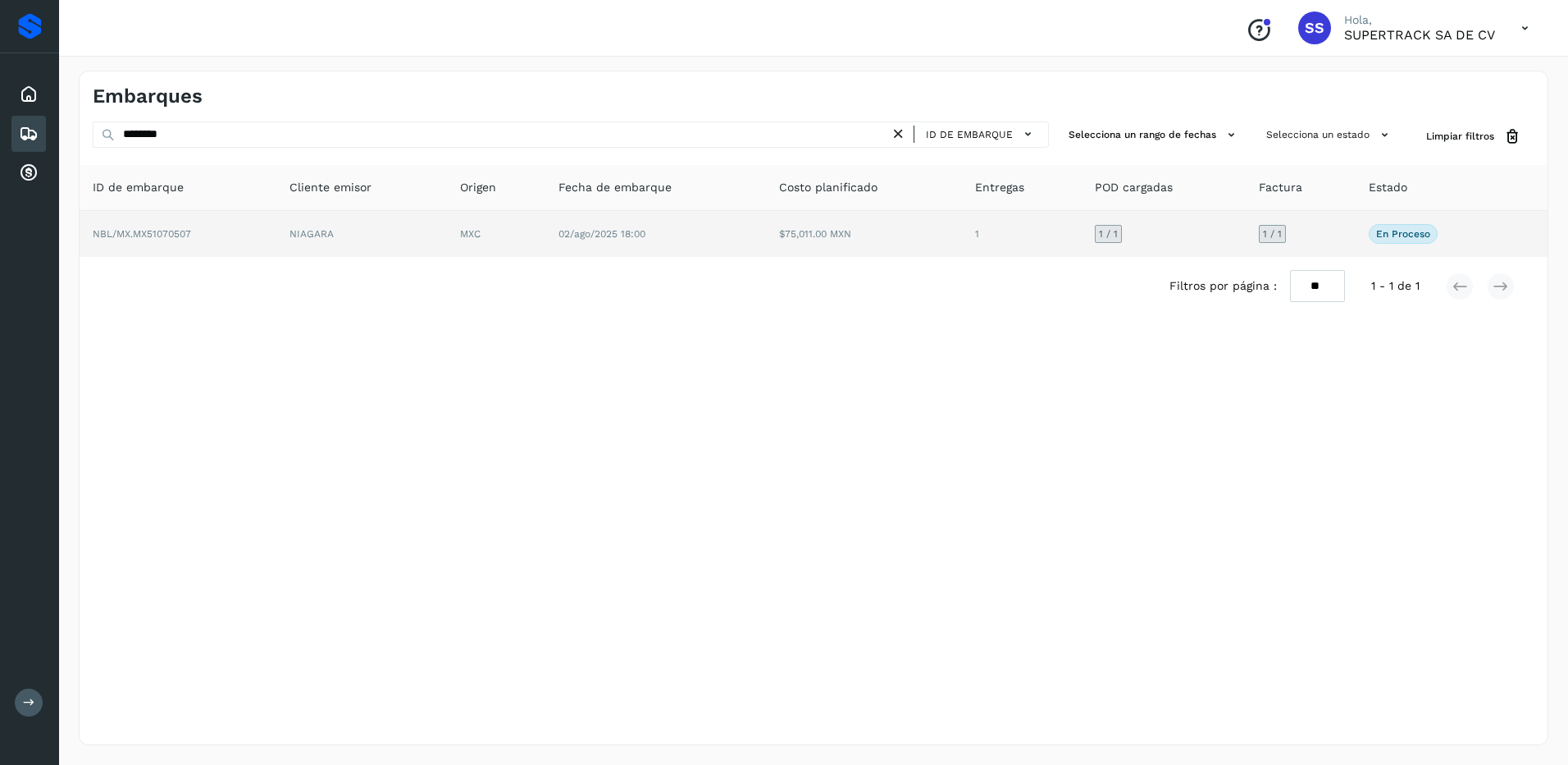
click at [825, 250] on td "$75,011.00 MXN" at bounding box center [864, 234] width 197 height 46
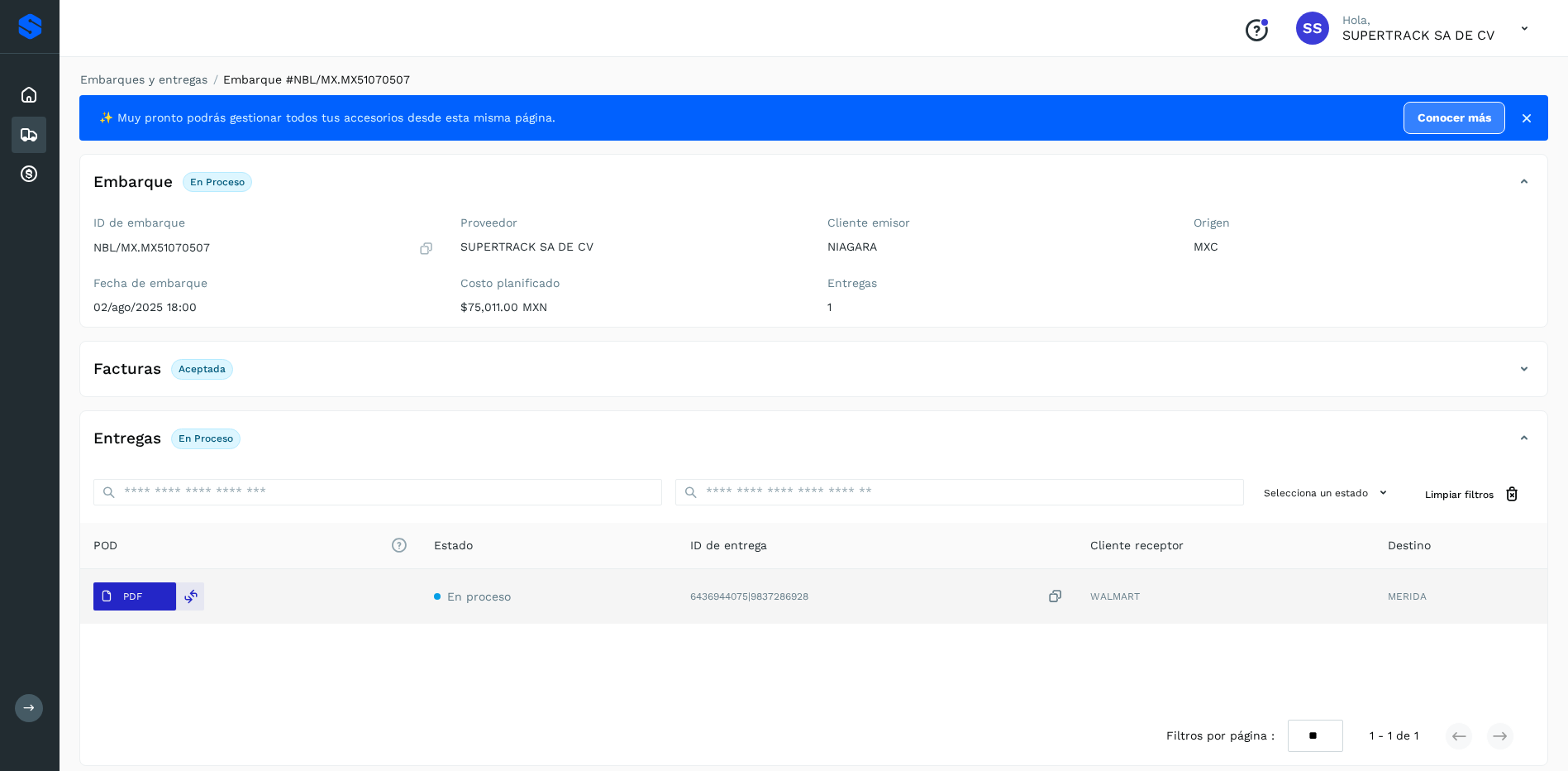
click at [138, 593] on p "PDF" at bounding box center [132, 596] width 19 height 12
click at [186, 608] on div at bounding box center [190, 596] width 28 height 28
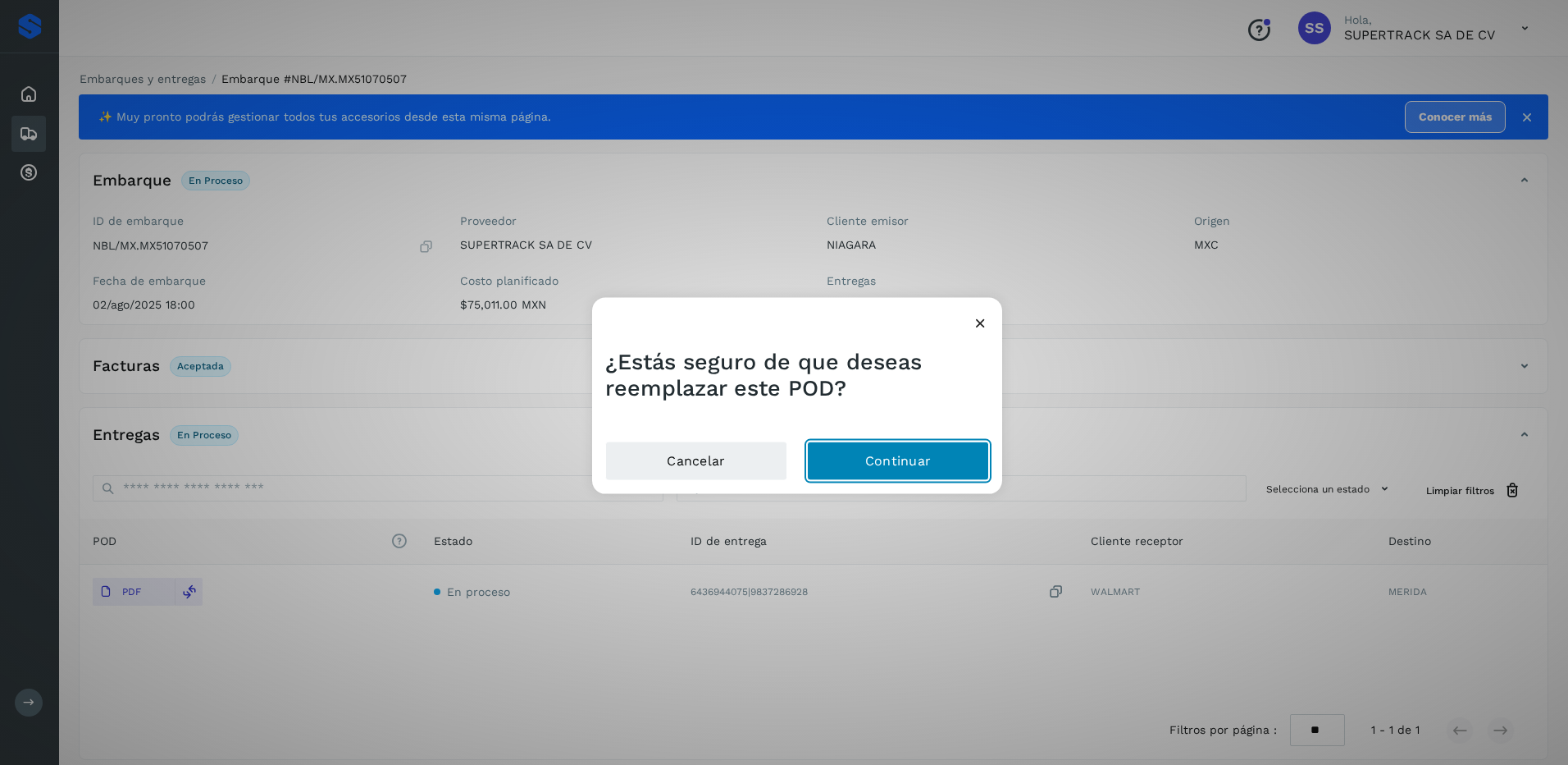
click at [878, 463] on button "Continuar" at bounding box center [898, 460] width 182 height 39
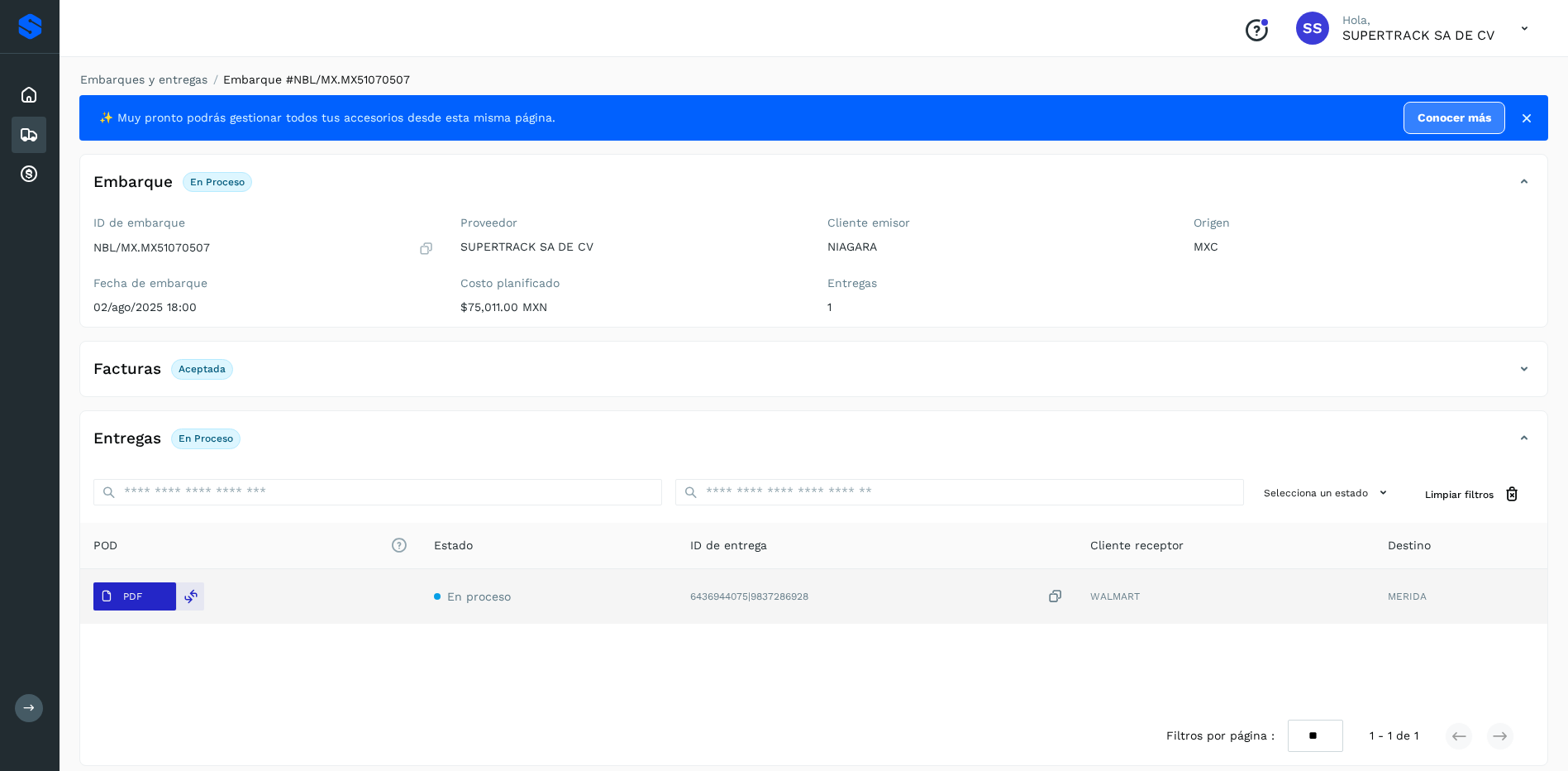
click at [149, 599] on button "PDF" at bounding box center [134, 596] width 82 height 28
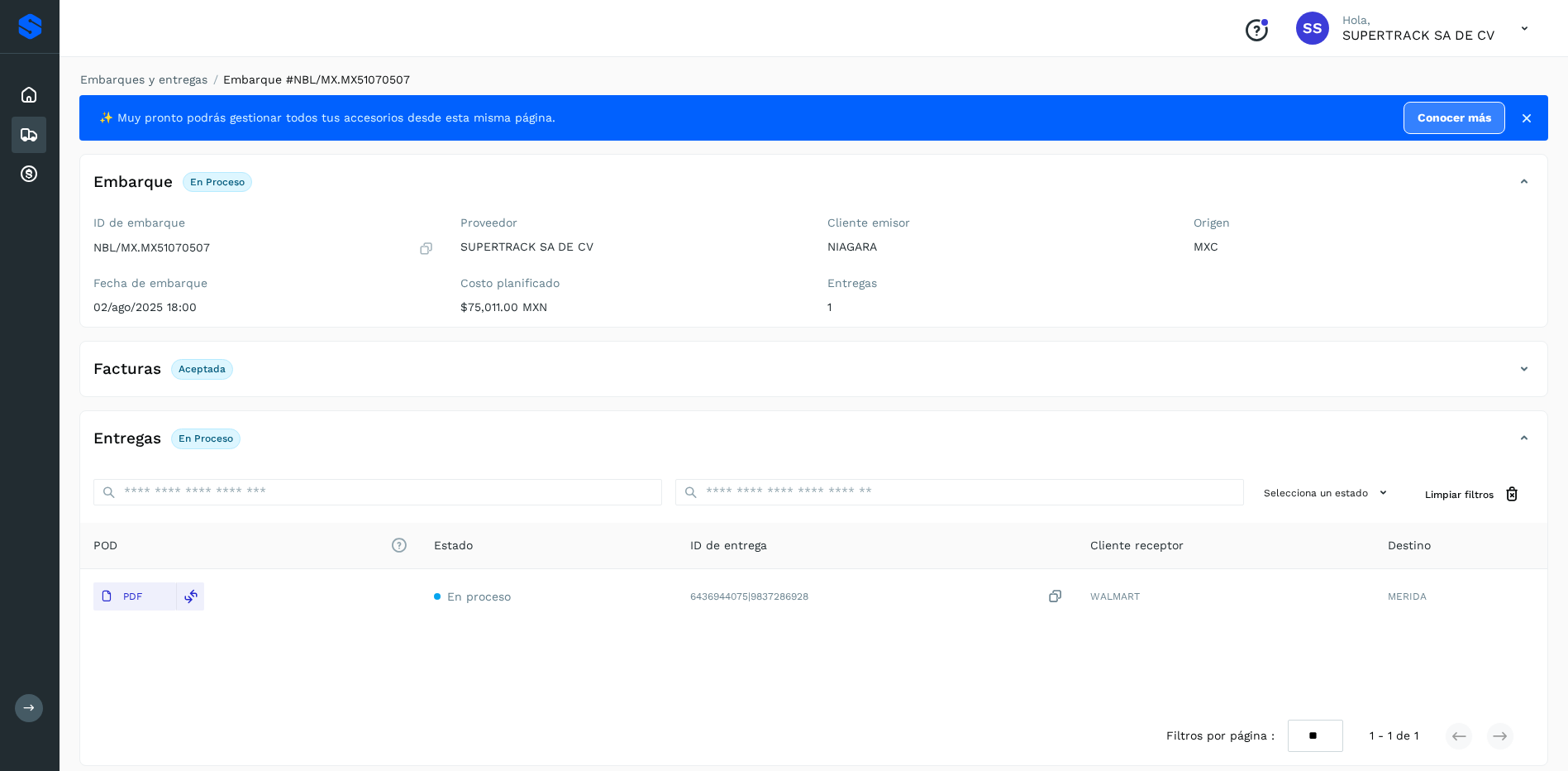
click at [400, 399] on div "✨ Muy pronto podrás gestionar todos tus accesorios desde esta misma página. Con…" at bounding box center [813, 430] width 1469 height 671
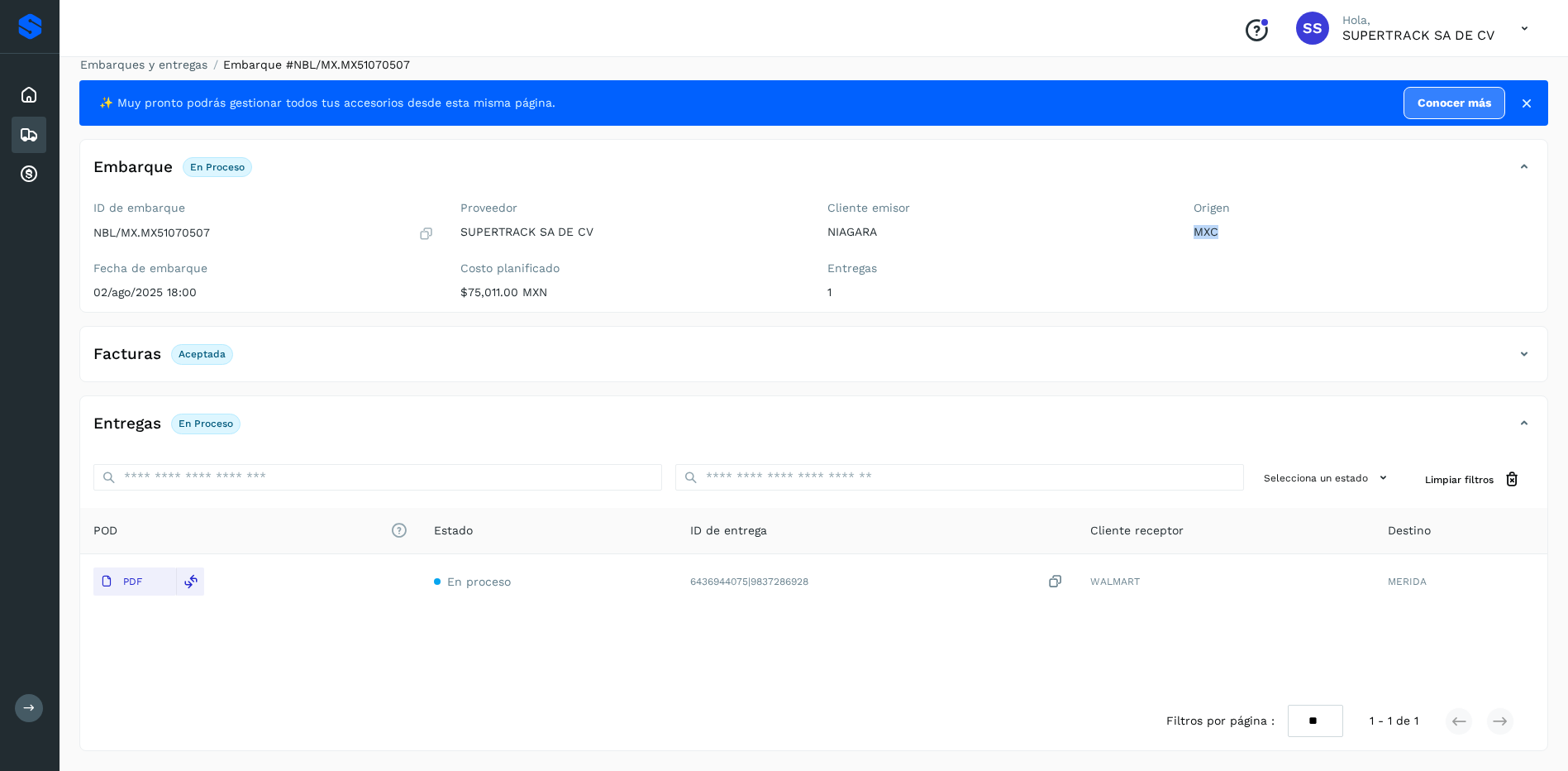
drag, startPoint x: 1224, startPoint y: 235, endPoint x: 1191, endPoint y: 234, distance: 33.0
click at [1191, 234] on div "Origen MXC" at bounding box center [1364, 253] width 367 height 117
drag, startPoint x: 1191, startPoint y: 234, endPoint x: 1185, endPoint y: 290, distance: 56.3
click at [1185, 289] on div "Origen MXC" at bounding box center [1364, 253] width 367 height 117
click at [151, 57] on div "Conoce nuestros beneficios SS Hola, SUPERTRACK SA DE CV" at bounding box center [813, 28] width 1508 height 57
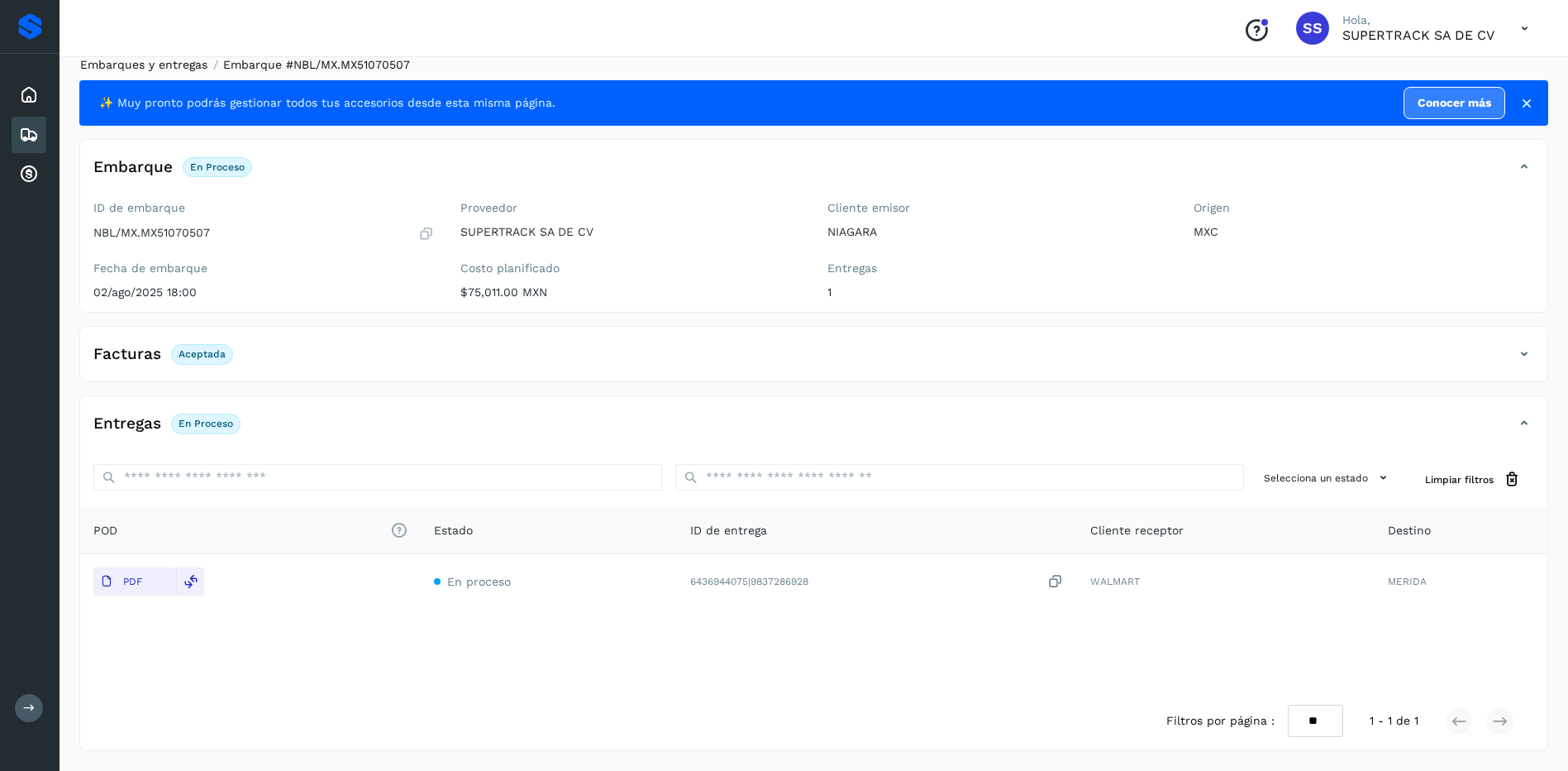
click at [169, 69] on link "Embarques y entregas" at bounding box center [144, 64] width 127 height 13
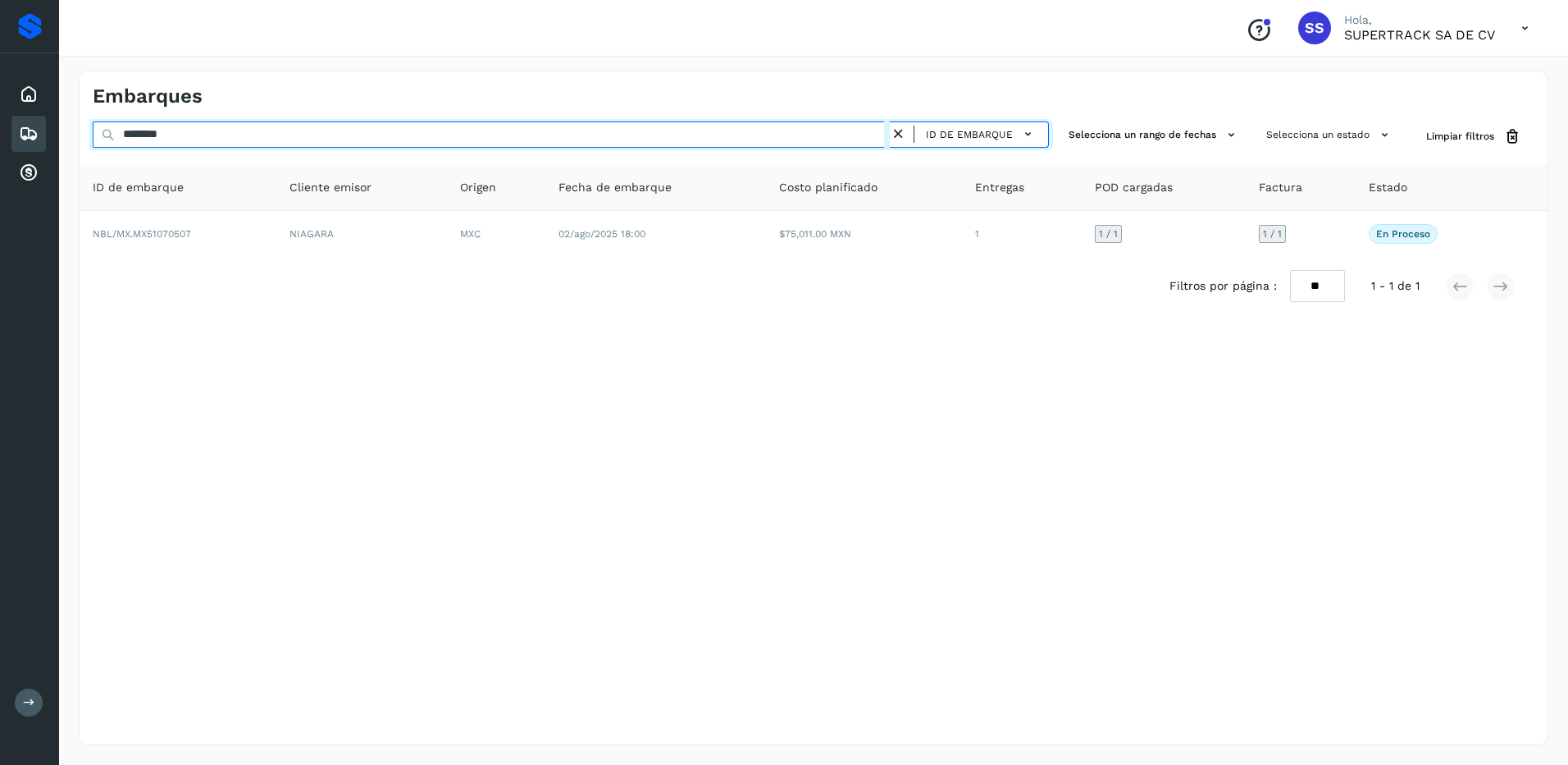
drag, startPoint x: 228, startPoint y: 131, endPoint x: 0, endPoint y: 133, distance: 228.0
click at [0, 133] on html "Proveedores Inicio Embarques Cuentas por cobrar Salir Conoce nuestros beneficio…" at bounding box center [784, 382] width 1568 height 765
drag, startPoint x: 209, startPoint y: 145, endPoint x: 203, endPoint y: 137, distance: 10.0
click at [203, 137] on input "********" at bounding box center [491, 134] width 797 height 27
drag, startPoint x: 199, startPoint y: 136, endPoint x: 82, endPoint y: 144, distance: 117.3
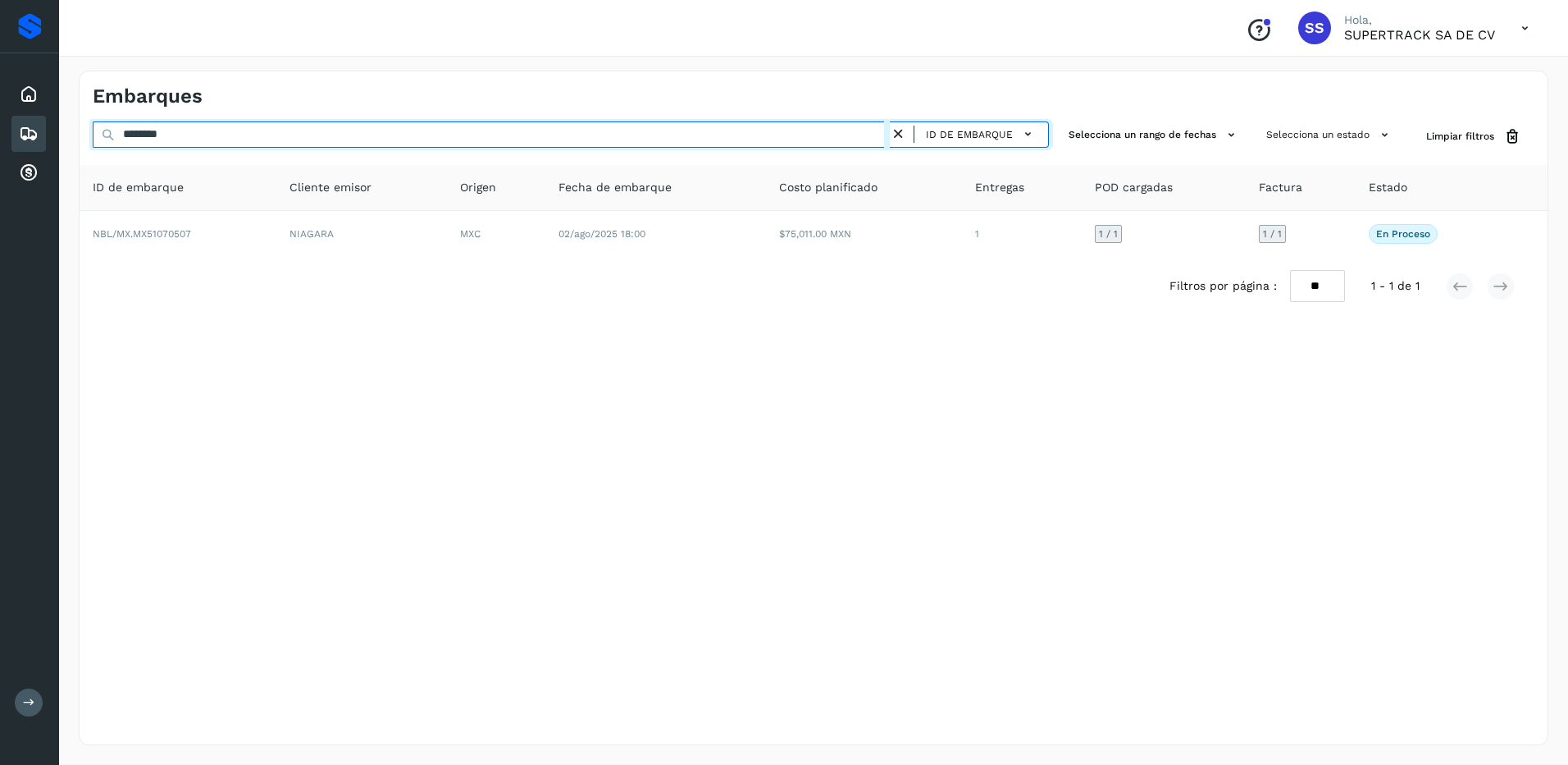
click at [82, 144] on div "******** ID de embarque Selecciona un rango de fechas Selecciona un estado Limp…" at bounding box center [814, 136] width 1468 height 31
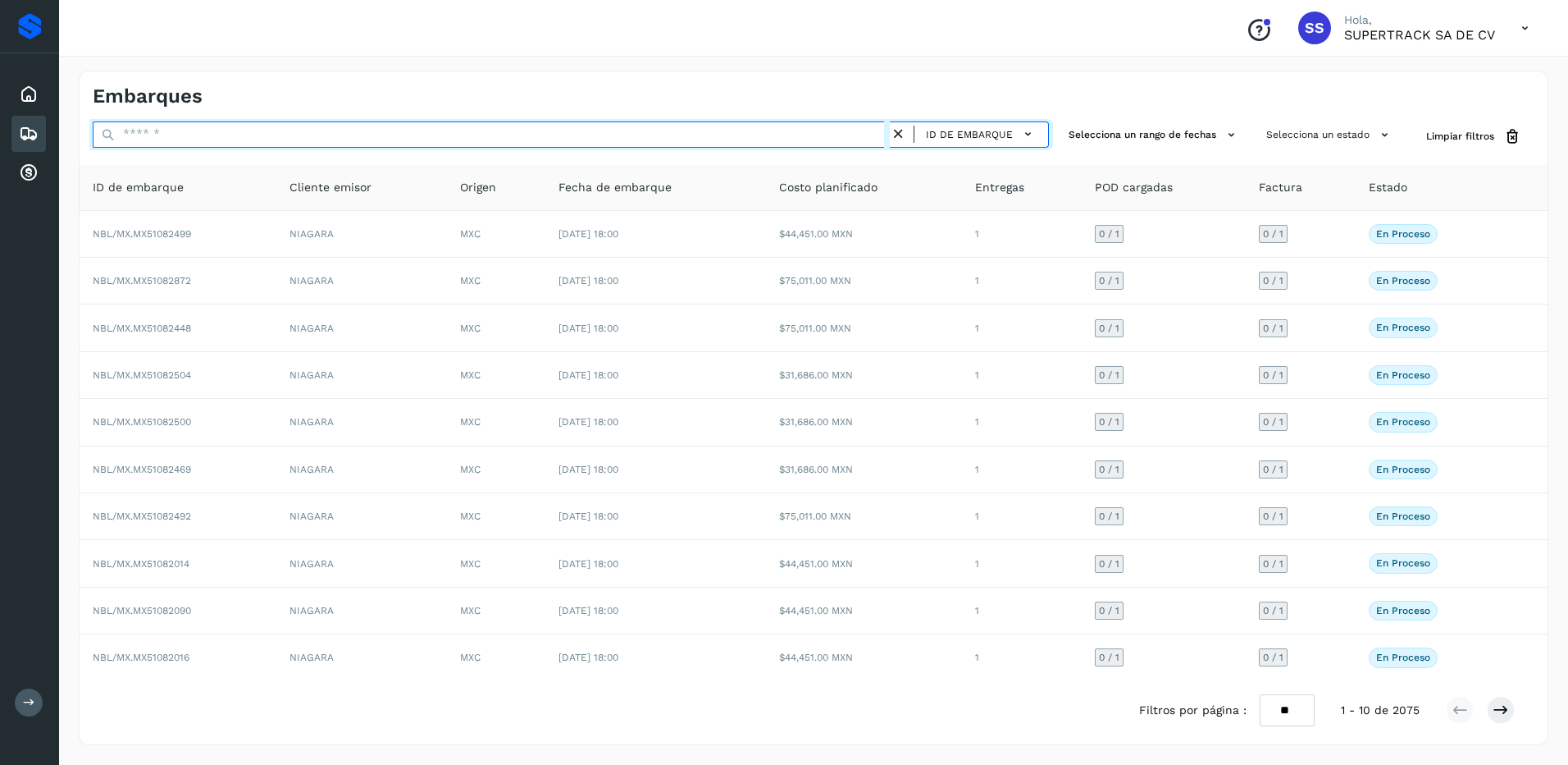
paste input "********"
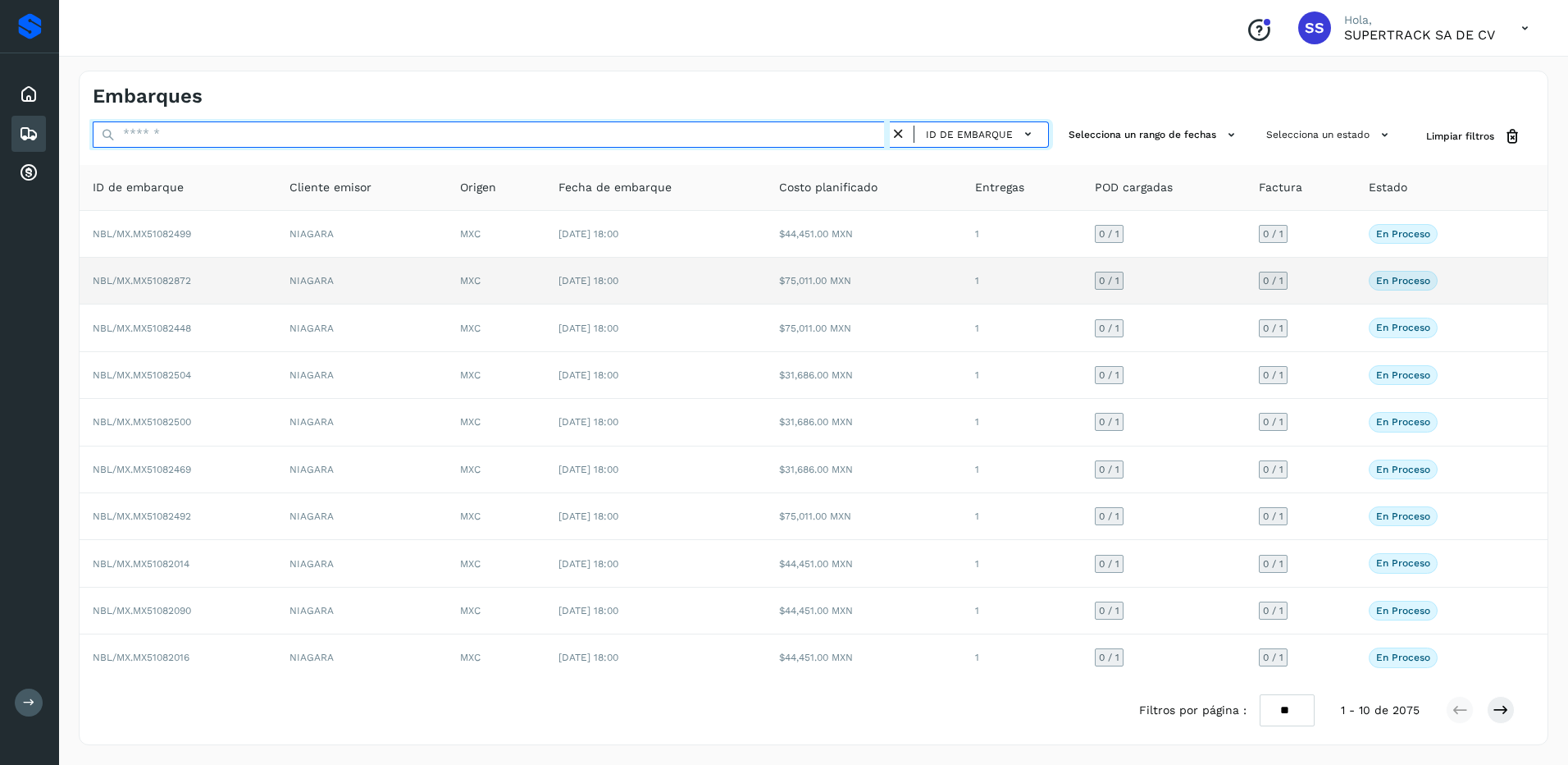
type input "********"
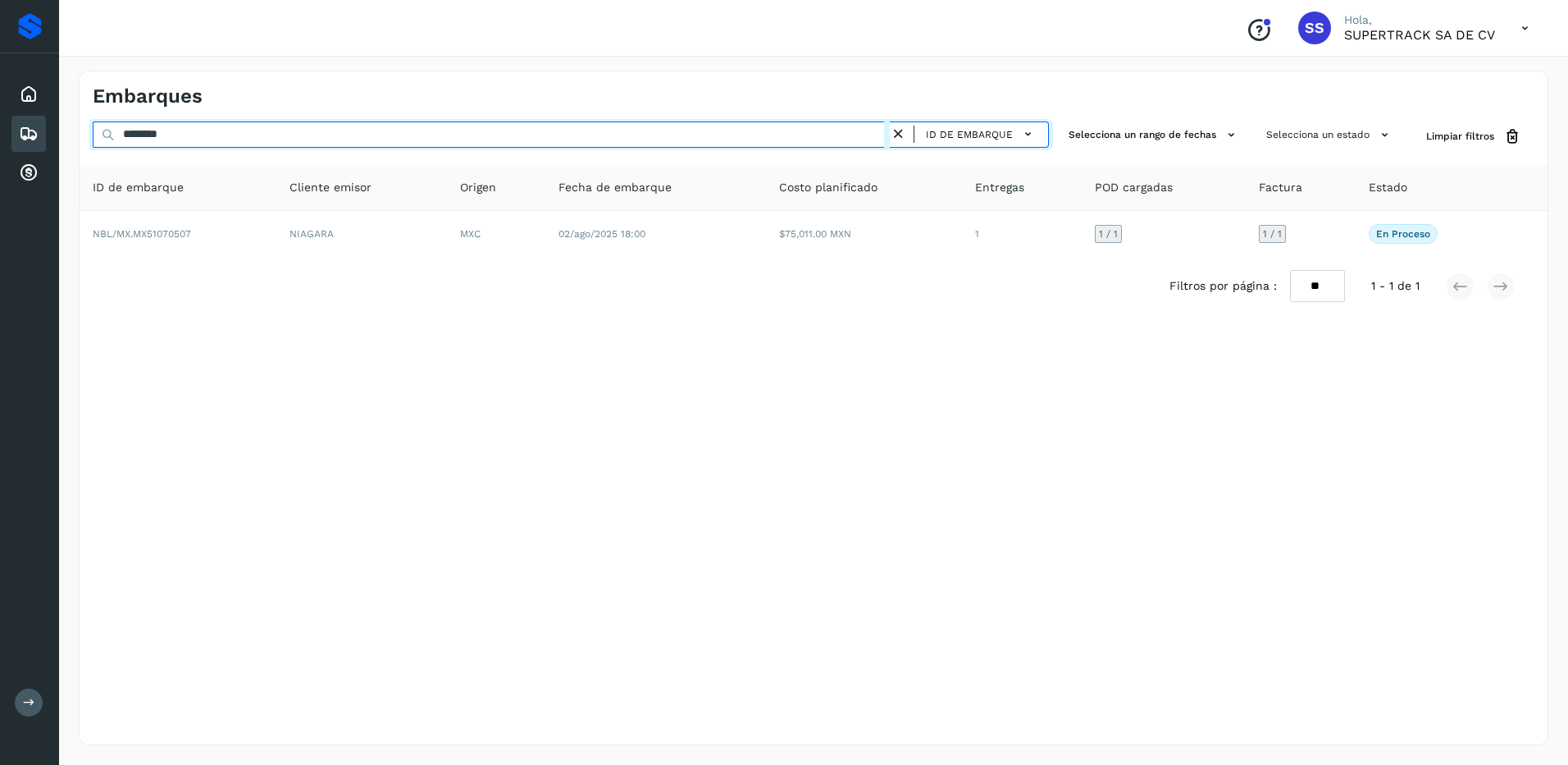
drag, startPoint x: 212, startPoint y: 135, endPoint x: 75, endPoint y: 135, distance: 137.0
click at [77, 135] on div "Embarques ******** ID de embarque Selecciona un rango de fechas Selecciona un e…" at bounding box center [813, 408] width 1509 height 714
